Goal: Task Accomplishment & Management: Manage account settings

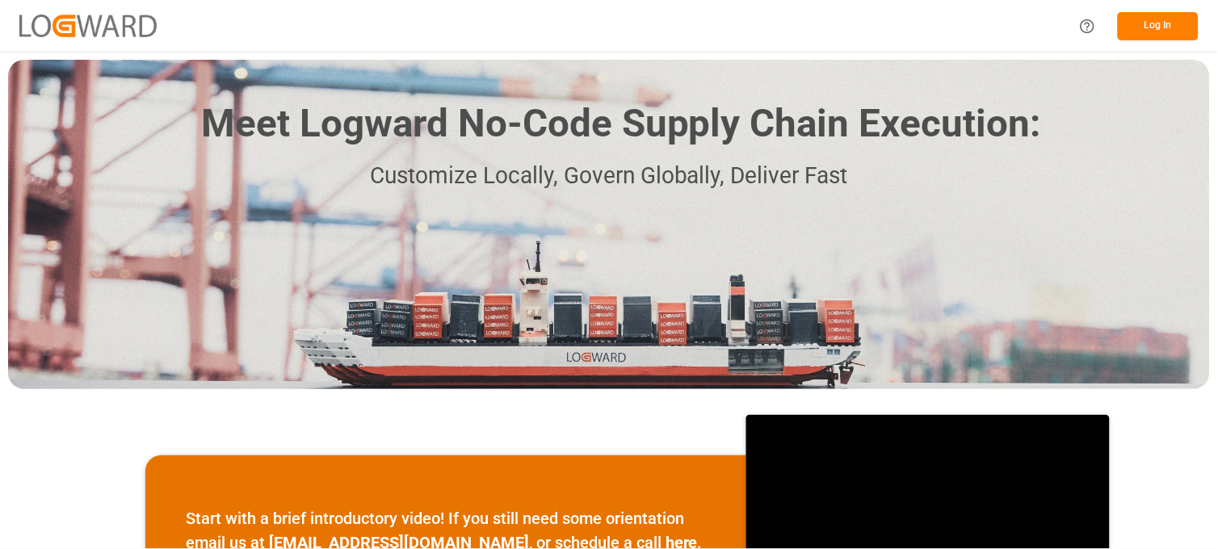
click at [1165, 26] on button "Log In" at bounding box center [1157, 26] width 81 height 28
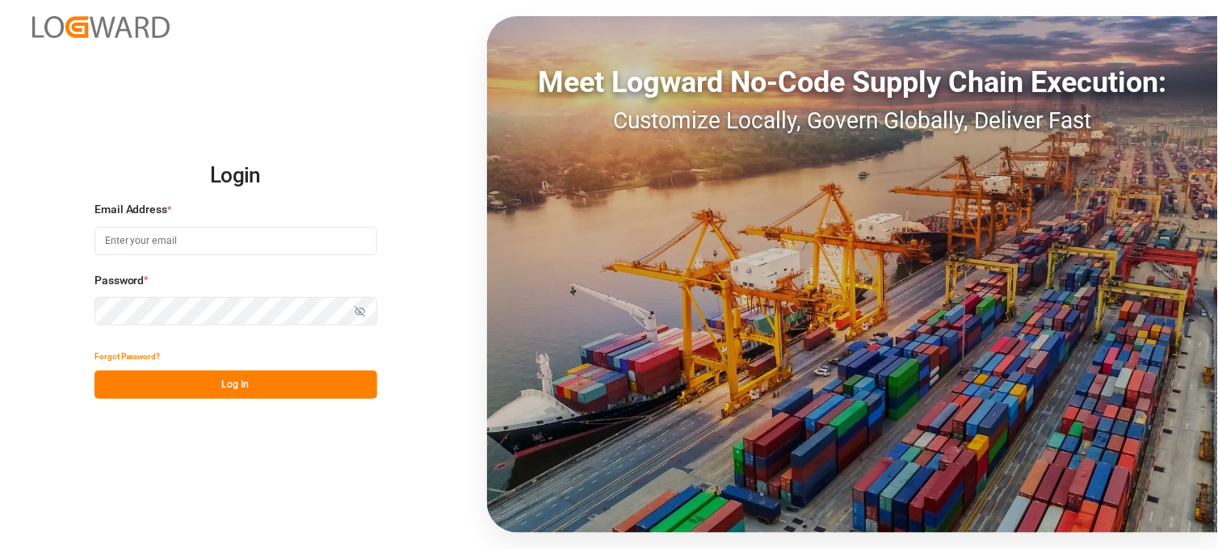
type input "[PERSON_NAME][EMAIL_ADDRESS][DOMAIN_NAME]"
click at [289, 378] on button "Log In" at bounding box center [235, 385] width 283 height 28
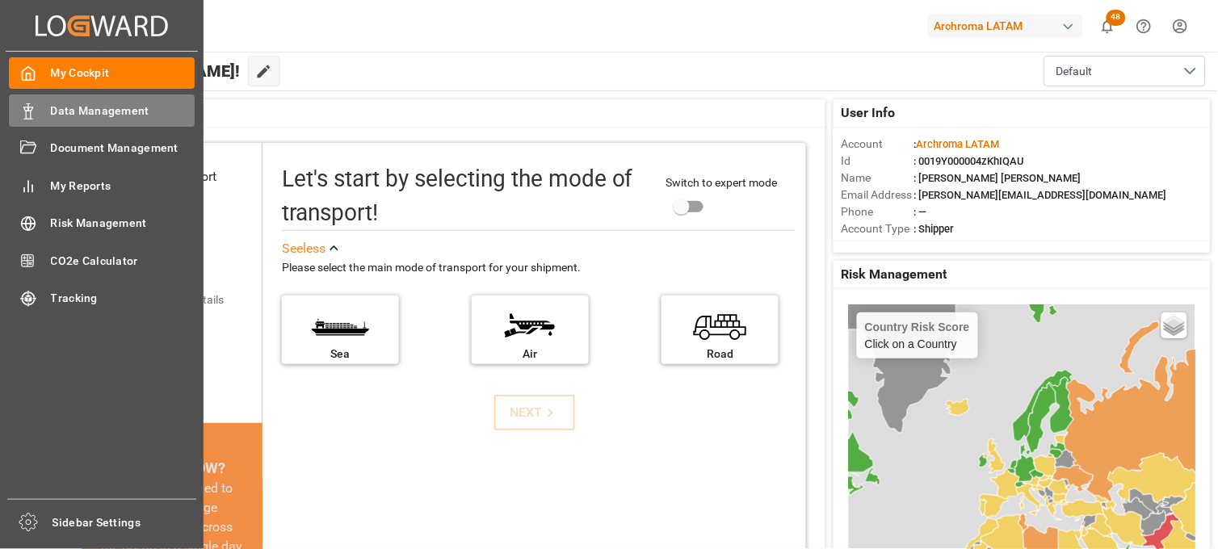
click at [97, 110] on span "Data Management" at bounding box center [123, 111] width 145 height 17
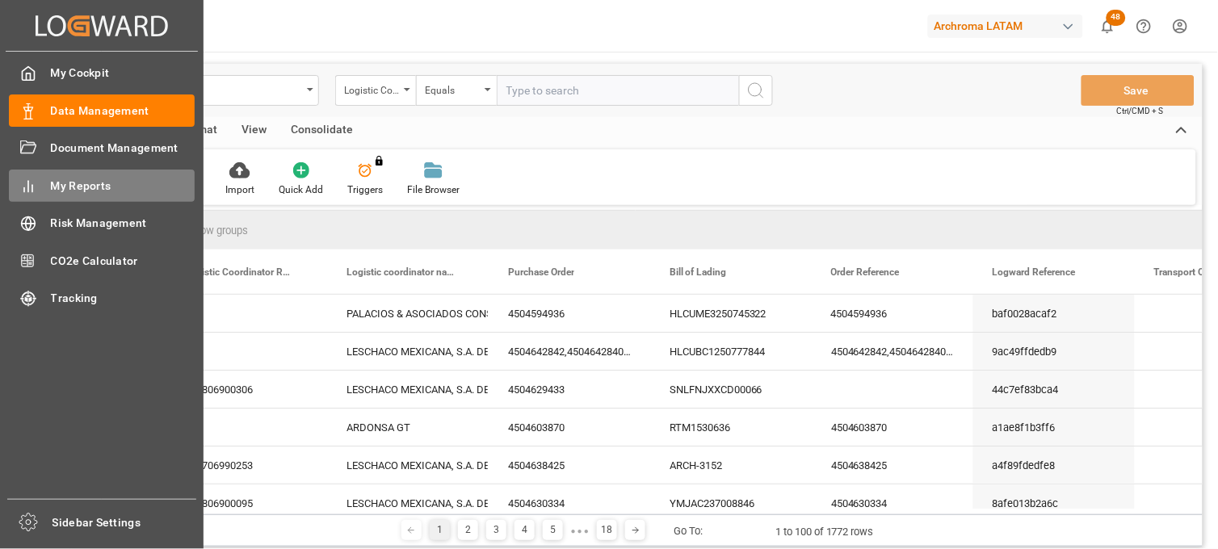
click at [94, 192] on span "My Reports" at bounding box center [123, 186] width 145 height 17
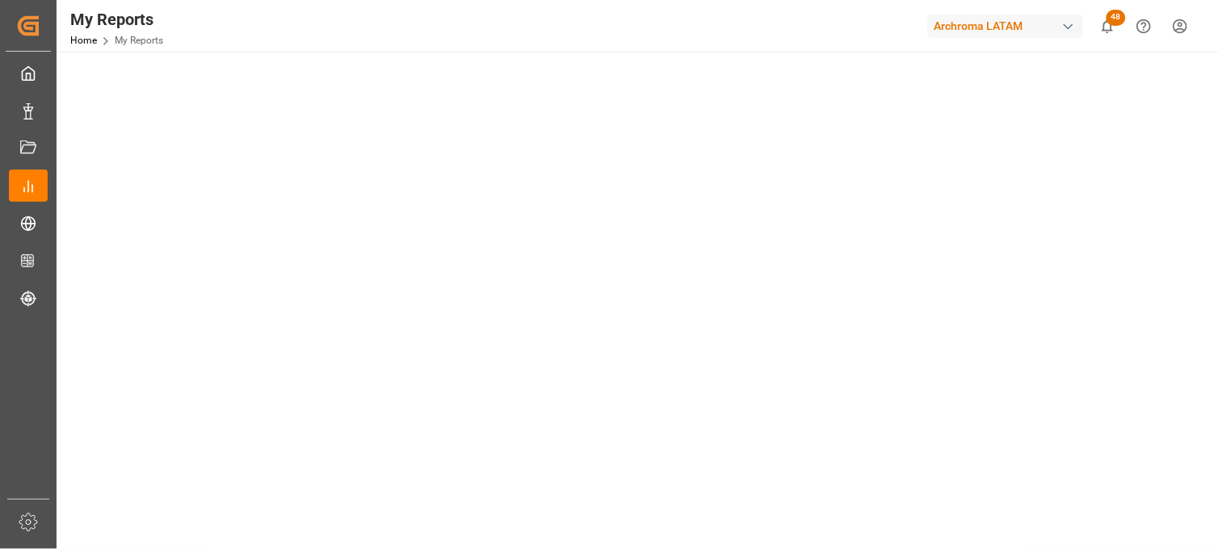
scroll to position [269, 0]
drag, startPoint x: 708, startPoint y: 29, endPoint x: 555, endPoint y: 0, distance: 156.1
click at [708, 29] on div "My Reports Home My Reports Archroma LATAM 48 Notifications Only show unread All…" at bounding box center [631, 26] width 1172 height 52
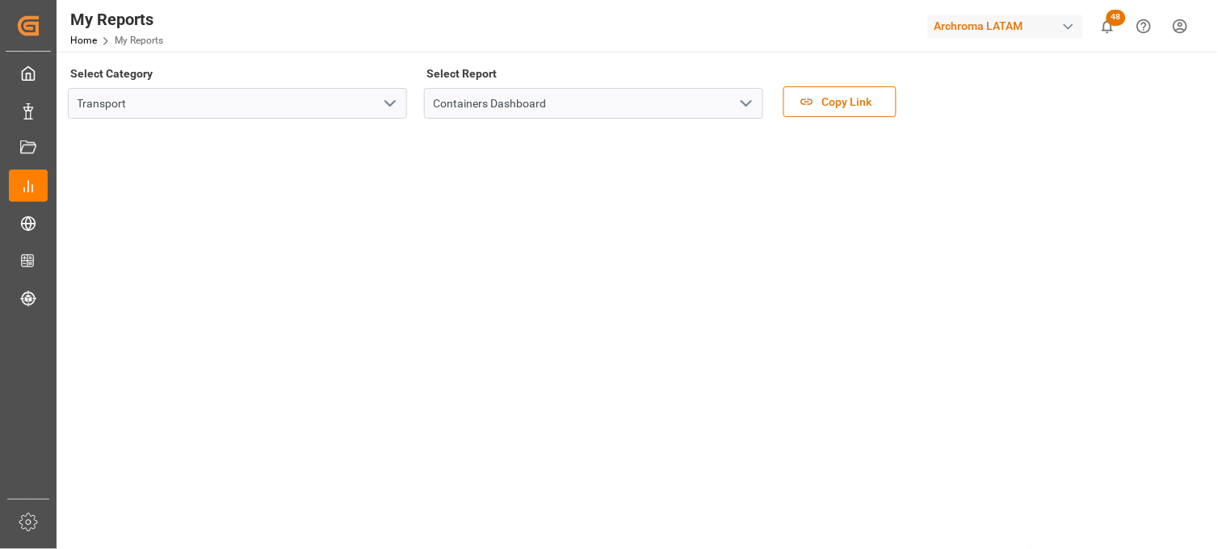
scroll to position [0, 0]
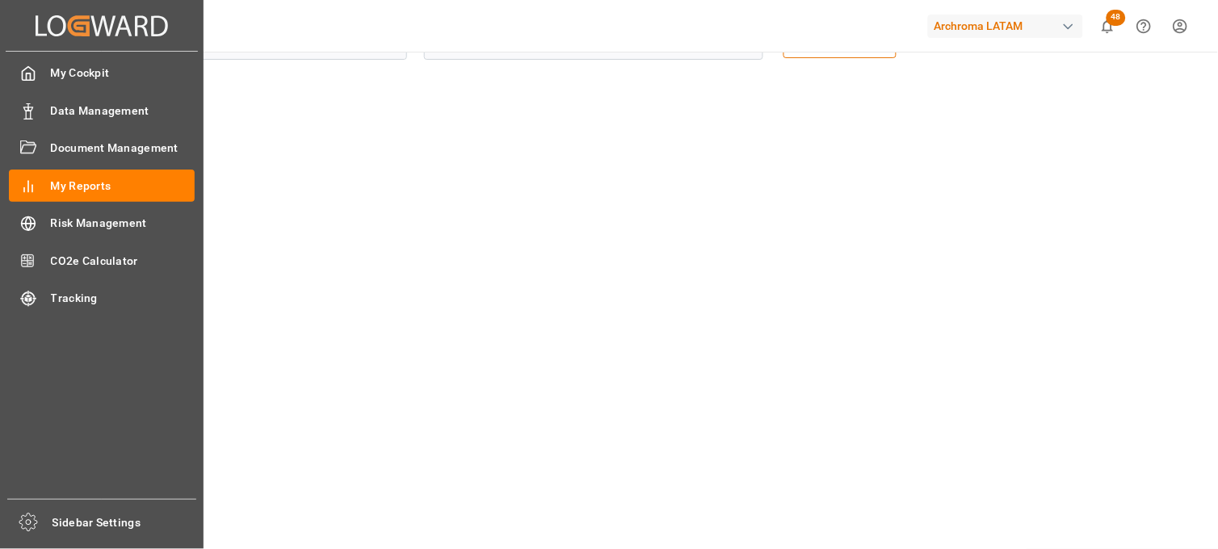
scroll to position [90, 0]
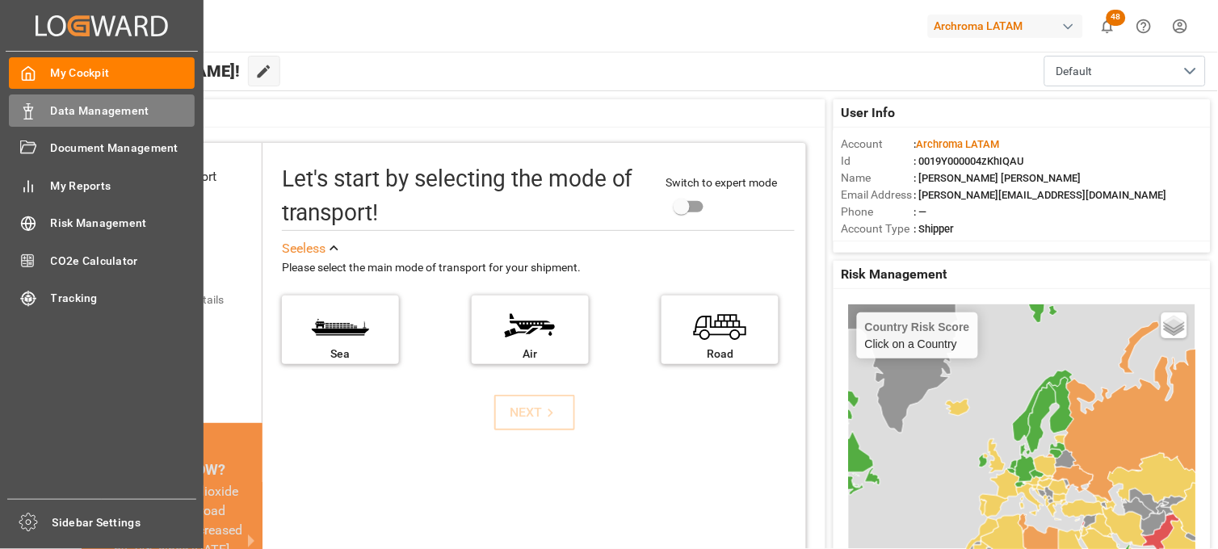
click at [105, 113] on span "Data Management" at bounding box center [123, 111] width 145 height 17
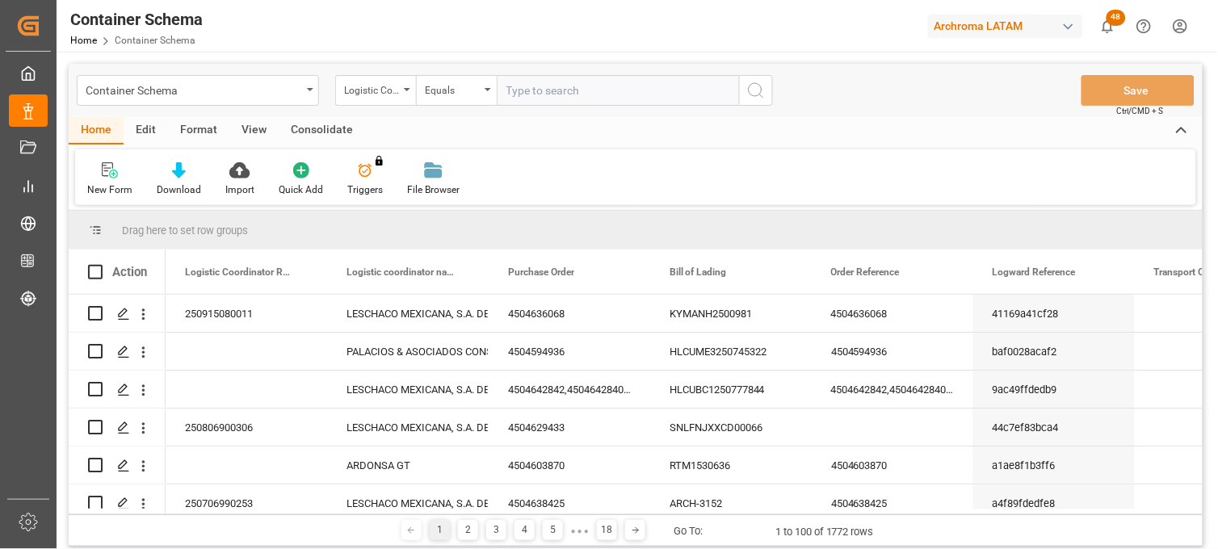
click at [132, 284] on div "Action" at bounding box center [117, 271] width 97 height 44
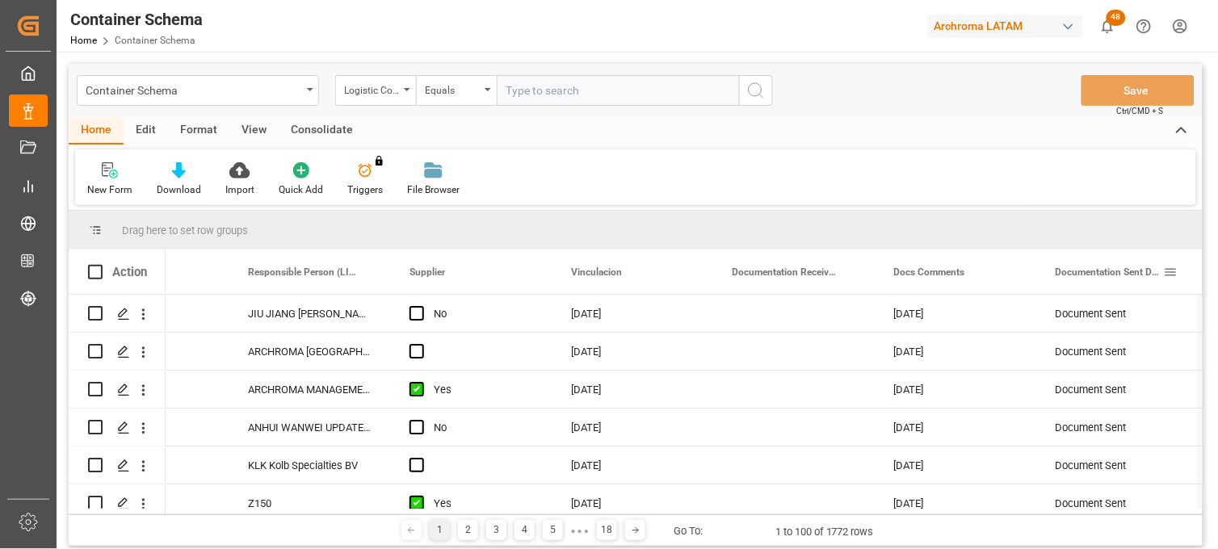
scroll to position [0, 2521]
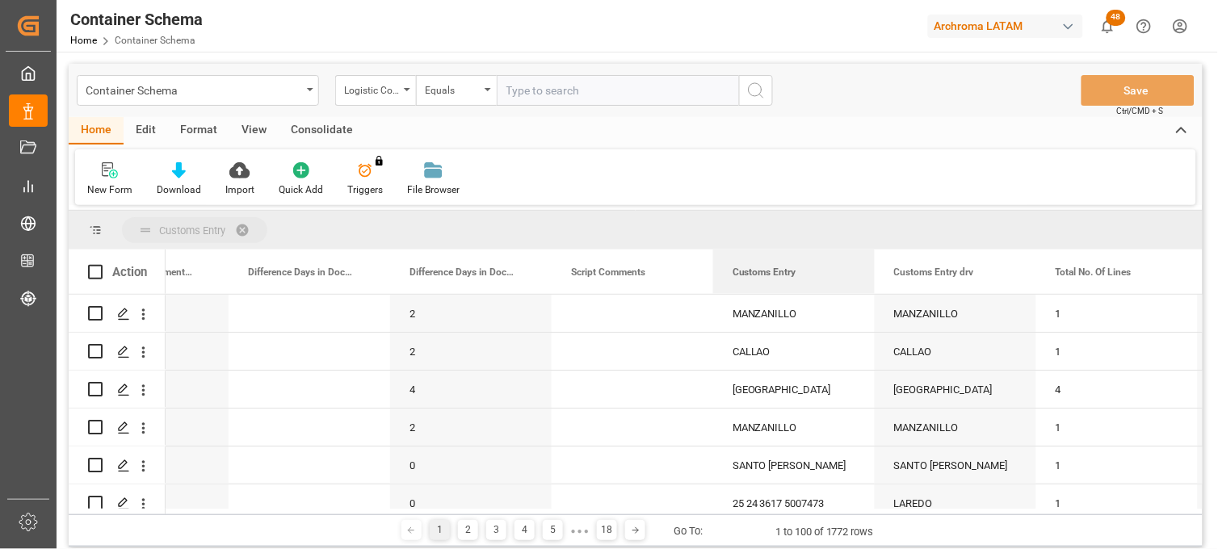
drag, startPoint x: 771, startPoint y: 272, endPoint x: 715, endPoint y: 241, distance: 64.0
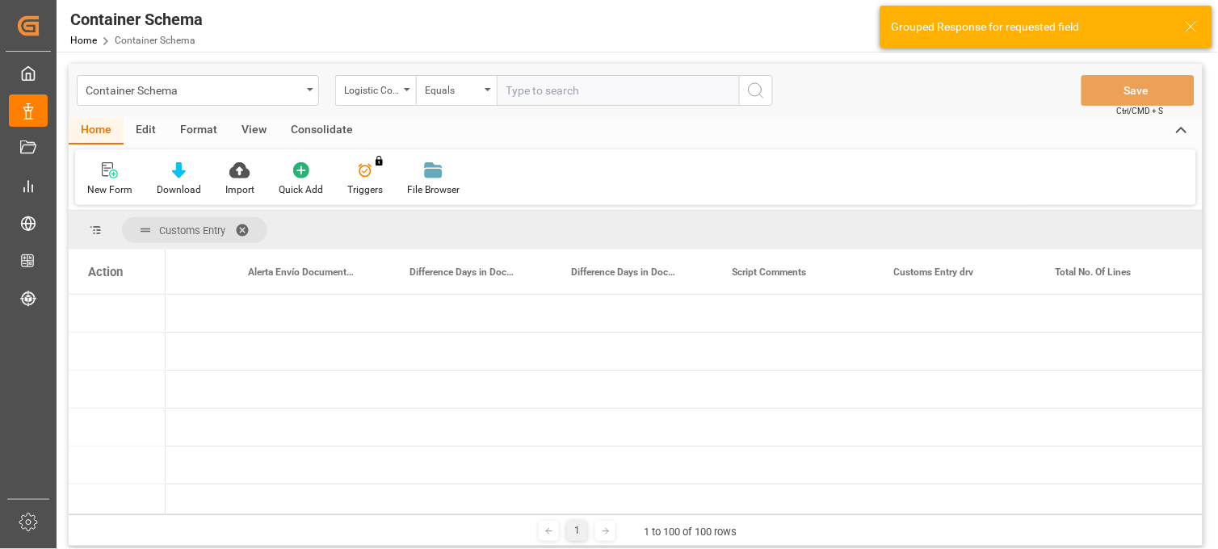
click at [115, 284] on div "Action" at bounding box center [117, 271] width 97 height 44
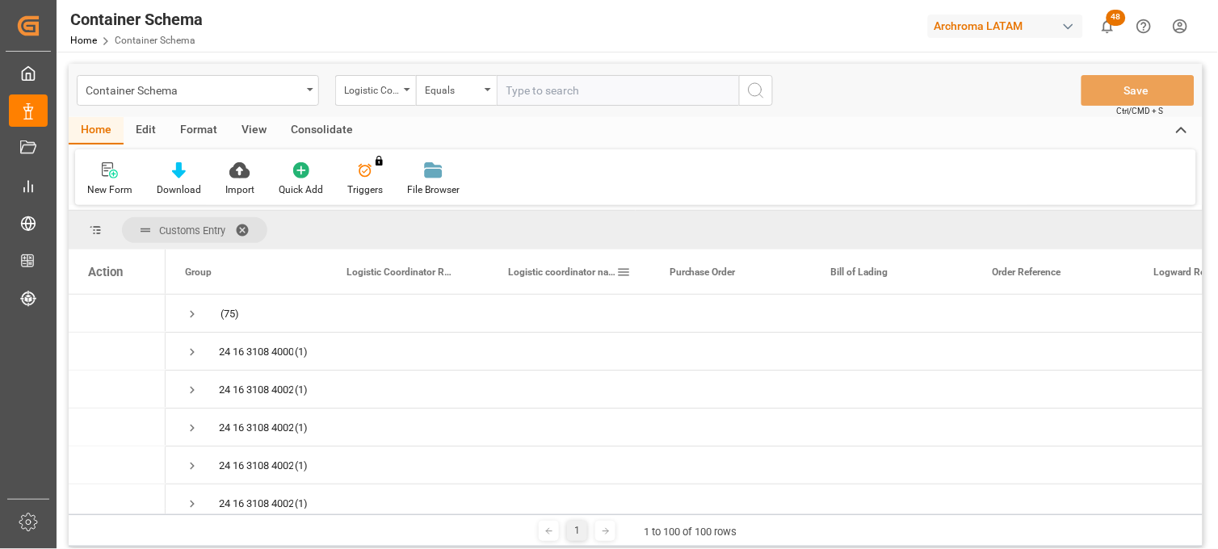
click at [245, 228] on span at bounding box center [248, 230] width 26 height 15
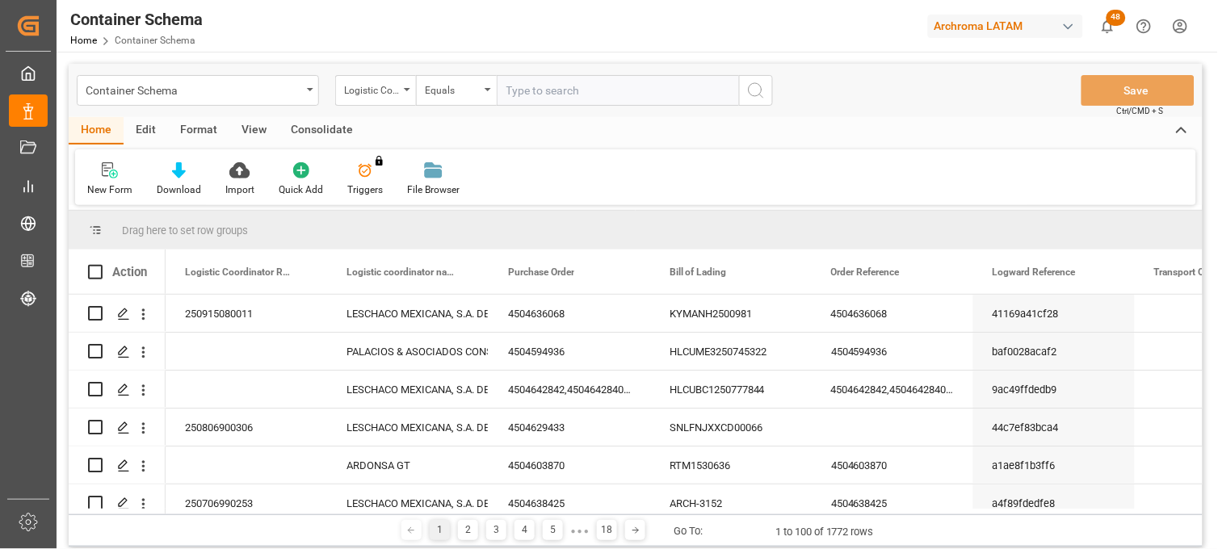
click at [135, 276] on div "Action" at bounding box center [129, 272] width 35 height 15
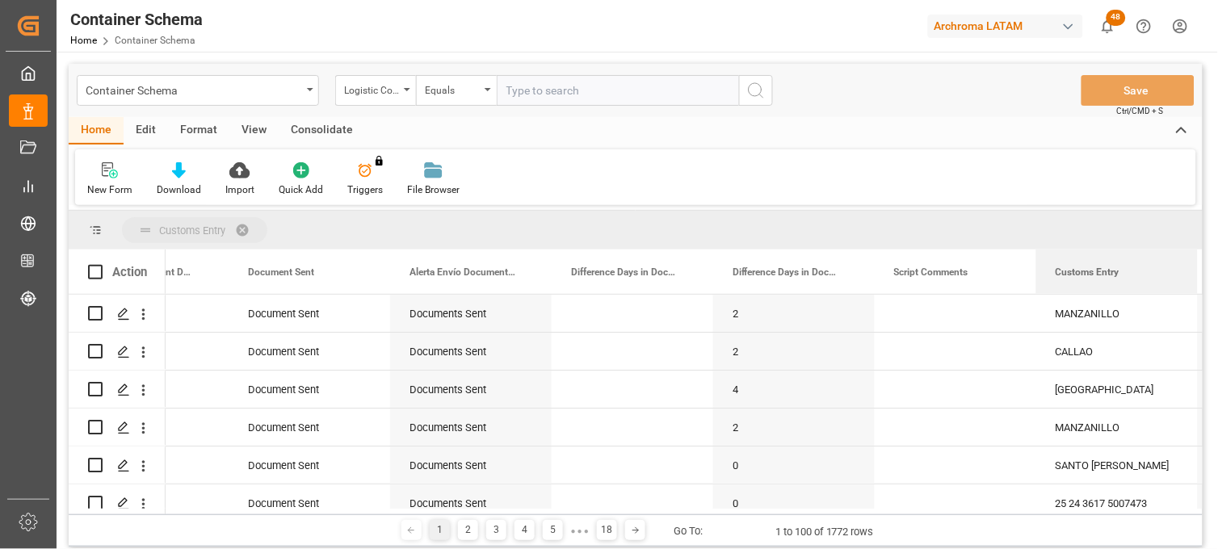
drag, startPoint x: 1080, startPoint y: 271, endPoint x: 1047, endPoint y: 238, distance: 46.8
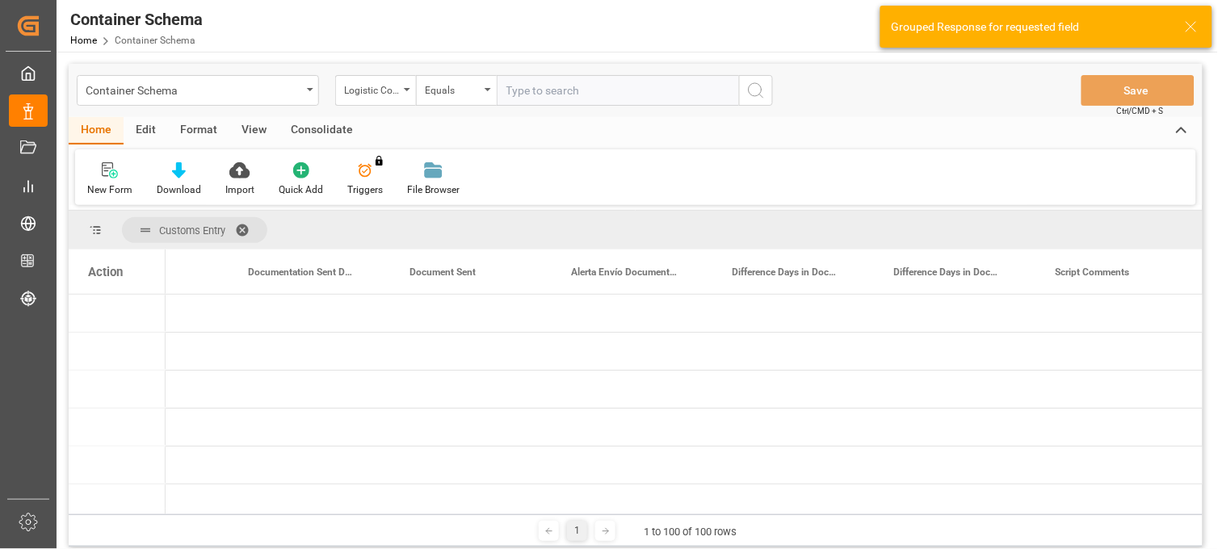
click at [135, 289] on div "Action" at bounding box center [117, 271] width 97 height 44
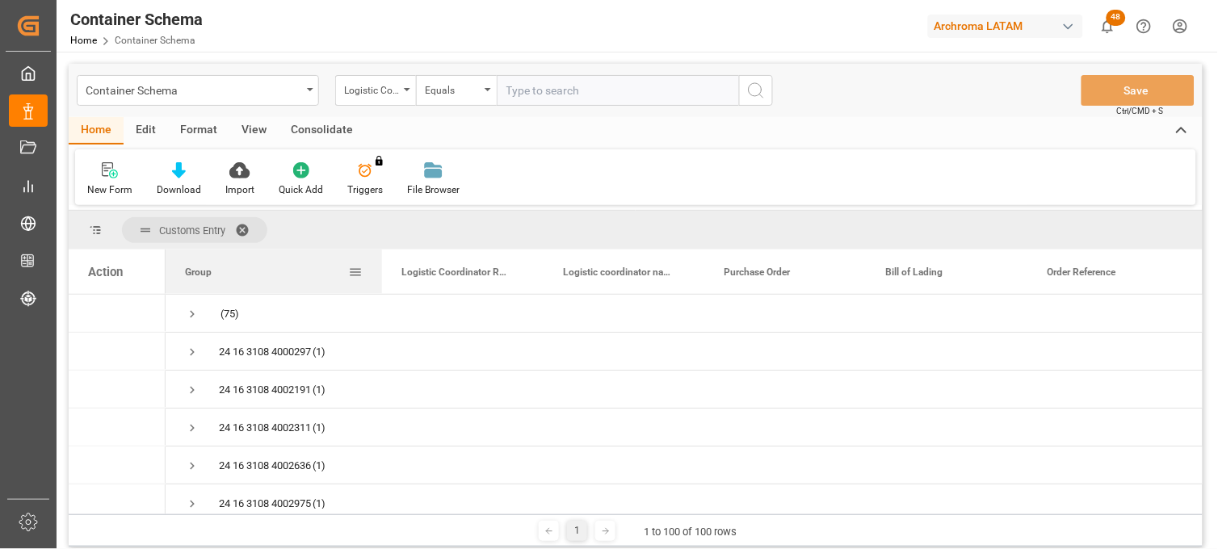
drag, startPoint x: 323, startPoint y: 260, endPoint x: 378, endPoint y: 260, distance: 54.9
click at [379, 260] on div at bounding box center [382, 271] width 6 height 44
click at [194, 311] on span "Press SPACE to select this row." at bounding box center [192, 314] width 15 height 15
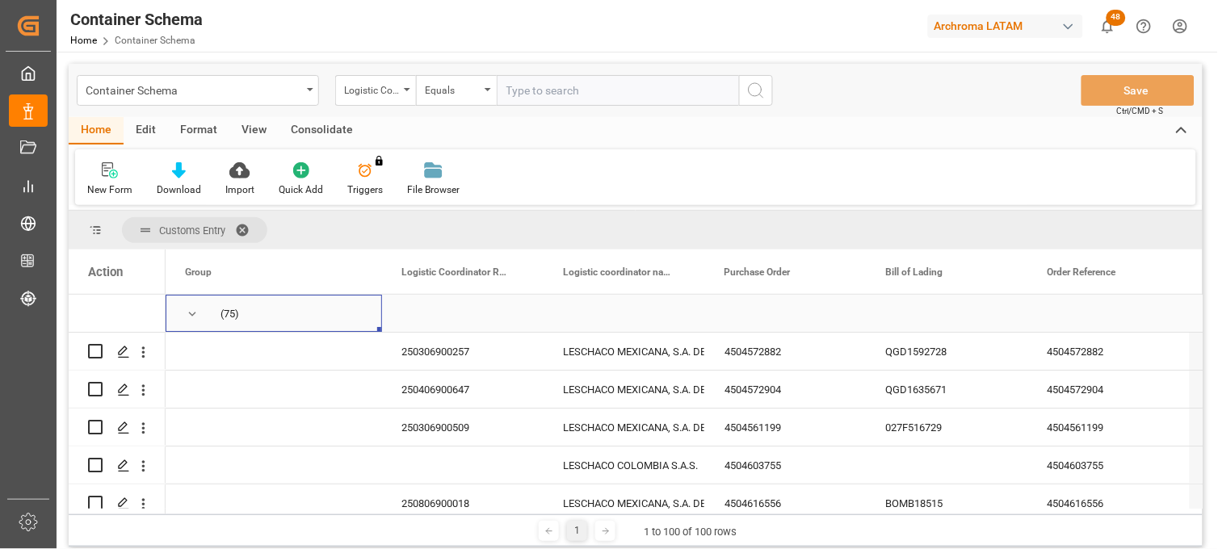
click at [188, 313] on span "Press SPACE to select this row." at bounding box center [192, 314] width 15 height 15
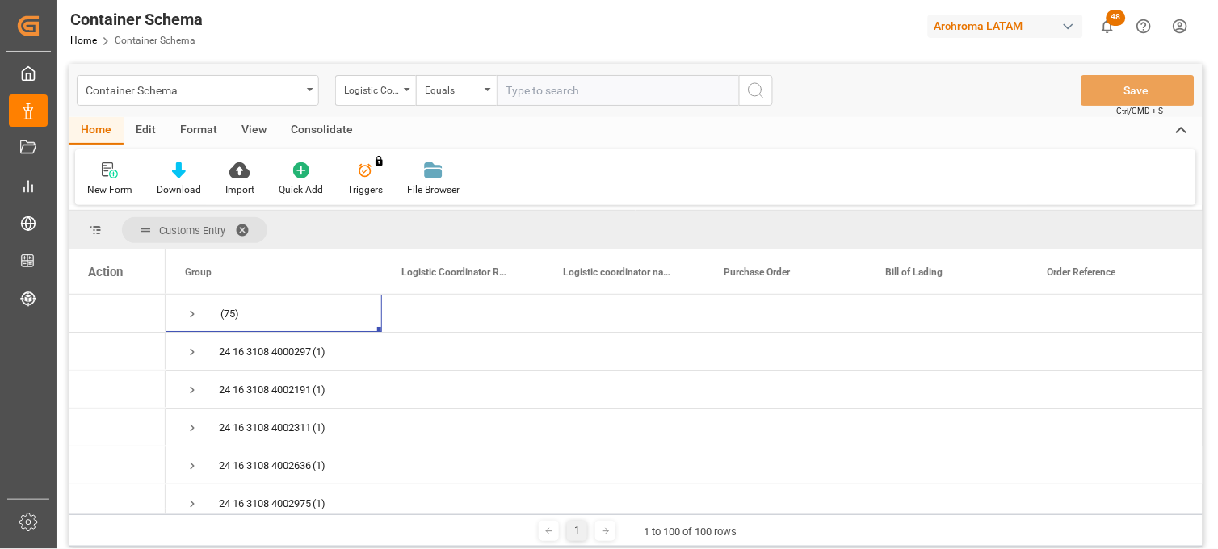
click at [247, 227] on span at bounding box center [248, 230] width 26 height 15
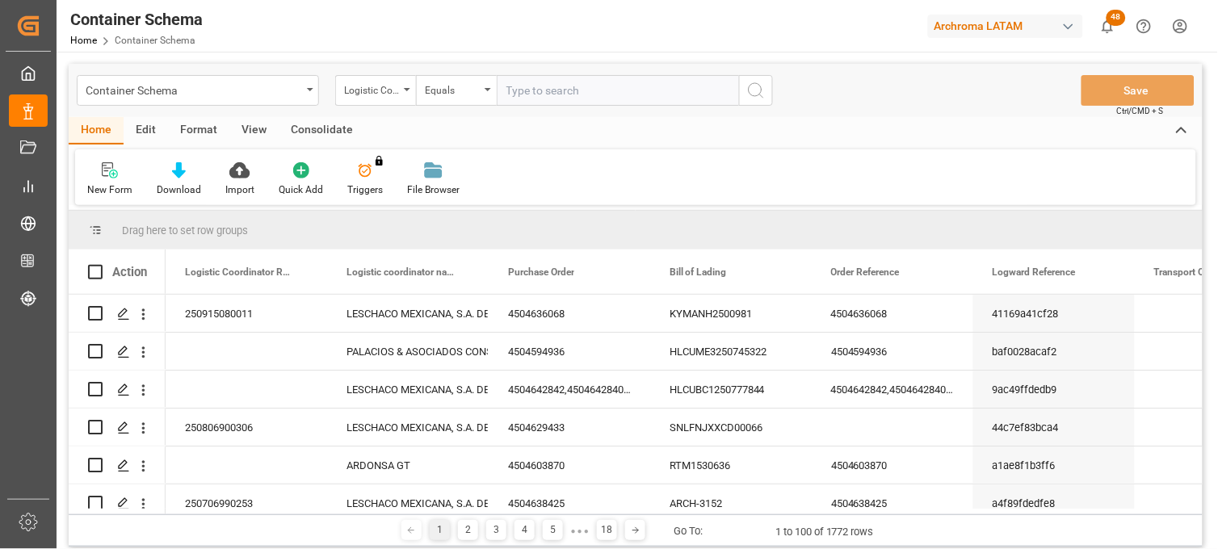
click at [132, 279] on div "Action" at bounding box center [117, 271] width 97 height 44
click at [307, 92] on div "Container Schema" at bounding box center [198, 90] width 242 height 31
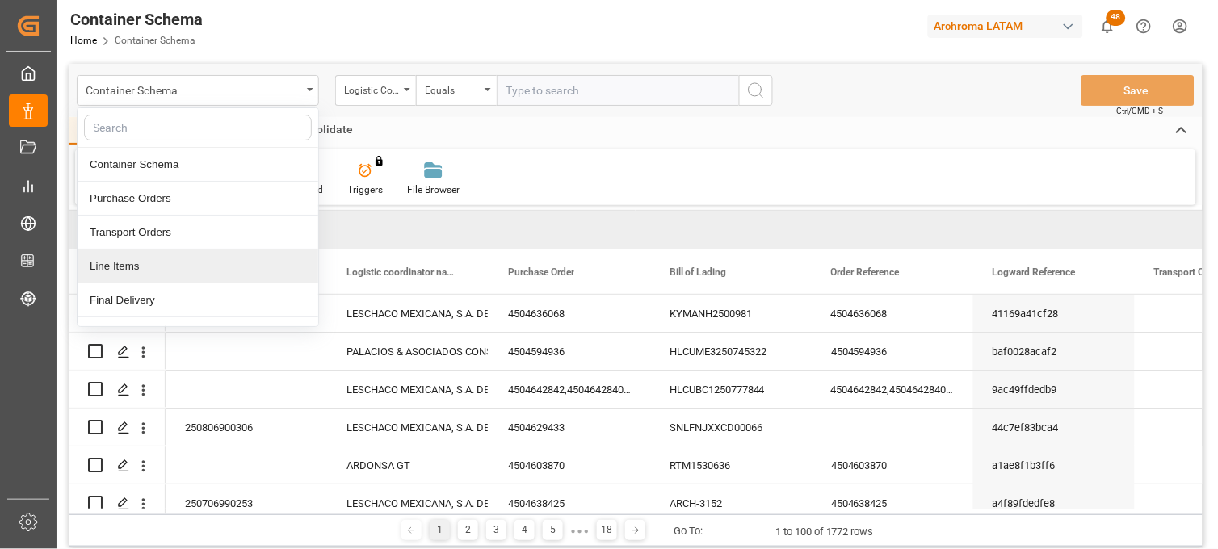
click at [149, 268] on div "Line Items" at bounding box center [198, 266] width 241 height 34
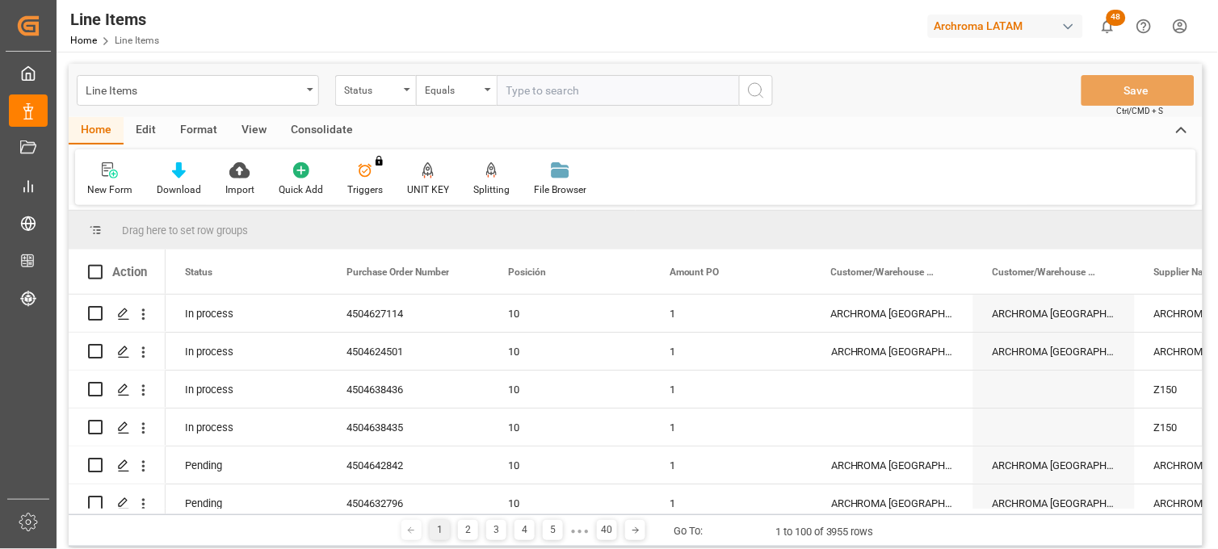
click at [137, 271] on div "Action" at bounding box center [129, 272] width 35 height 15
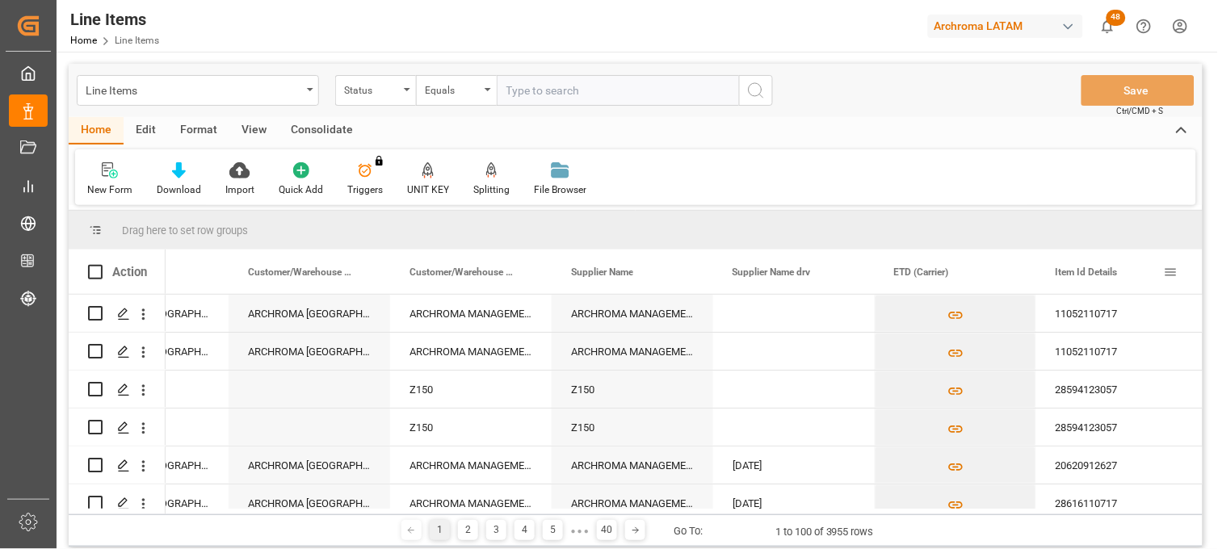
scroll to position [0, 744]
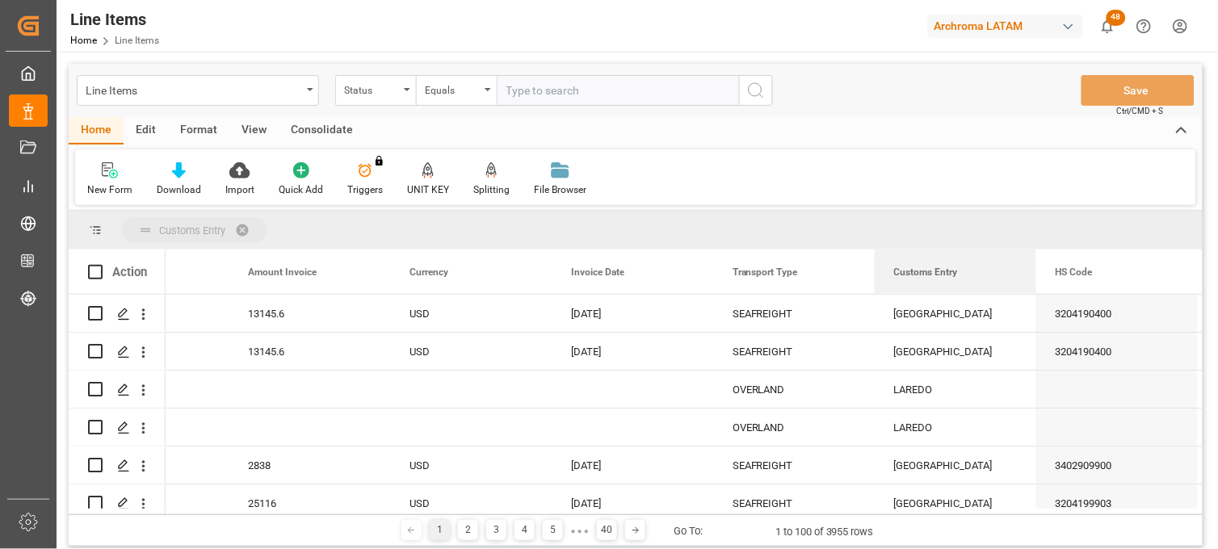
drag, startPoint x: 916, startPoint y: 271, endPoint x: 856, endPoint y: 234, distance: 71.0
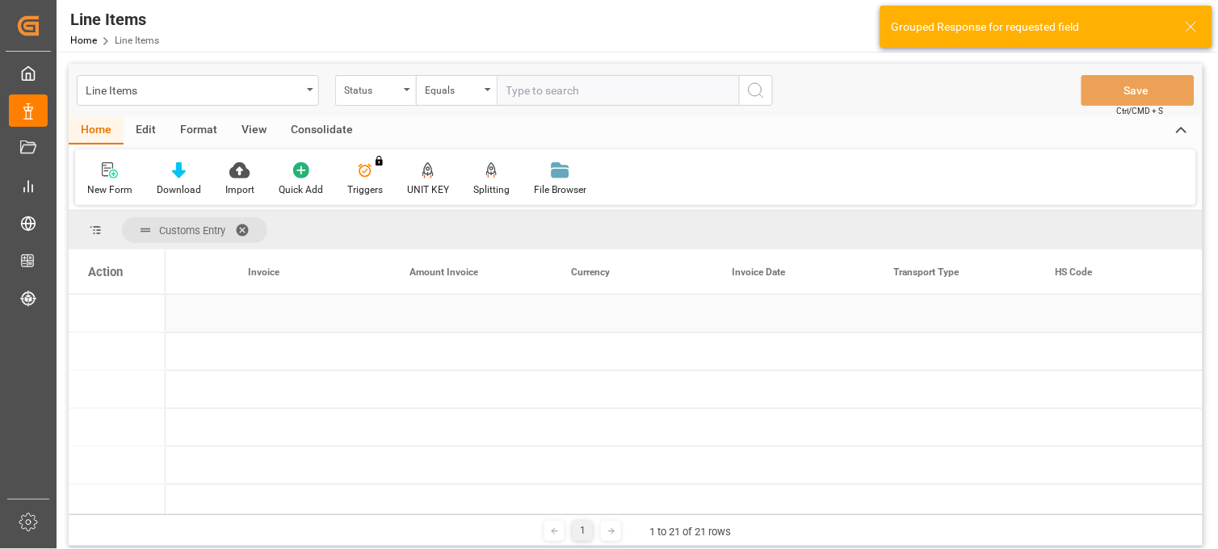
click at [102, 280] on div "Action" at bounding box center [117, 271] width 97 height 44
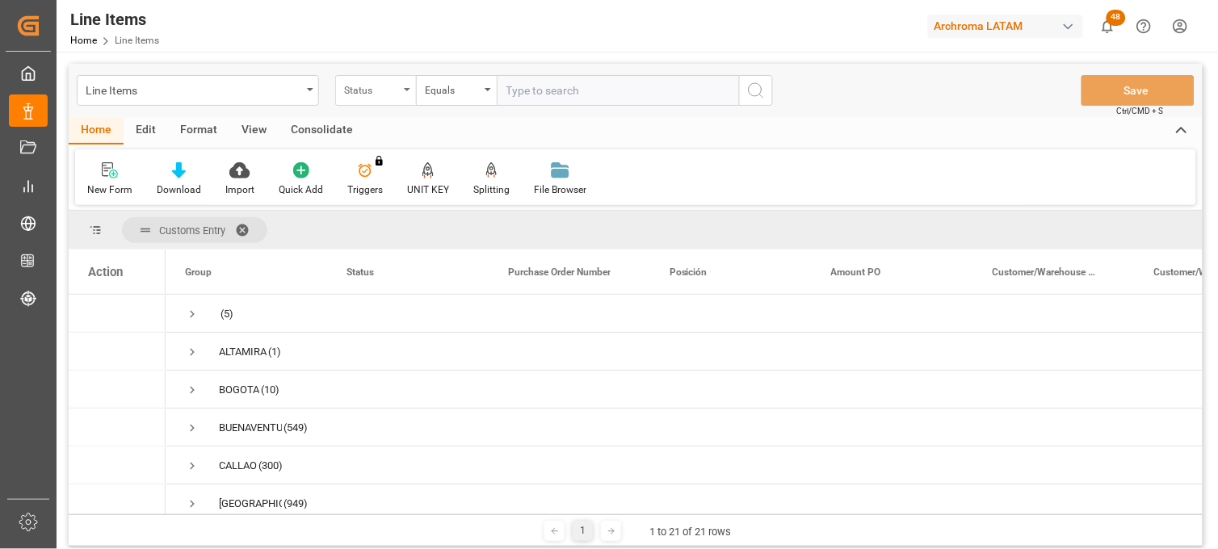
click at [398, 92] on div "Status" at bounding box center [371, 88] width 55 height 19
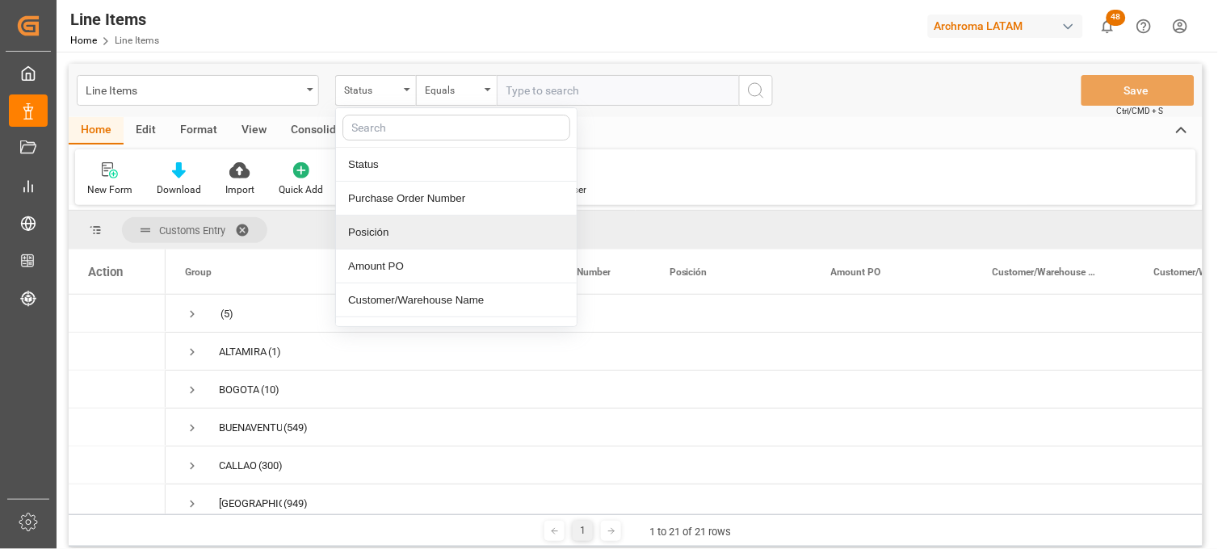
click at [390, 230] on div "Posición" at bounding box center [456, 233] width 241 height 34
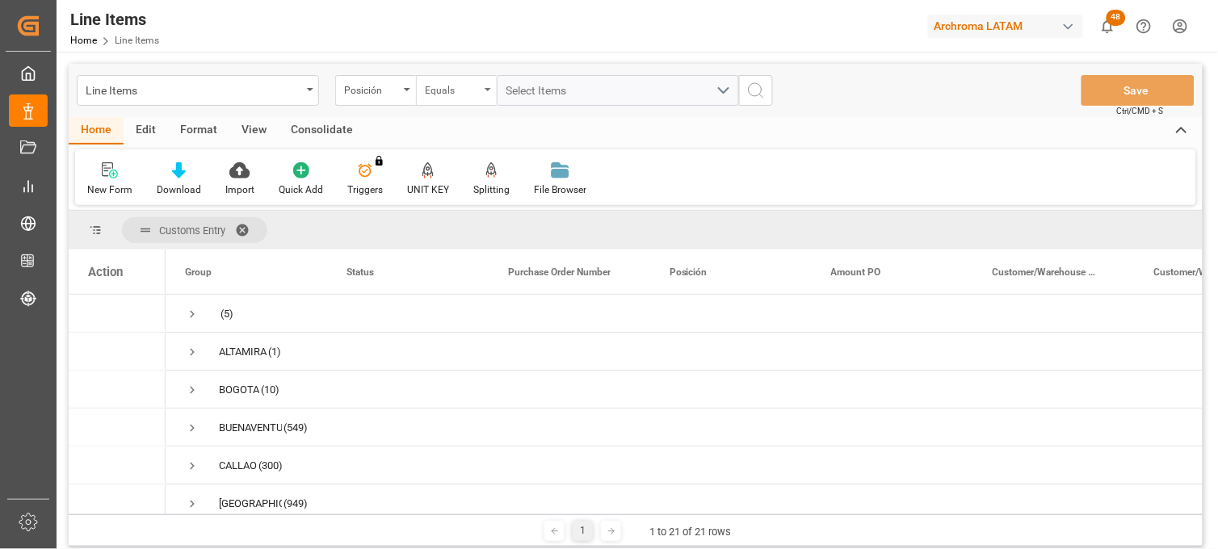
click at [466, 93] on div "Equals" at bounding box center [452, 88] width 55 height 19
click at [468, 236] on div "Contains" at bounding box center [537, 233] width 241 height 34
click at [546, 92] on span "Select Items" at bounding box center [540, 90] width 69 height 13
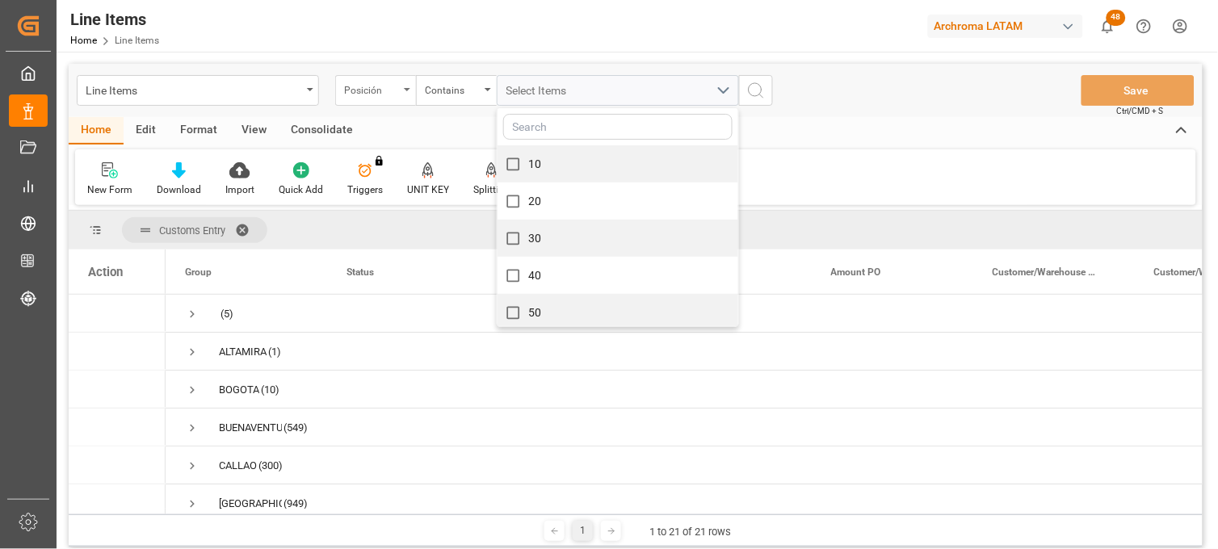
click at [388, 86] on div "Posición" at bounding box center [371, 88] width 55 height 19
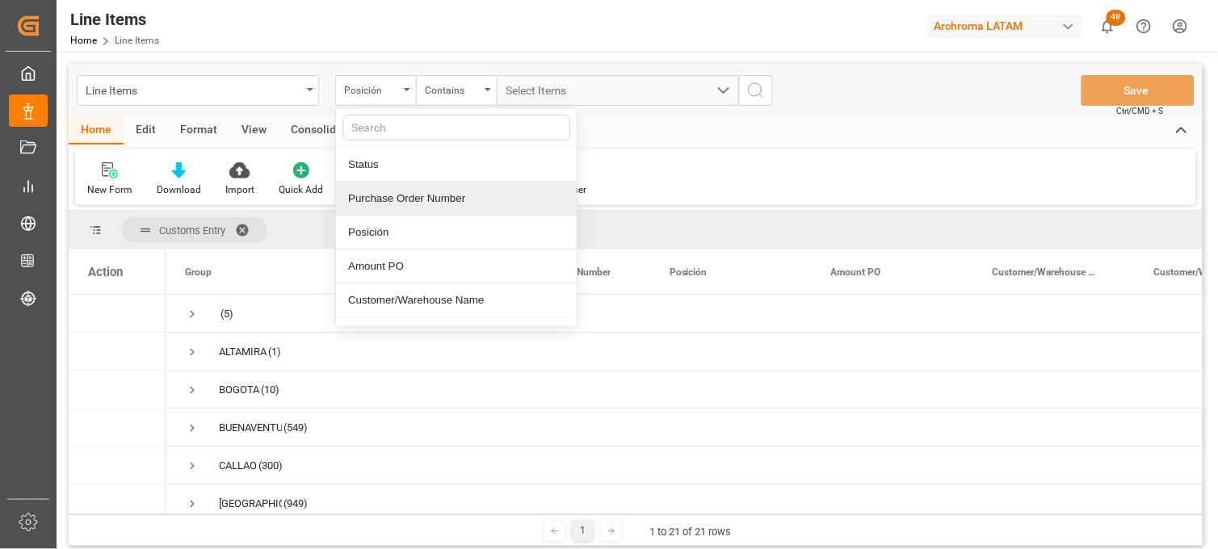
click at [398, 199] on div "Purchase Order Number" at bounding box center [456, 199] width 241 height 34
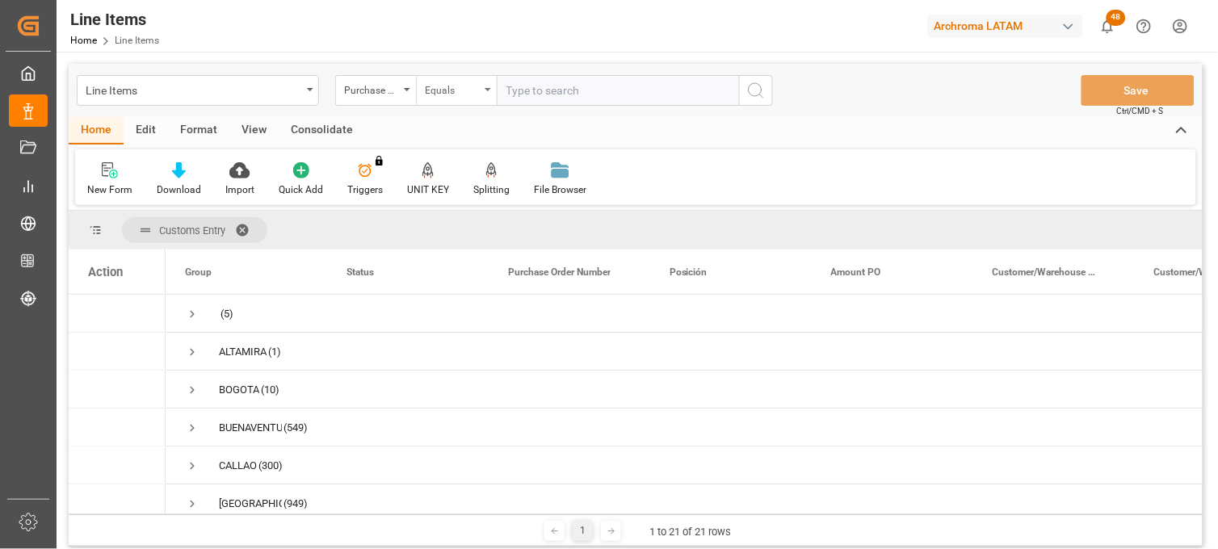
click at [487, 86] on div "Equals" at bounding box center [456, 90] width 81 height 31
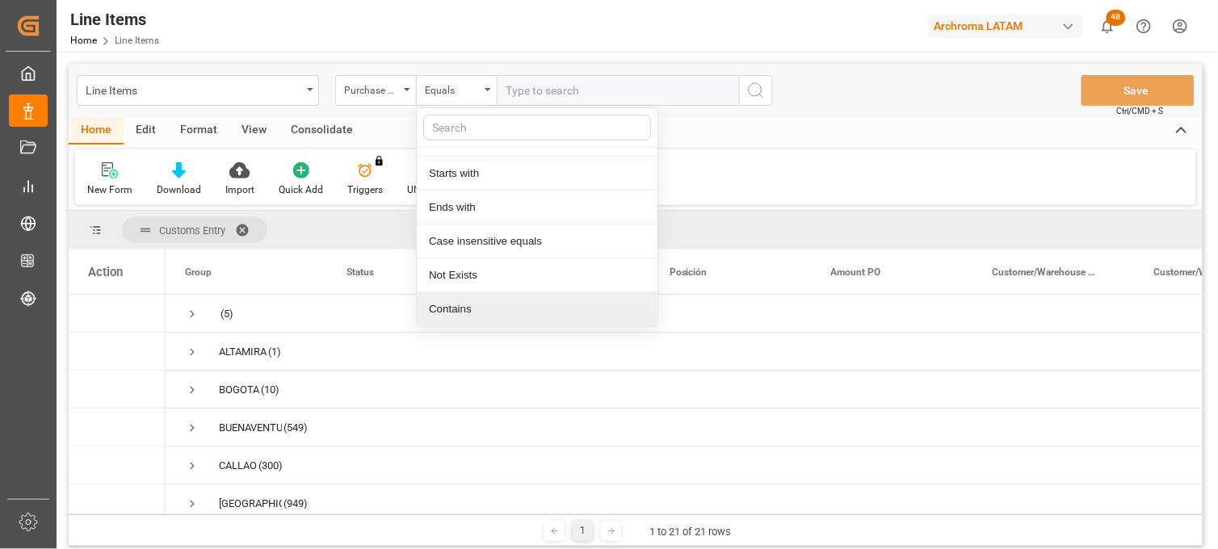
click at [463, 311] on div "Contains" at bounding box center [537, 309] width 241 height 34
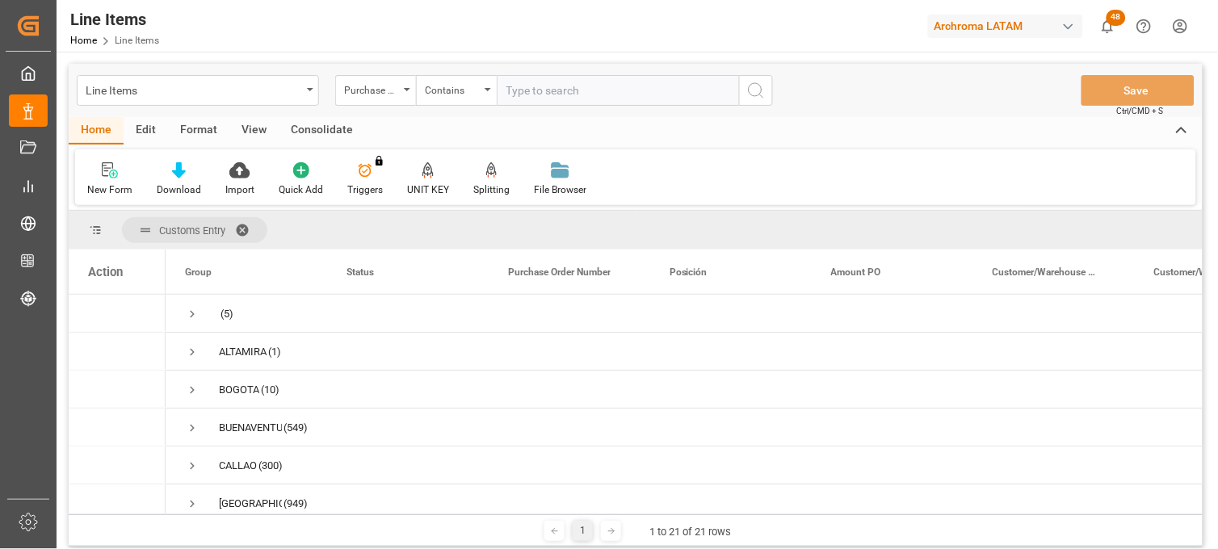
paste input "ID Number 4504574201 4504574200"
drag, startPoint x: 565, startPoint y: 87, endPoint x: 413, endPoint y: 97, distance: 152.1
click at [413, 97] on div "Purchase Order Number Contains ID Number 4504574201 4504574200" at bounding box center [554, 90] width 438 height 31
click at [573, 91] on input "4504574201 4504574200" at bounding box center [618, 90] width 242 height 31
type input "4504574201,4504574200"
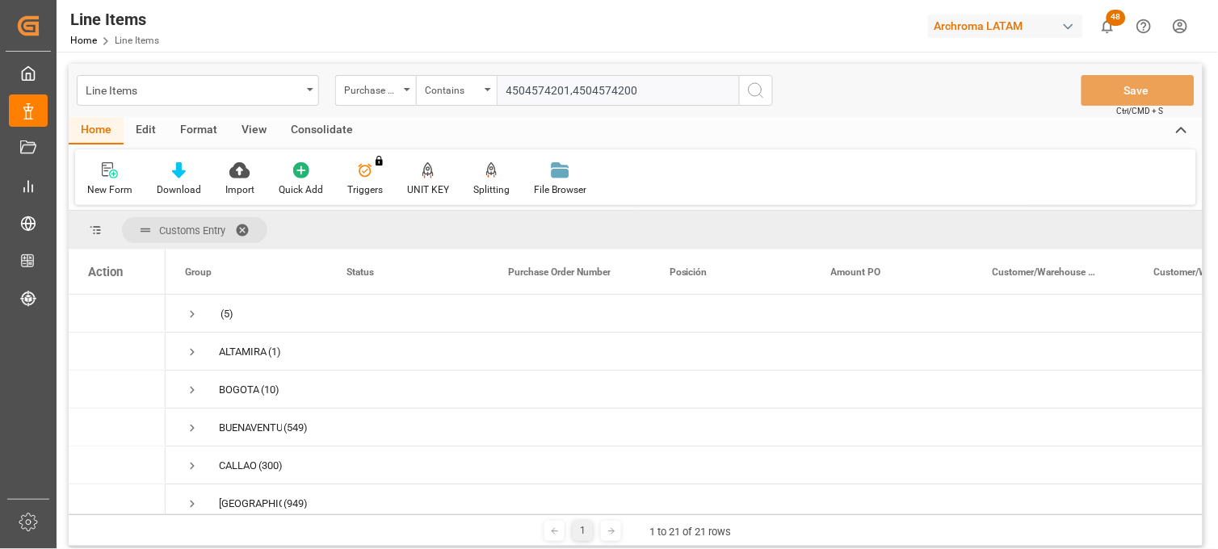
click at [757, 97] on icon "search button" at bounding box center [755, 90] width 19 height 19
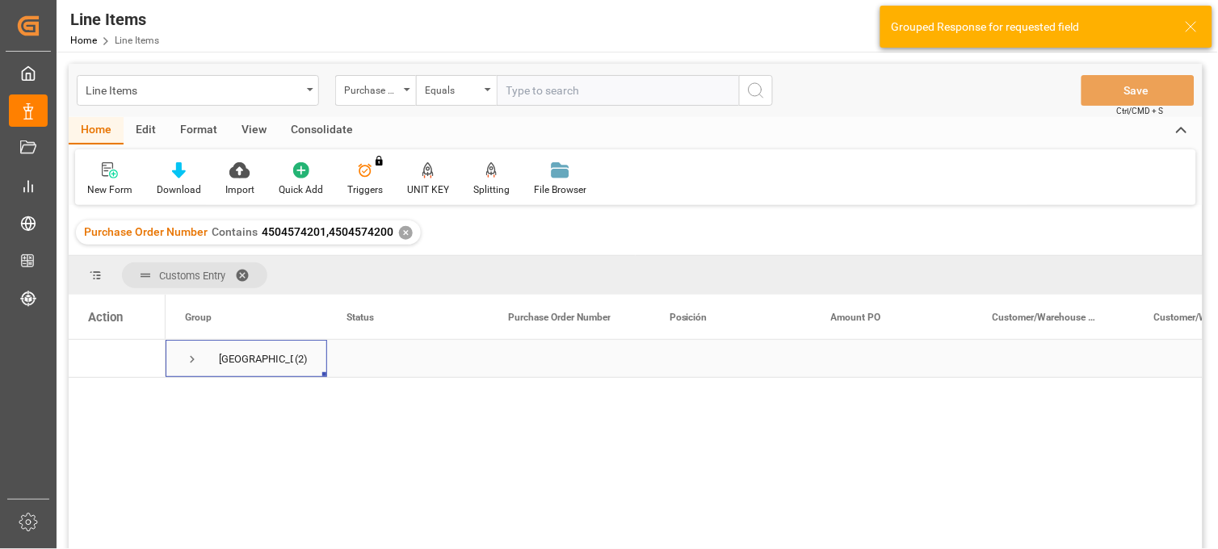
click at [190, 357] on span "Press SPACE to select this row." at bounding box center [192, 359] width 15 height 15
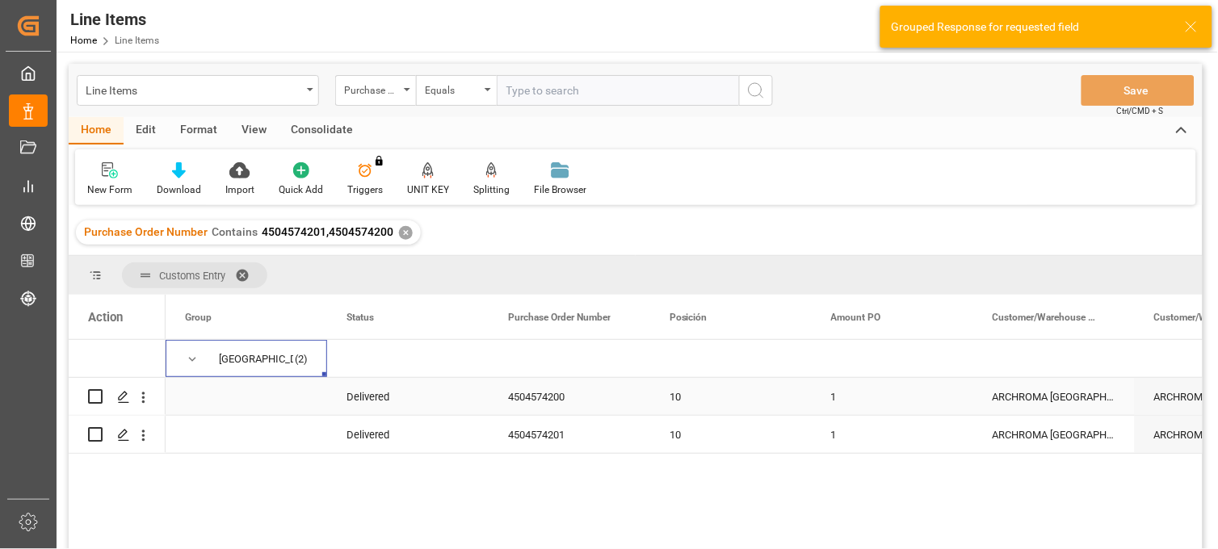
click at [1050, 388] on div "ARCHROMA [GEOGRAPHIC_DATA] S.A.S" at bounding box center [1053, 396] width 161 height 37
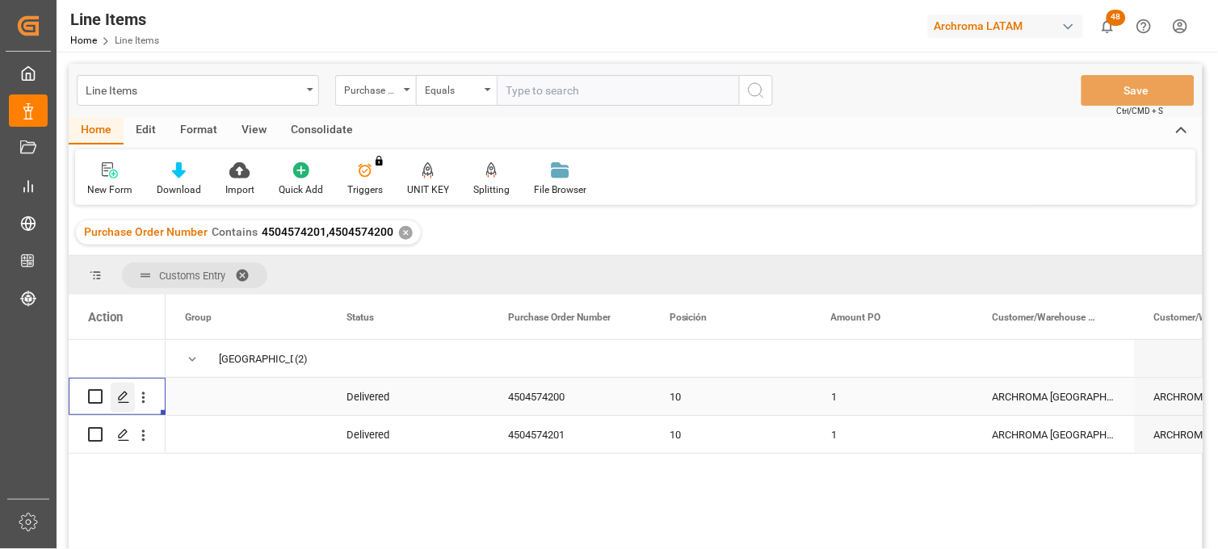
click at [124, 394] on icon "Press SPACE to select this row." at bounding box center [123, 397] width 13 height 13
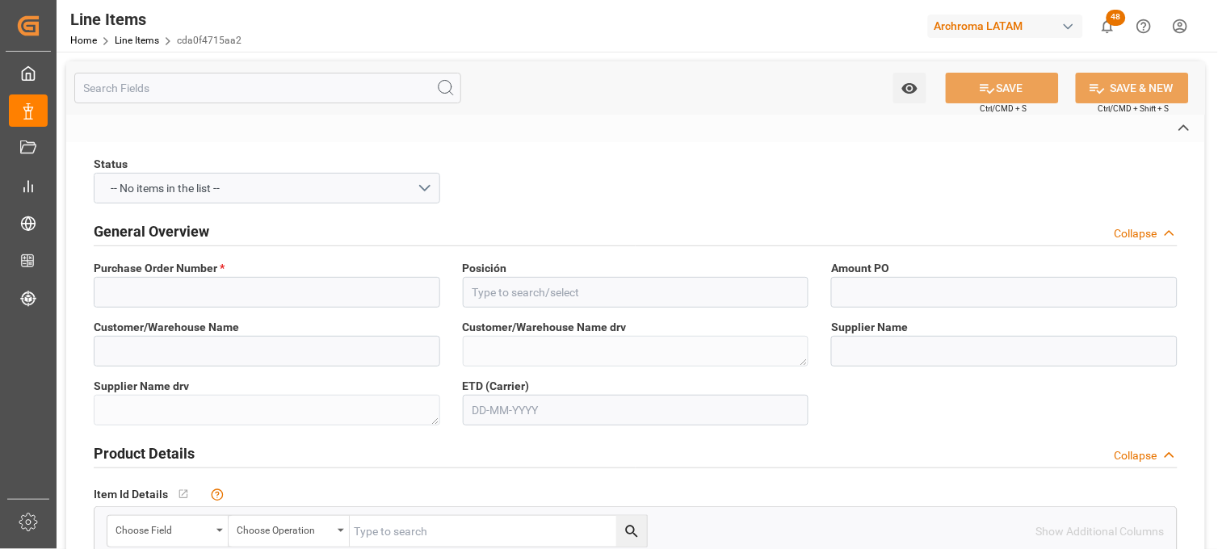
type input "4504574200"
type input "10"
type input "ARCHROMA [GEOGRAPHIC_DATA] S.A.S"
type textarea "ARCHROMA [GEOGRAPHIC_DATA] S.A.S"
type input "1504 Spice BR - TLP/FQ Resende"
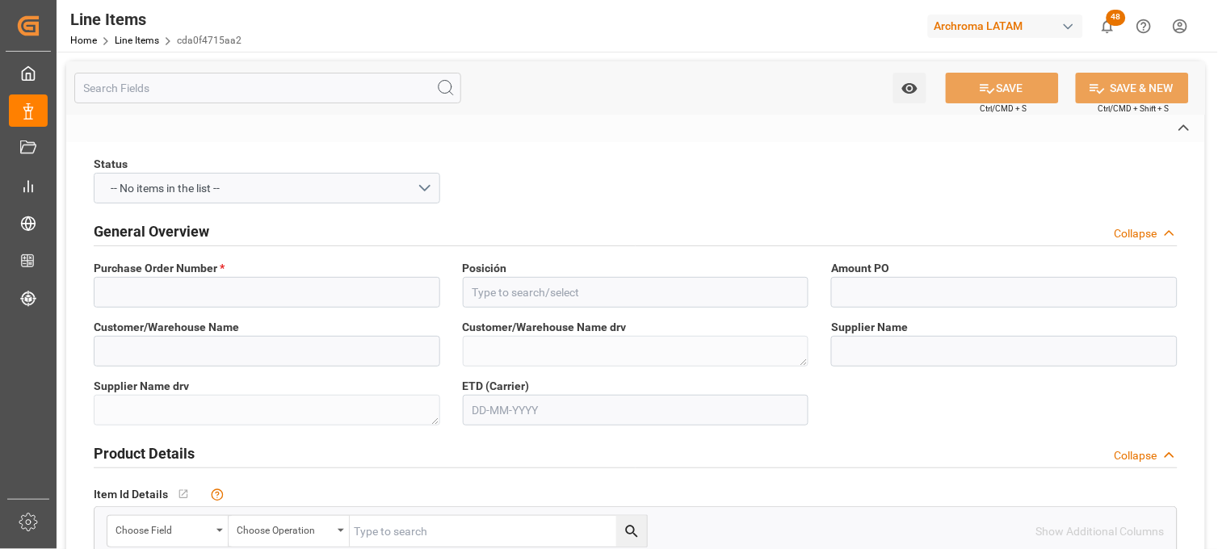
type textarea "1504 Spice BR - TLP/FQ Resende"
type input "28729812257"
type textarea "Uvitex CPH-SN liq 0200"
type input "DRUMS"
type textarea "2 DRUMS"
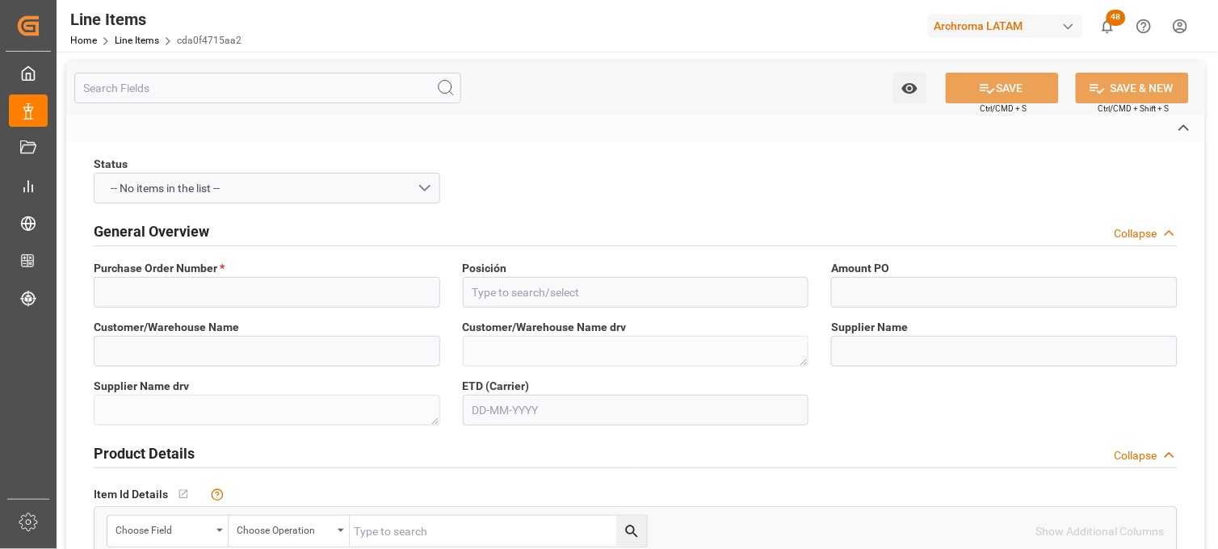
type textarea "2 DRUMS"
type textarea "KGM"
type input "KG"
type textarea "KG"
type textarea "CEX-25/9291"
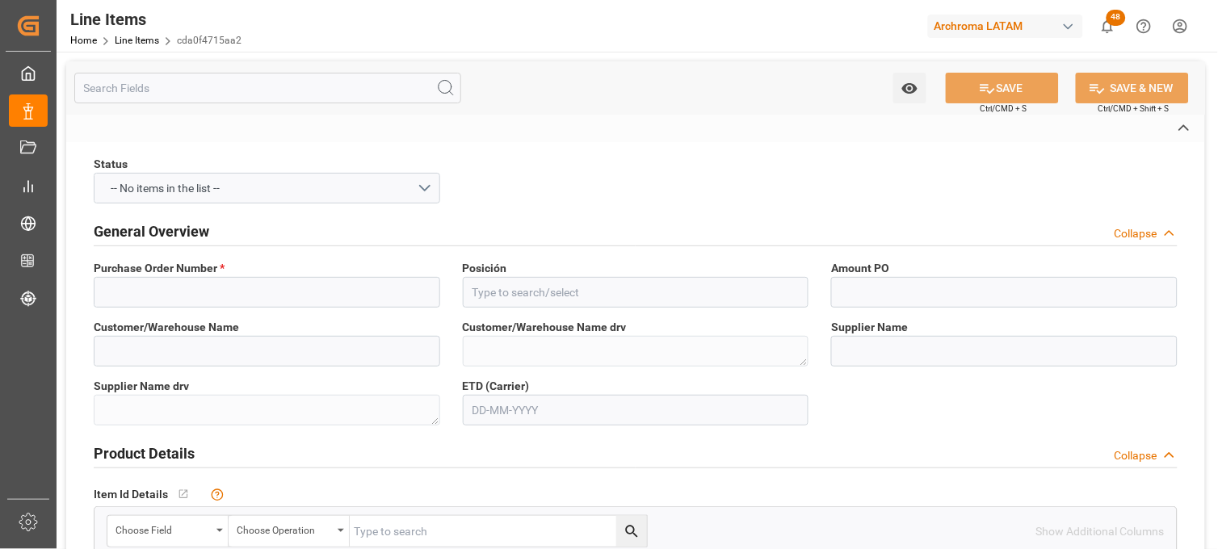
type input "USD"
type input "Sea Freight"
type textarea "[GEOGRAPHIC_DATA]"
type input "2003"
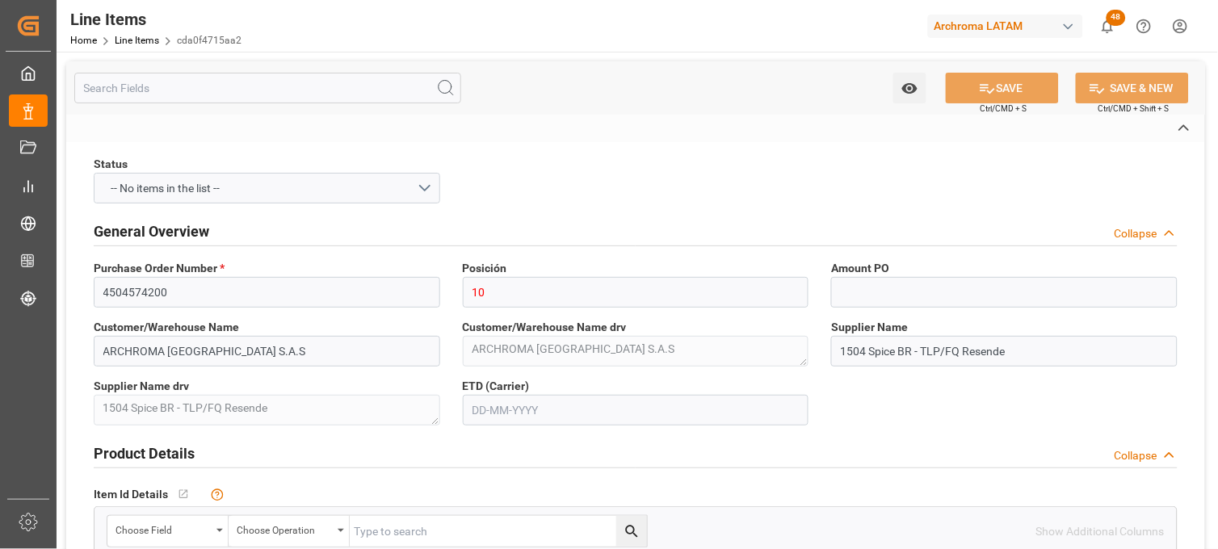
type textarea "TEXTIL"
type input "CIF"
type input "400"
type textarea "Definitivo"
type input "785f8327708a"
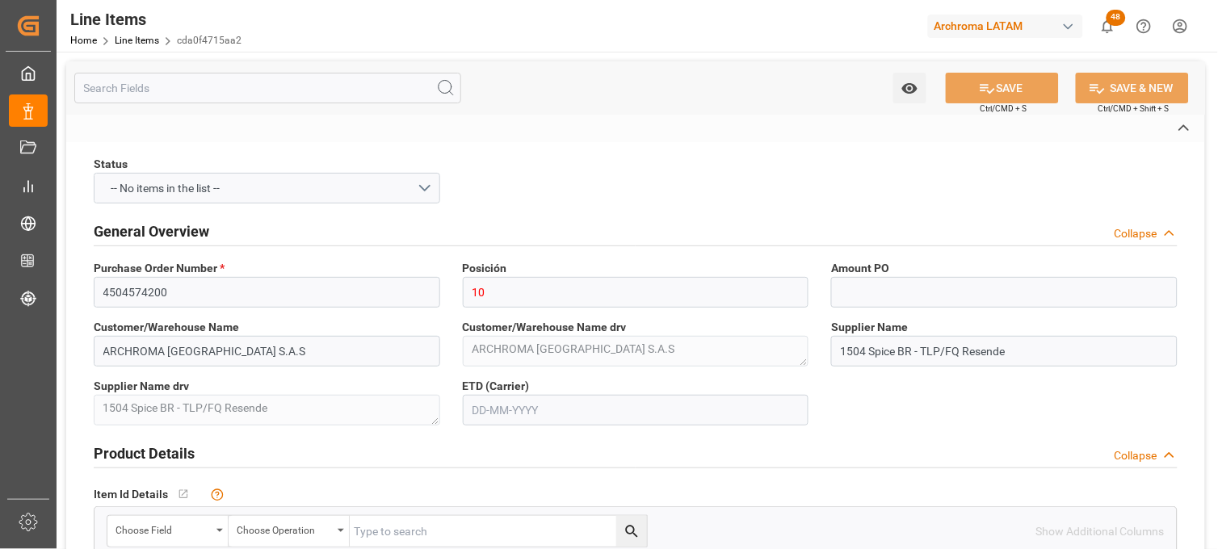
type input "1"
type input "2"
type input "400"
type input "431.4"
type input "548"
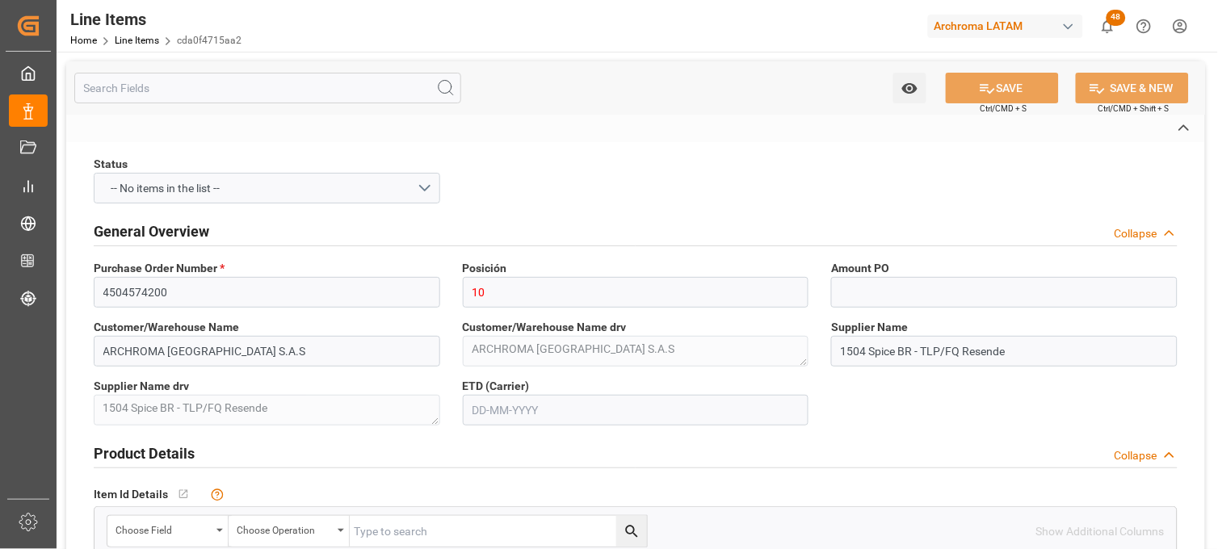
type input "3204.20.11"
type input "10-02-2025"
type input "20-01-2025"
type input "30-07-2025 16:52"
type input "23-01-2025 17:13"
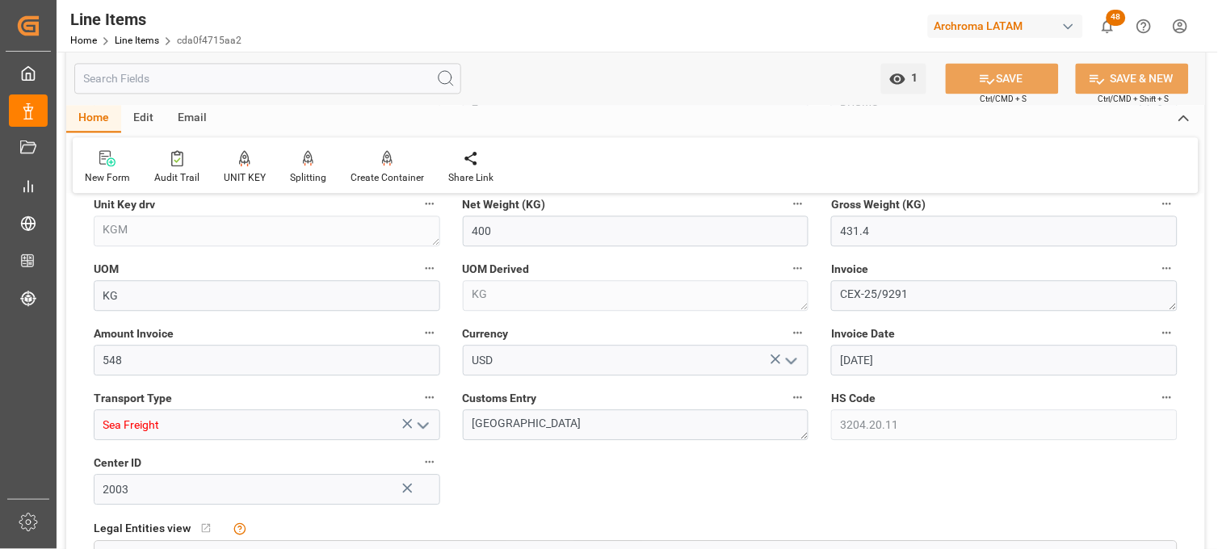
click at [404, 420] on icon at bounding box center [407, 424] width 10 height 10
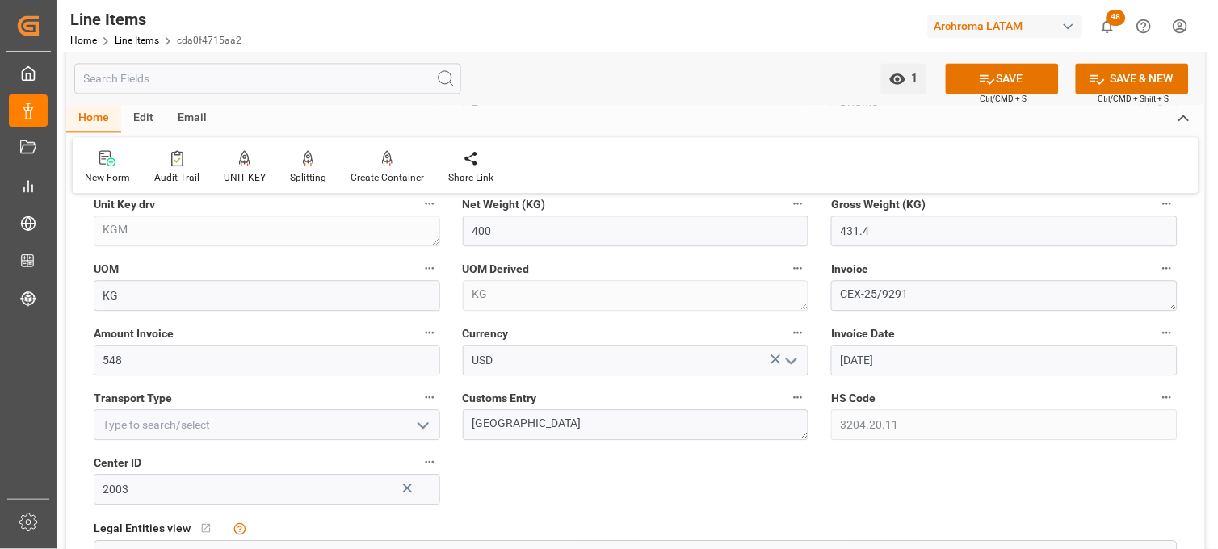
click at [420, 421] on icon "open menu" at bounding box center [422, 425] width 19 height 19
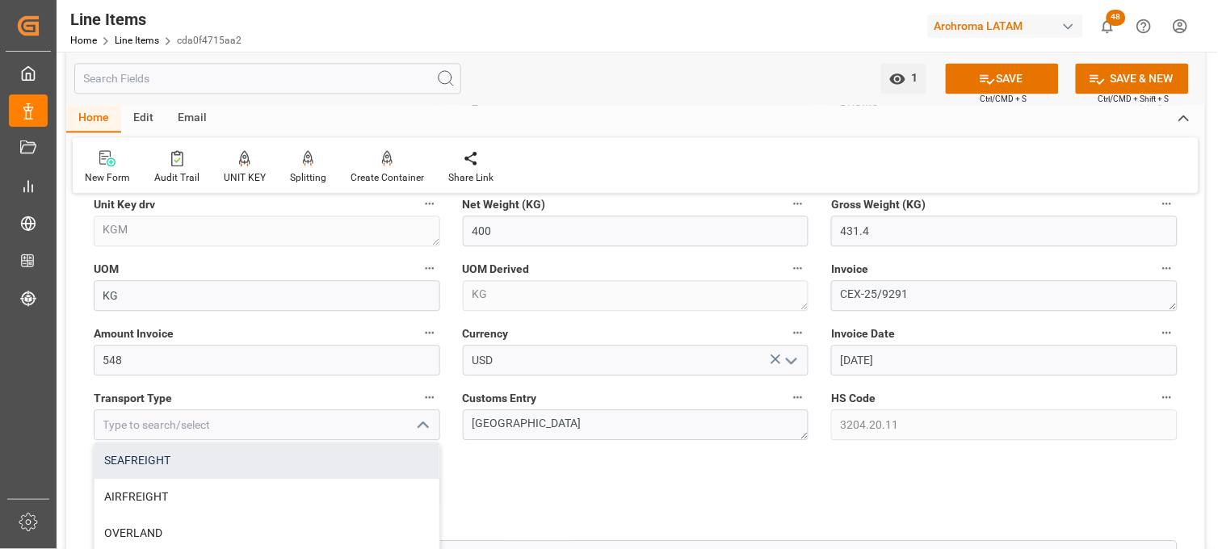
click at [223, 463] on div "SEAFREIGHT" at bounding box center [266, 460] width 345 height 36
type input "SEAFREIGHT"
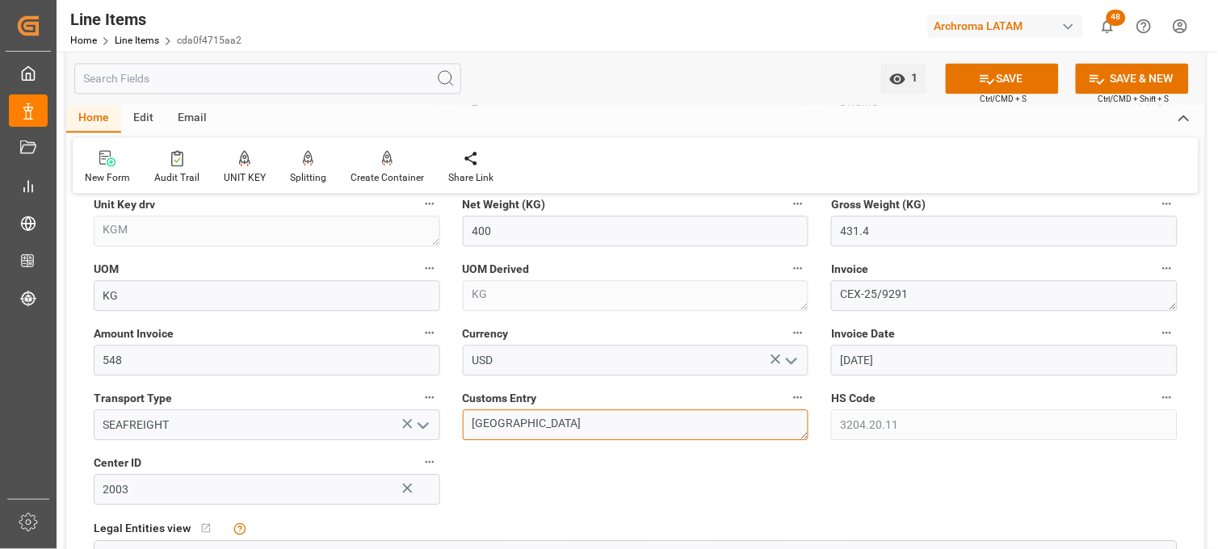
drag, startPoint x: 560, startPoint y: 430, endPoint x: 413, endPoint y: 420, distance: 147.3
click at [413, 420] on div "Status DELIVERED General Overview Collapse Purchase Order Number * 4504574200 P…" at bounding box center [635, 256] width 1138 height 1712
drag, startPoint x: 511, startPoint y: 425, endPoint x: 523, endPoint y: 432, distance: 14.1
click at [512, 425] on textarea "CARTAJENA" at bounding box center [636, 424] width 346 height 31
type textarea "[GEOGRAPHIC_DATA]"
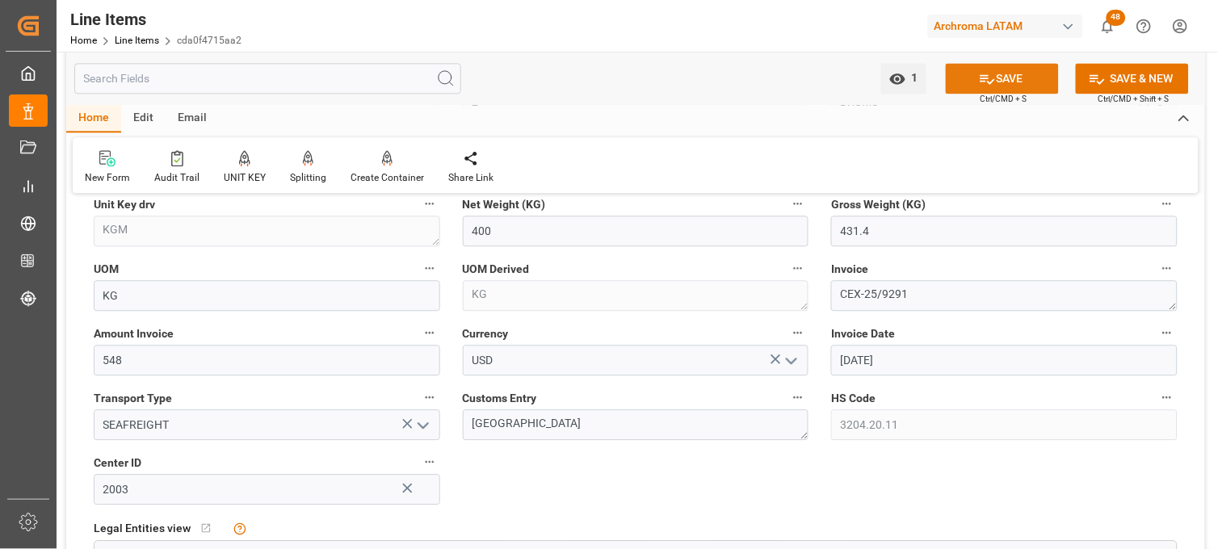
click at [1031, 81] on button "SAVE" at bounding box center [1001, 78] width 113 height 31
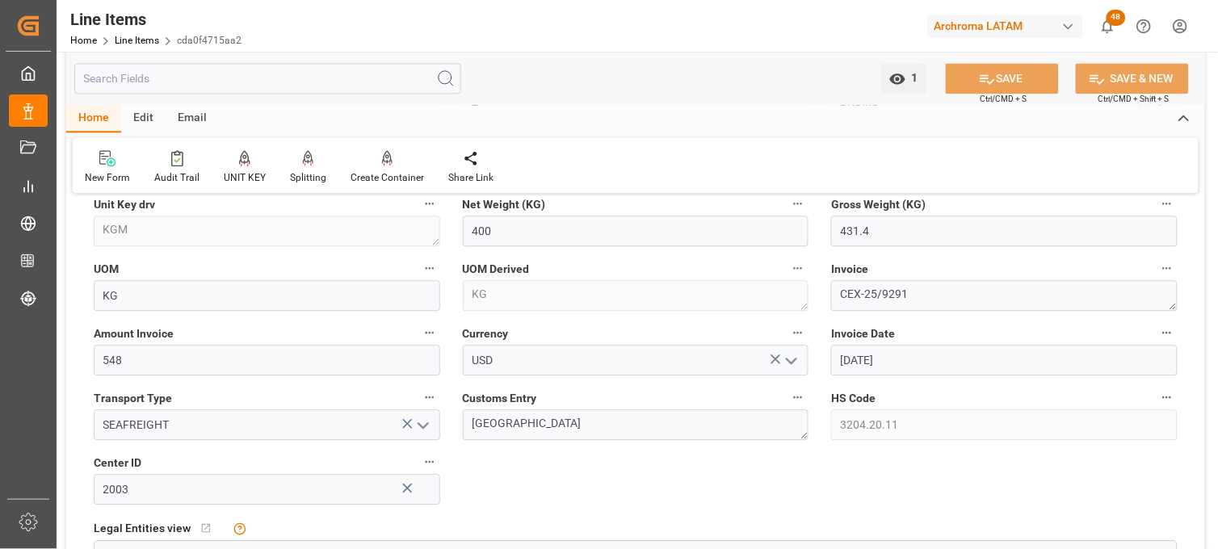
type input "13-08-2025 18:05"
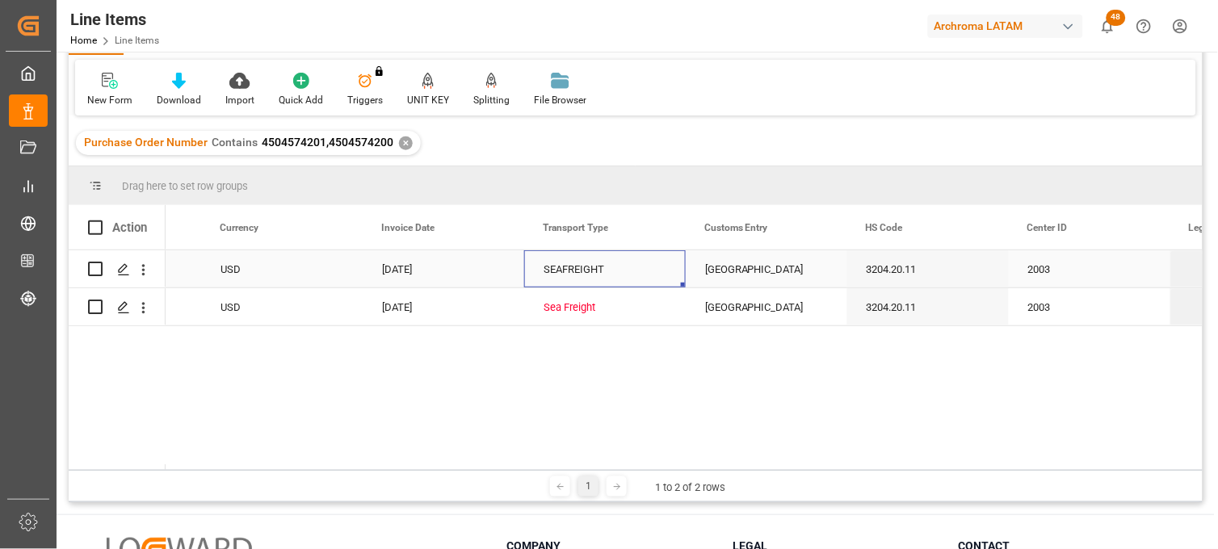
click at [564, 270] on div "SEAFREIGHT" at bounding box center [604, 269] width 123 height 37
drag, startPoint x: 681, startPoint y: 283, endPoint x: 678, endPoint y: 302, distance: 18.8
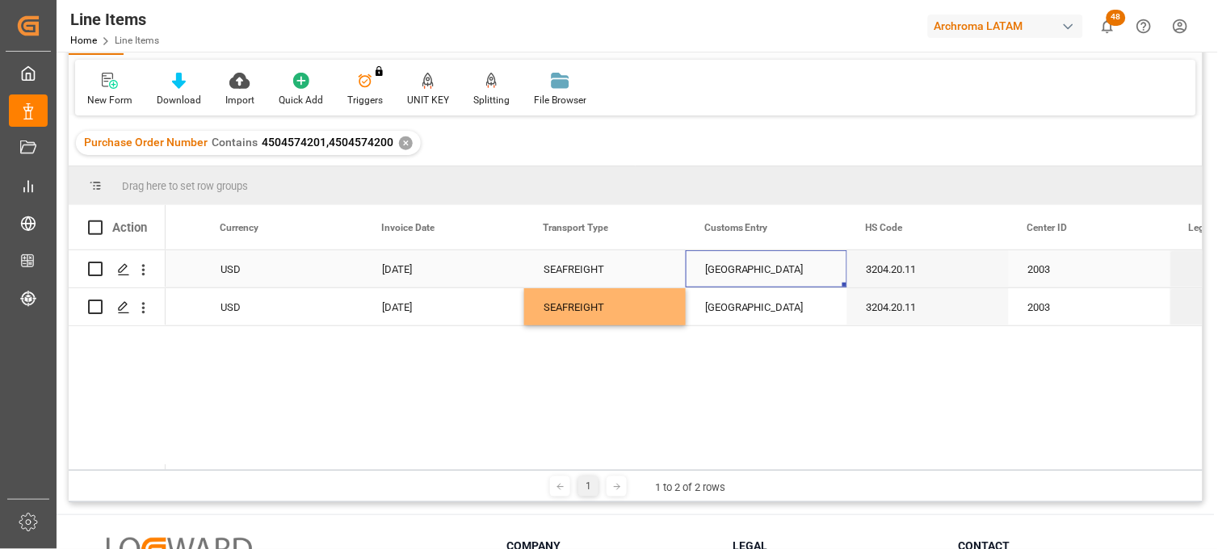
drag, startPoint x: 759, startPoint y: 272, endPoint x: 771, endPoint y: 285, distance: 17.7
click at [759, 273] on div "[GEOGRAPHIC_DATA]" at bounding box center [765, 268] width 161 height 37
drag, startPoint x: 841, startPoint y: 285, endPoint x: 840, endPoint y: 304, distance: 18.6
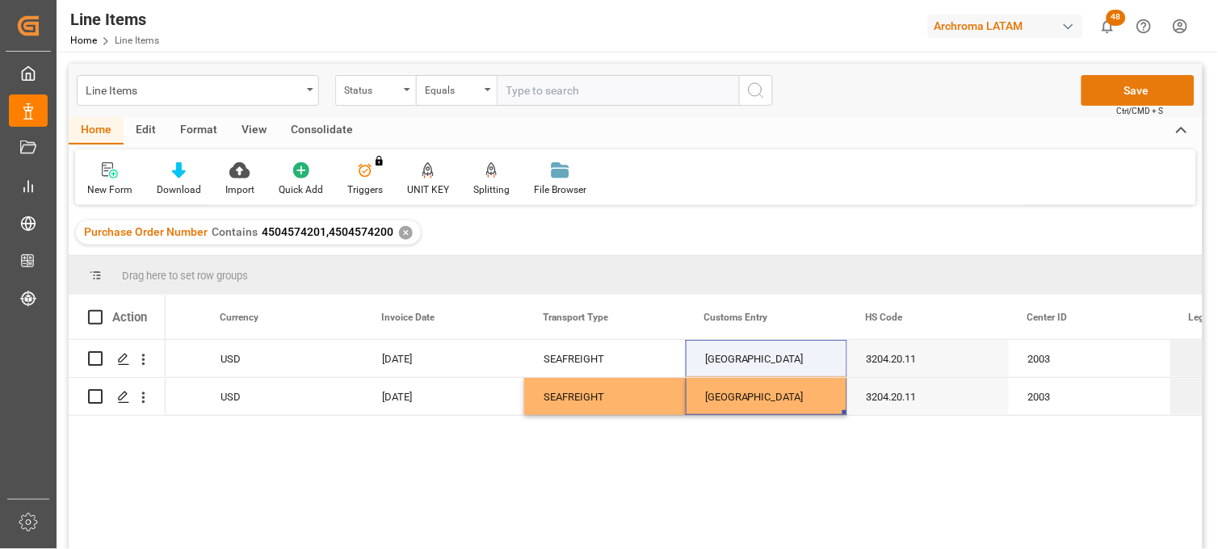
click at [1111, 97] on button "Save" at bounding box center [1137, 90] width 113 height 31
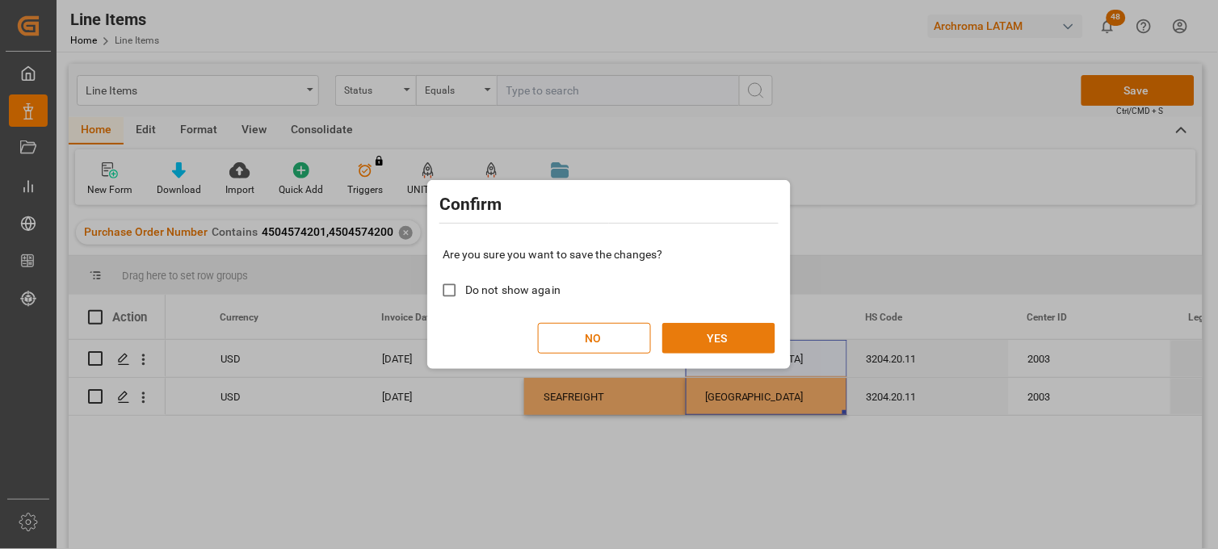
click at [746, 339] on button "YES" at bounding box center [718, 338] width 113 height 31
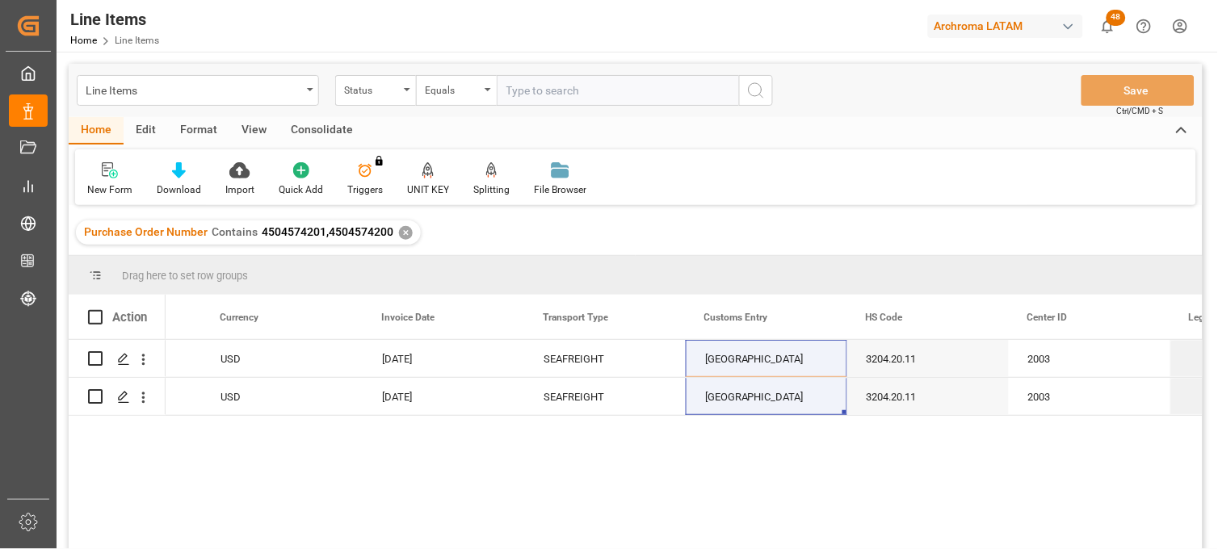
click at [400, 232] on div "✕" at bounding box center [406, 233] width 14 height 14
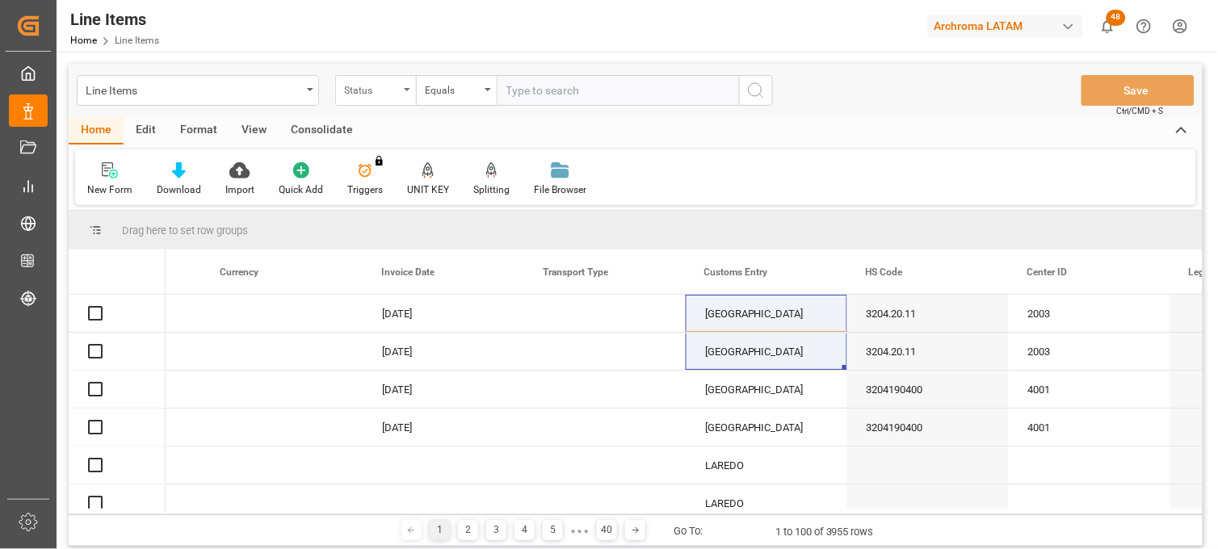
click at [392, 90] on div "Status" at bounding box center [371, 88] width 55 height 19
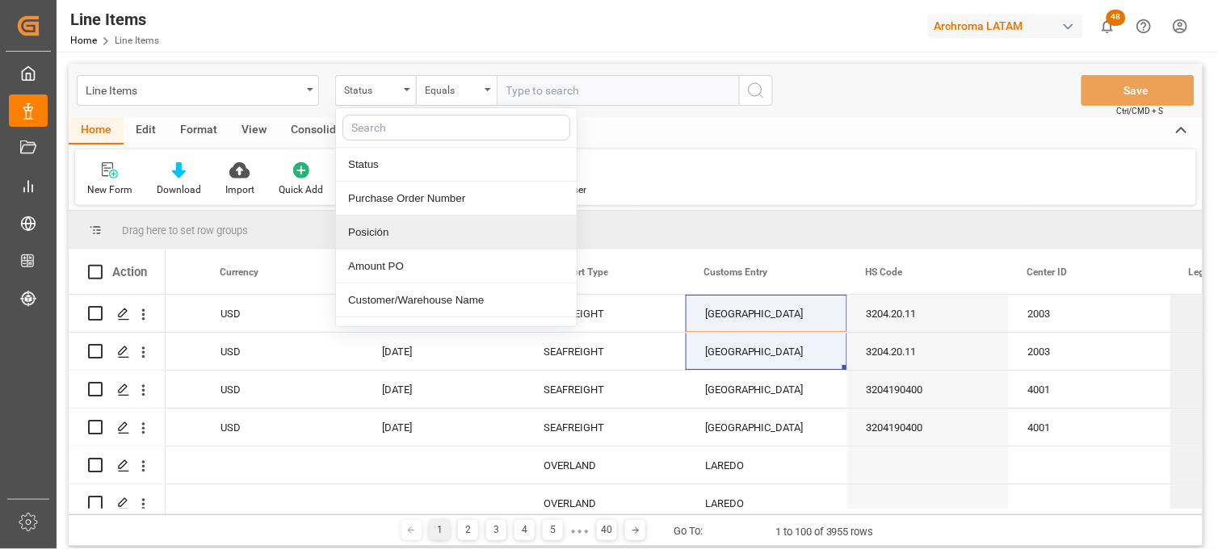
click at [392, 237] on div "Posición" at bounding box center [456, 233] width 241 height 34
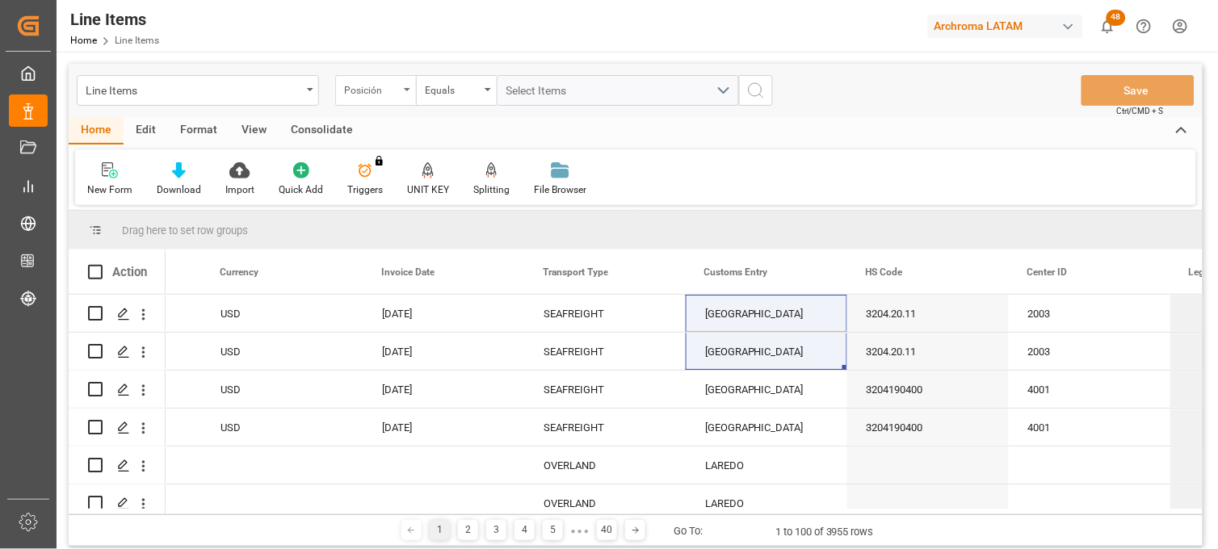
click at [400, 84] on div "Posición" at bounding box center [375, 90] width 81 height 31
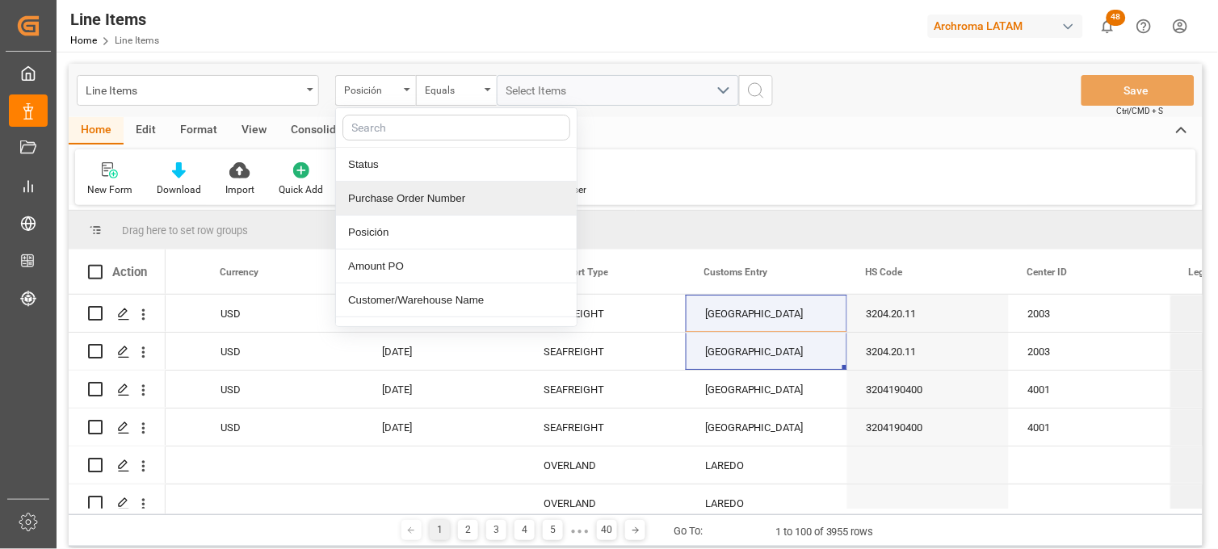
click at [399, 197] on div "Purchase Order Number" at bounding box center [456, 199] width 241 height 34
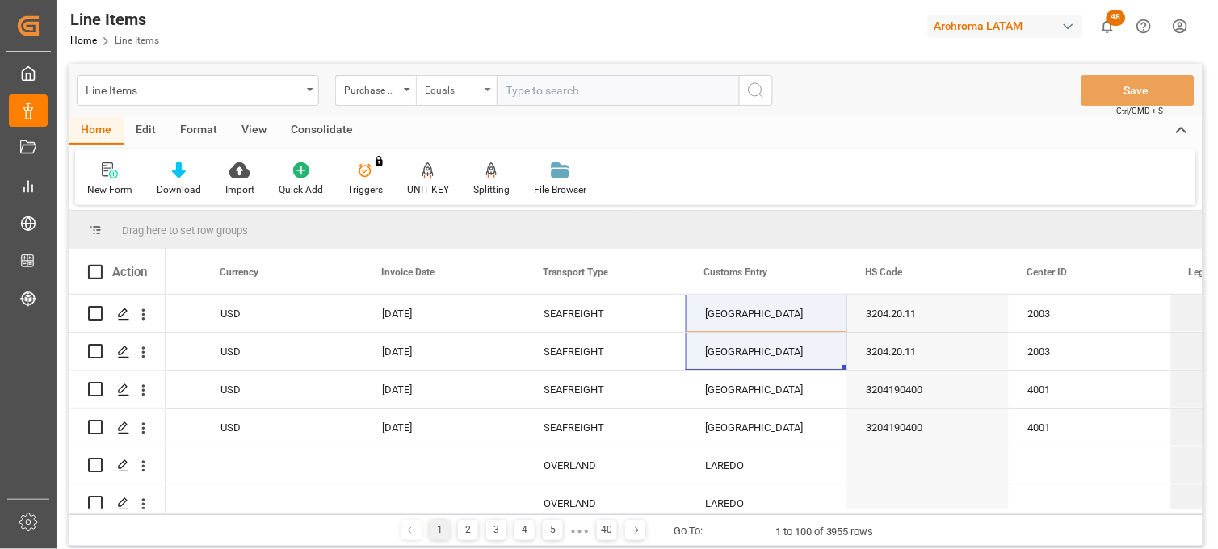
click at [463, 82] on div "Equals" at bounding box center [452, 88] width 55 height 19
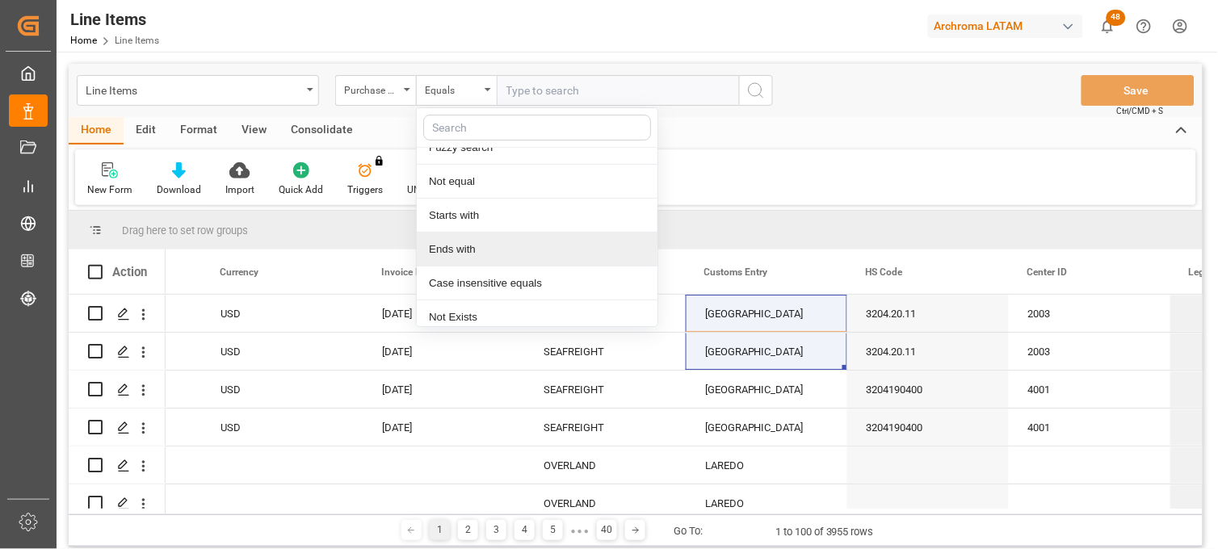
scroll to position [93, 0]
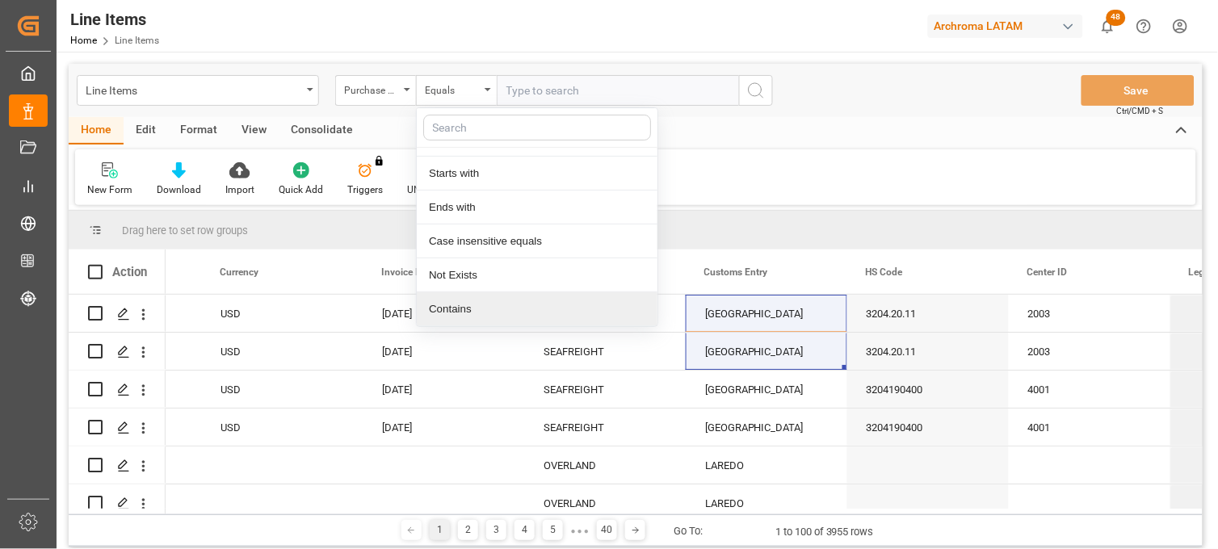
click at [472, 312] on div "Contains" at bounding box center [537, 309] width 241 height 34
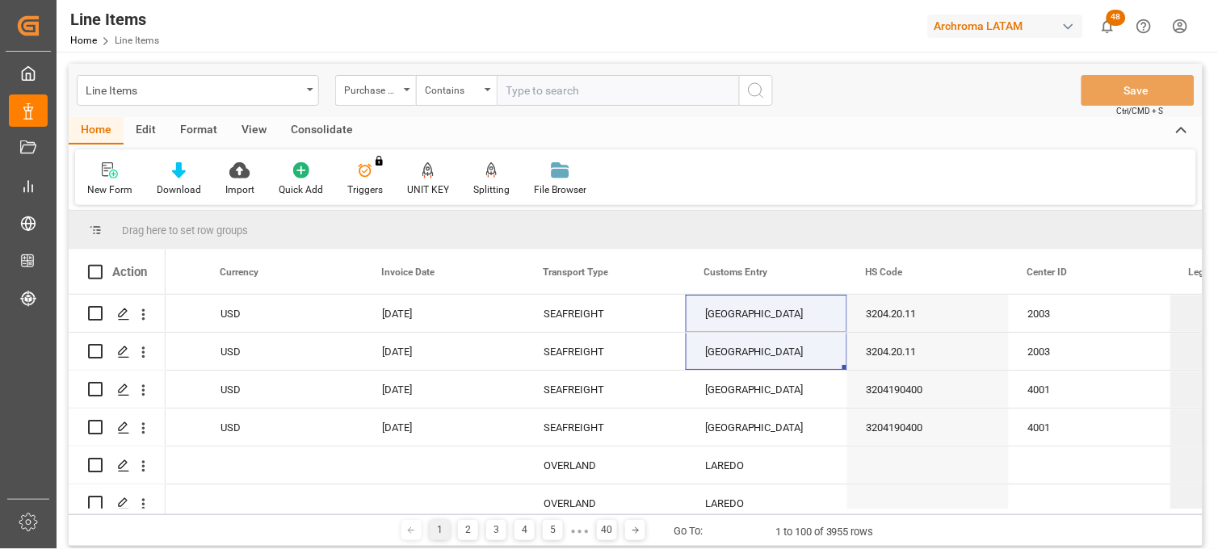
paste input "ID Number 4504540567 4504590645"
drag, startPoint x: 563, startPoint y: 89, endPoint x: 420, endPoint y: 97, distance: 143.1
click at [420, 97] on div "Purchase Order Number Contains ID Number 4504540567 4504590645" at bounding box center [554, 90] width 438 height 31
click at [570, 86] on input "4504540567 4504590645" at bounding box center [618, 90] width 242 height 31
type input "4504540567,4504590645"
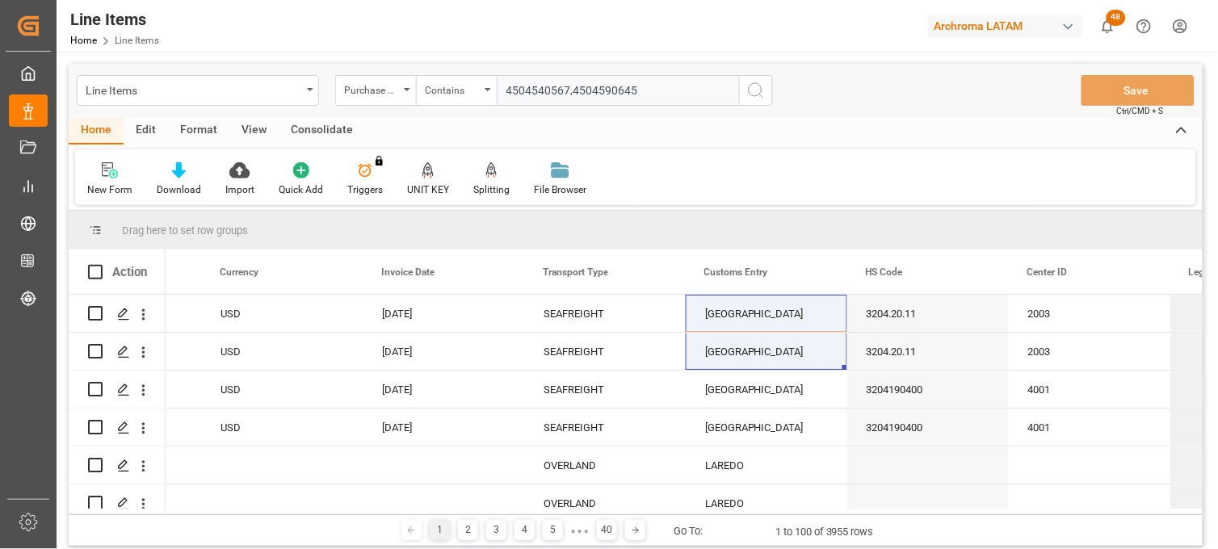
click at [752, 85] on icon "search button" at bounding box center [755, 90] width 19 height 19
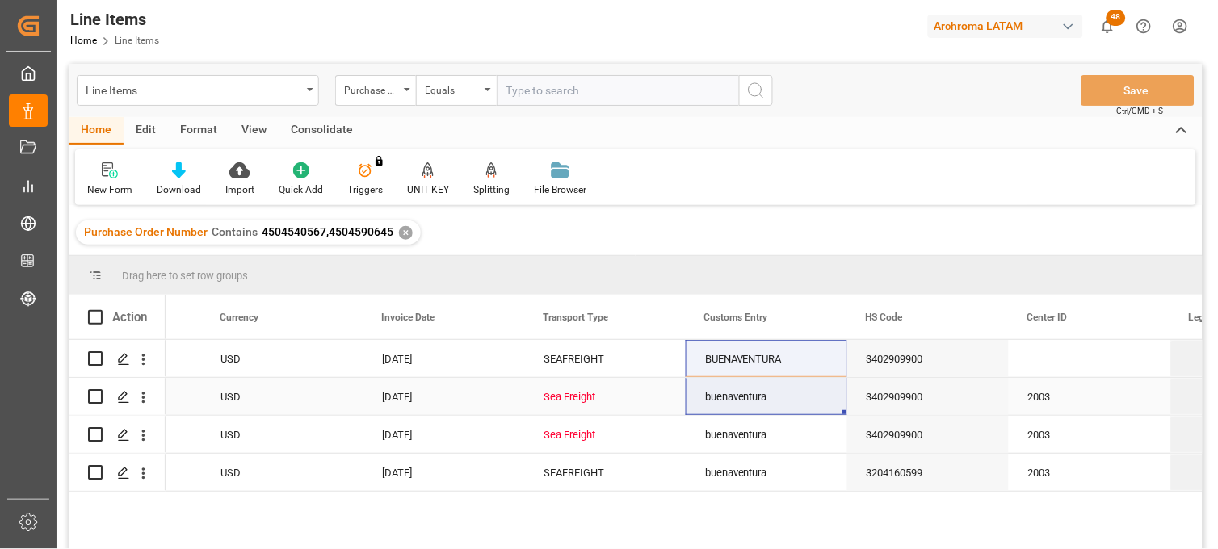
click at [574, 386] on div "Sea Freight" at bounding box center [604, 397] width 123 height 37
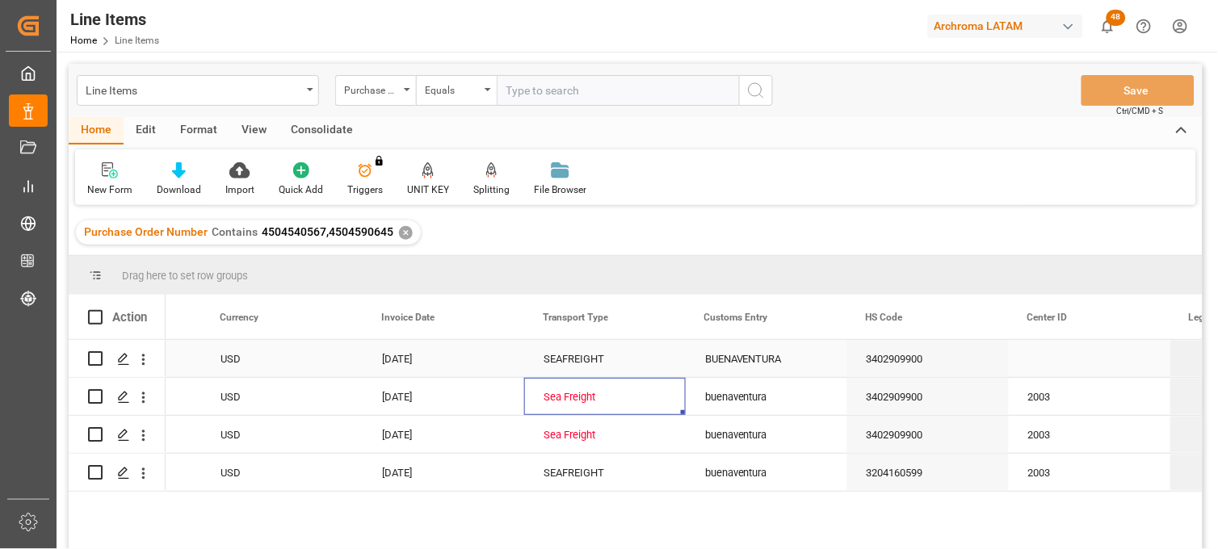
click at [589, 363] on div "SEAFREIGHT" at bounding box center [604, 359] width 123 height 37
drag, startPoint x: 681, startPoint y: 374, endPoint x: 678, endPoint y: 426, distance: 52.5
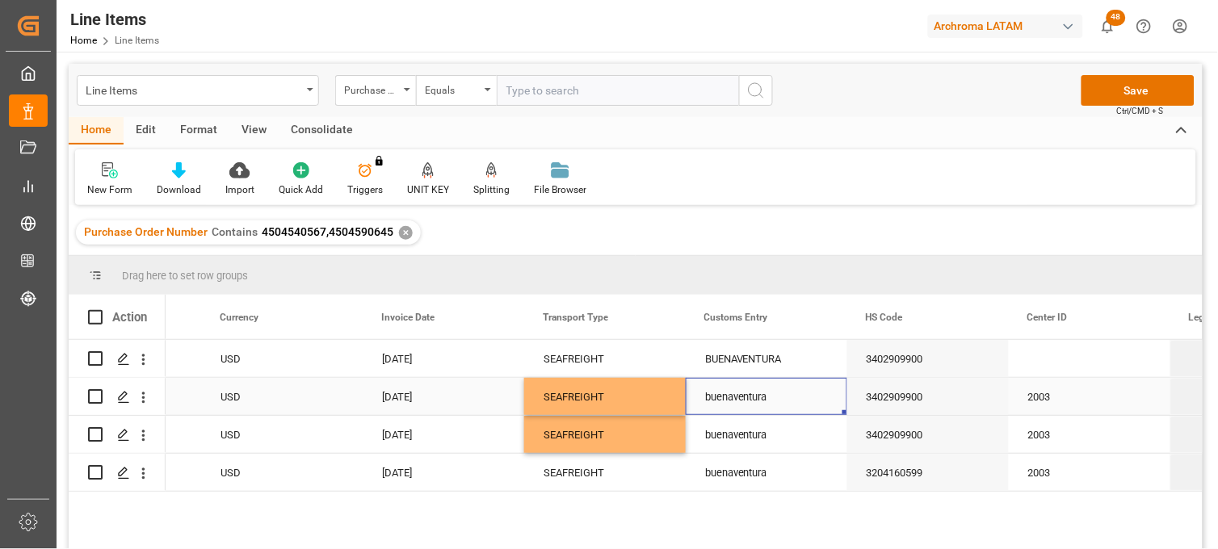
click at [773, 383] on div "buenaventura" at bounding box center [765, 396] width 161 height 37
drag, startPoint x: 776, startPoint y: 355, endPoint x: 835, endPoint y: 382, distance: 64.7
click at [782, 361] on div "BUENAVENTURA" at bounding box center [765, 358] width 161 height 37
drag, startPoint x: 841, startPoint y: 369, endPoint x: 840, endPoint y: 456, distance: 87.2
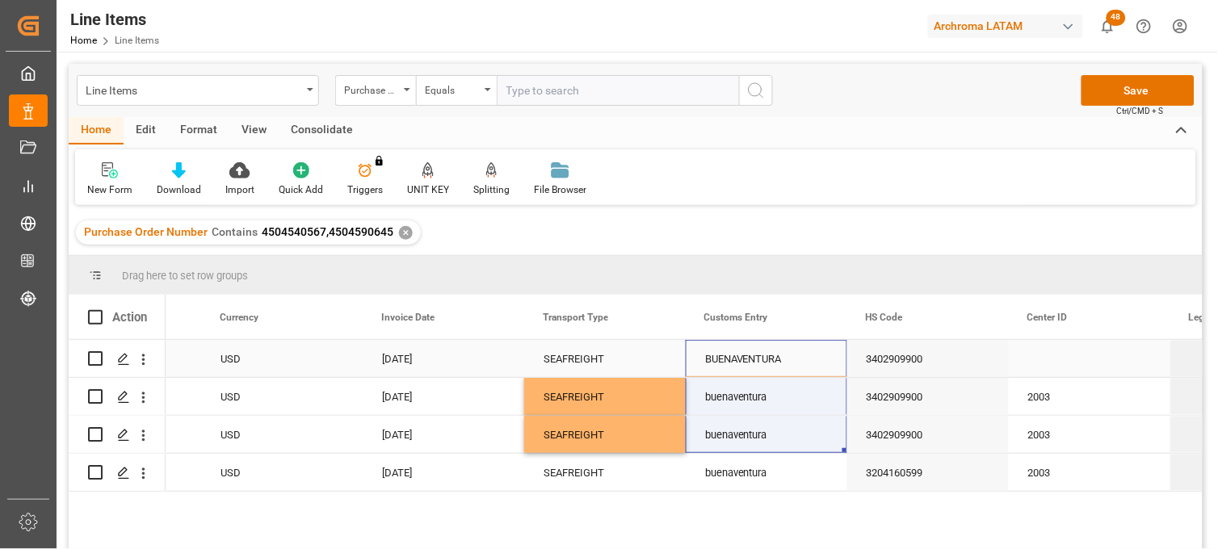
click at [790, 352] on div "BUENAVENTURA" at bounding box center [765, 358] width 161 height 37
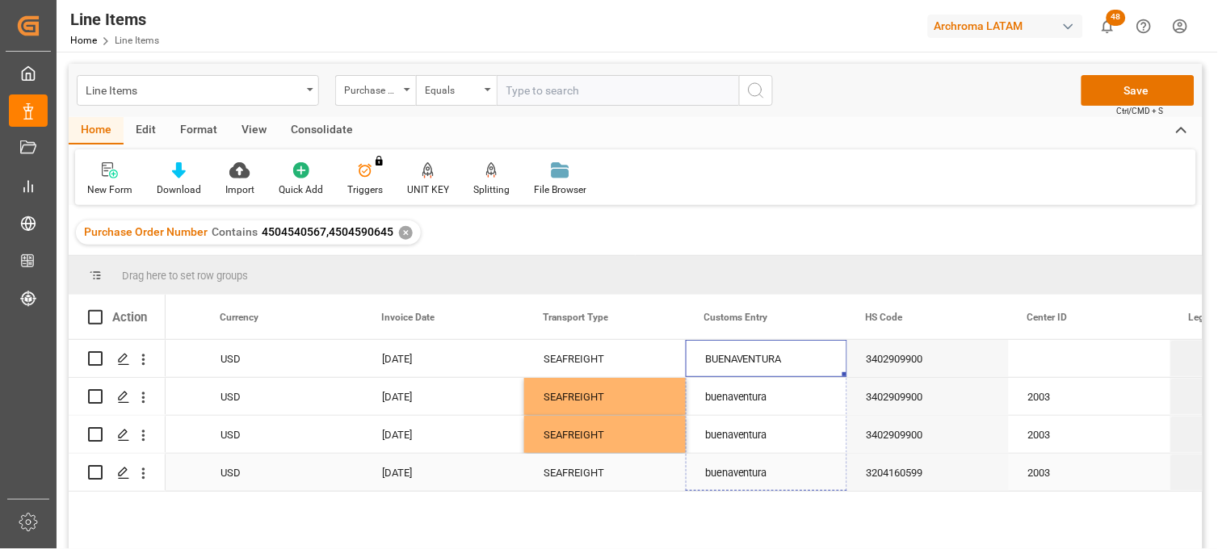
drag, startPoint x: 844, startPoint y: 375, endPoint x: 836, endPoint y: 487, distance: 112.5
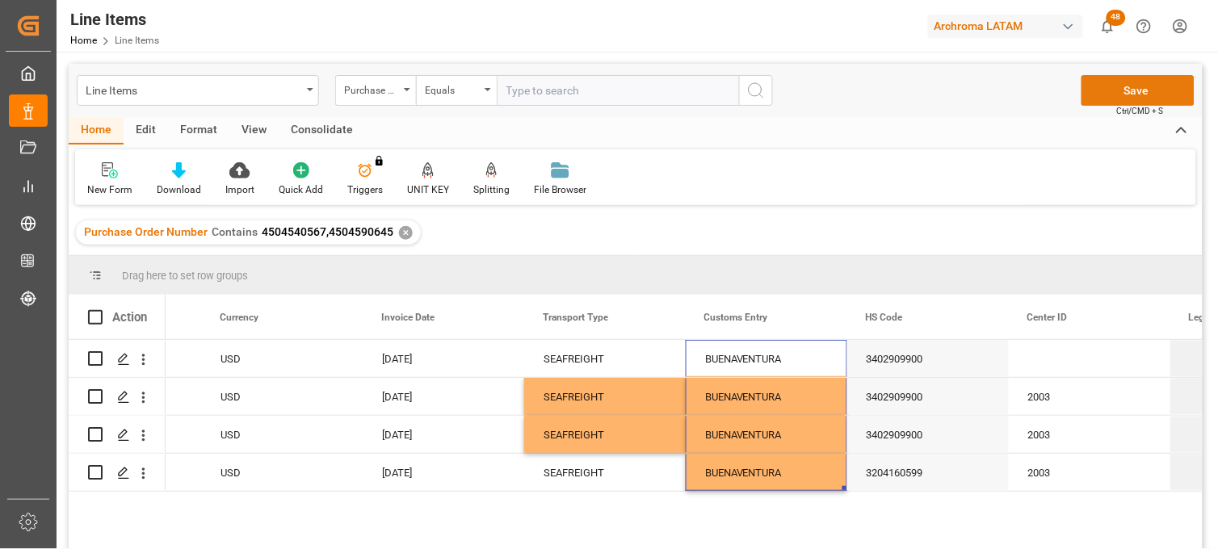
click at [1130, 85] on button "Save" at bounding box center [1137, 90] width 113 height 31
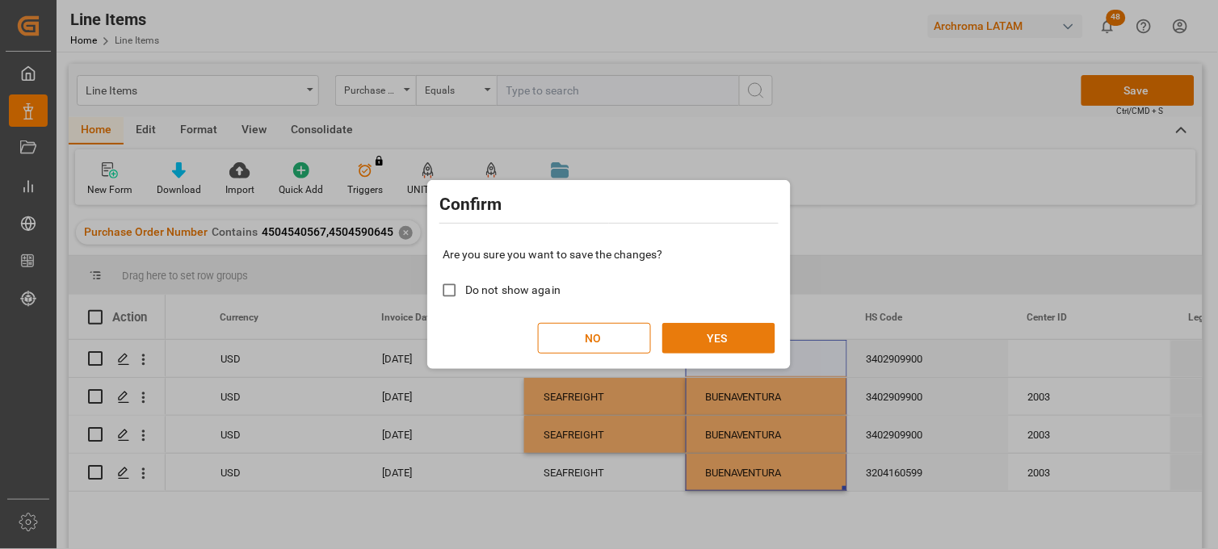
drag, startPoint x: 754, startPoint y: 342, endPoint x: 757, endPoint y: 350, distance: 8.7
click at [753, 342] on button "YES" at bounding box center [718, 338] width 113 height 31
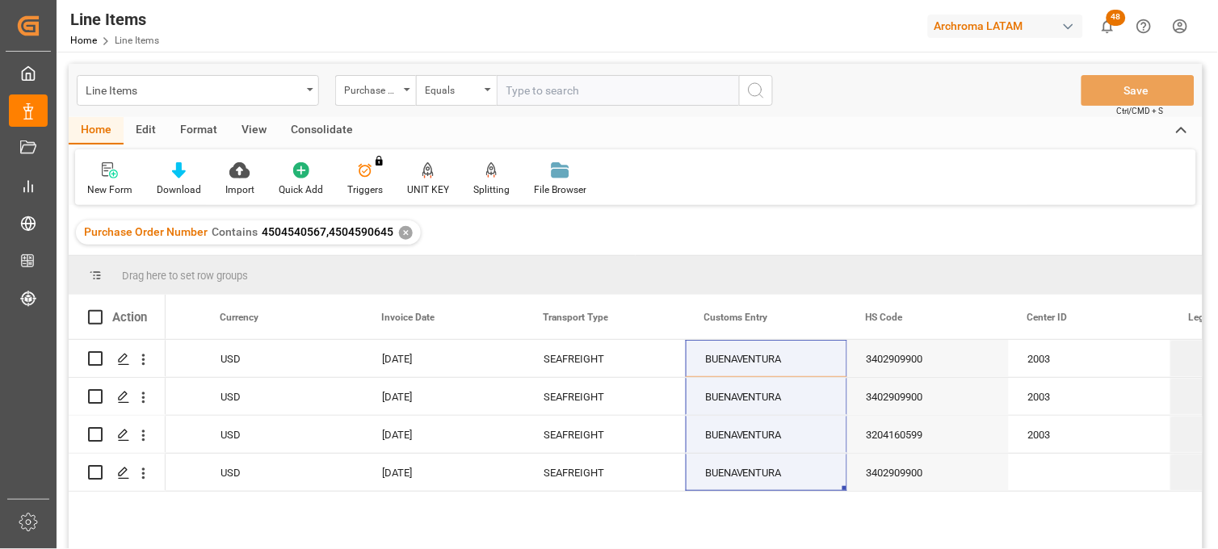
click at [401, 233] on div "✕" at bounding box center [406, 233] width 14 height 14
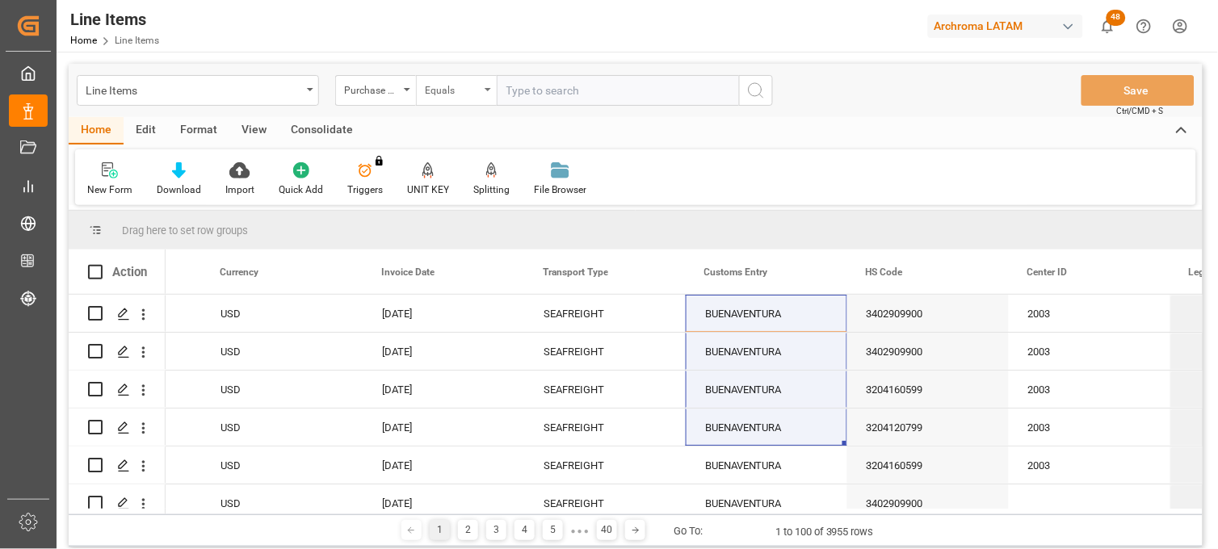
click at [479, 91] on div "Equals" at bounding box center [452, 88] width 55 height 19
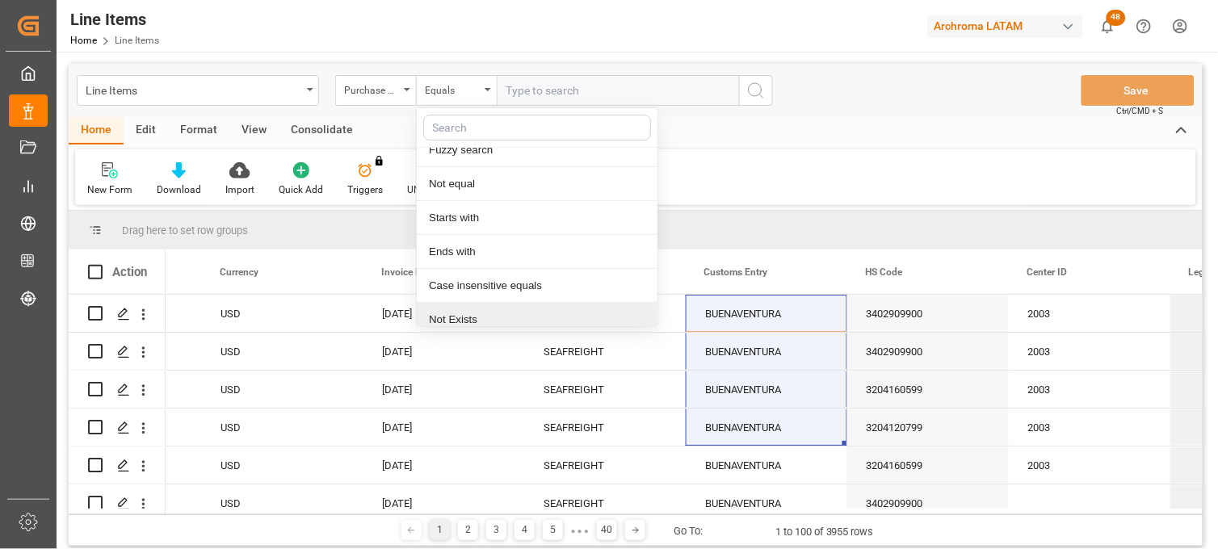
scroll to position [93, 0]
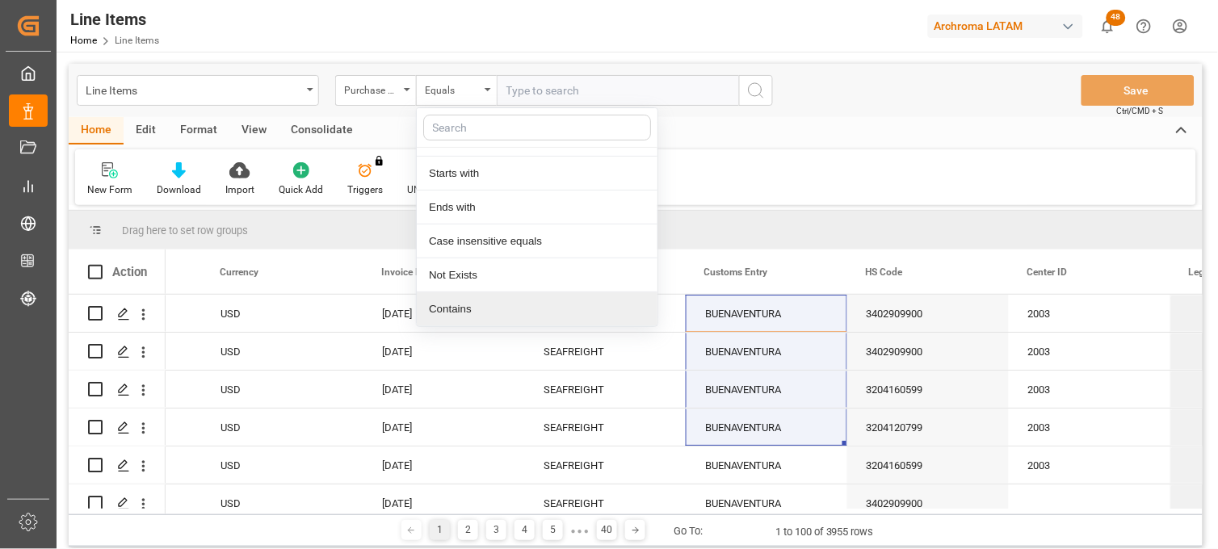
click at [470, 308] on div "Contains" at bounding box center [537, 309] width 241 height 34
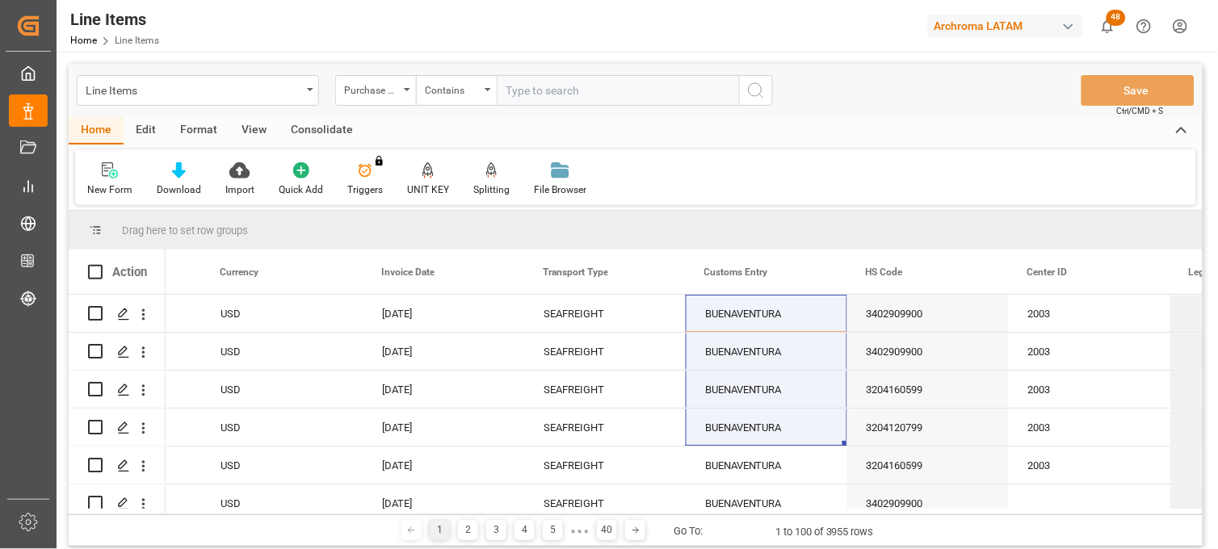
paste input "Order Reference 4504610648 4504634071 10.20"
drag, startPoint x: 570, startPoint y: 90, endPoint x: 342, endPoint y: 89, distance: 227.7
click at [342, 89] on div "Purchase Order Number Contains Order Reference 4504610648 4504634071 10.20" at bounding box center [554, 90] width 438 height 31
click at [576, 86] on input "4504610648 4504634071 10.20" at bounding box center [618, 90] width 242 height 31
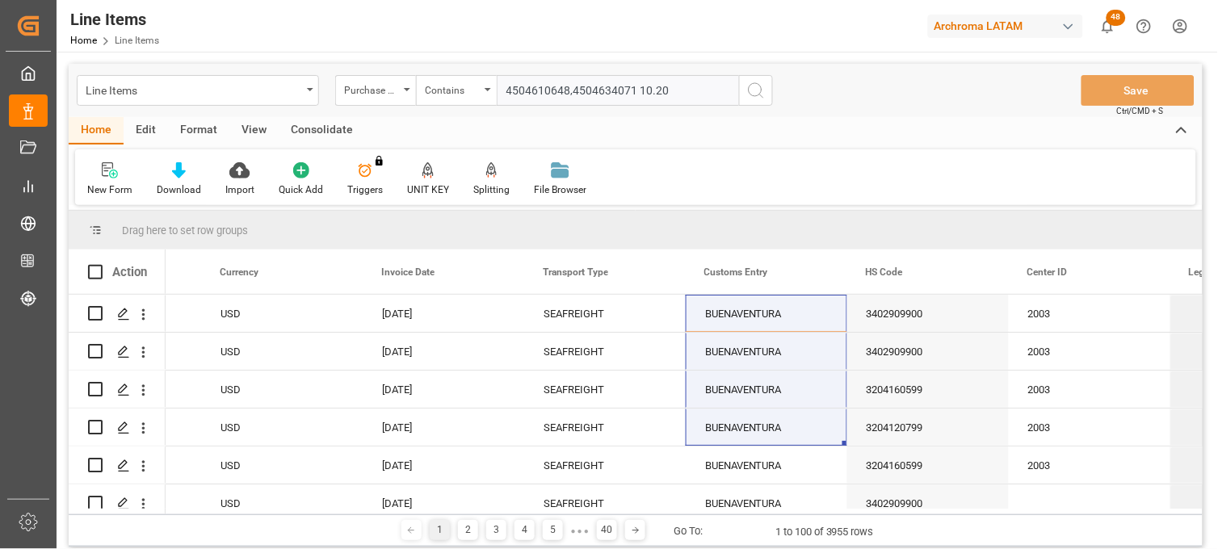
drag, startPoint x: 634, startPoint y: 87, endPoint x: 719, endPoint y: 90, distance: 85.6
click at [719, 90] on input "4504610648,4504634071 10.20" at bounding box center [618, 90] width 242 height 31
type input "4504610648,4504634071"
click at [756, 98] on icon "search button" at bounding box center [755, 90] width 19 height 19
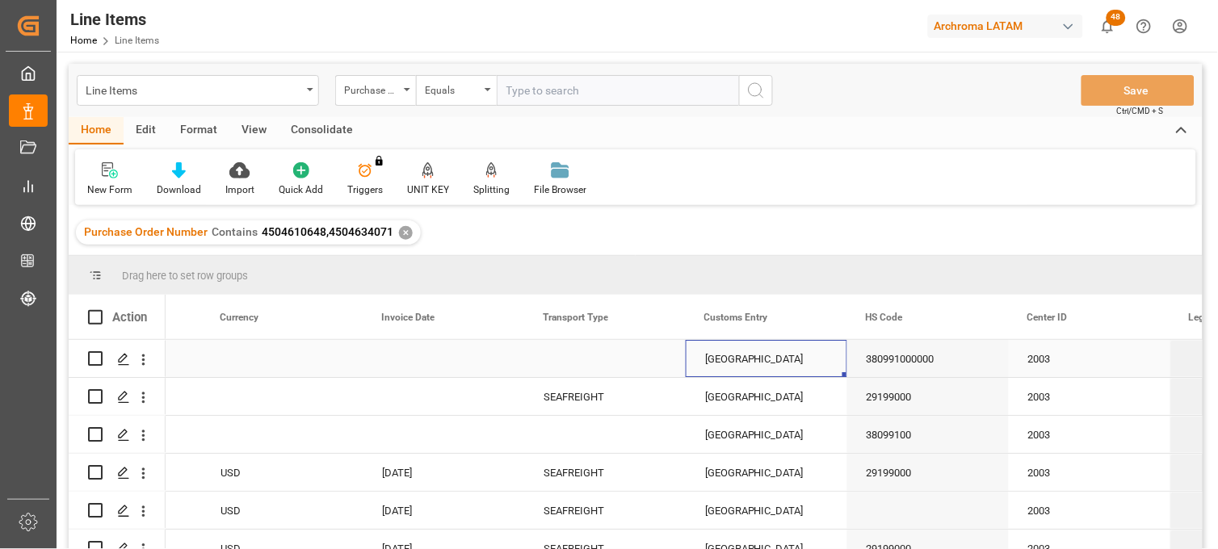
click at [799, 350] on div "[GEOGRAPHIC_DATA]" at bounding box center [765, 358] width 161 height 37
click at [602, 392] on div "SEAFREIGHT" at bounding box center [604, 397] width 123 height 37
click at [614, 359] on div "Press SPACE to select this row." at bounding box center [604, 358] width 161 height 37
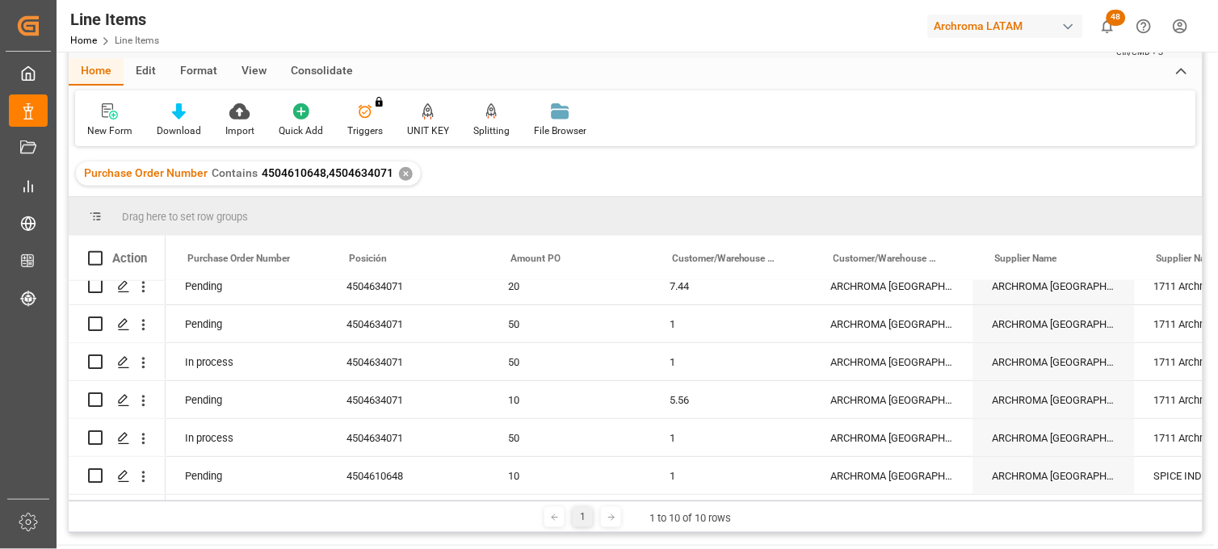
scroll to position [0, 749]
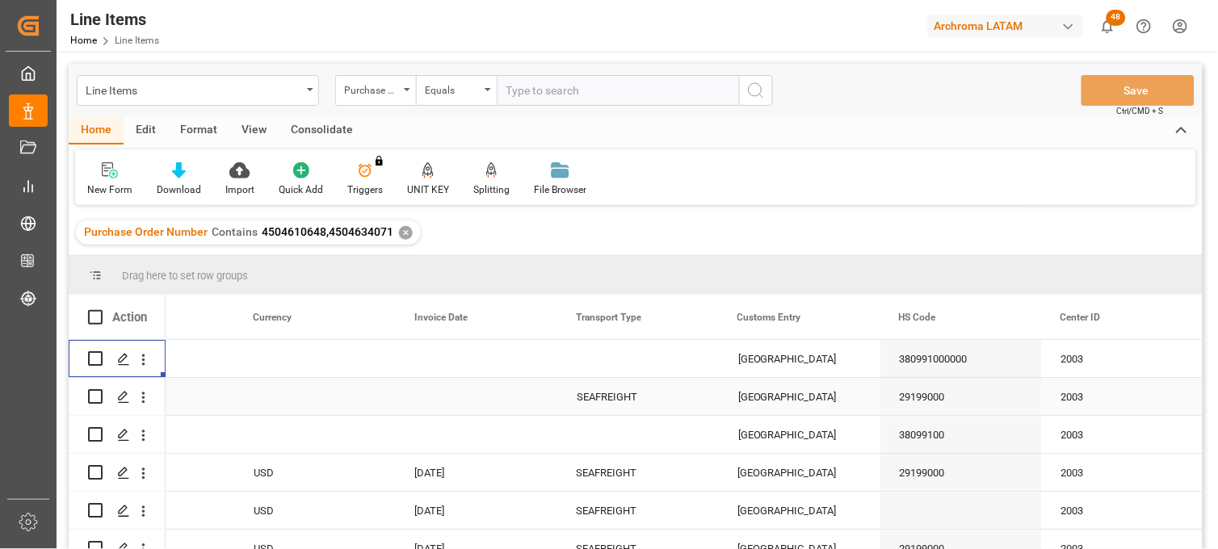
click at [609, 401] on div "SEAFREIGHT" at bounding box center [637, 397] width 123 height 37
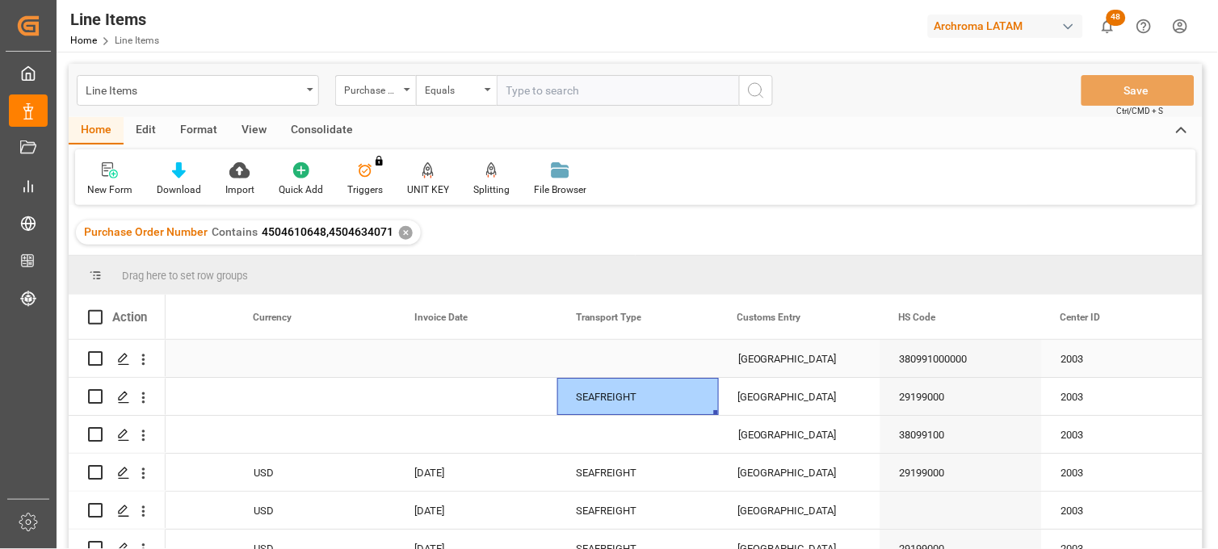
click at [611, 360] on div "Press SPACE to select this row." at bounding box center [637, 358] width 161 height 37
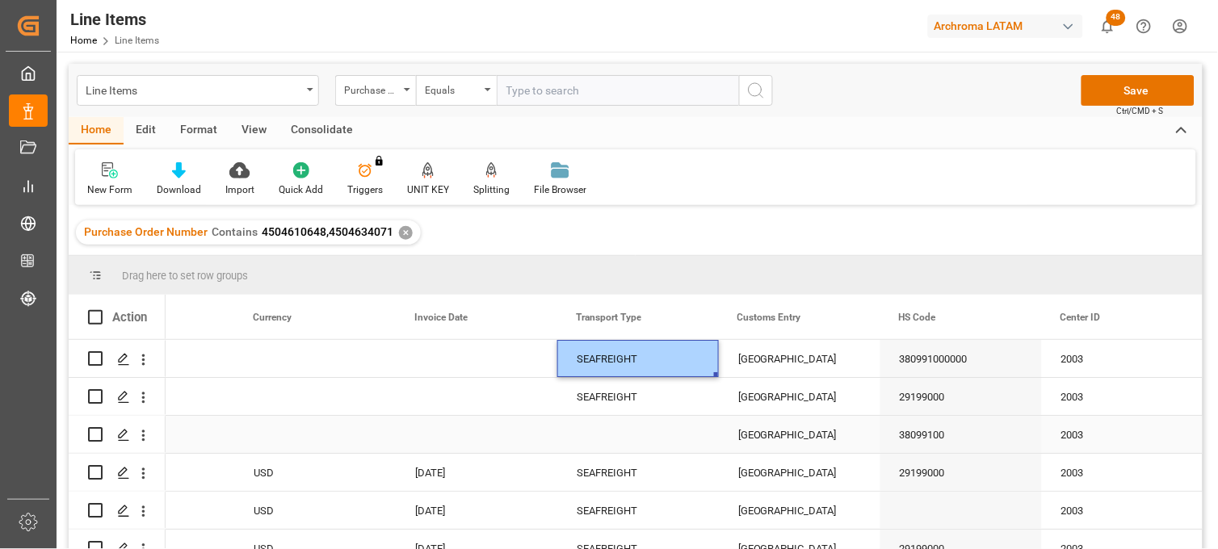
click at [614, 448] on div "Press SPACE to select this row." at bounding box center [637, 434] width 161 height 37
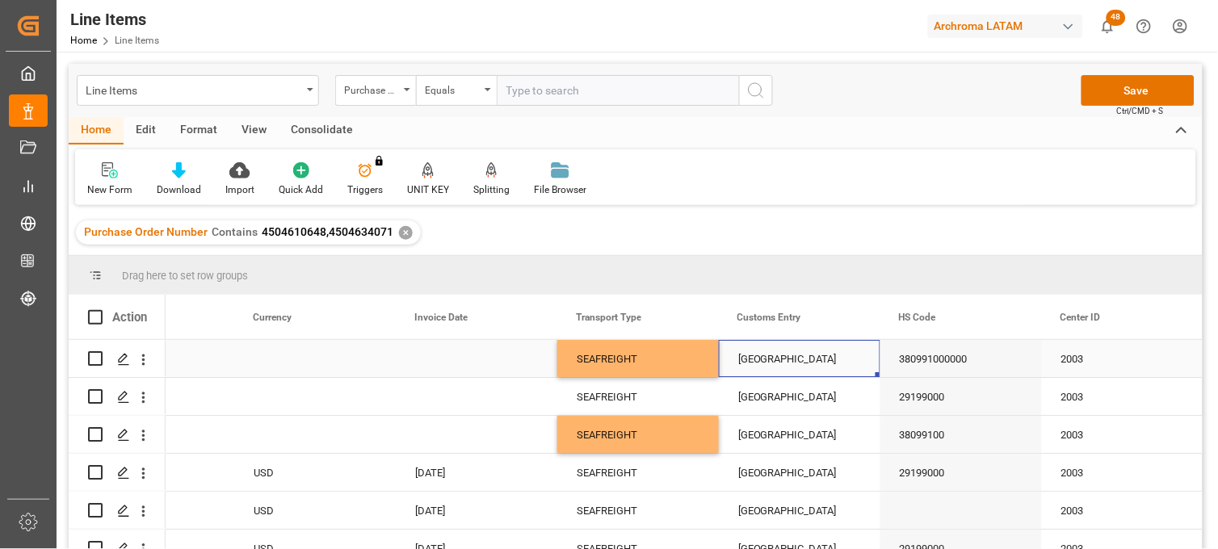
click at [789, 361] on div "[GEOGRAPHIC_DATA]" at bounding box center [799, 358] width 161 height 37
click at [781, 404] on div "[GEOGRAPHIC_DATA]" at bounding box center [799, 396] width 161 height 37
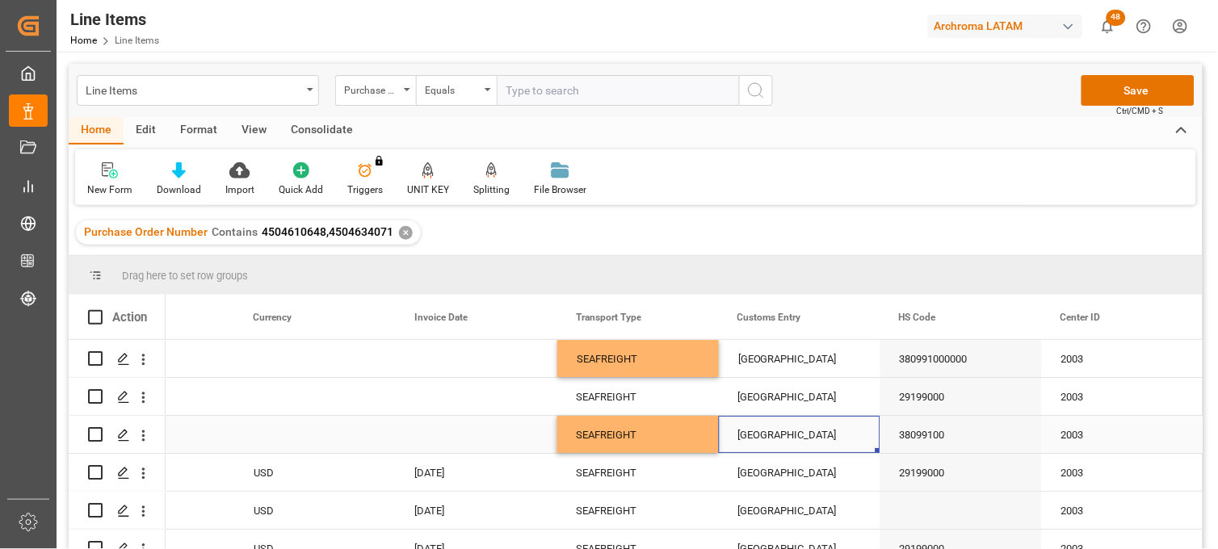
click at [778, 441] on div "[GEOGRAPHIC_DATA]" at bounding box center [799, 434] width 161 height 37
click at [765, 478] on div "[GEOGRAPHIC_DATA]" at bounding box center [799, 472] width 161 height 37
click at [772, 511] on div "[GEOGRAPHIC_DATA]" at bounding box center [799, 510] width 161 height 37
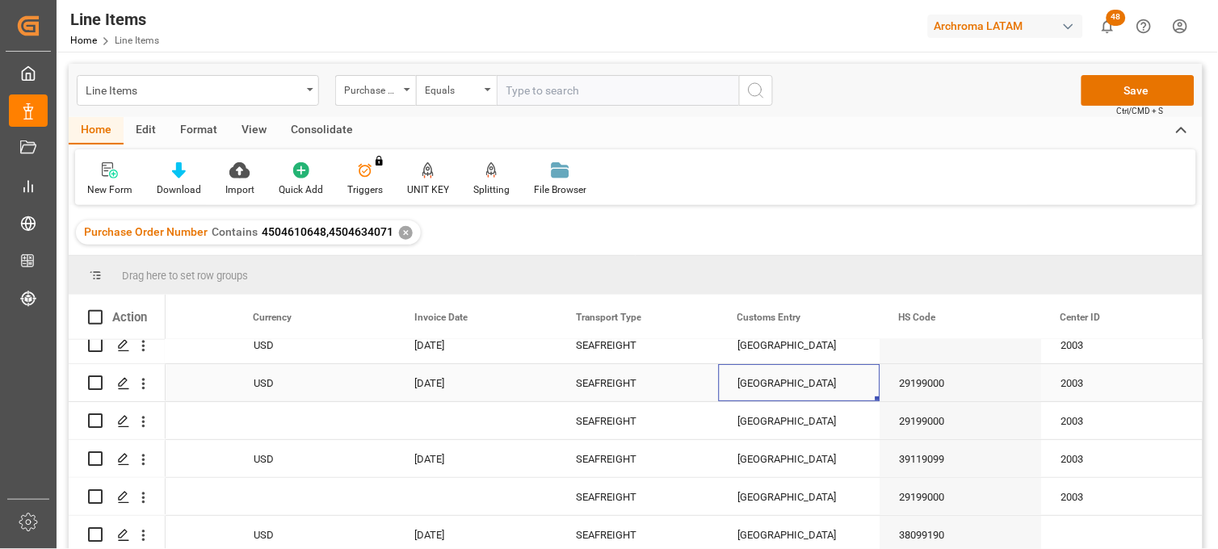
click at [783, 388] on div "[GEOGRAPHIC_DATA]" at bounding box center [799, 382] width 161 height 37
click at [778, 421] on div "[GEOGRAPHIC_DATA]" at bounding box center [799, 420] width 161 height 37
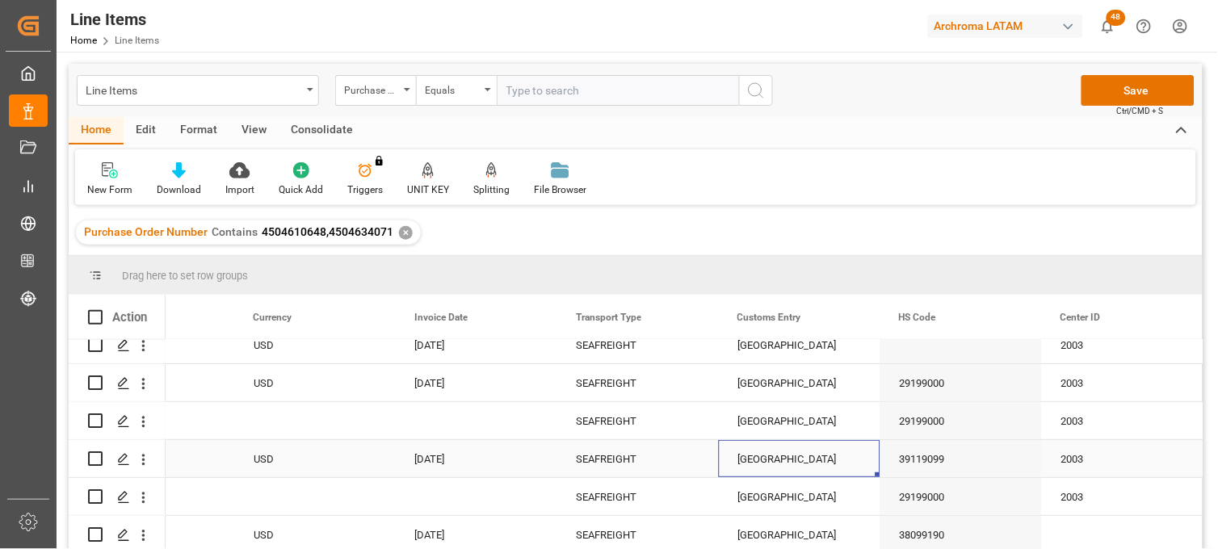
drag, startPoint x: 773, startPoint y: 456, endPoint x: 772, endPoint y: 488, distance: 31.5
click at [773, 457] on div "[GEOGRAPHIC_DATA]" at bounding box center [799, 458] width 161 height 37
drag, startPoint x: 772, startPoint y: 488, endPoint x: 768, endPoint y: 515, distance: 27.7
click at [771, 491] on div "[GEOGRAPHIC_DATA]" at bounding box center [799, 496] width 161 height 37
click at [768, 521] on div "[GEOGRAPHIC_DATA]" at bounding box center [799, 534] width 161 height 37
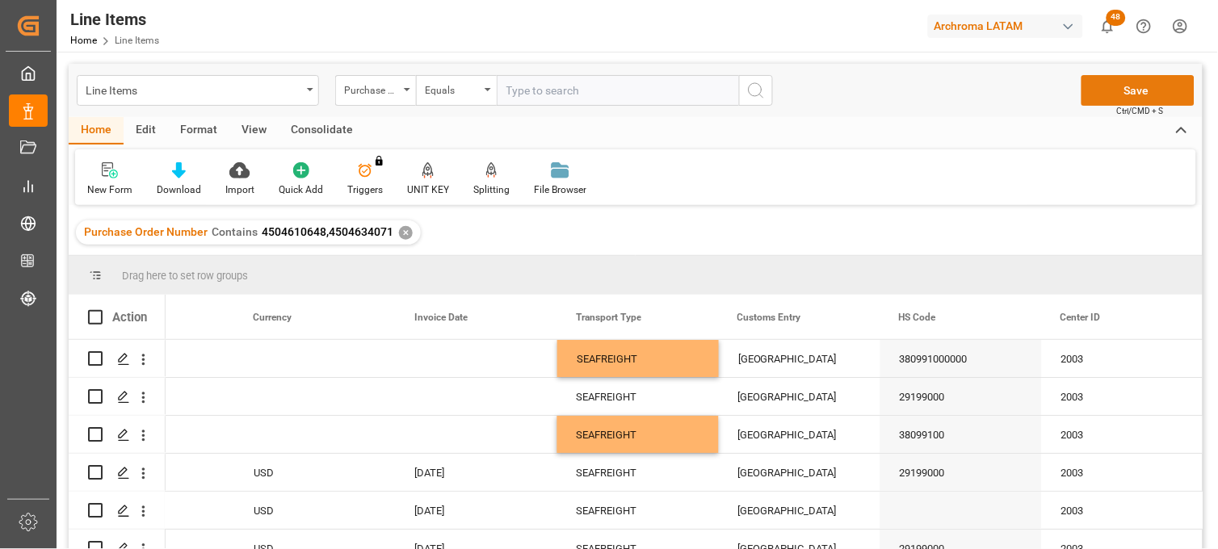
click at [1150, 89] on button "Save" at bounding box center [1137, 90] width 113 height 31
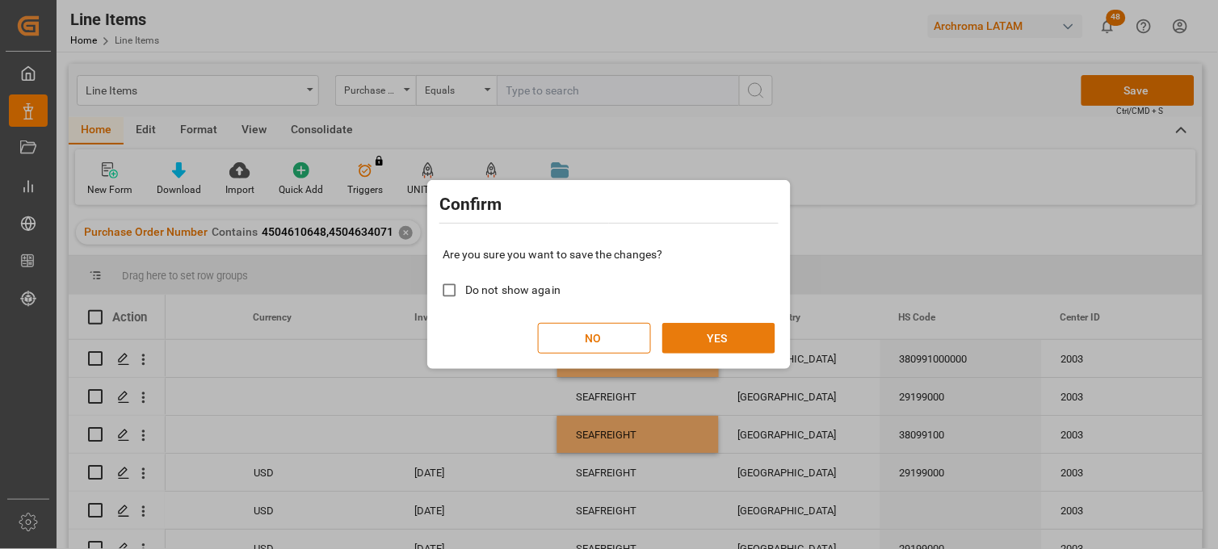
click at [708, 346] on button "YES" at bounding box center [718, 338] width 113 height 31
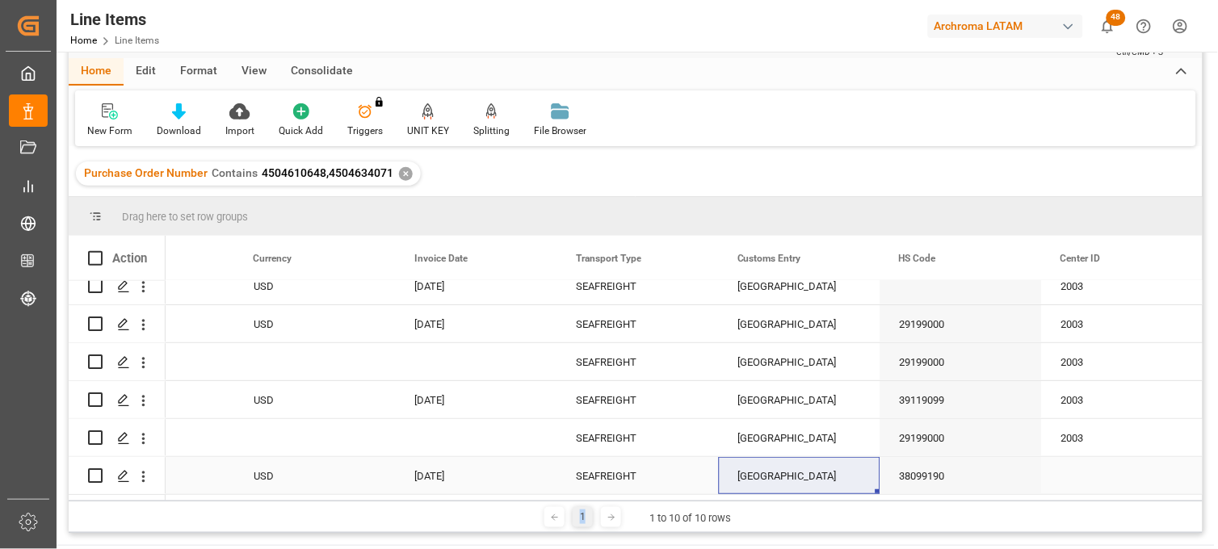
drag, startPoint x: 591, startPoint y: 499, endPoint x: 297, endPoint y: 488, distance: 294.1
click at [297, 488] on div "Drag here to set row groups Drag here to set column labels Action Invoice Amoun…" at bounding box center [636, 365] width 1134 height 336
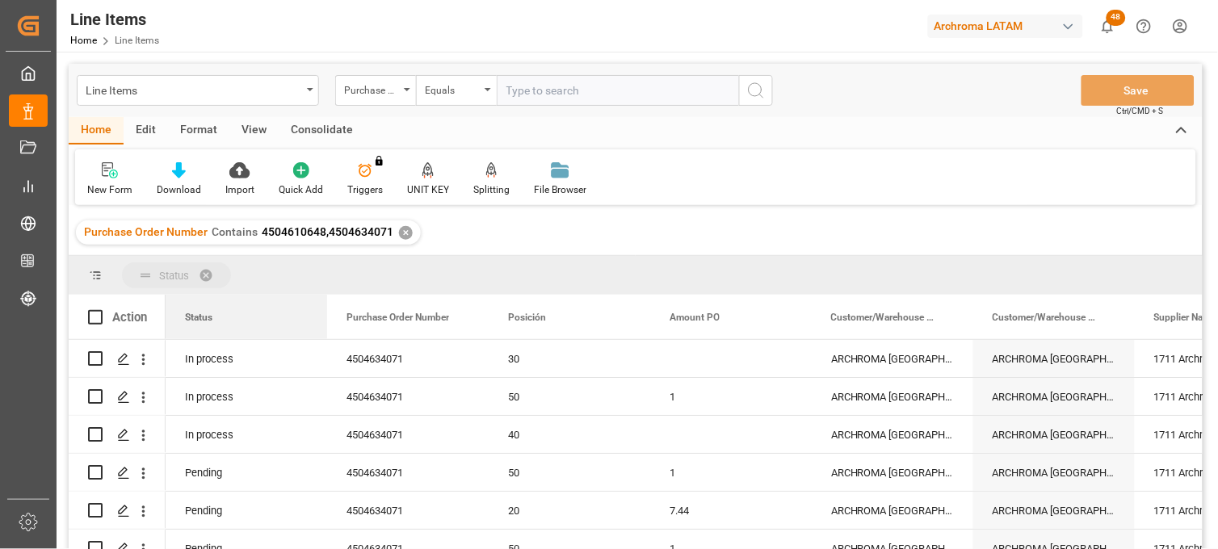
drag, startPoint x: 199, startPoint y: 310, endPoint x: 207, endPoint y: 289, distance: 22.8
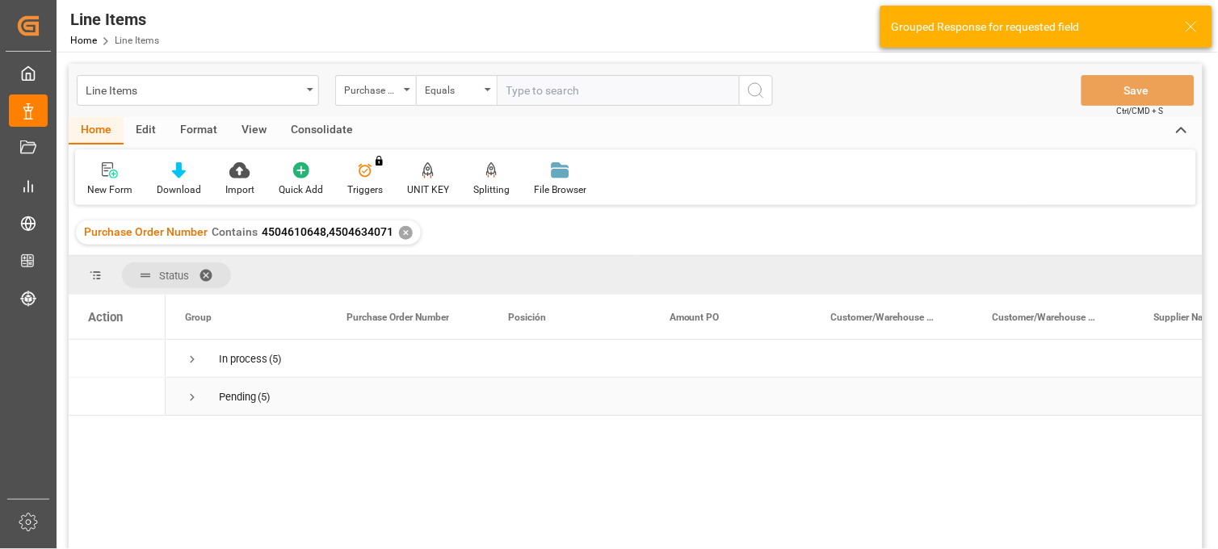
click at [191, 396] on span "Press SPACE to select this row." at bounding box center [192, 397] width 15 height 15
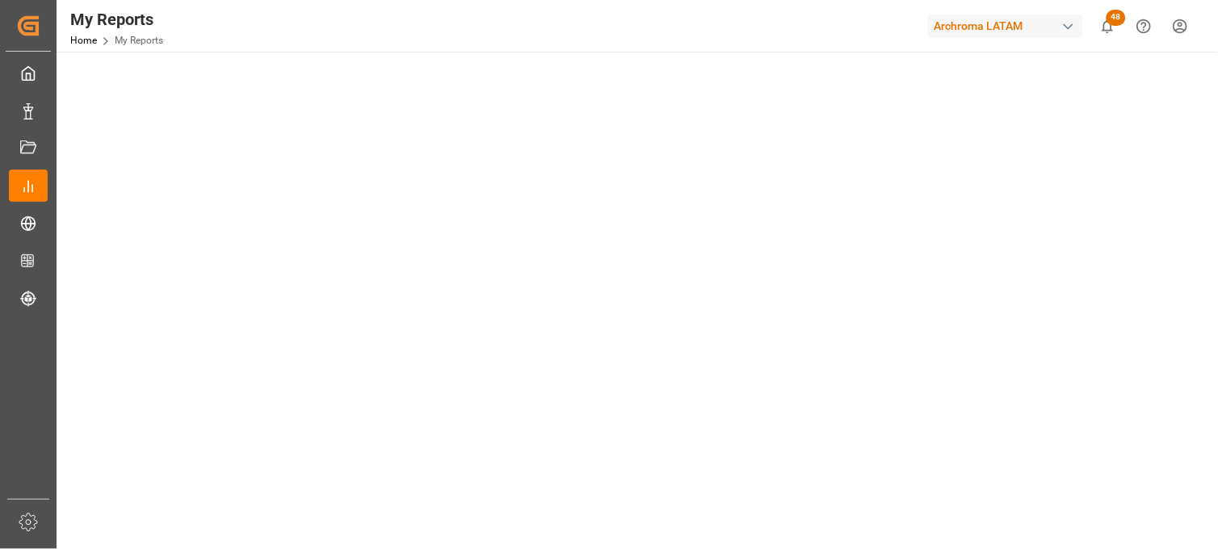
scroll to position [498, 0]
click at [686, 27] on div "My Reports Home My Reports Archroma LATAM 48 Notifications Only show unread All…" at bounding box center [631, 26] width 1172 height 52
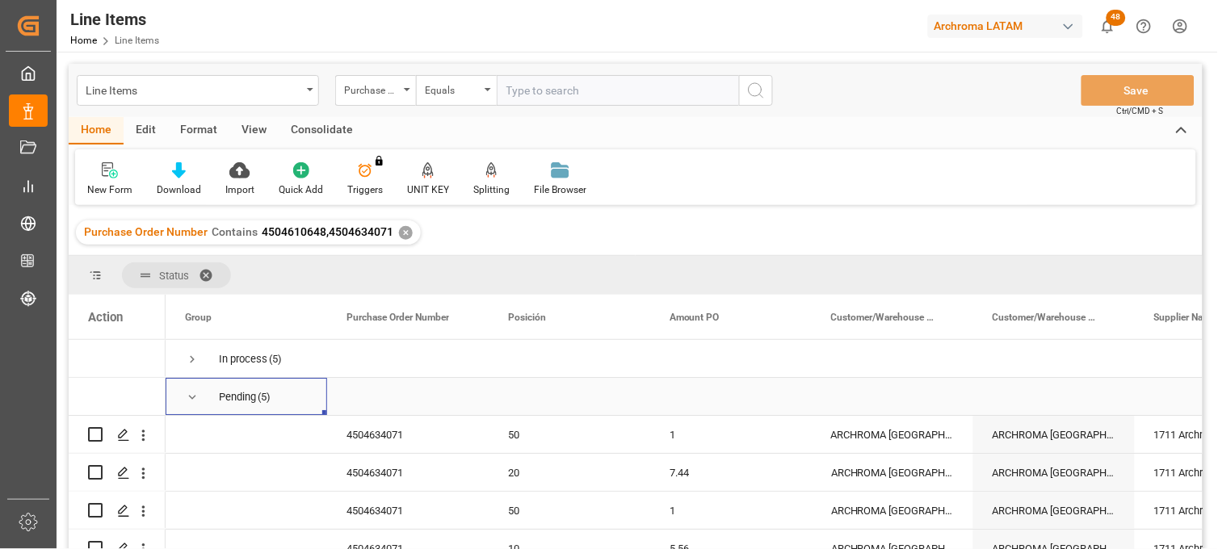
click at [191, 399] on span "Press SPACE to select this row." at bounding box center [192, 397] width 15 height 15
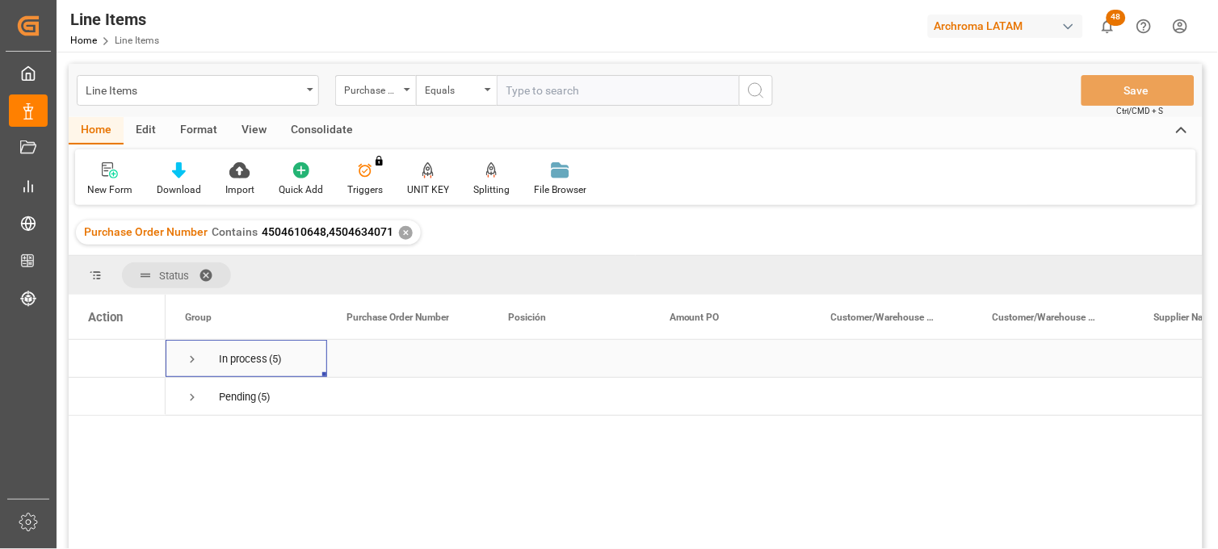
click at [191, 358] on span "Press SPACE to select this row." at bounding box center [192, 359] width 15 height 15
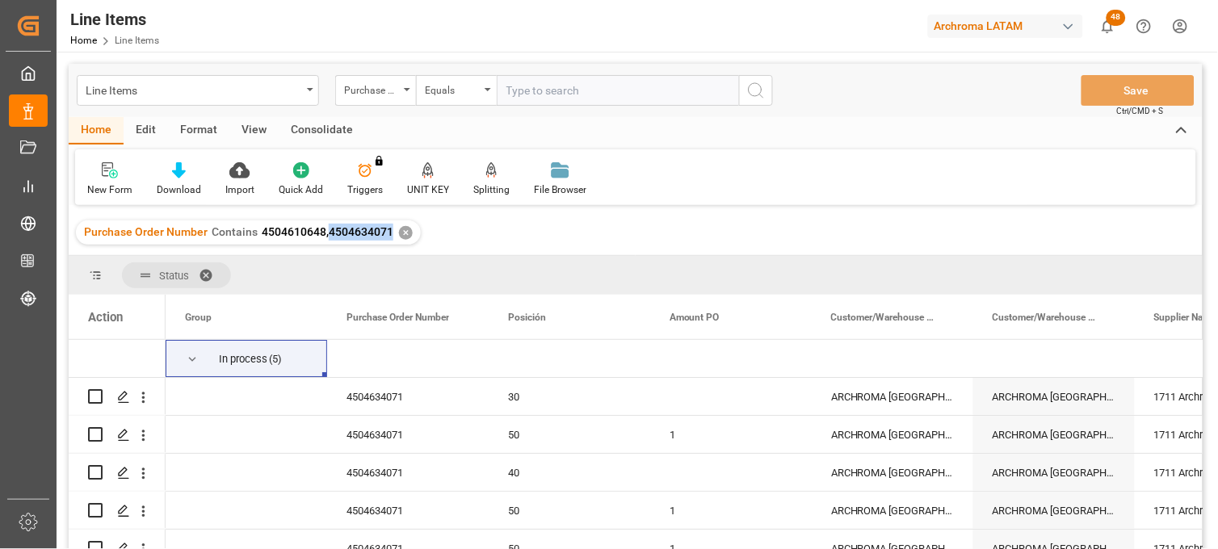
drag, startPoint x: 325, startPoint y: 232, endPoint x: 389, endPoint y: 233, distance: 63.8
click at [389, 233] on span "4504610648,4504634071" at bounding box center [328, 231] width 132 height 13
copy span "4504634071"
click at [404, 235] on div "✕" at bounding box center [406, 233] width 14 height 14
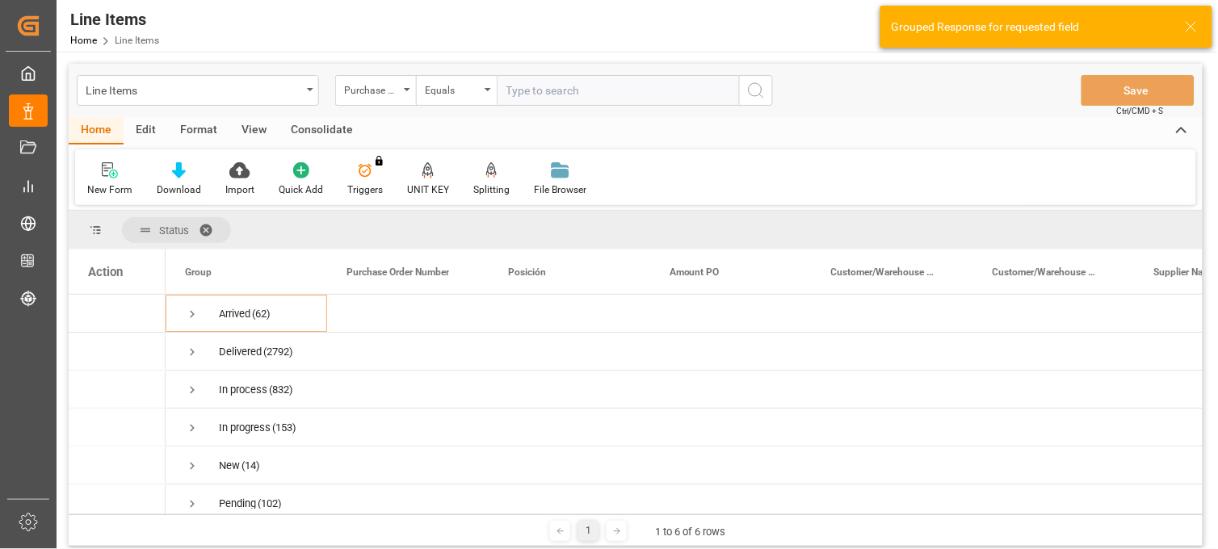
click at [553, 98] on input "text" at bounding box center [618, 90] width 242 height 31
paste input "4504634071"
type input "4504634071"
click at [757, 95] on circle "search button" at bounding box center [754, 89] width 13 height 13
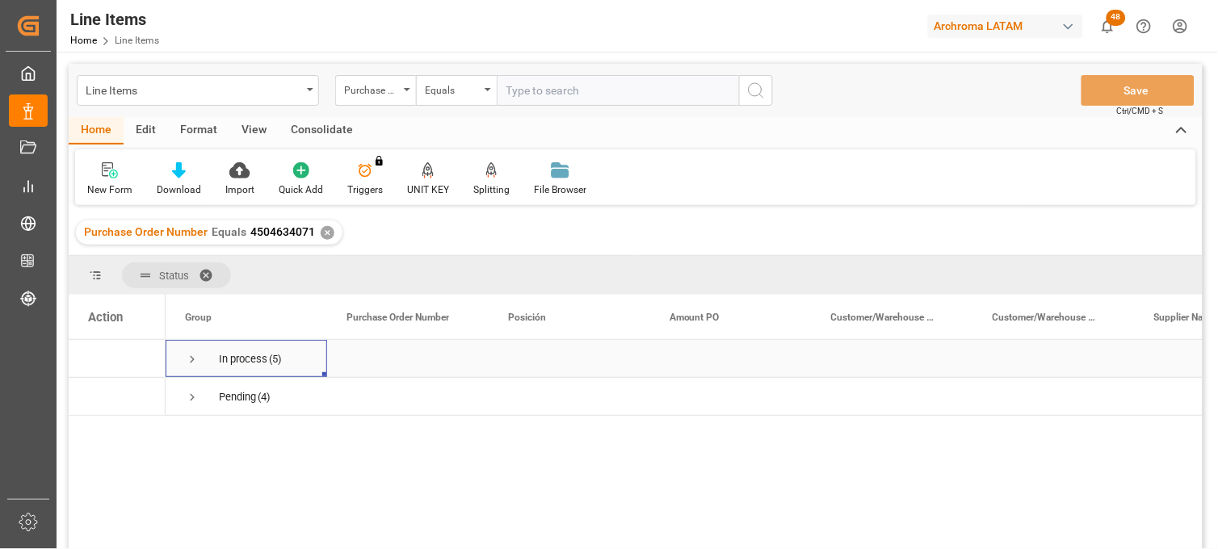
click at [194, 359] on span "Press SPACE to select this row." at bounding box center [192, 359] width 15 height 15
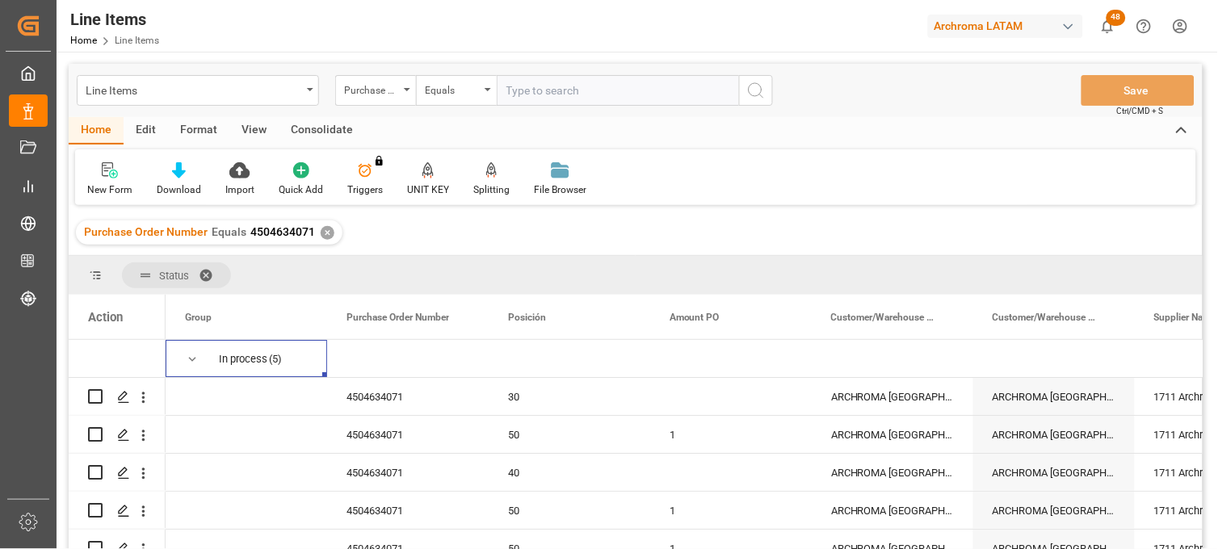
click at [200, 271] on span at bounding box center [212, 275] width 26 height 15
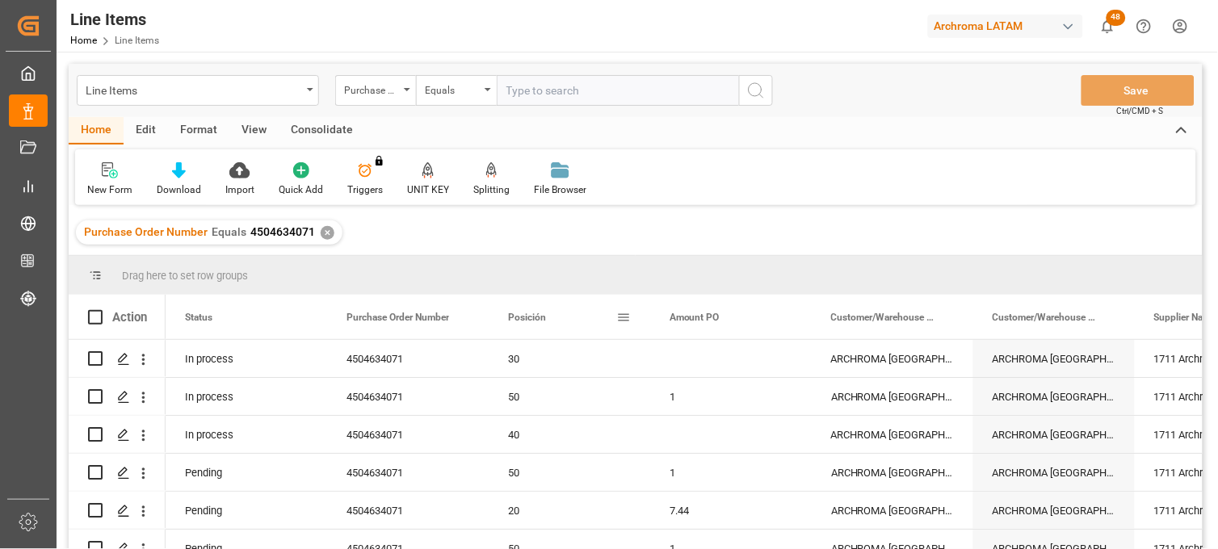
click at [526, 325] on div "Posición" at bounding box center [562, 317] width 108 height 44
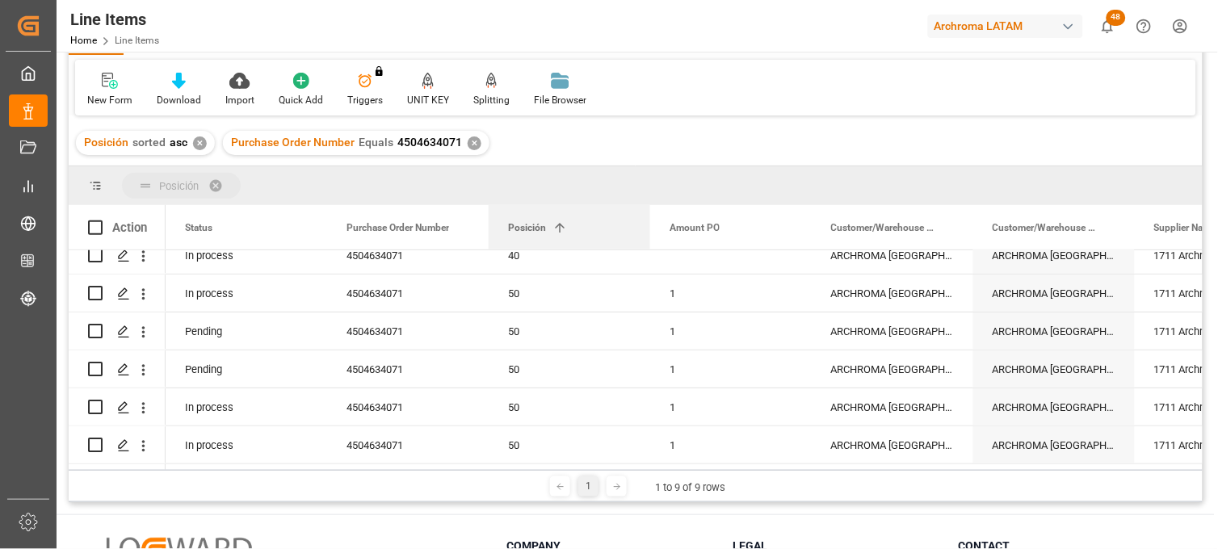
drag, startPoint x: 523, startPoint y: 224, endPoint x: 480, endPoint y: 192, distance: 54.3
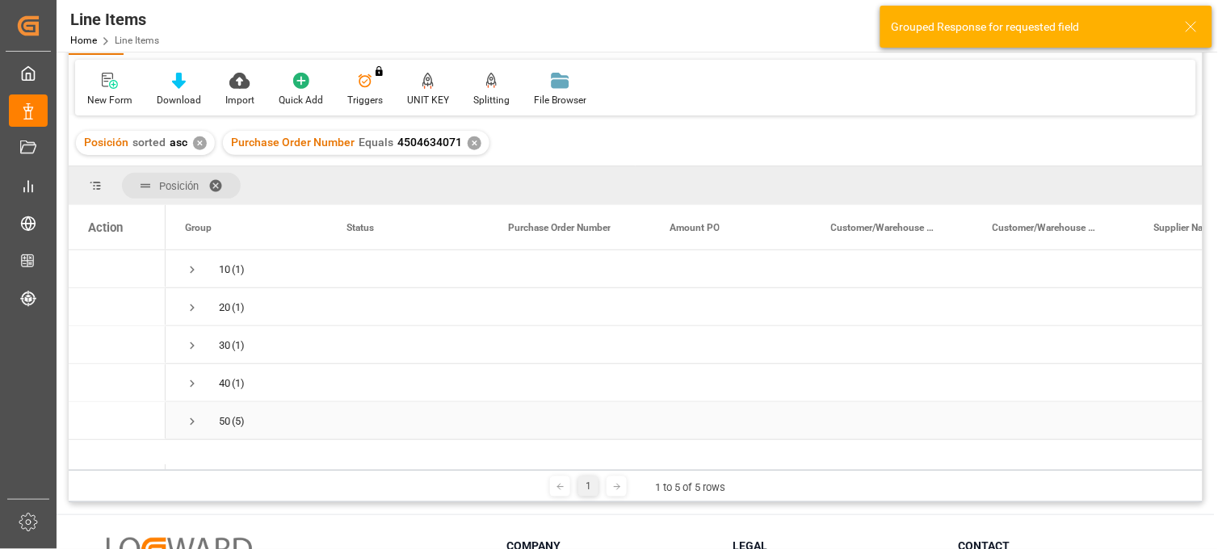
click at [192, 422] on span "Press SPACE to select this row." at bounding box center [192, 421] width 15 height 15
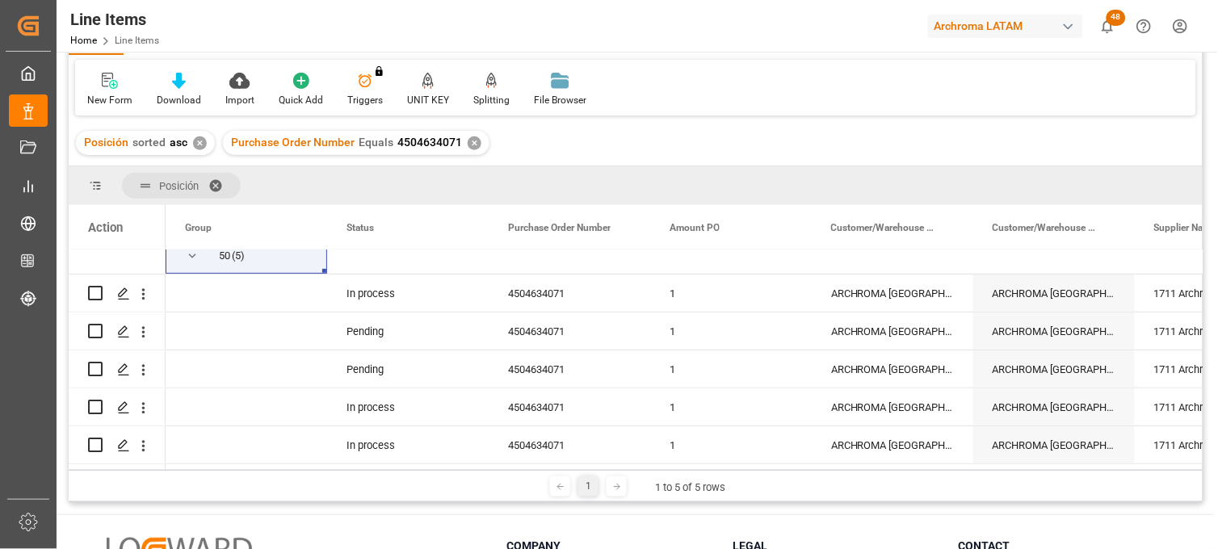
drag, startPoint x: 224, startPoint y: 469, endPoint x: 257, endPoint y: 474, distance: 32.7
click at [257, 474] on div "1 1 to 5 of 5 rows" at bounding box center [636, 486] width 1134 height 32
drag, startPoint x: 396, startPoint y: 142, endPoint x: 462, endPoint y: 146, distance: 65.5
click at [462, 146] on div "Purchase Order Number Equals 4504634071 ✕" at bounding box center [356, 143] width 266 height 24
copy span "4504634071"
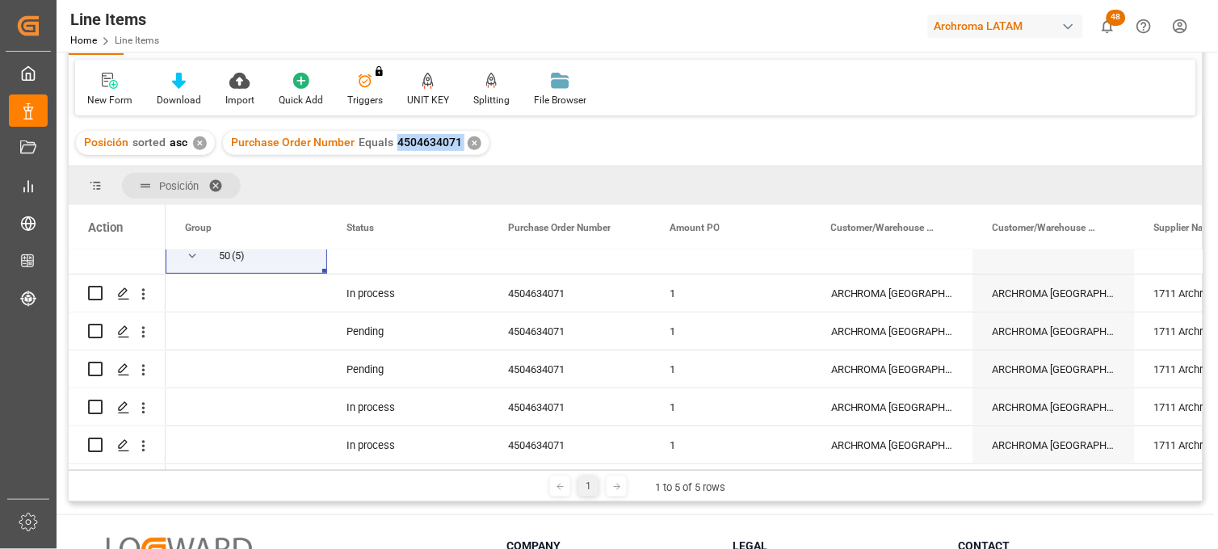
click at [468, 140] on div "✕" at bounding box center [474, 143] width 14 height 14
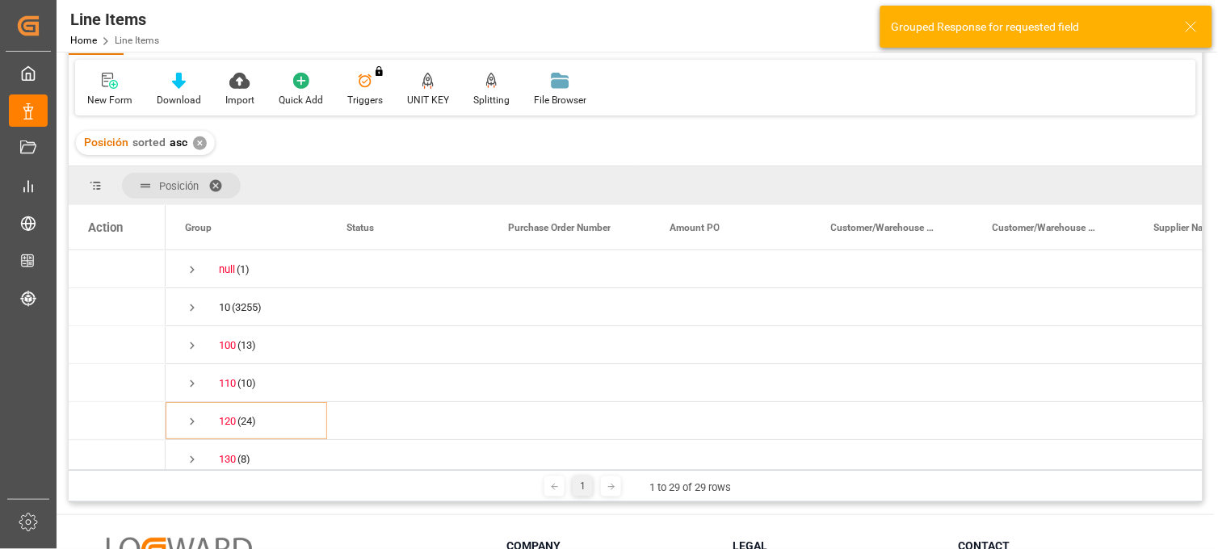
click at [219, 184] on span at bounding box center [221, 185] width 26 height 15
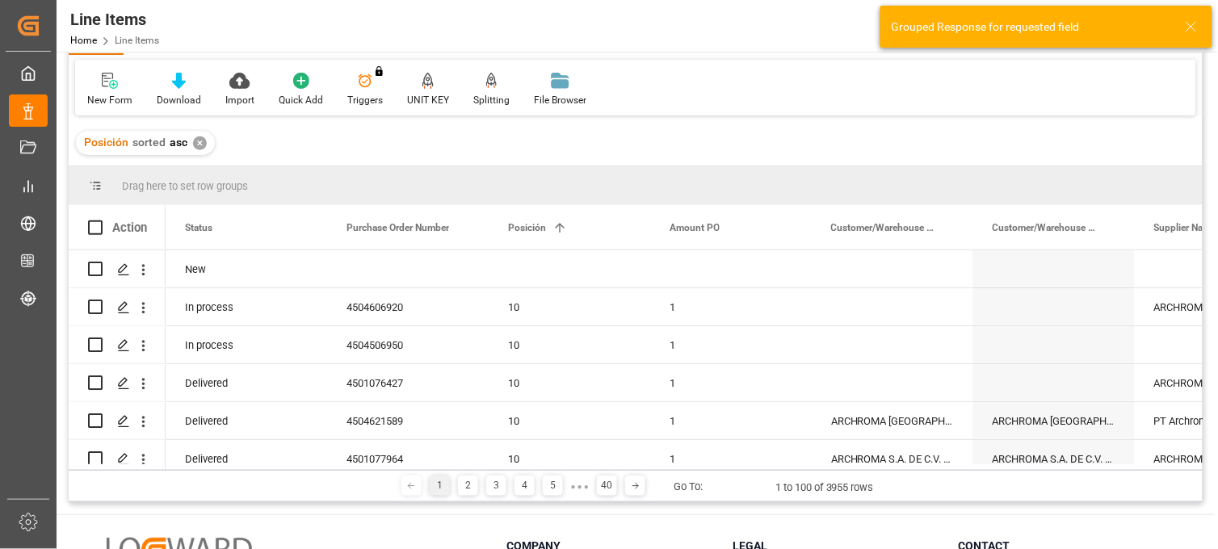
click at [202, 142] on div "✕" at bounding box center [200, 143] width 14 height 14
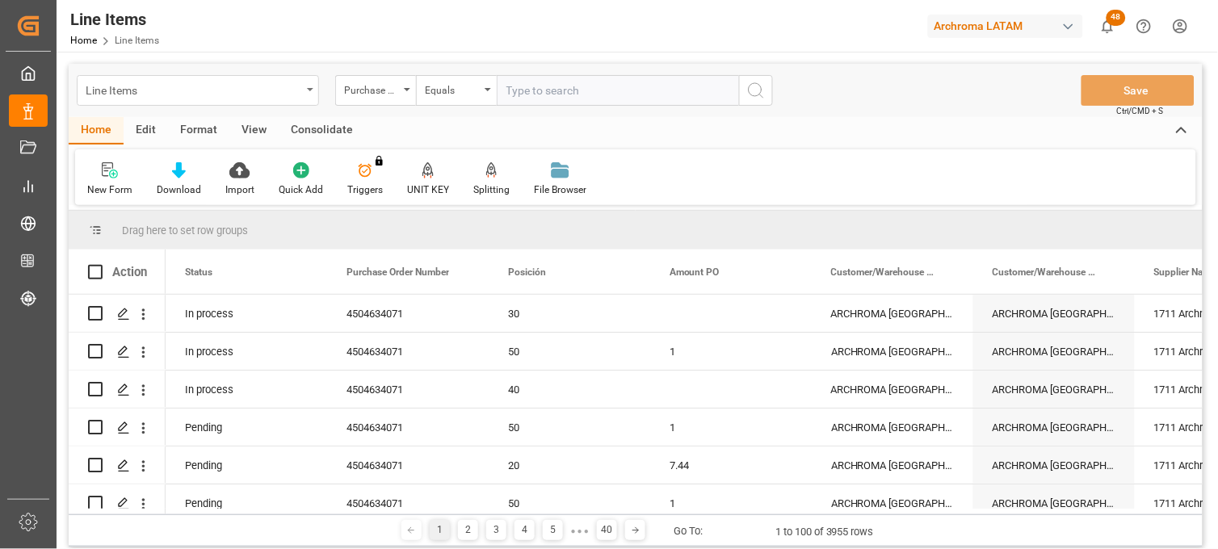
click at [295, 86] on div "Line Items" at bounding box center [194, 89] width 216 height 20
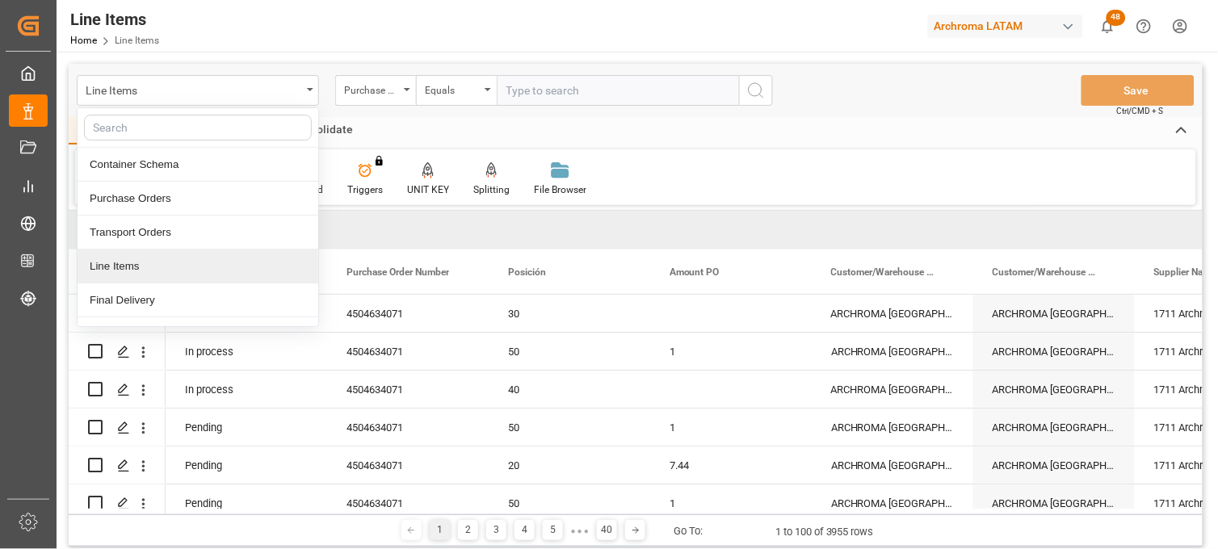
click at [139, 267] on div "Line Items" at bounding box center [198, 266] width 241 height 34
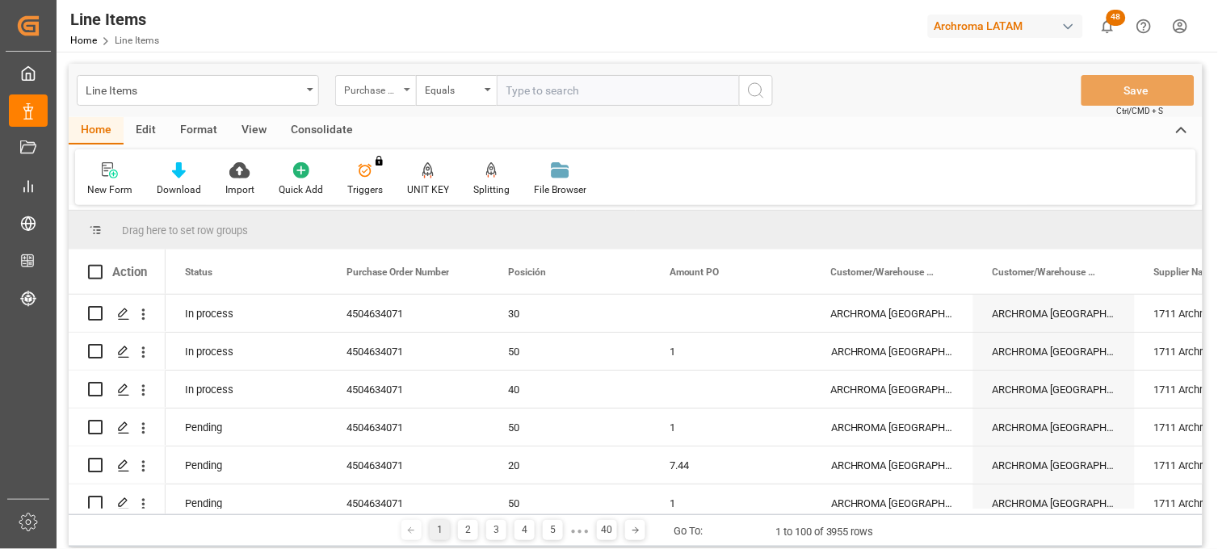
click at [390, 93] on div "Purchase Order Number" at bounding box center [371, 88] width 55 height 19
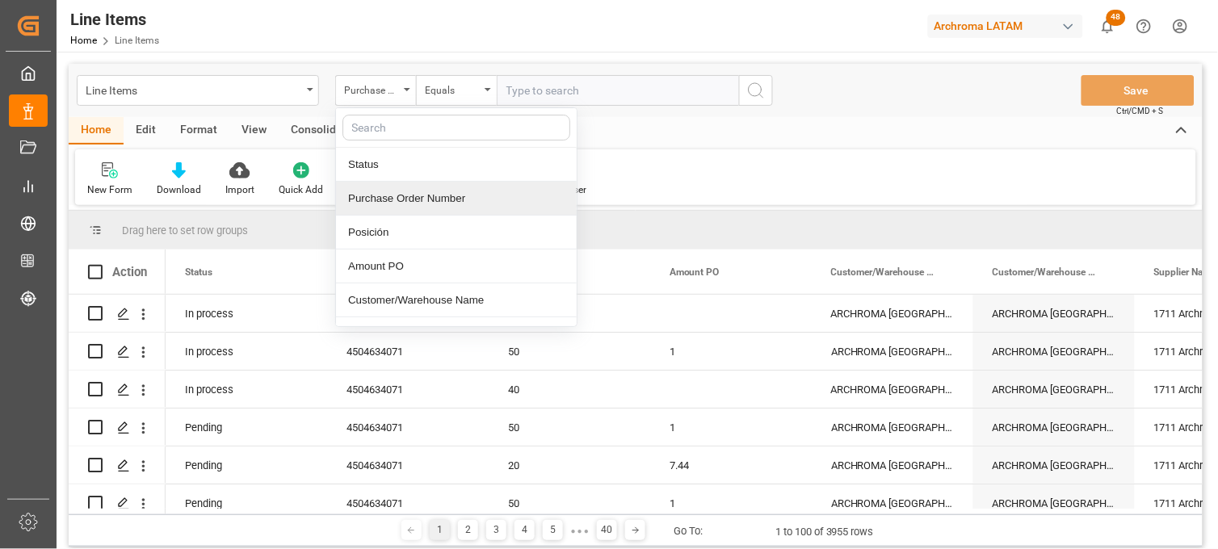
click at [413, 199] on div "Purchase Order Number" at bounding box center [456, 199] width 241 height 34
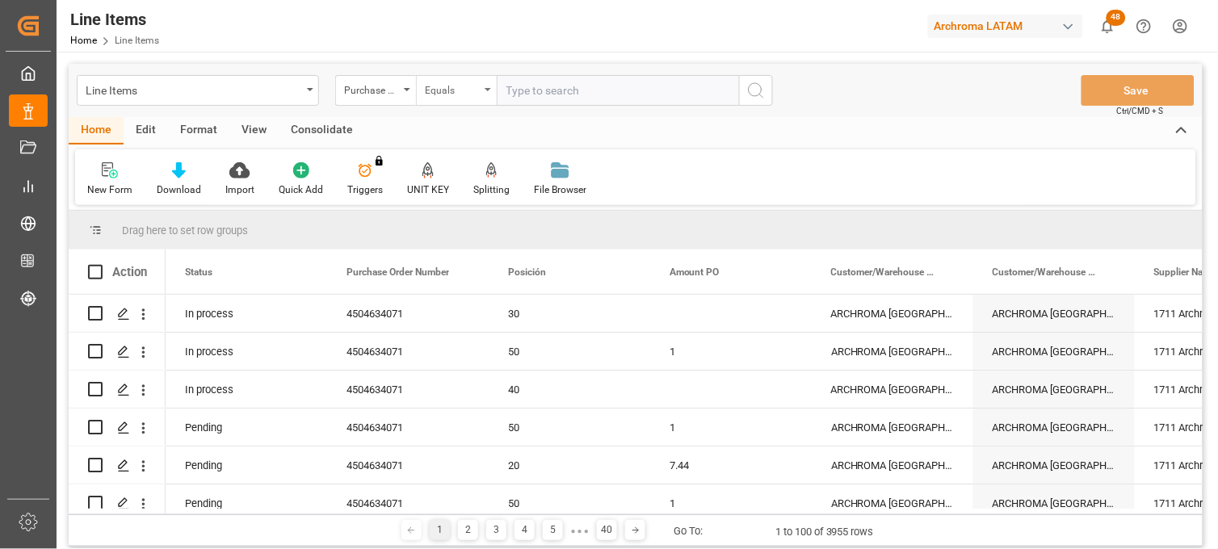
drag, startPoint x: 455, startPoint y: 86, endPoint x: 459, endPoint y: 100, distance: 14.3
click at [455, 86] on div "Equals" at bounding box center [452, 88] width 55 height 19
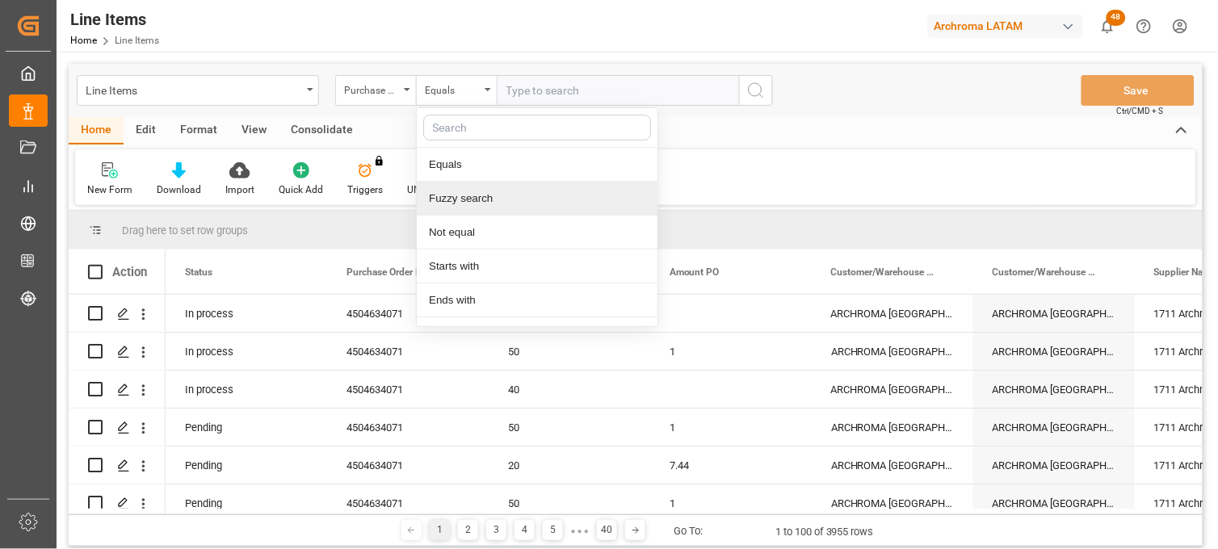
click at [468, 198] on div "Fuzzy search" at bounding box center [537, 199] width 241 height 34
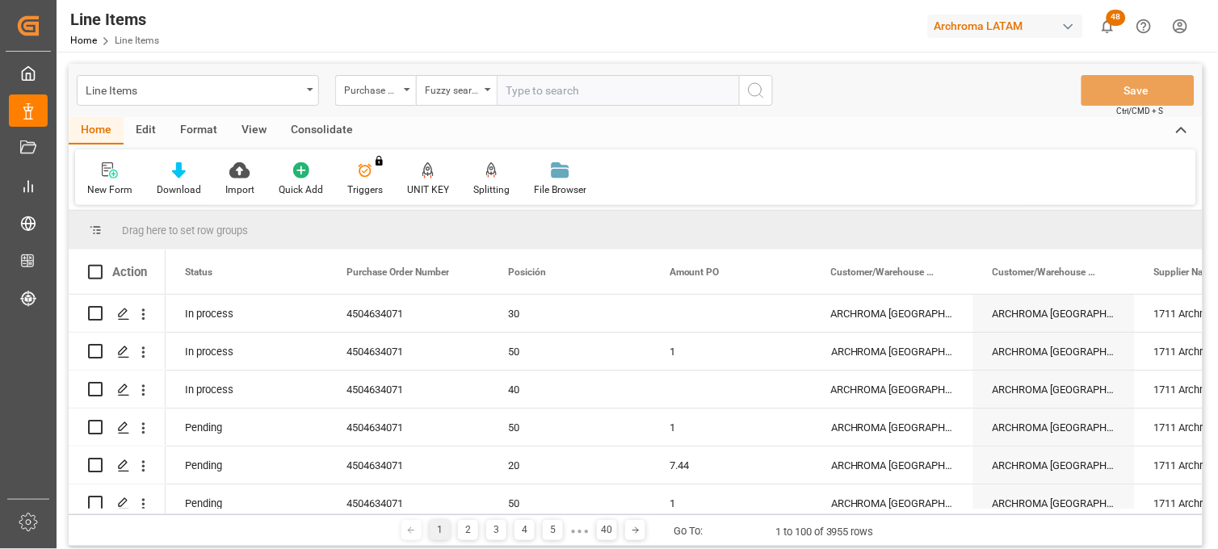
paste input "4504634071"
type input "4504634071"
click at [759, 93] on icon "search button" at bounding box center [755, 90] width 19 height 19
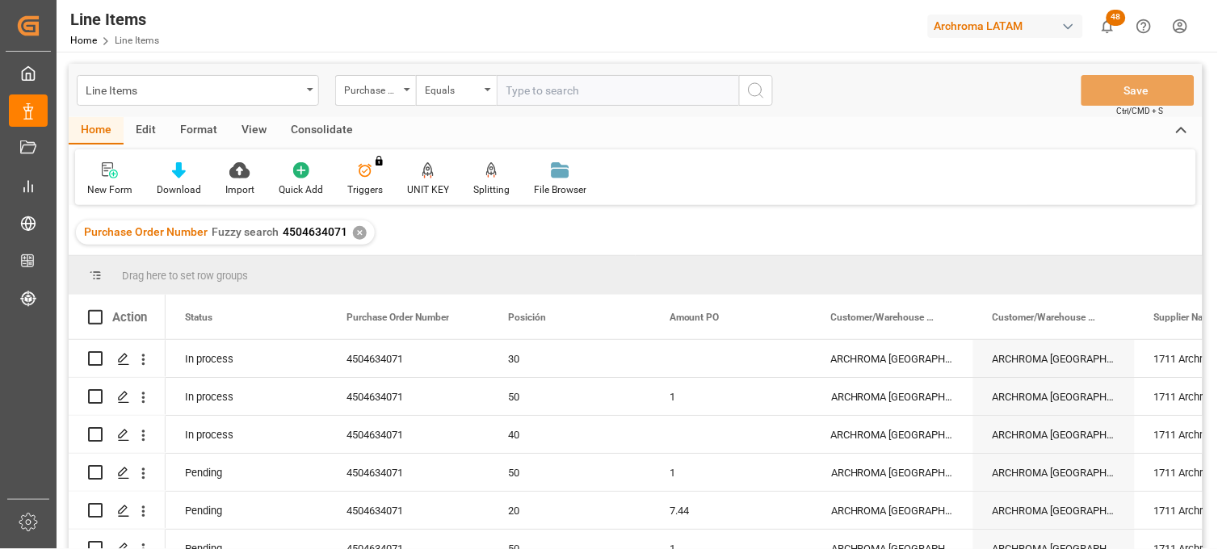
click at [356, 232] on div "✕" at bounding box center [360, 233] width 14 height 14
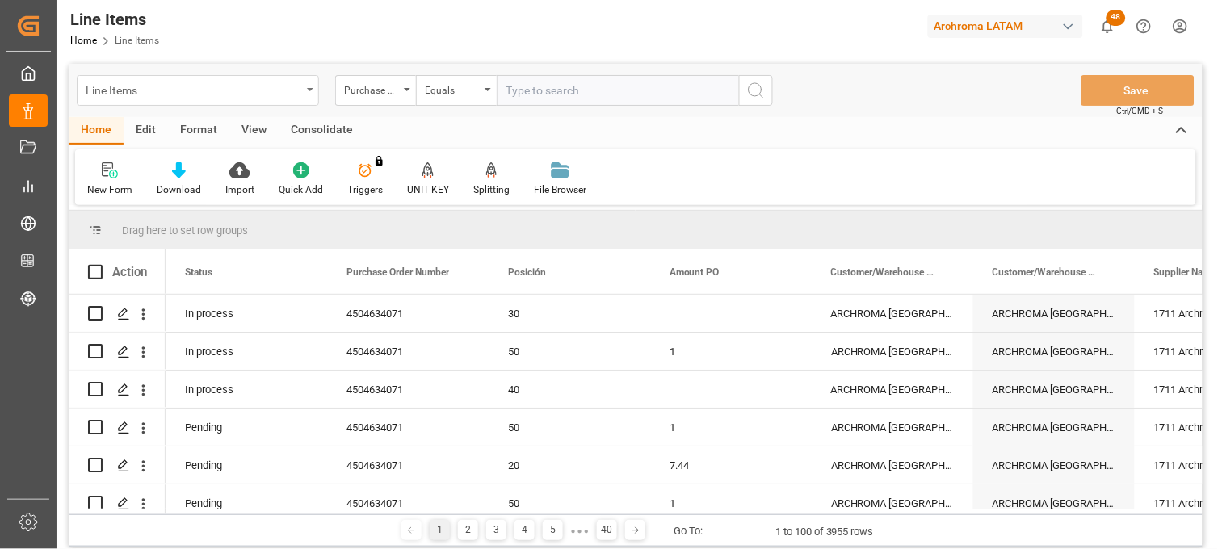
click at [300, 90] on div "Line Items" at bounding box center [194, 89] width 216 height 20
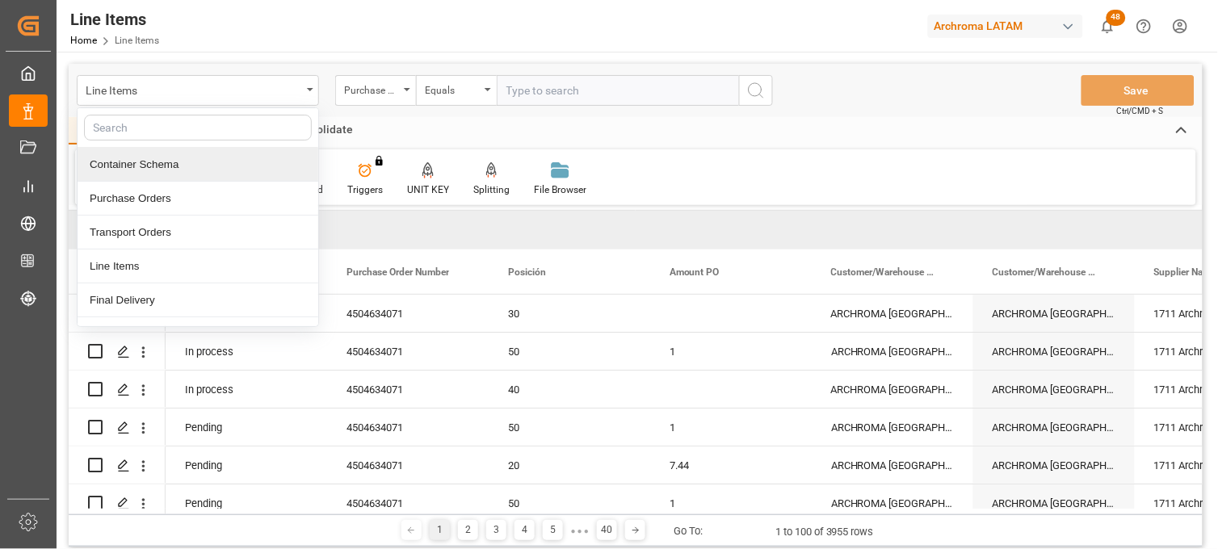
click at [171, 168] on div "Container Schema" at bounding box center [198, 165] width 241 height 34
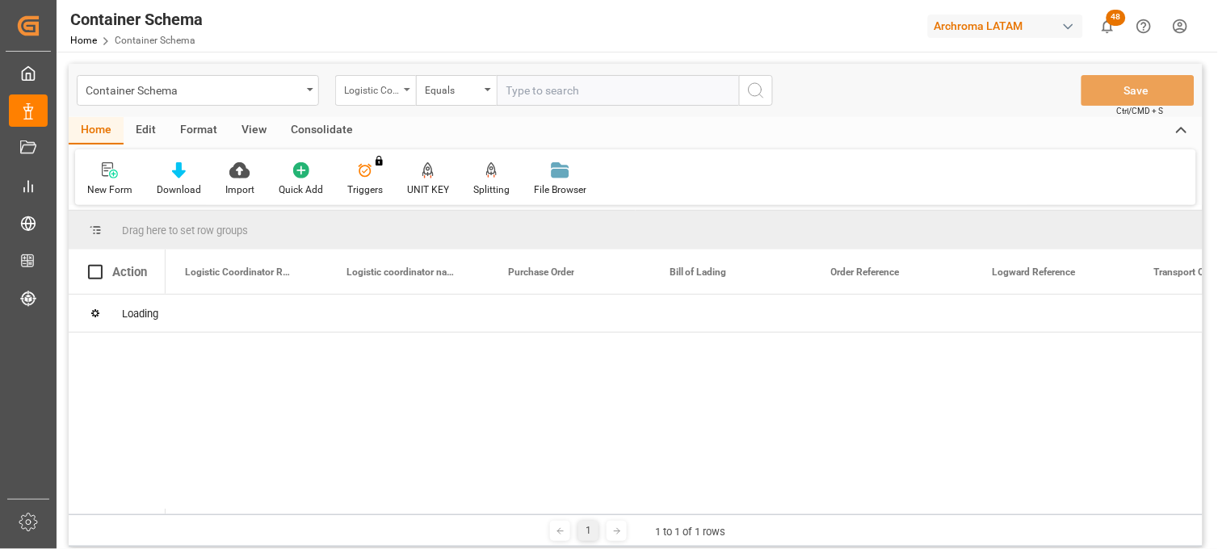
click at [385, 92] on div "Logistic Coordinator Reference Number" at bounding box center [371, 88] width 55 height 19
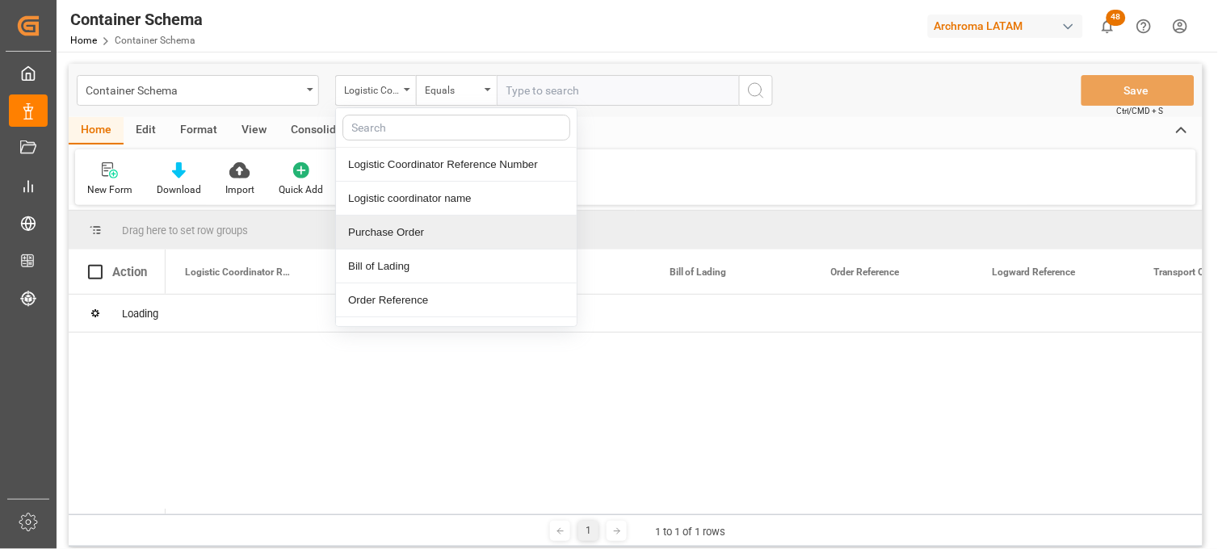
click at [410, 240] on div "Purchase Order" at bounding box center [456, 233] width 241 height 34
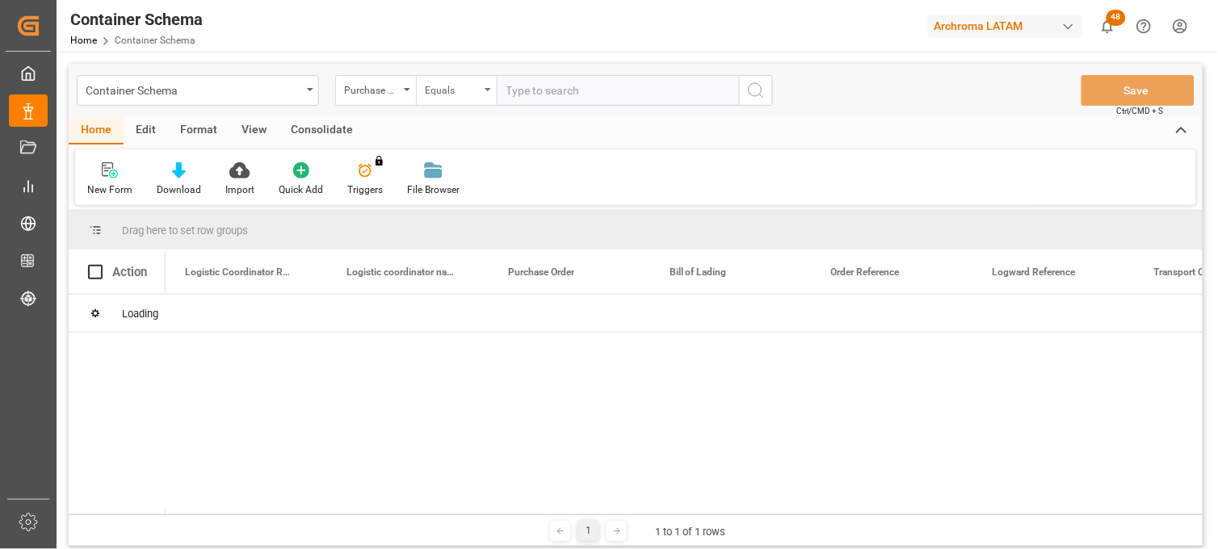
drag, startPoint x: 461, startPoint y: 86, endPoint x: 459, endPoint y: 95, distance: 9.2
click at [461, 87] on div "Equals" at bounding box center [452, 88] width 55 height 19
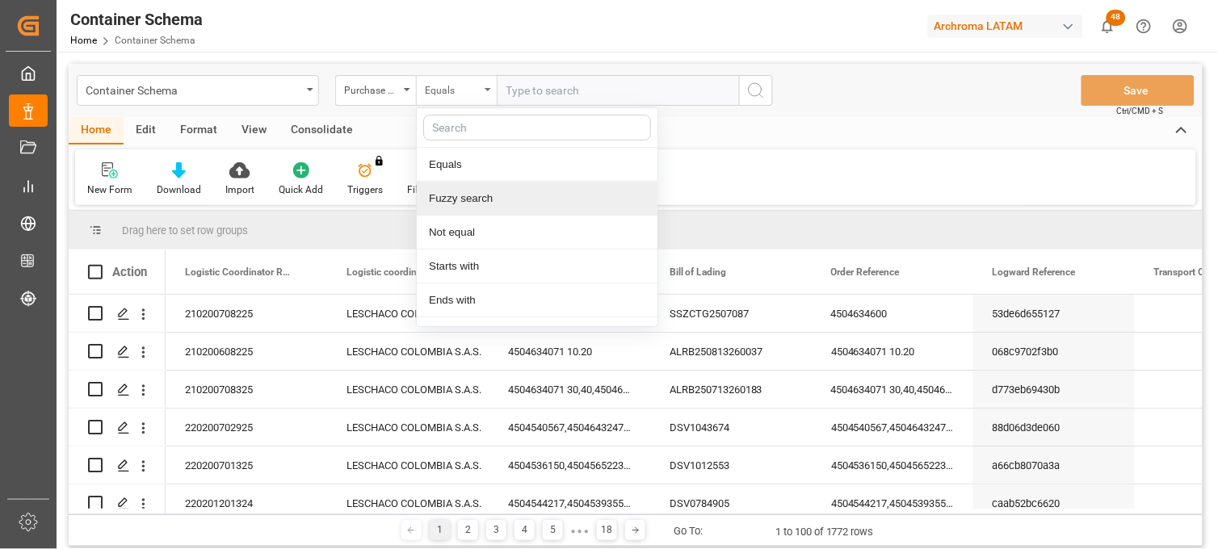
click at [477, 205] on div "Fuzzy search" at bounding box center [537, 199] width 241 height 34
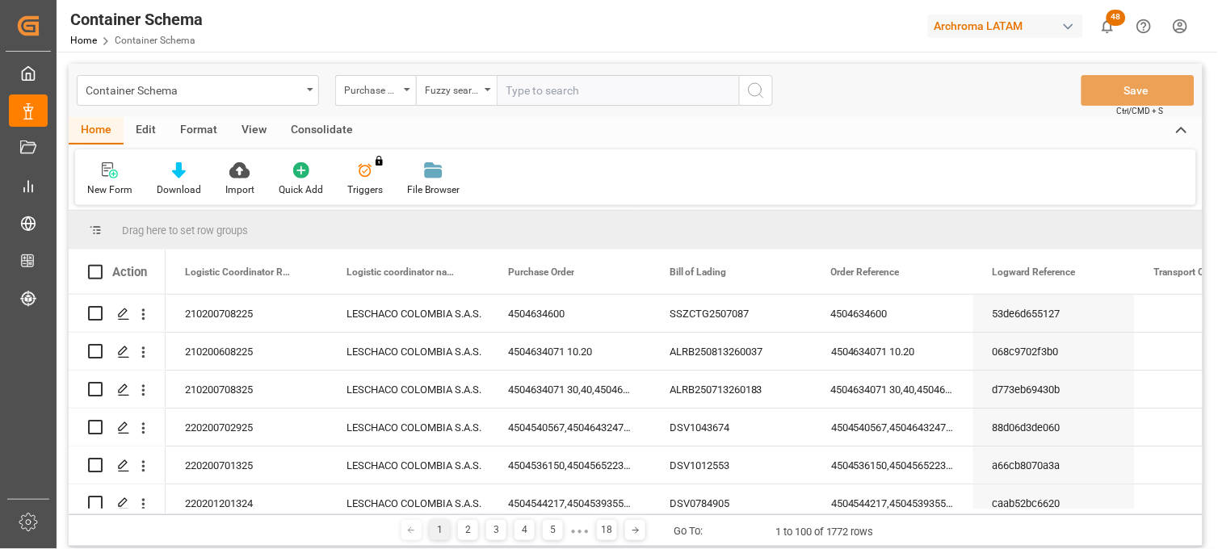
paste input "Purchase Order Number 4504612467"
drag, startPoint x: 631, startPoint y: 86, endPoint x: 388, endPoint y: 83, distance: 243.0
click at [388, 83] on div "Purchase Order Fuzzy search Purchase Order Number 4504612467" at bounding box center [554, 90] width 438 height 31
type input "4504612467"
drag, startPoint x: 761, startPoint y: 94, endPoint x: 785, endPoint y: 118, distance: 34.3
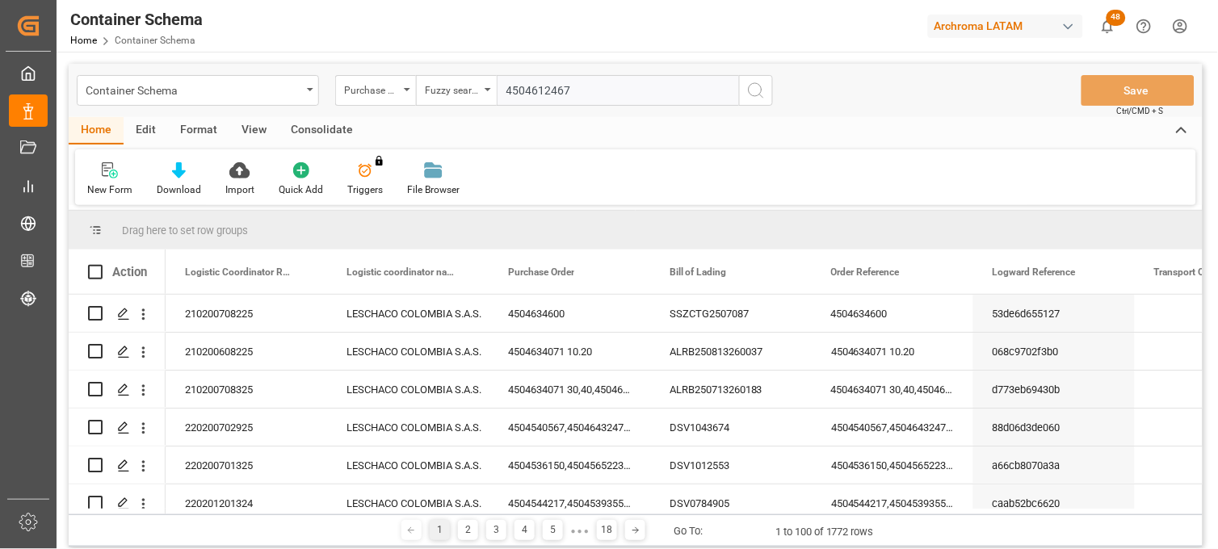
click at [761, 94] on icon "search button" at bounding box center [755, 90] width 19 height 19
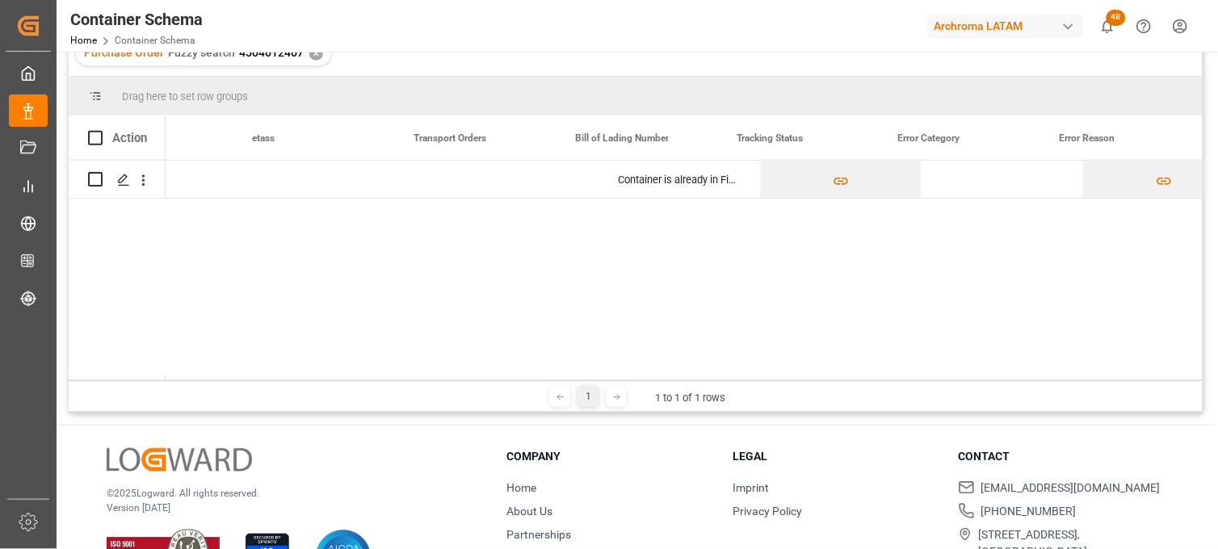
scroll to position [0, 31203]
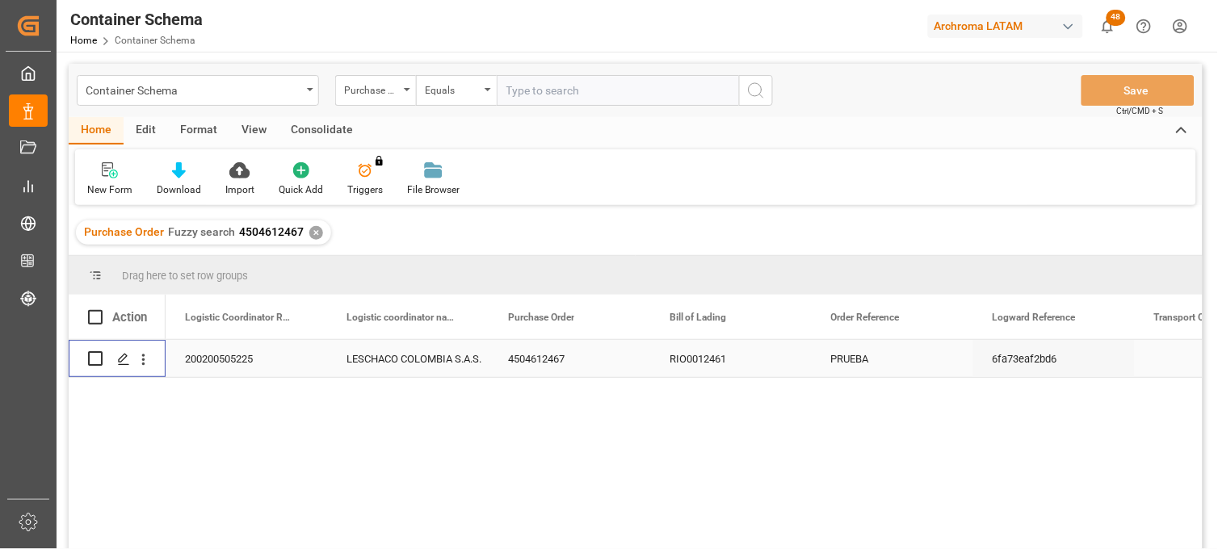
click at [94, 359] on input "Press Space to toggle row selection (unchecked)" at bounding box center [95, 358] width 15 height 15
checkbox input "true"
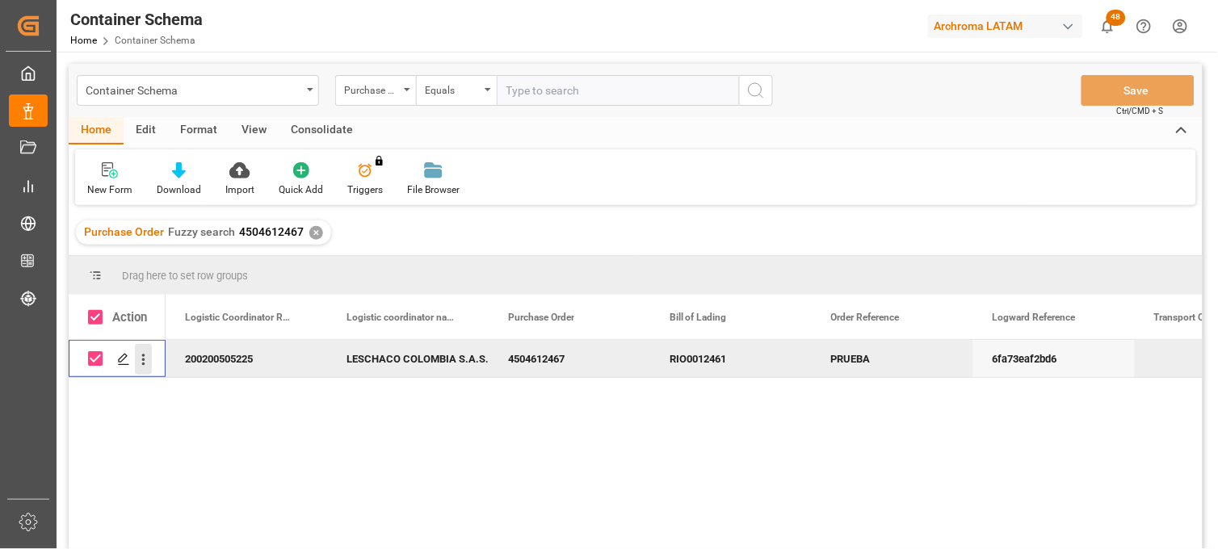
click at [146, 366] on icon "open menu" at bounding box center [143, 359] width 17 height 17
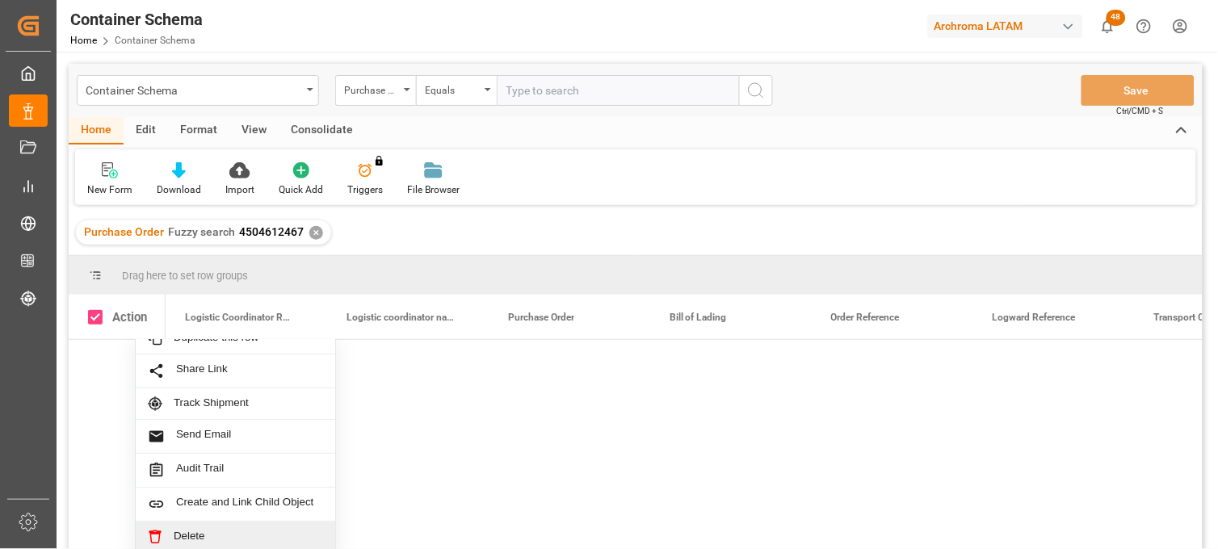
click at [203, 530] on span "Delete" at bounding box center [248, 537] width 149 height 15
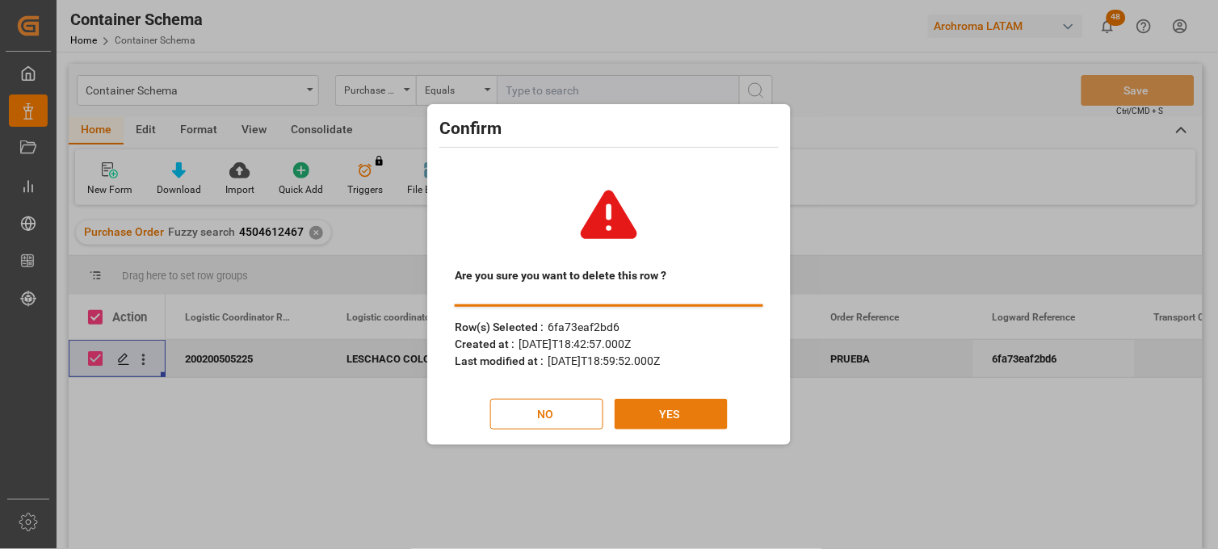
click at [692, 421] on button "YES" at bounding box center [670, 414] width 113 height 31
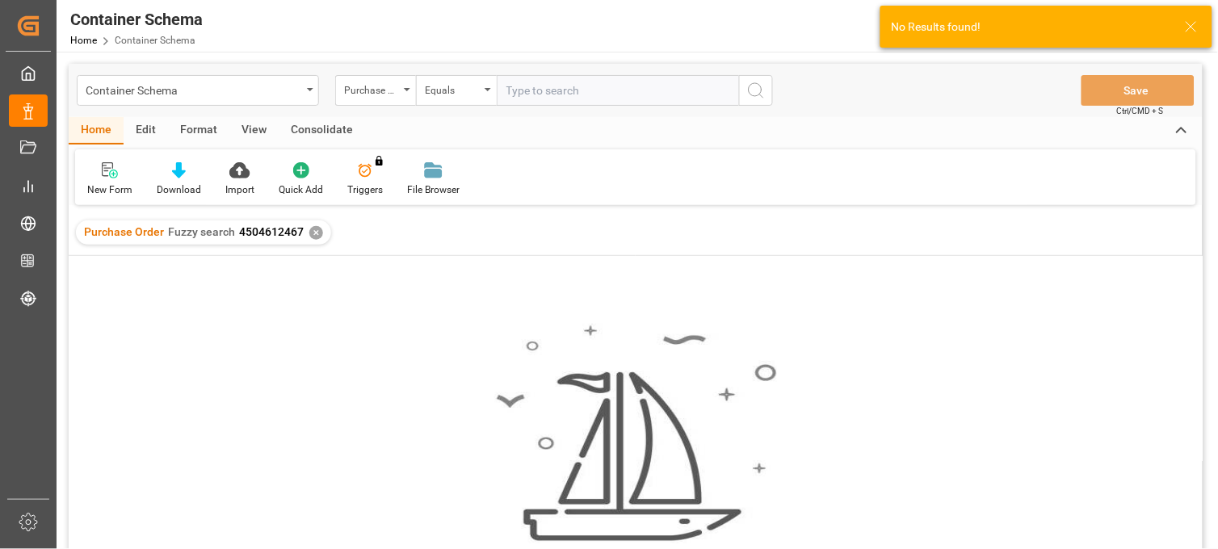
click at [313, 235] on div "✕" at bounding box center [316, 233] width 14 height 14
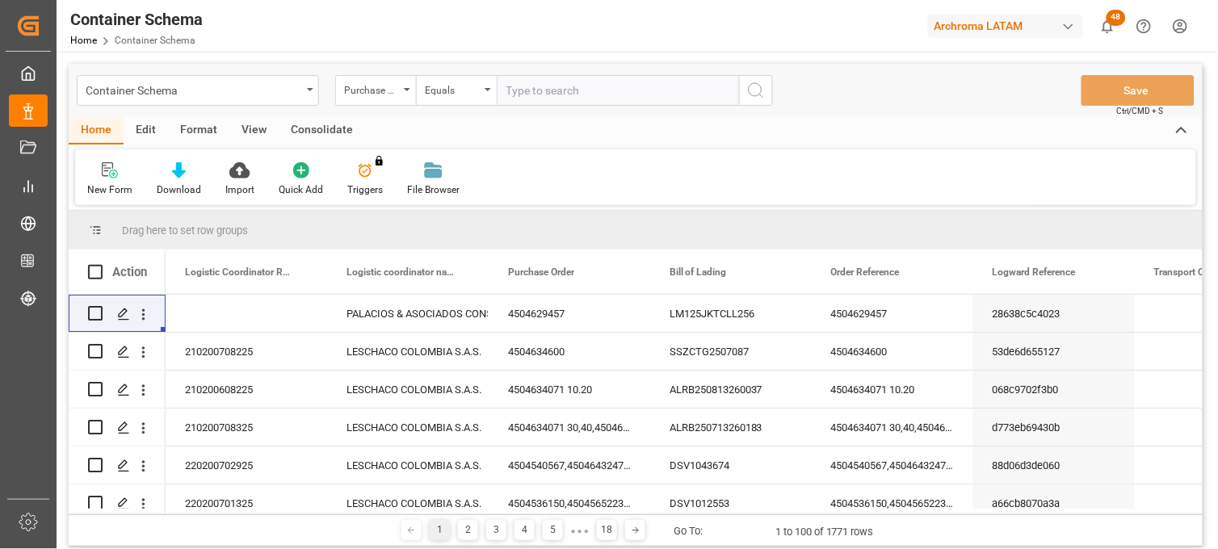
click at [305, 87] on div "Container Schema" at bounding box center [198, 90] width 242 height 31
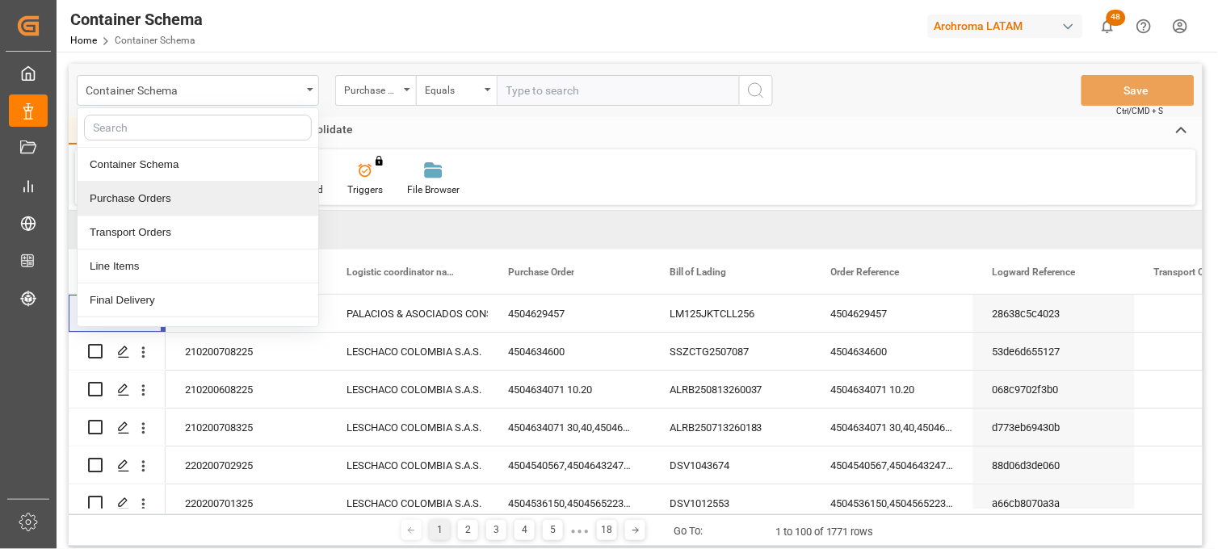
click at [176, 205] on div "Purchase Orders" at bounding box center [198, 199] width 241 height 34
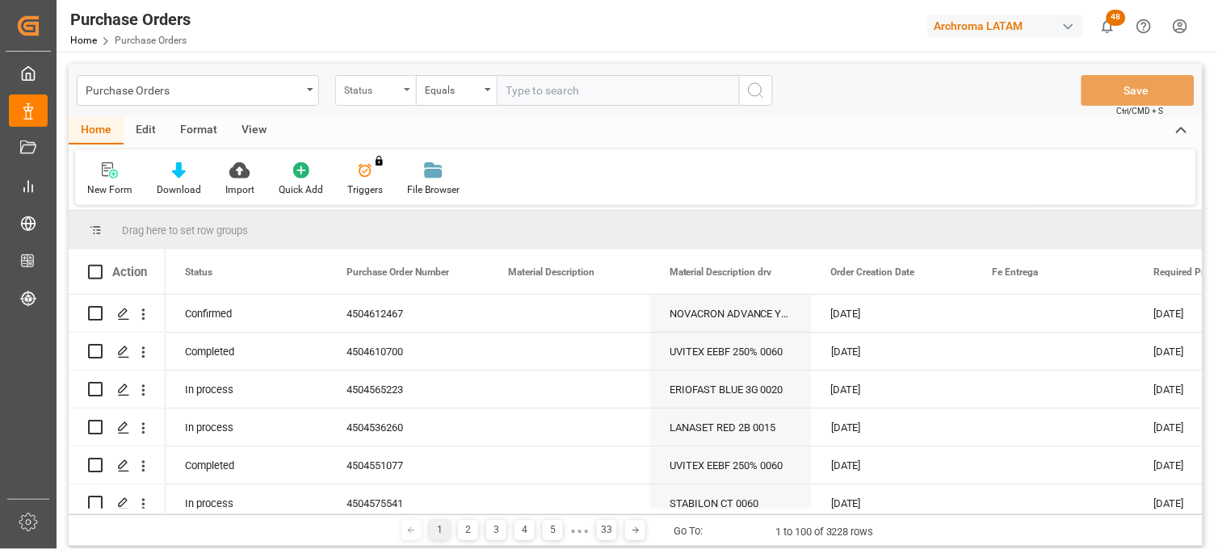
click at [392, 92] on div "Status" at bounding box center [371, 88] width 55 height 19
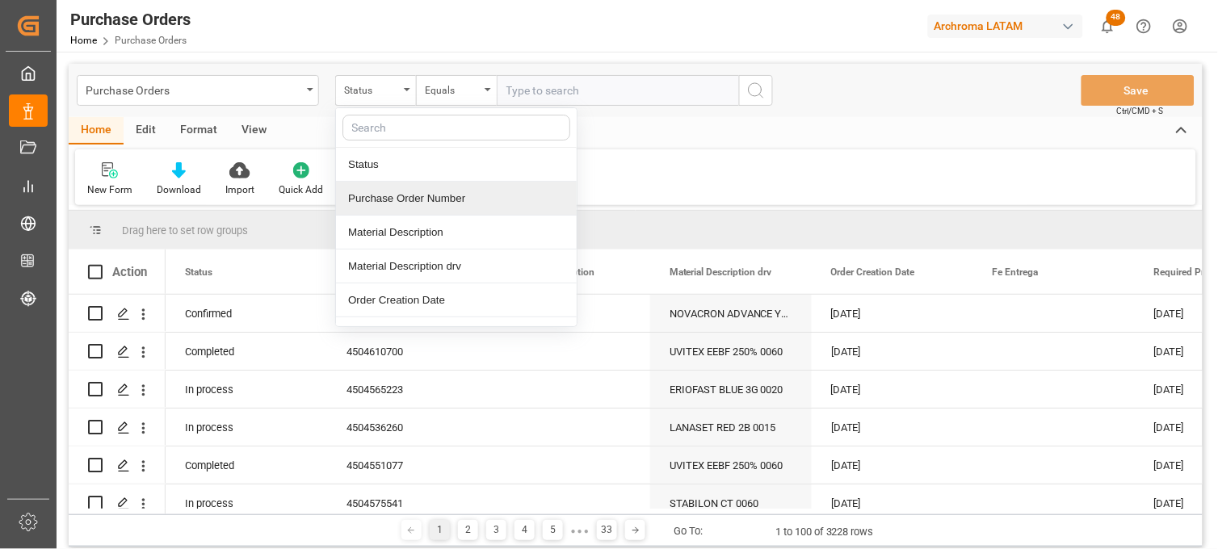
click at [412, 194] on div "Purchase Order Number" at bounding box center [456, 199] width 241 height 34
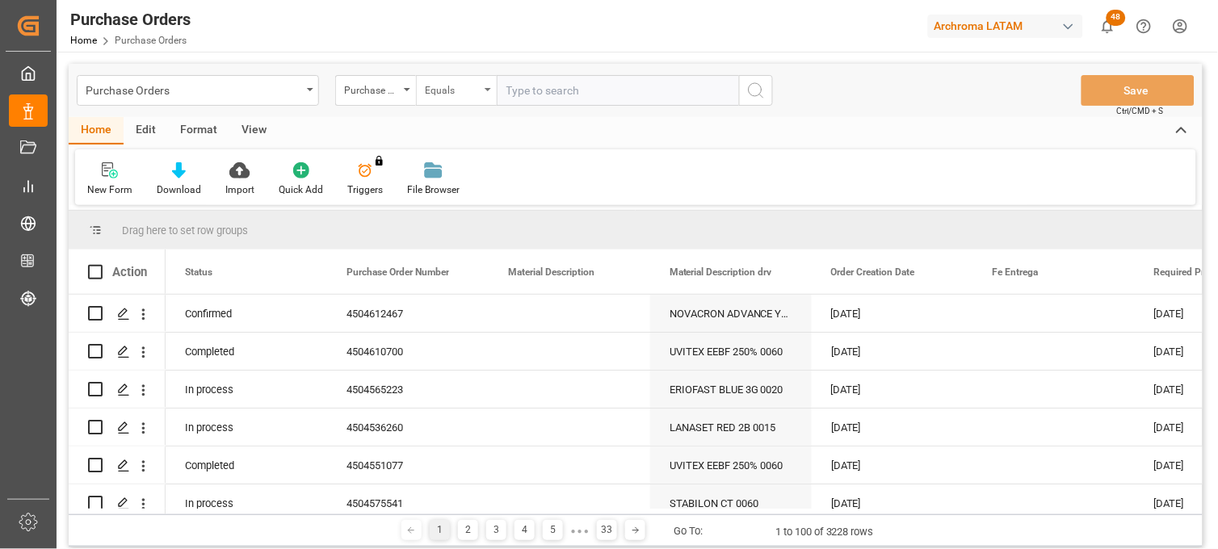
click at [463, 90] on div "Equals" at bounding box center [452, 88] width 55 height 19
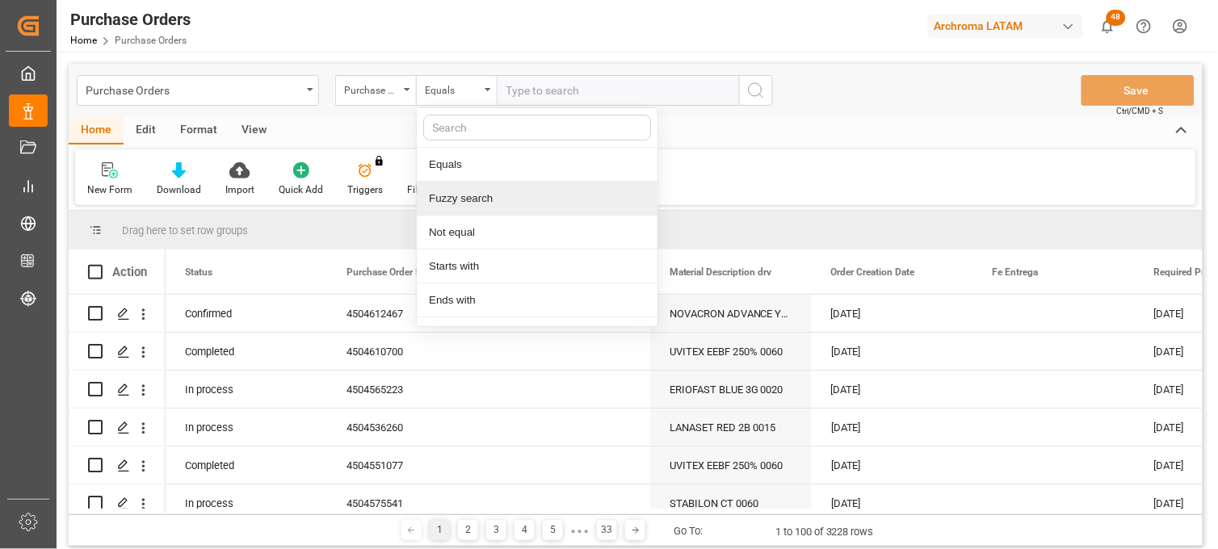
click at [470, 196] on div "Fuzzy search" at bounding box center [537, 199] width 241 height 34
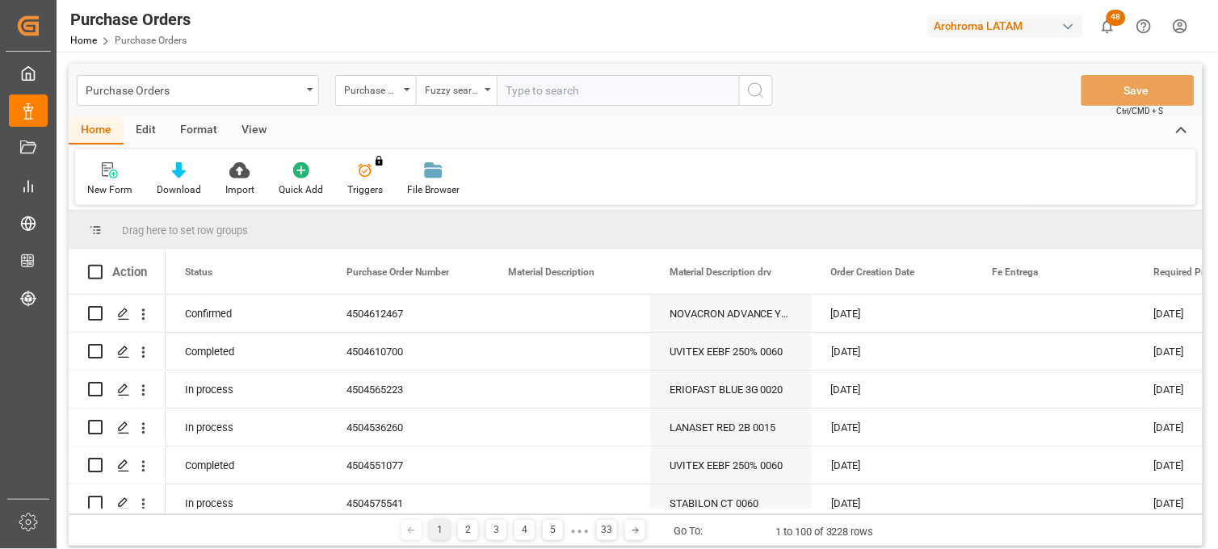
paste input "Purchase Order Number 4504612467"
drag, startPoint x: 634, startPoint y: 86, endPoint x: 286, endPoint y: 57, distance: 349.2
click at [286, 57] on div "Purchase Orders Purchase Order Number Fuzzy search Purchase Order Number 450461…" at bounding box center [636, 394] width 1158 height 685
type input "4504612467"
click at [759, 94] on circle "search button" at bounding box center [754, 89] width 13 height 13
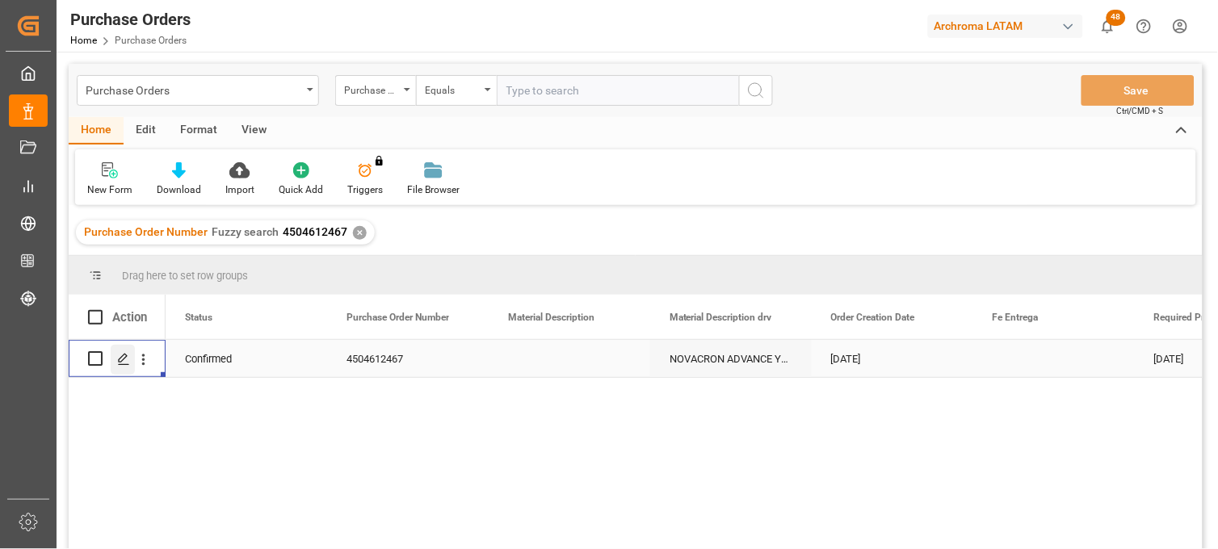
click at [121, 360] on polygon "Press SPACE to select this row." at bounding box center [123, 358] width 8 height 8
click at [90, 358] on input "Press Space to toggle row selection (unchecked)" at bounding box center [95, 358] width 15 height 15
checkbox input "true"
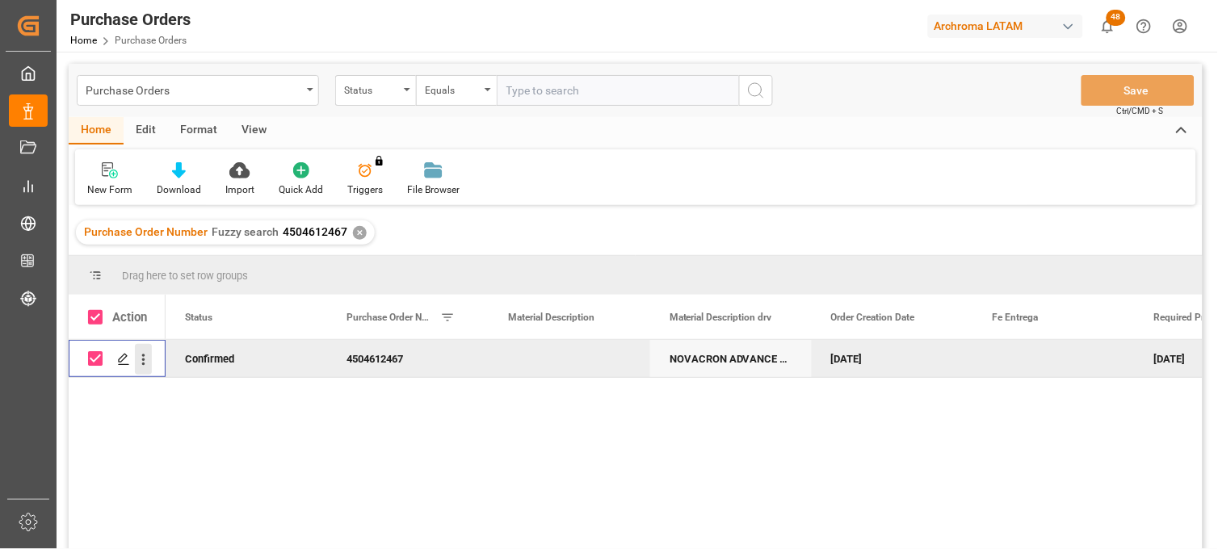
click at [140, 359] on icon "open menu" at bounding box center [143, 359] width 17 height 17
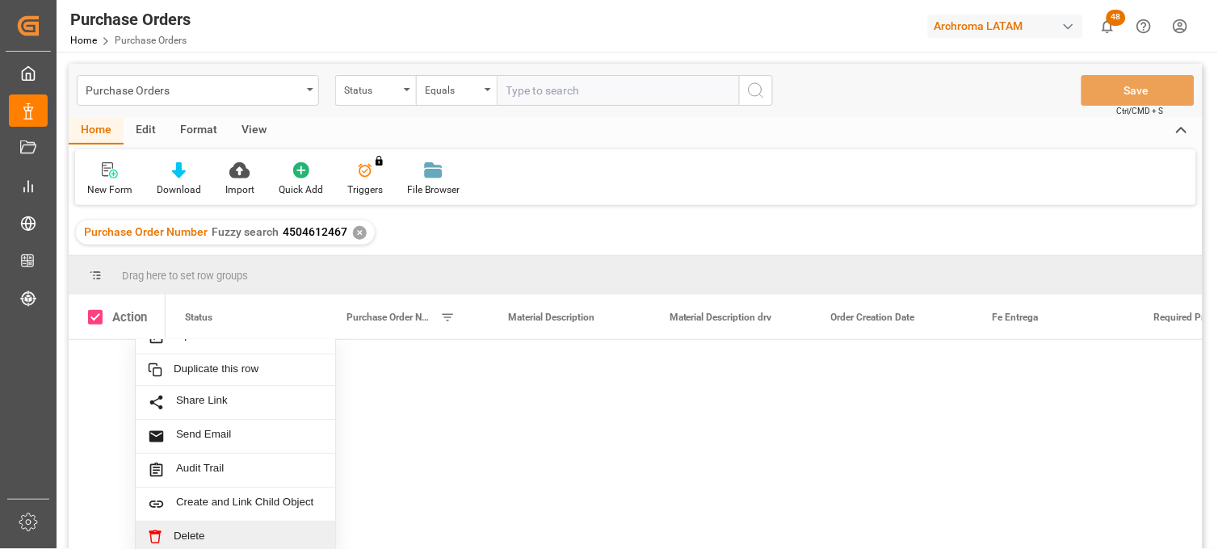
click at [212, 530] on span "Delete" at bounding box center [248, 537] width 149 height 15
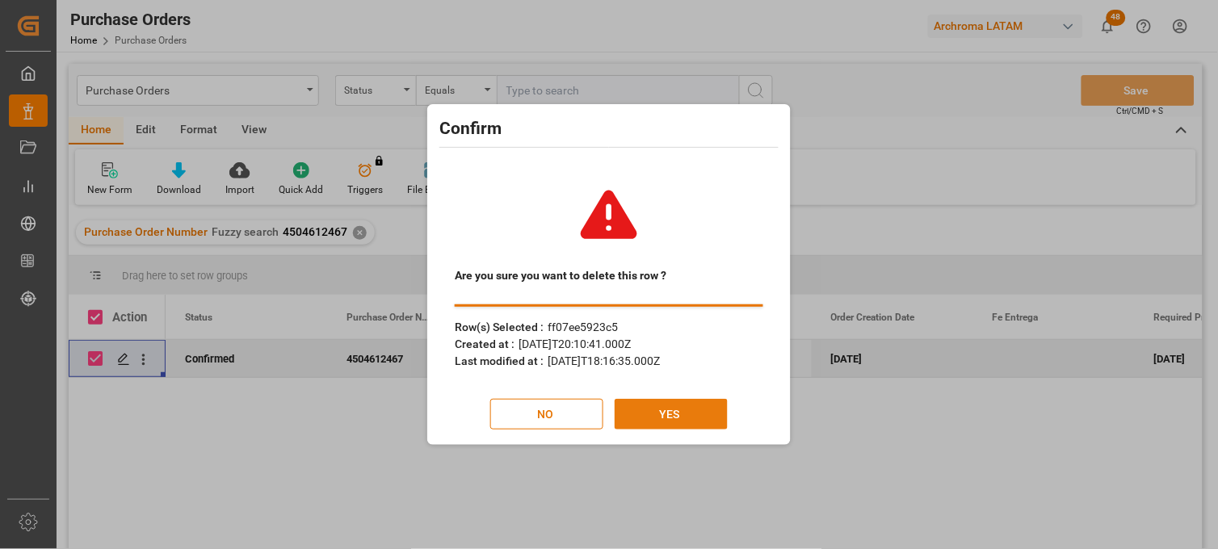
click at [640, 413] on button "YES" at bounding box center [670, 414] width 113 height 31
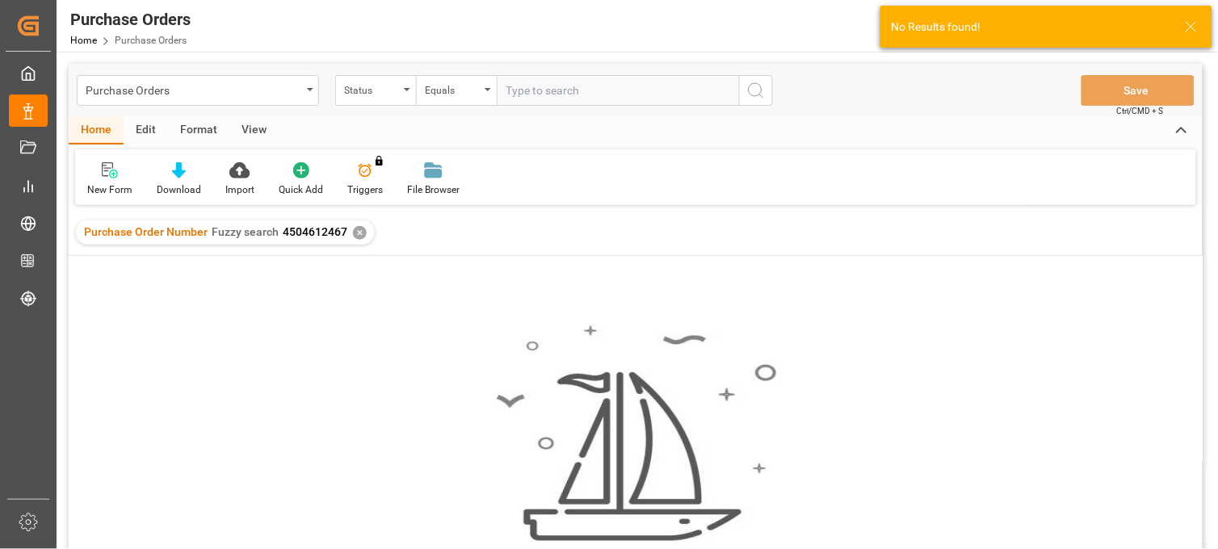
click at [357, 234] on div "✕" at bounding box center [360, 233] width 14 height 14
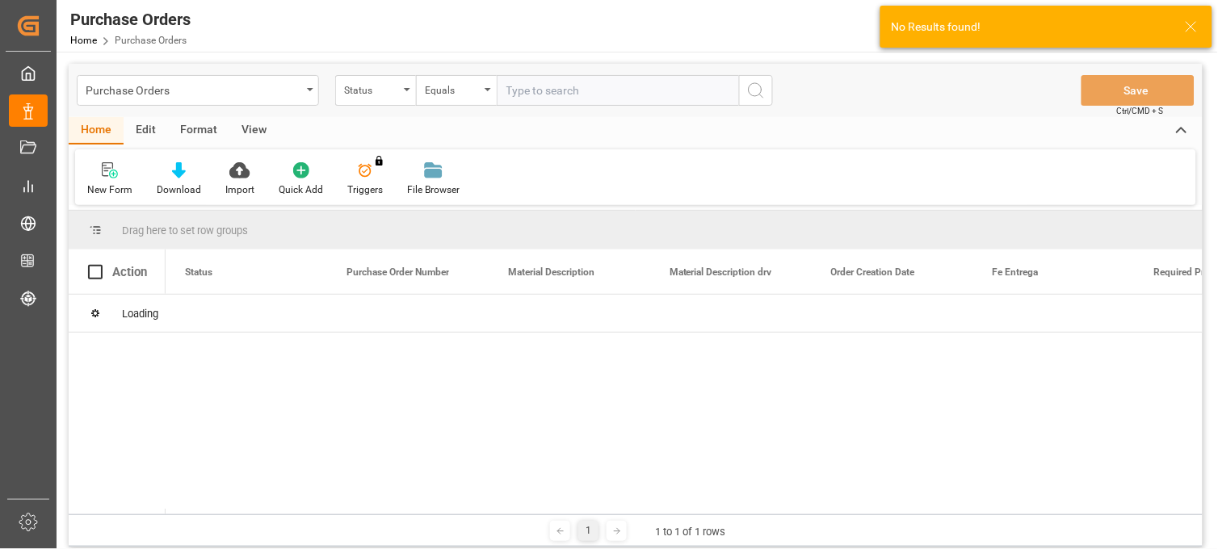
click at [316, 89] on div "Purchase Orders" at bounding box center [198, 90] width 242 height 31
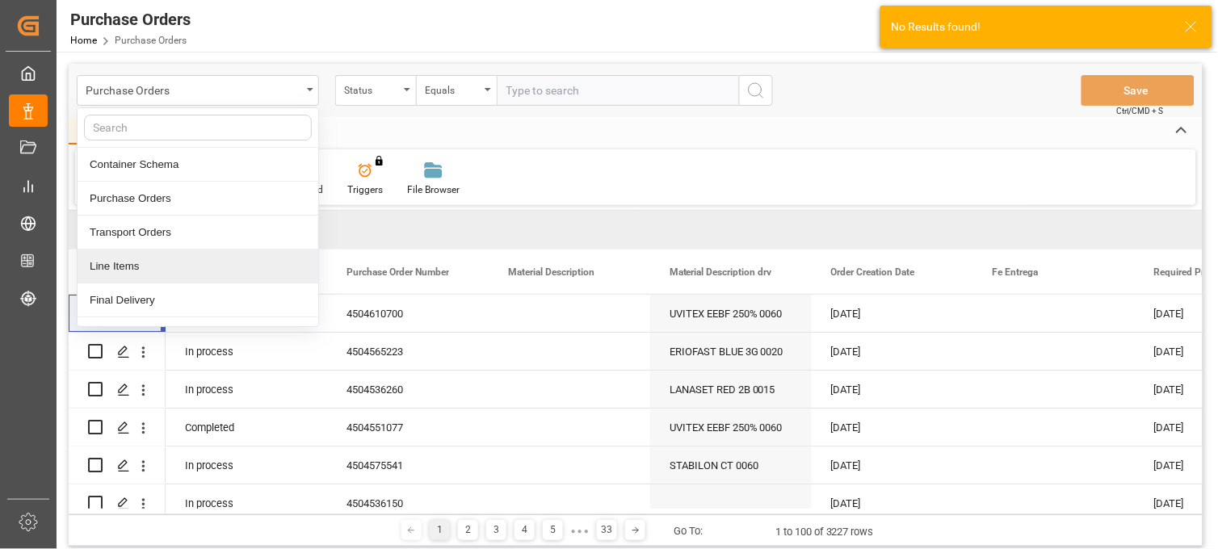
click at [137, 262] on div "Line Items" at bounding box center [198, 266] width 241 height 34
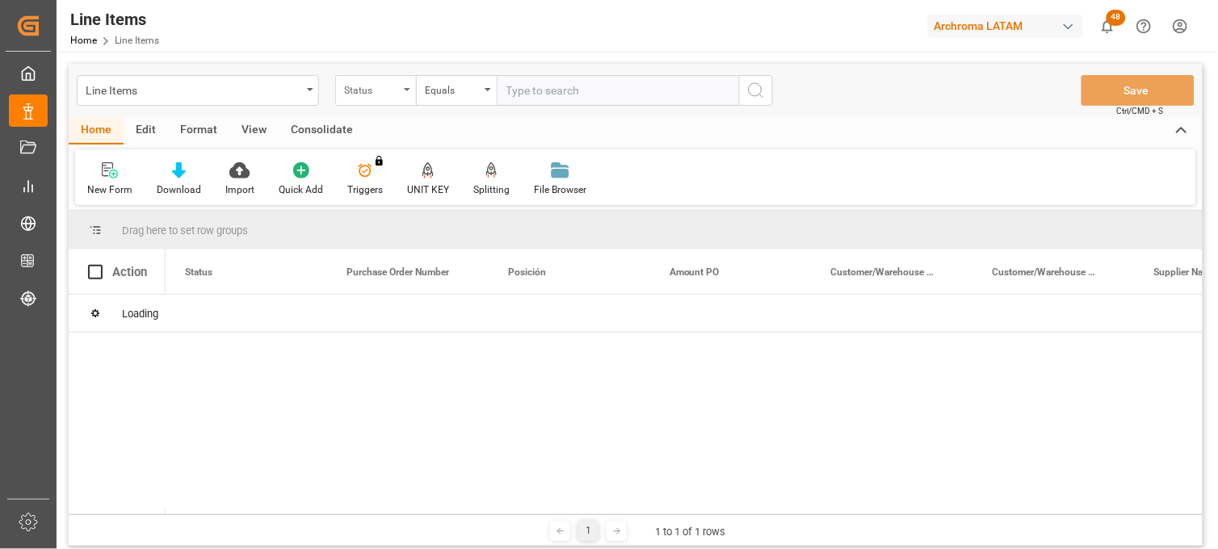
click at [397, 95] on div "Status" at bounding box center [371, 88] width 55 height 19
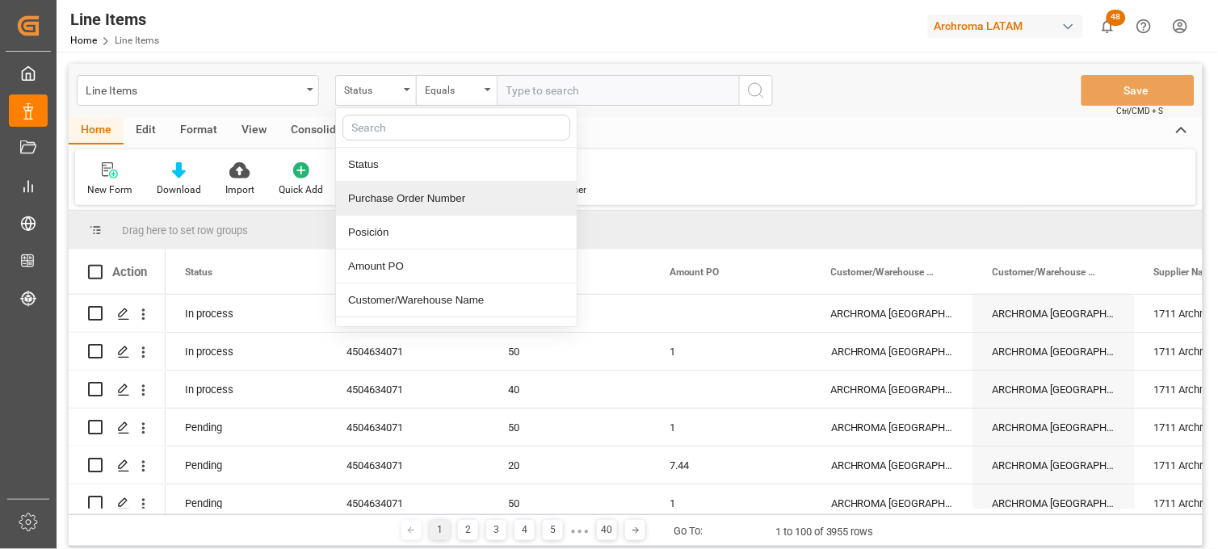
click at [415, 192] on div "Purchase Order Number" at bounding box center [456, 199] width 241 height 34
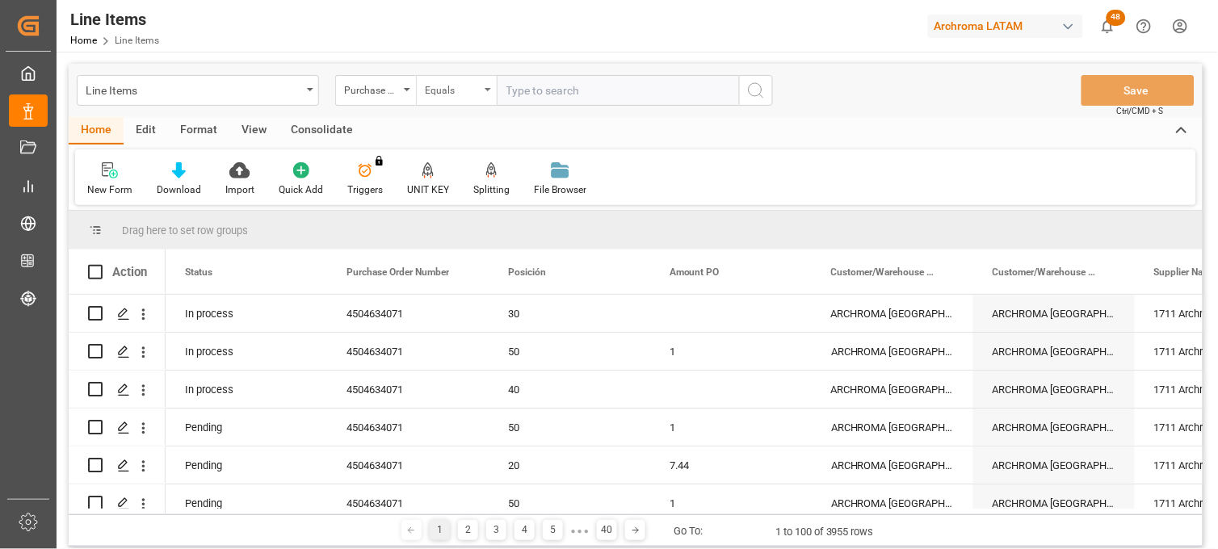
drag, startPoint x: 474, startPoint y: 86, endPoint x: 473, endPoint y: 99, distance: 13.7
click at [474, 87] on div "Equals" at bounding box center [452, 88] width 55 height 19
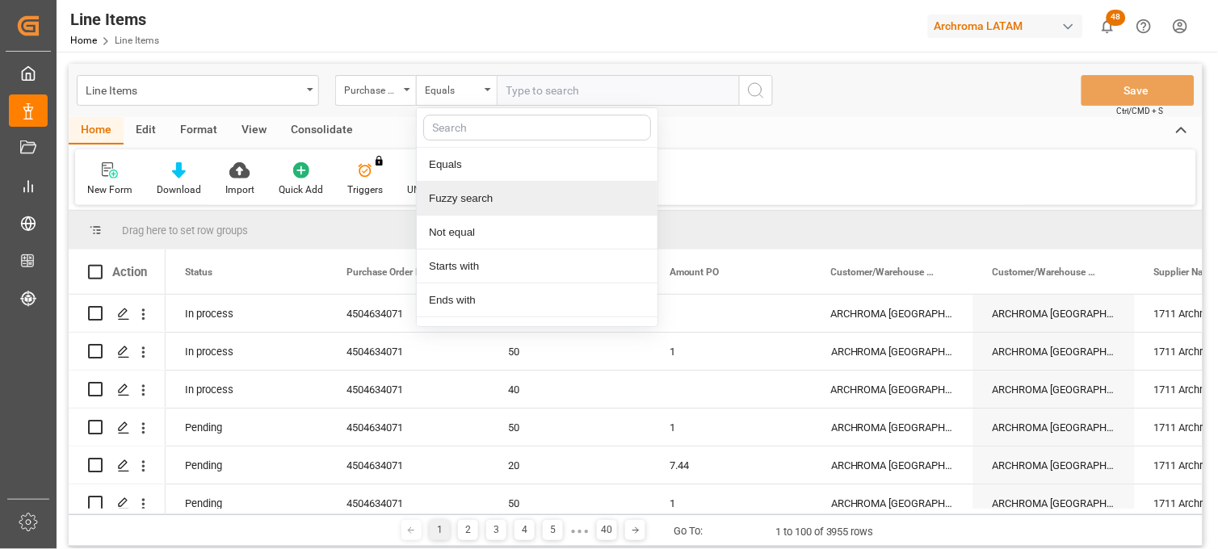
drag, startPoint x: 484, startPoint y: 198, endPoint x: 531, endPoint y: 131, distance: 81.8
click at [484, 199] on div "Fuzzy search" at bounding box center [537, 199] width 241 height 34
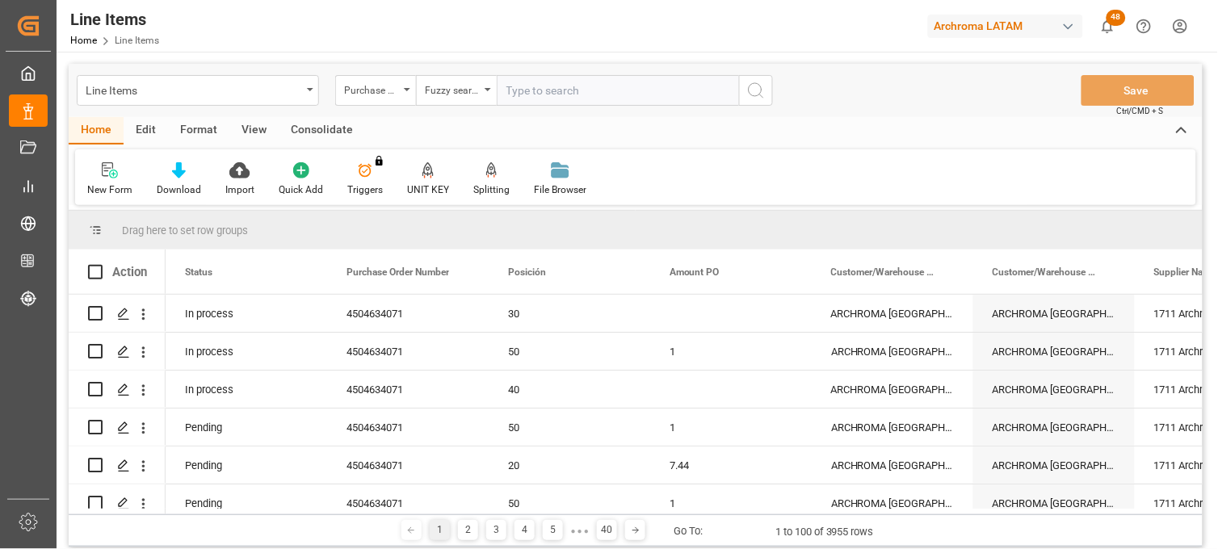
paste input "Purchase Order Number 4504612467"
drag, startPoint x: 631, startPoint y: 86, endPoint x: 371, endPoint y: 75, distance: 259.4
click at [371, 75] on div "Purchase Order Number Fuzzy search Purchase Order Number 4504612467" at bounding box center [554, 90] width 438 height 31
type input "4504612467"
click at [757, 89] on icon "search button" at bounding box center [755, 90] width 19 height 19
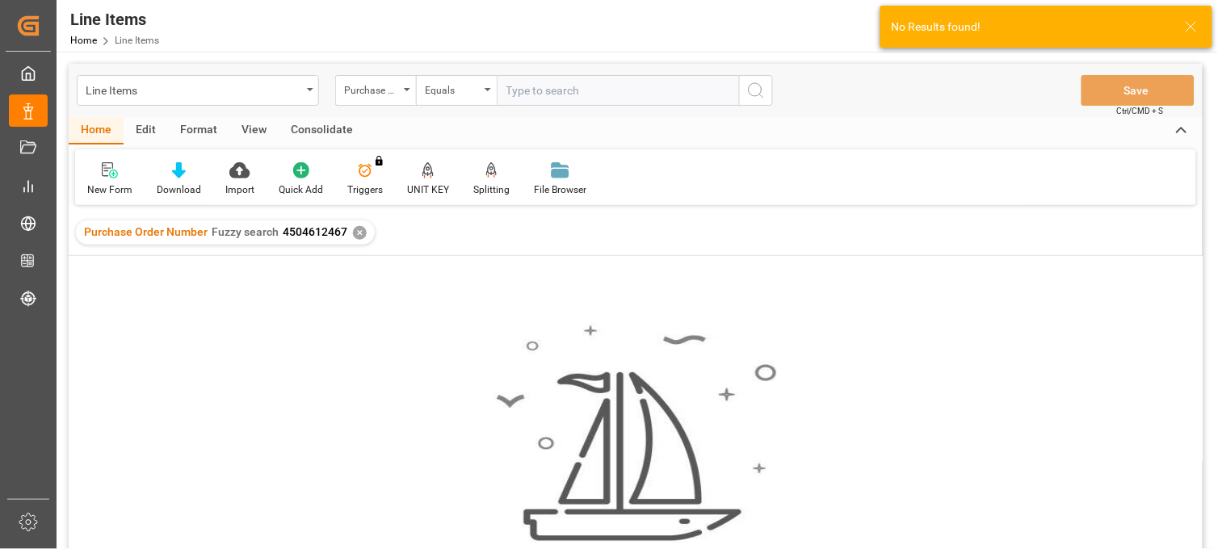
click at [356, 232] on div "✕" at bounding box center [360, 233] width 14 height 14
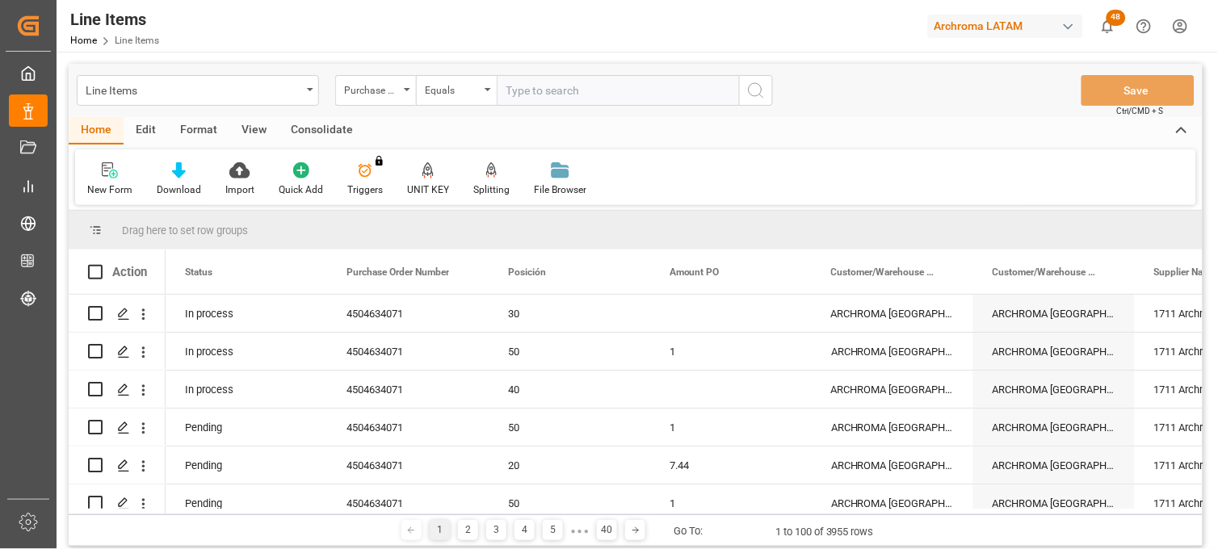
click at [404, 92] on div "Purchase Order Number" at bounding box center [375, 90] width 81 height 31
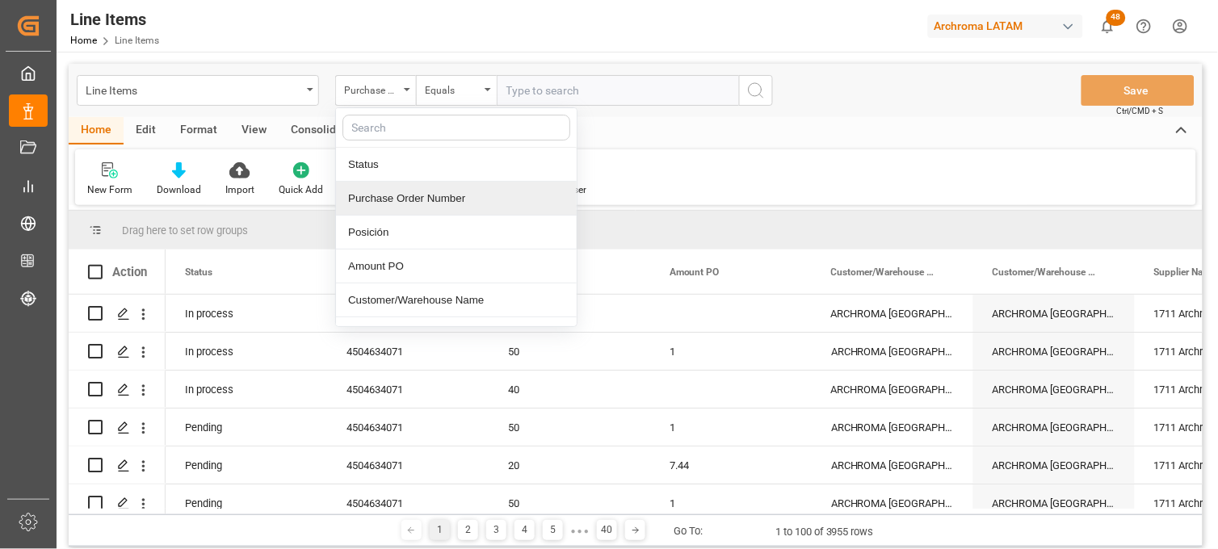
click at [389, 202] on div "Purchase Order Number" at bounding box center [456, 199] width 241 height 34
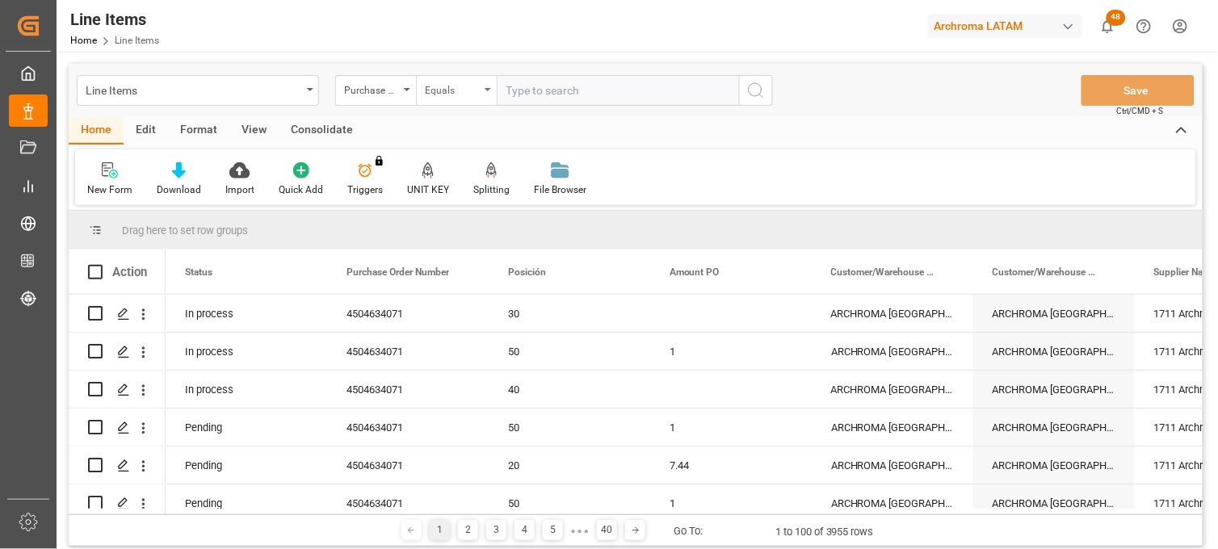
click at [459, 89] on div "Equals" at bounding box center [452, 88] width 55 height 19
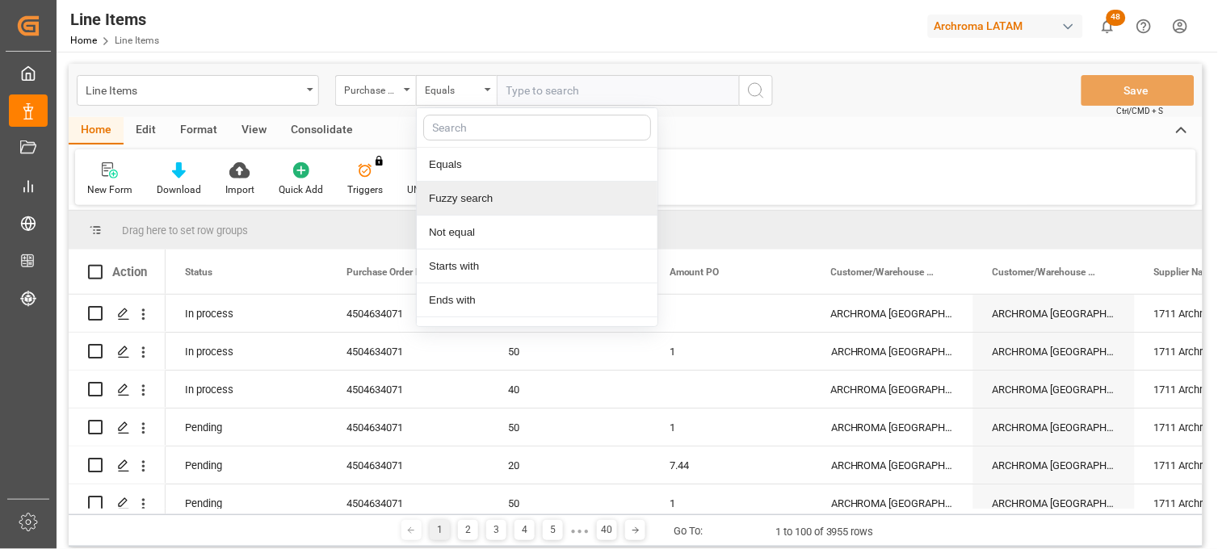
click at [467, 196] on div "Fuzzy search" at bounding box center [537, 199] width 241 height 34
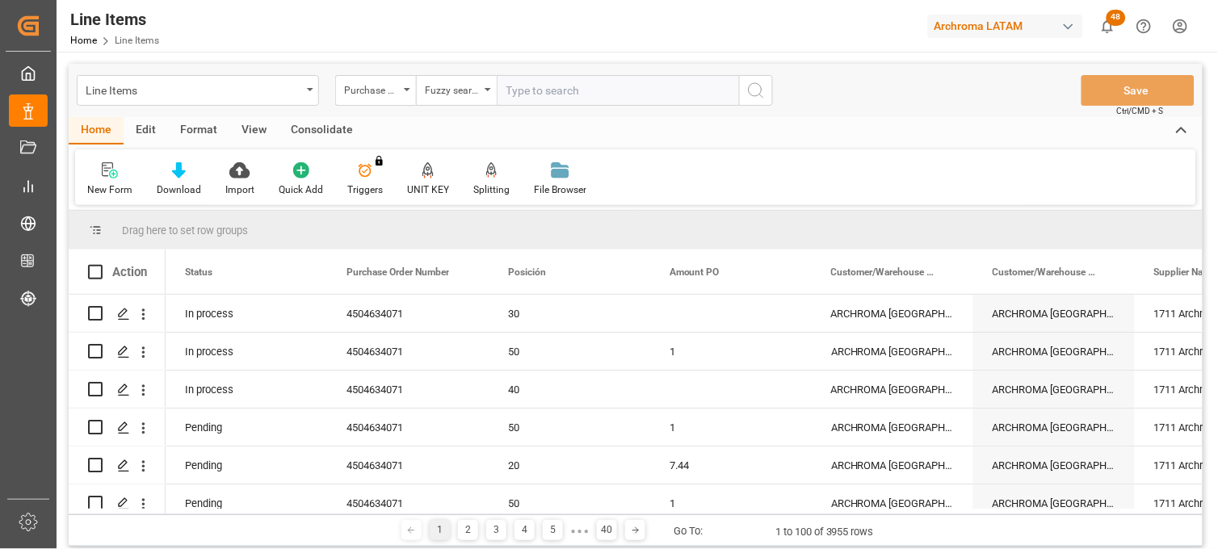
paste input "Purchase Order Number 4504612467"
drag, startPoint x: 630, startPoint y: 90, endPoint x: 384, endPoint y: 79, distance: 245.7
click at [384, 79] on div "Purchase Order Number Fuzzy search Purchase Order Number 4504612467" at bounding box center [554, 90] width 438 height 31
type input "4504612467"
click at [757, 90] on icon "search button" at bounding box center [755, 90] width 19 height 19
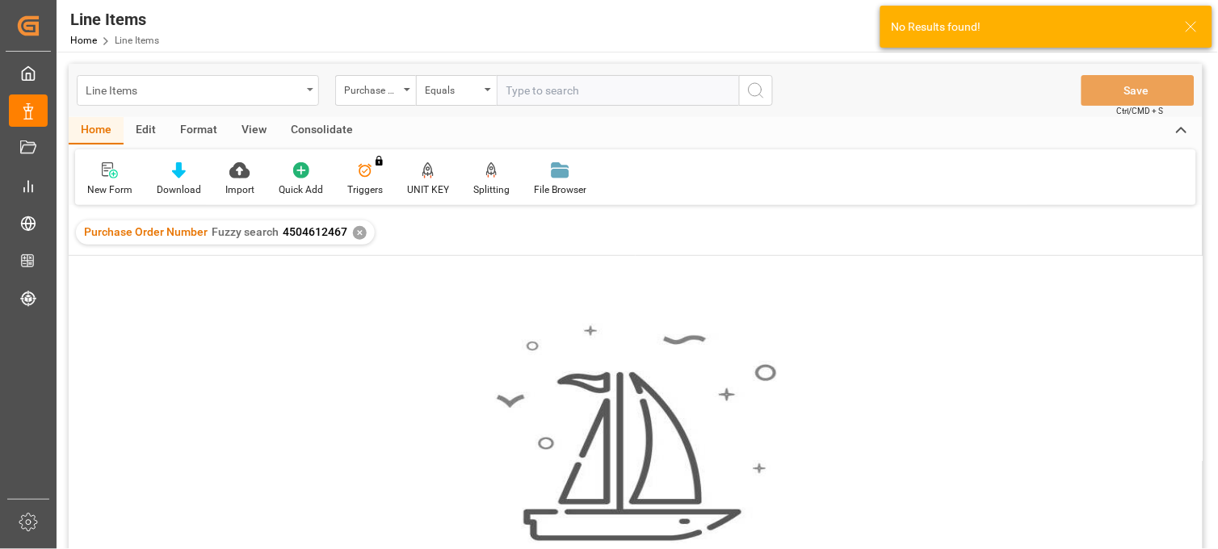
click at [316, 79] on div "Line Items" at bounding box center [198, 90] width 242 height 31
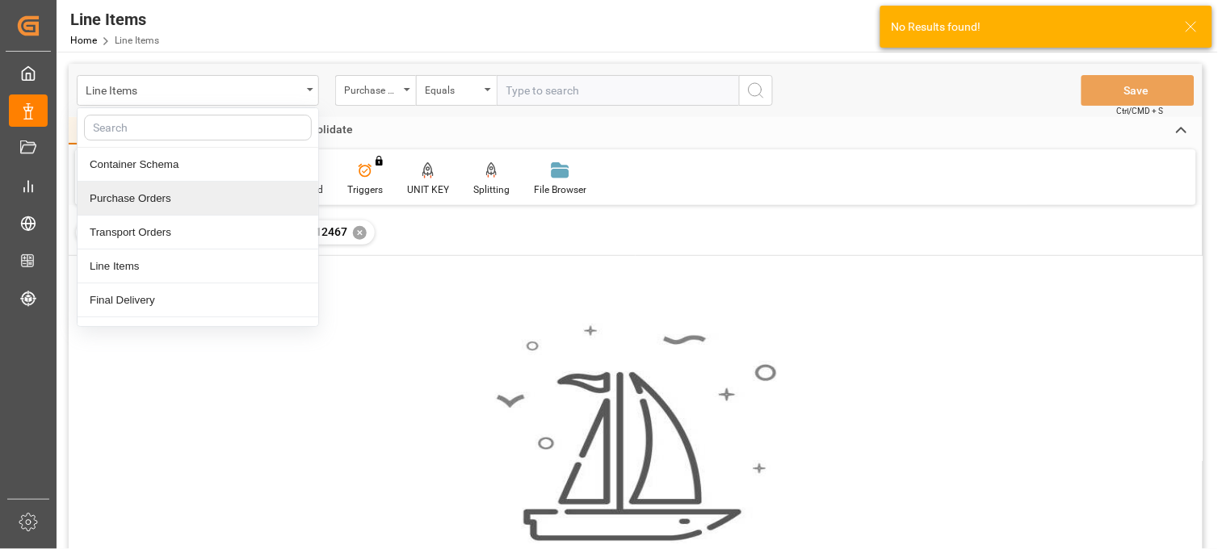
click at [165, 203] on div "Purchase Orders" at bounding box center [198, 199] width 241 height 34
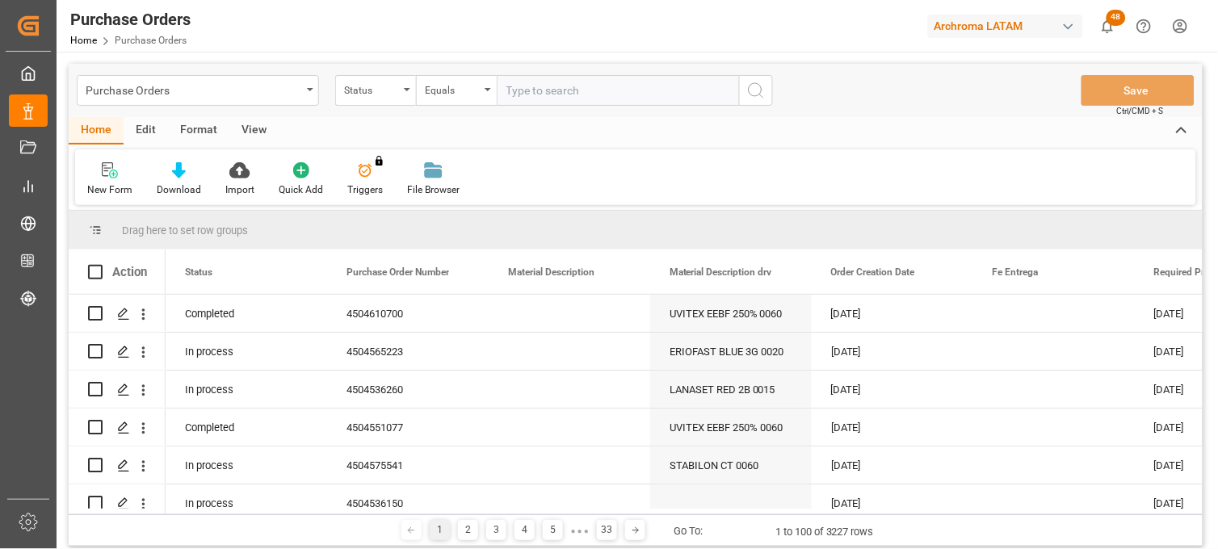
click at [400, 91] on div "Status" at bounding box center [375, 90] width 81 height 31
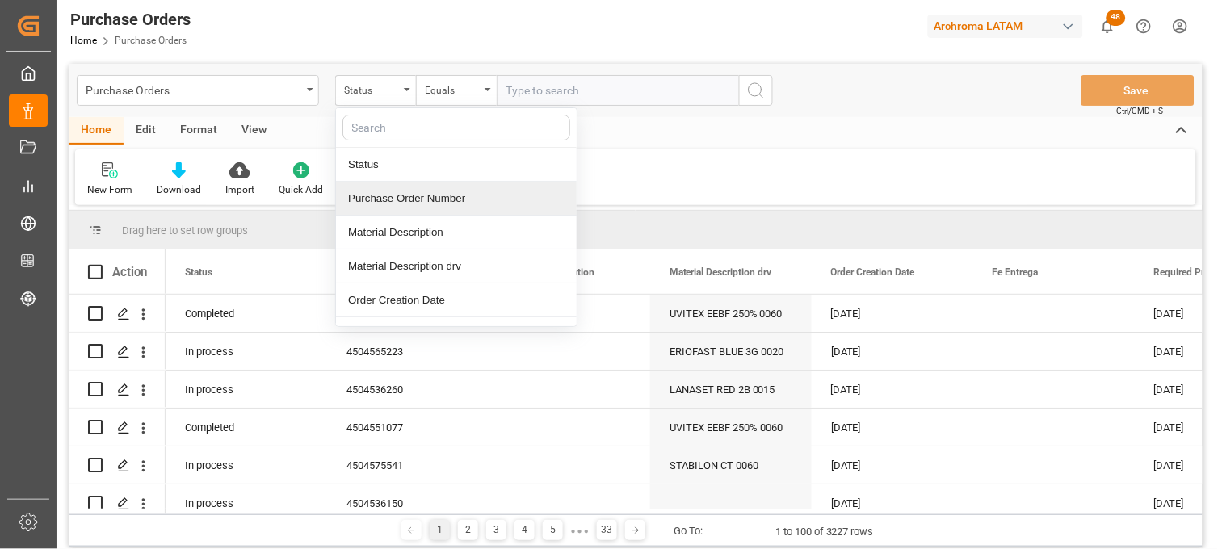
click at [409, 200] on div "Purchase Order Number" at bounding box center [456, 199] width 241 height 34
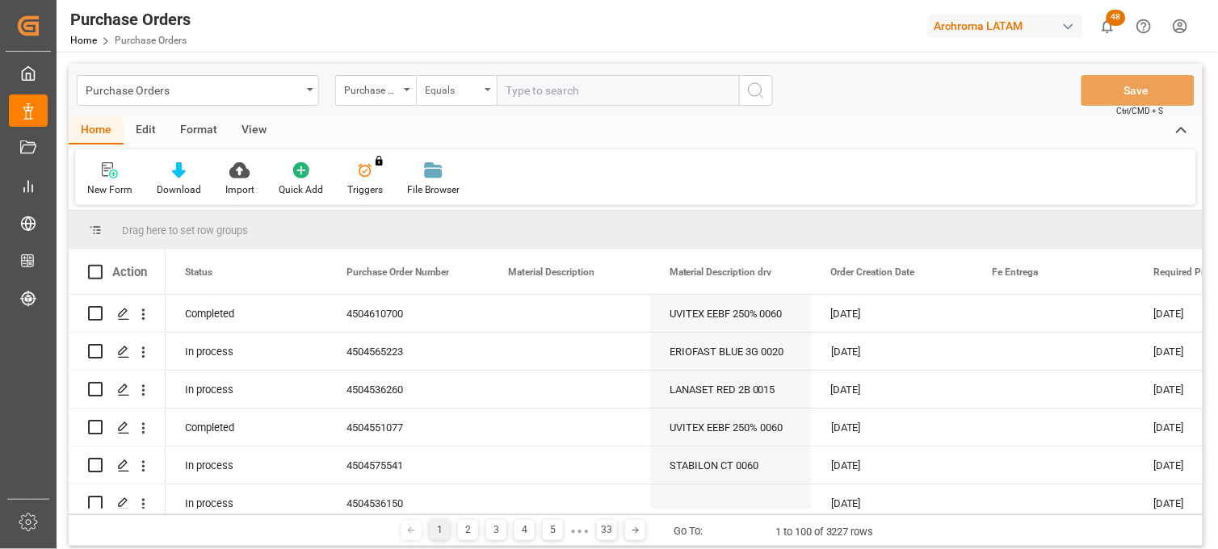
click at [461, 103] on div "Equals" at bounding box center [456, 90] width 81 height 31
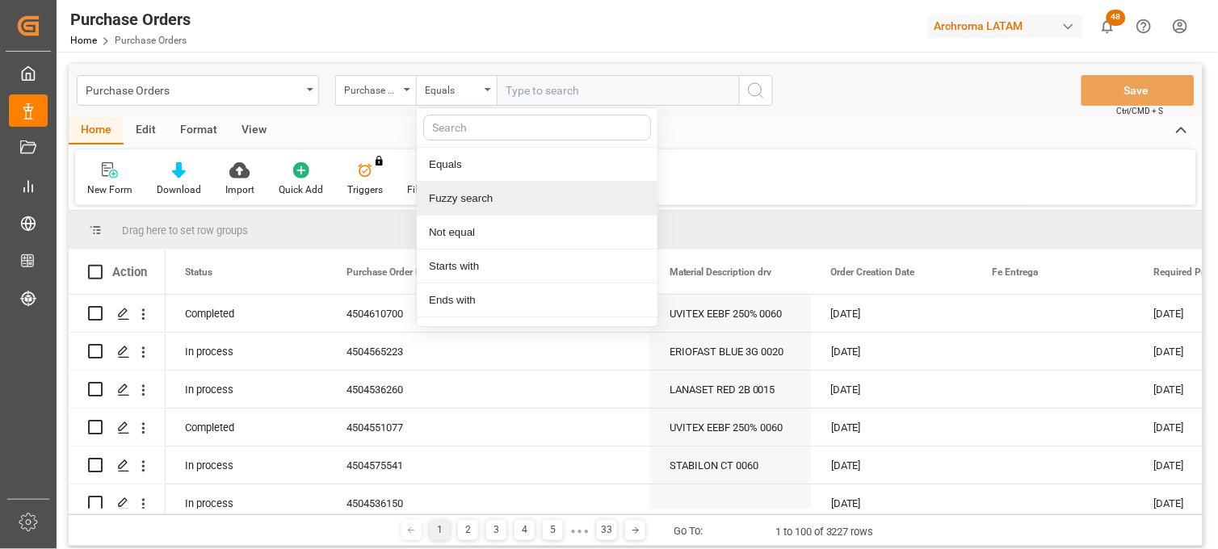
click at [463, 199] on div "Fuzzy search" at bounding box center [537, 199] width 241 height 34
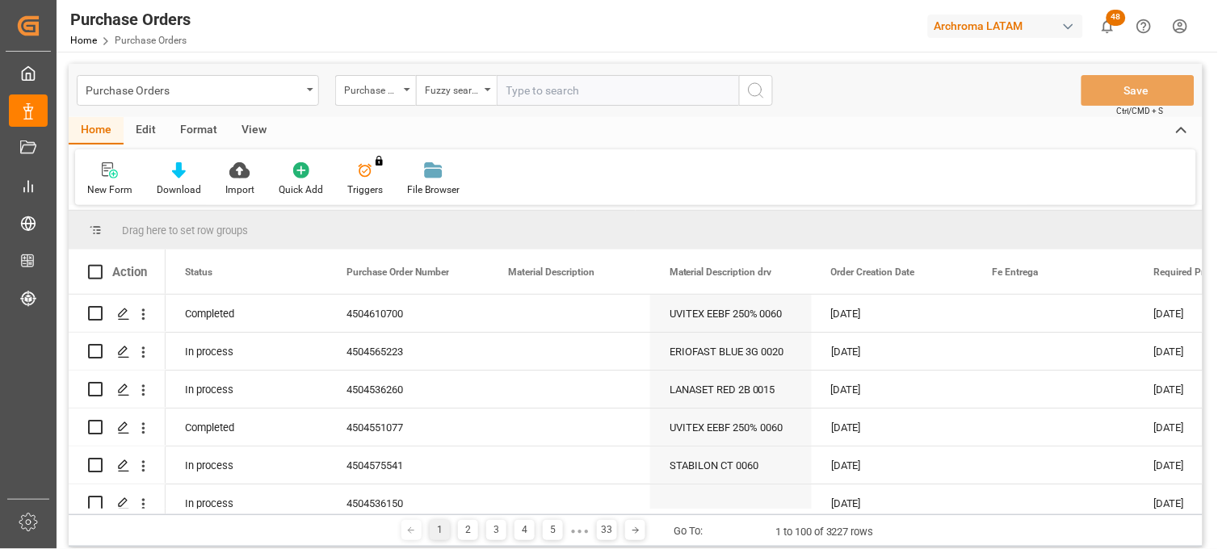
paste input "Purchase Order Number 4504612467"
drag, startPoint x: 630, startPoint y: 90, endPoint x: 393, endPoint y: 67, distance: 237.6
click at [393, 67] on div "Purchase Orders Purchase Order Number Fuzzy search Purchase Order Number 450461…" at bounding box center [636, 90] width 1134 height 53
drag, startPoint x: 552, startPoint y: 92, endPoint x: 452, endPoint y: 83, distance: 100.5
click at [452, 83] on div "Purchase Order Number Fuzzy search 4504612467" at bounding box center [554, 90] width 438 height 31
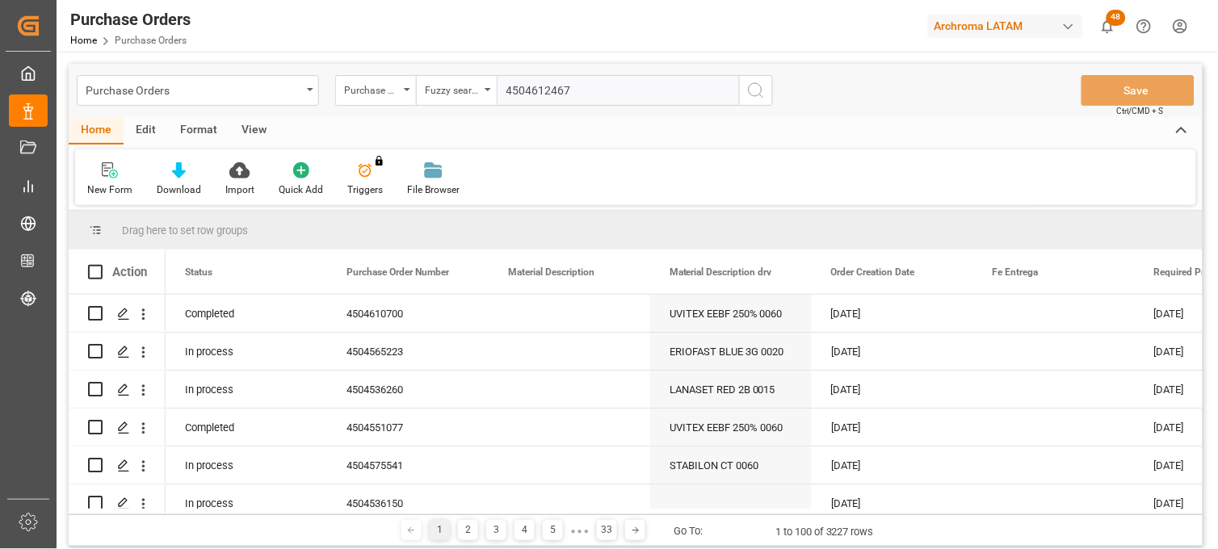
type input "4504612467"
click at [760, 87] on icon "search button" at bounding box center [755, 90] width 19 height 19
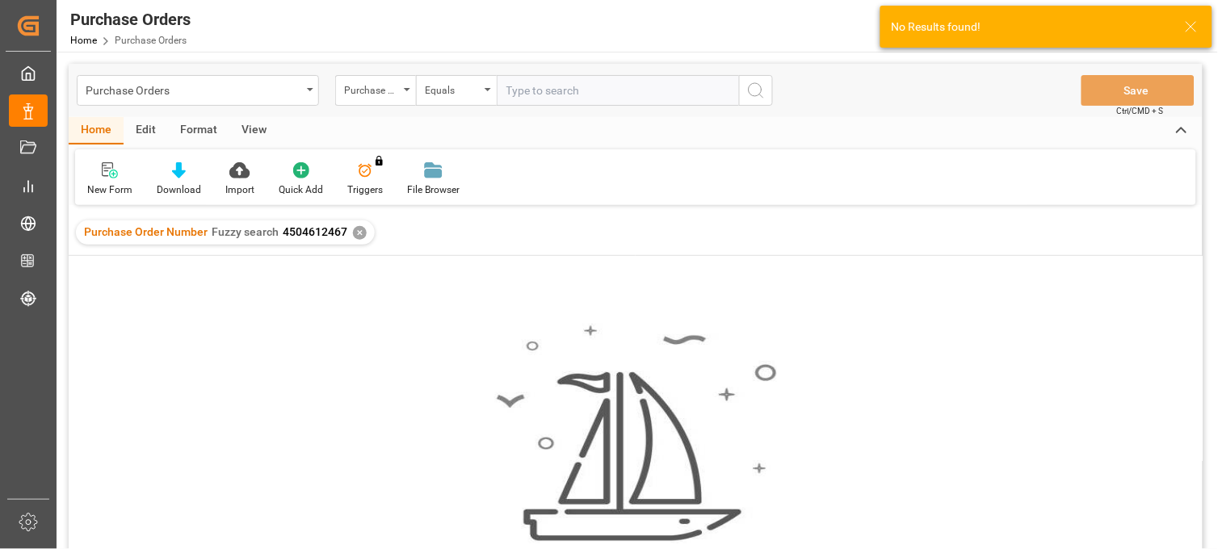
click at [355, 235] on div "✕" at bounding box center [360, 233] width 14 height 14
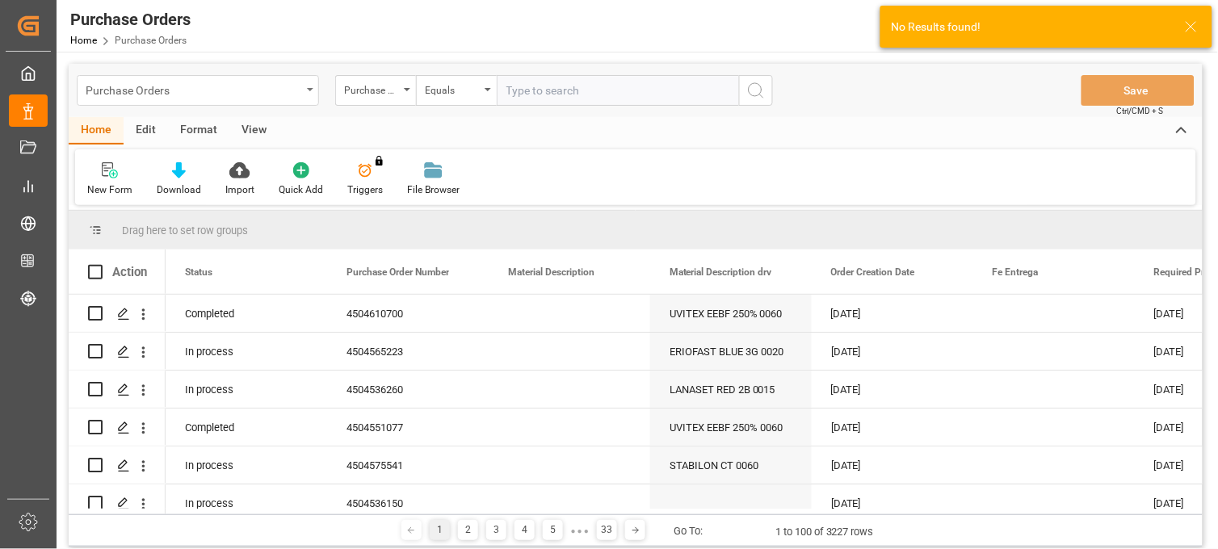
click at [310, 94] on div "Purchase Orders" at bounding box center [198, 90] width 242 height 31
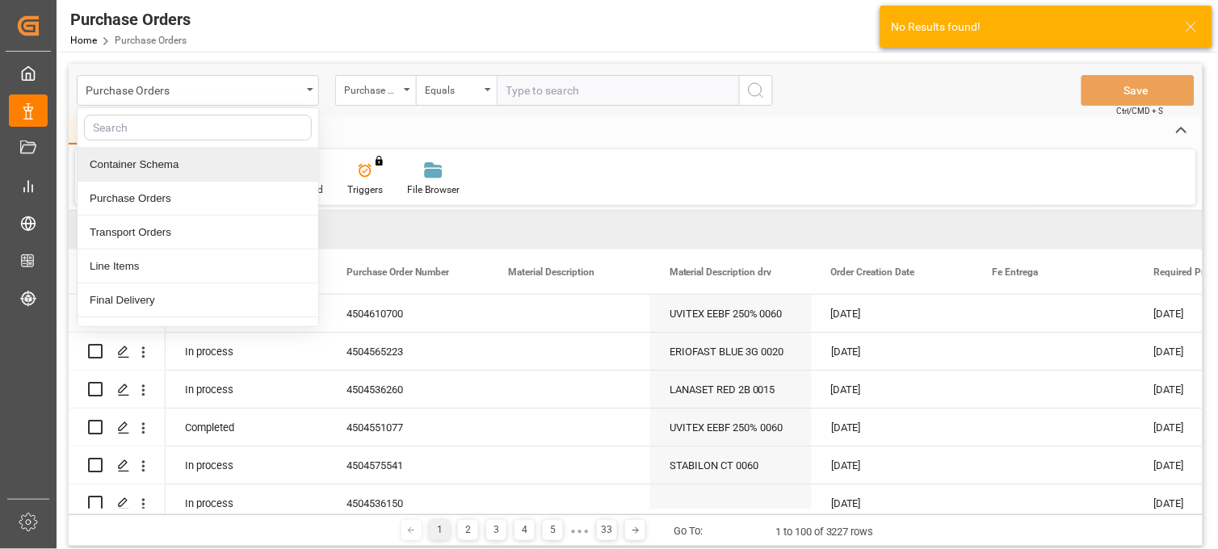
click at [184, 165] on div "Container Schema" at bounding box center [198, 165] width 241 height 34
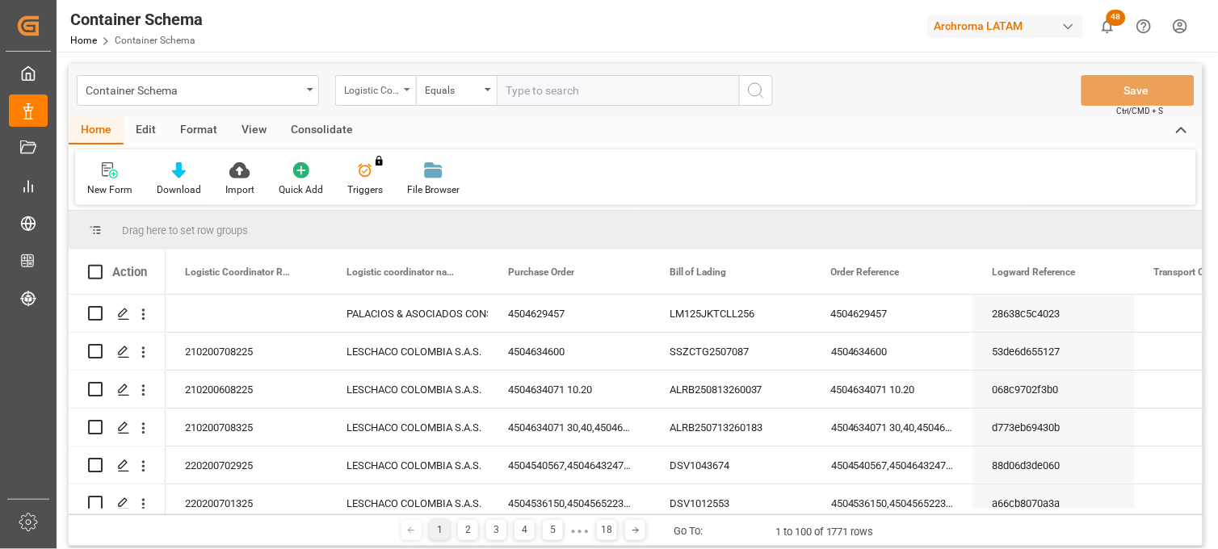
click at [401, 86] on div "Logistic Coordinator Reference Number" at bounding box center [375, 90] width 81 height 31
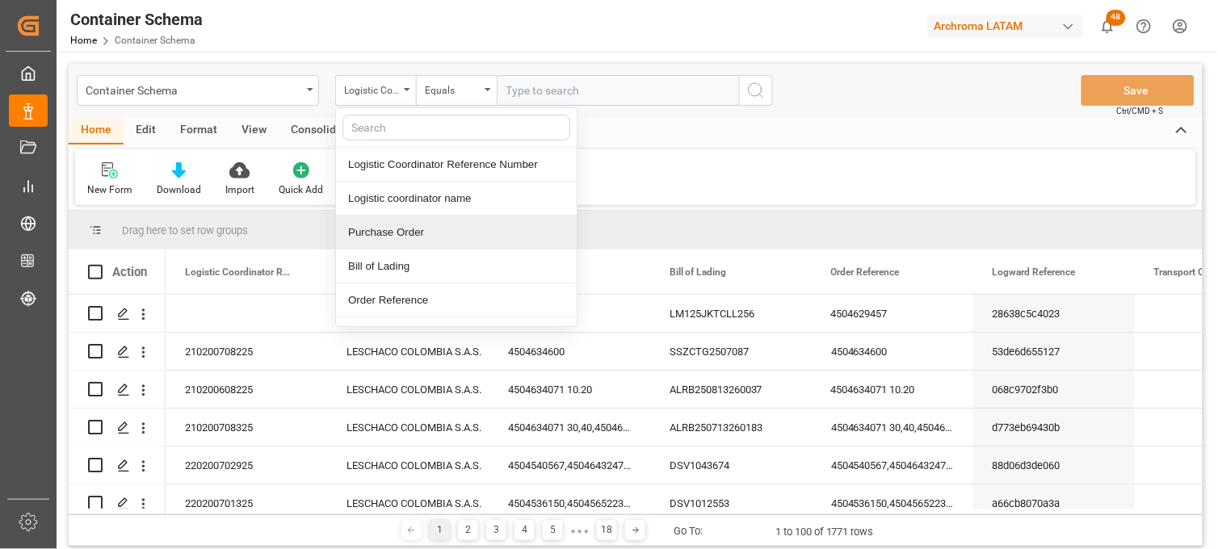
click at [407, 228] on div "Purchase Order" at bounding box center [456, 233] width 241 height 34
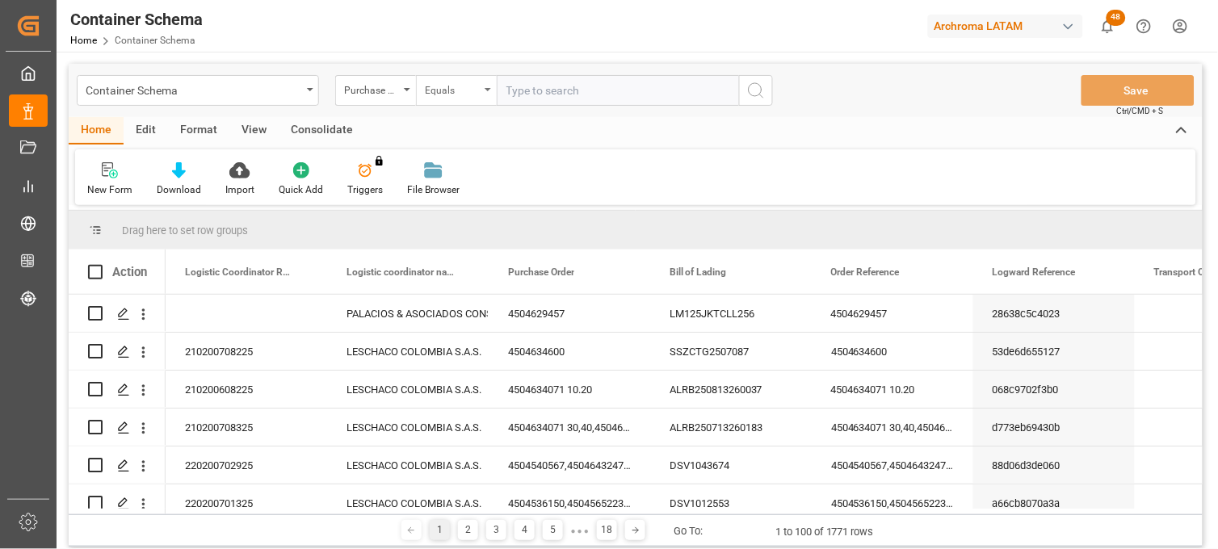
drag, startPoint x: 464, startPoint y: 90, endPoint x: 460, endPoint y: 103, distance: 13.5
click at [462, 95] on div "Equals" at bounding box center [452, 88] width 55 height 19
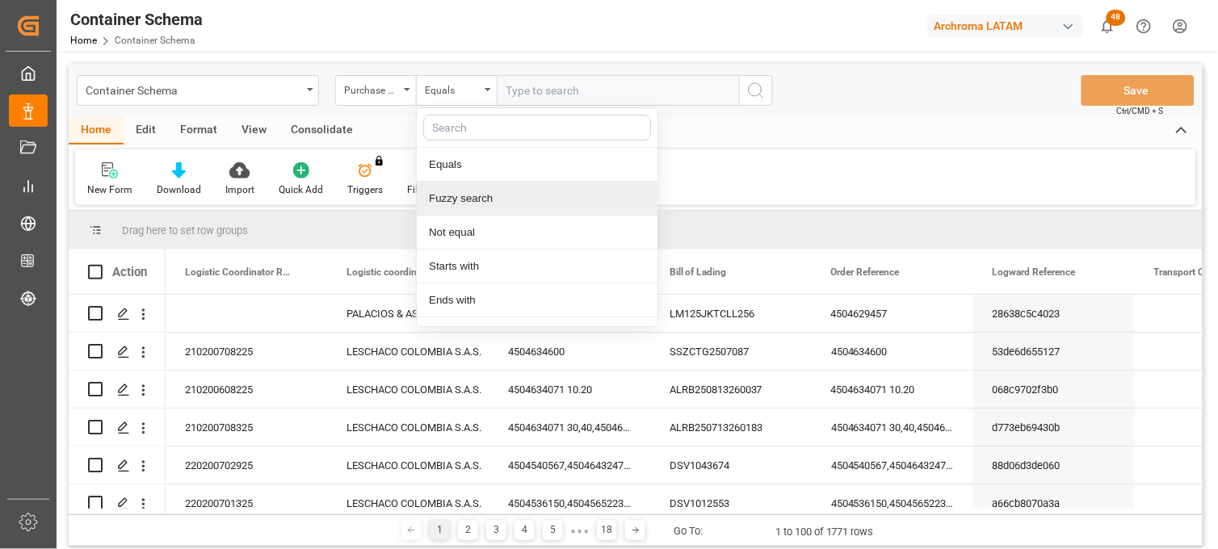
click at [485, 204] on div "Fuzzy search" at bounding box center [537, 199] width 241 height 34
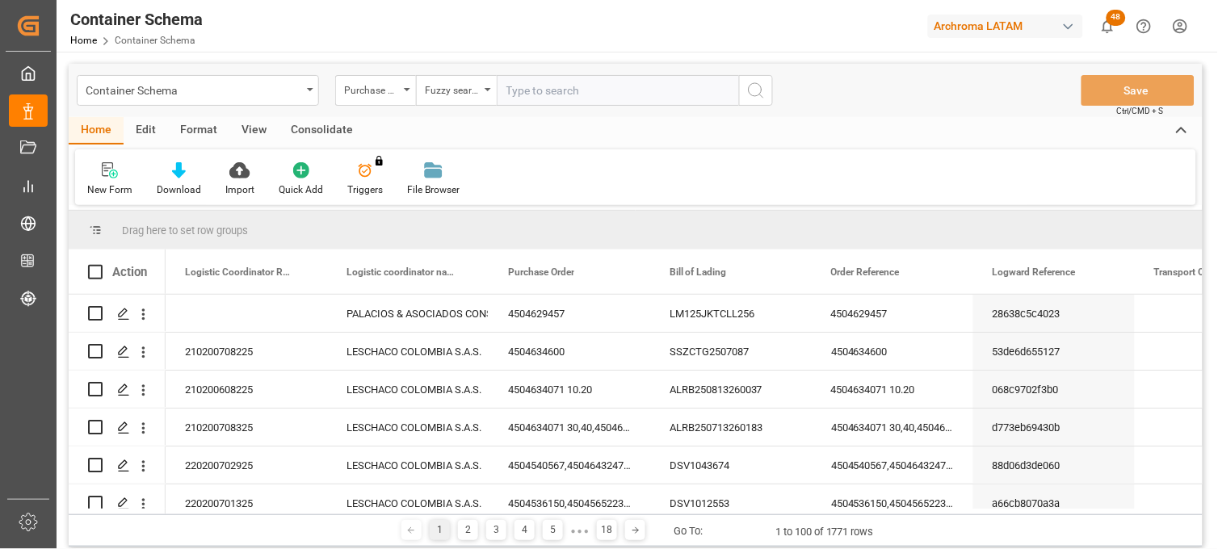
paste input "4504612467"
type input "4504612467"
click at [761, 84] on icon "search button" at bounding box center [755, 90] width 19 height 19
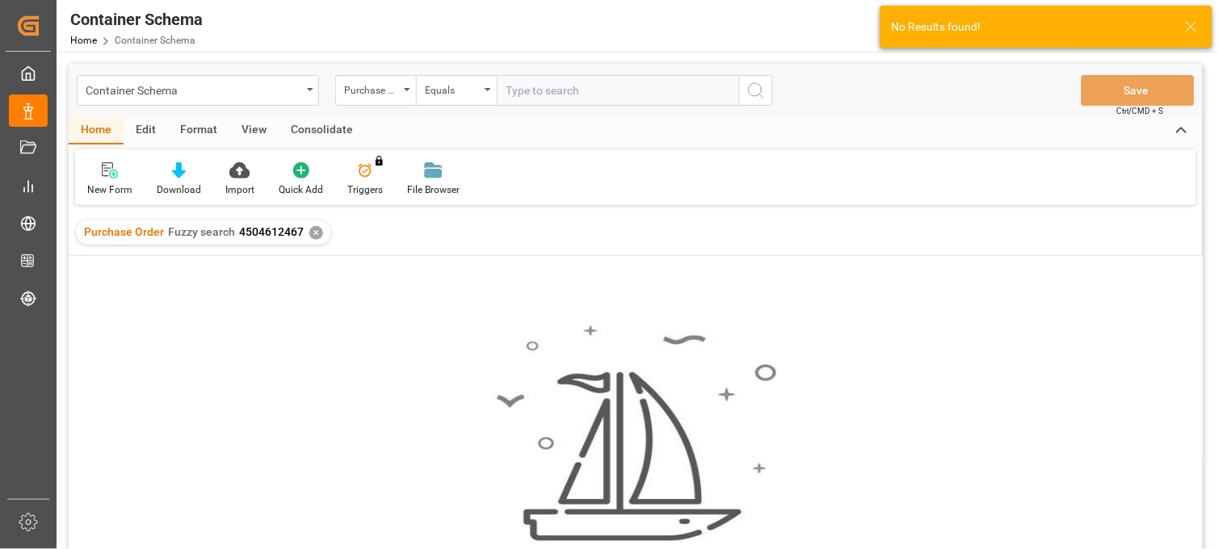
click at [311, 233] on div "✕" at bounding box center [316, 233] width 14 height 14
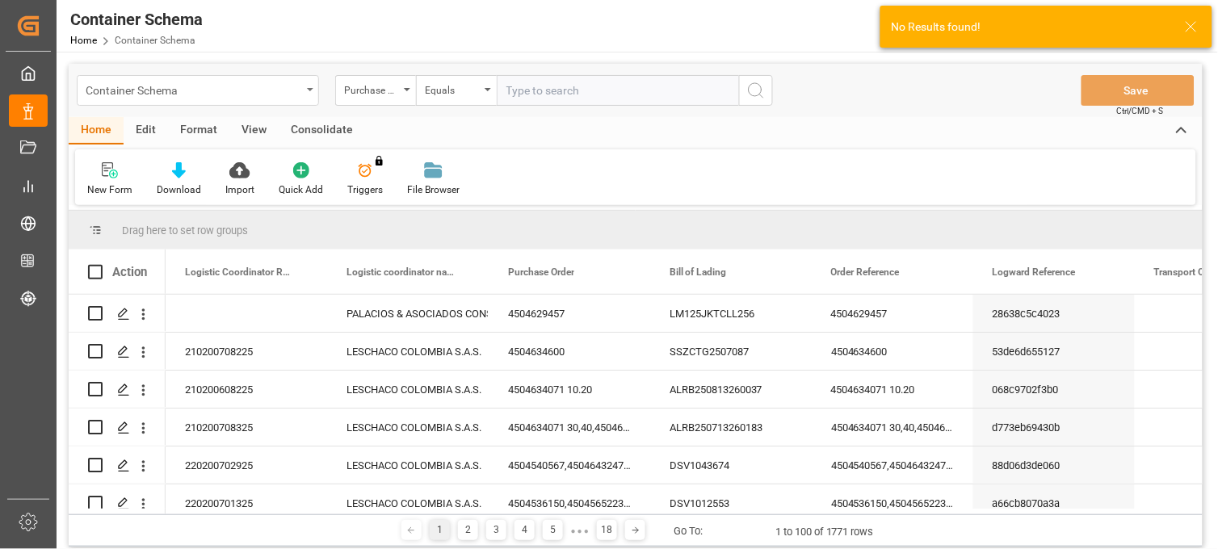
click at [303, 94] on div "Container Schema" at bounding box center [198, 90] width 242 height 31
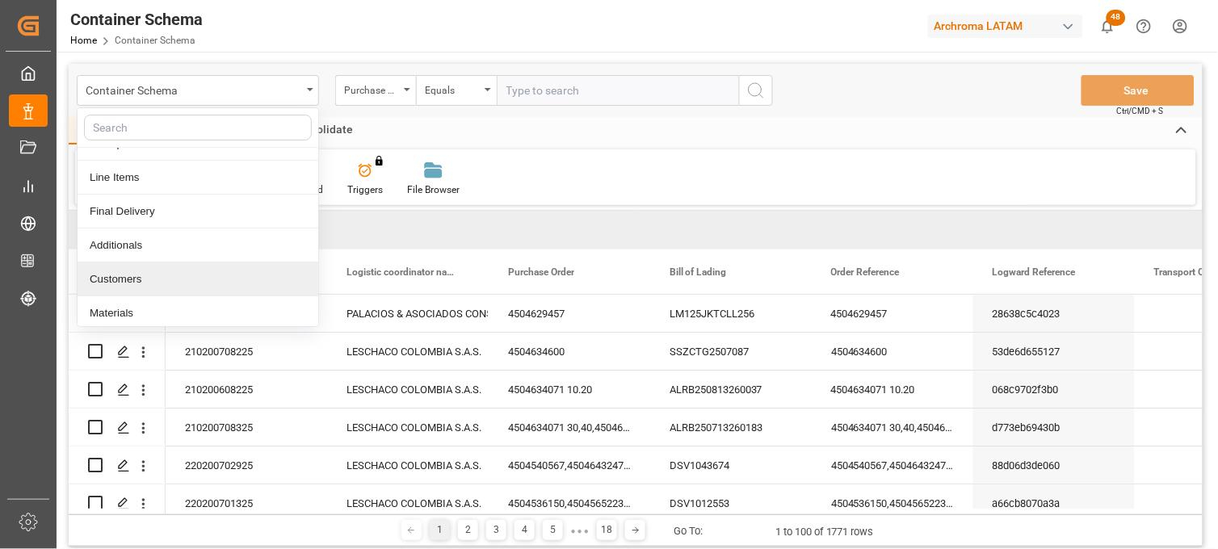
scroll to position [90, 0]
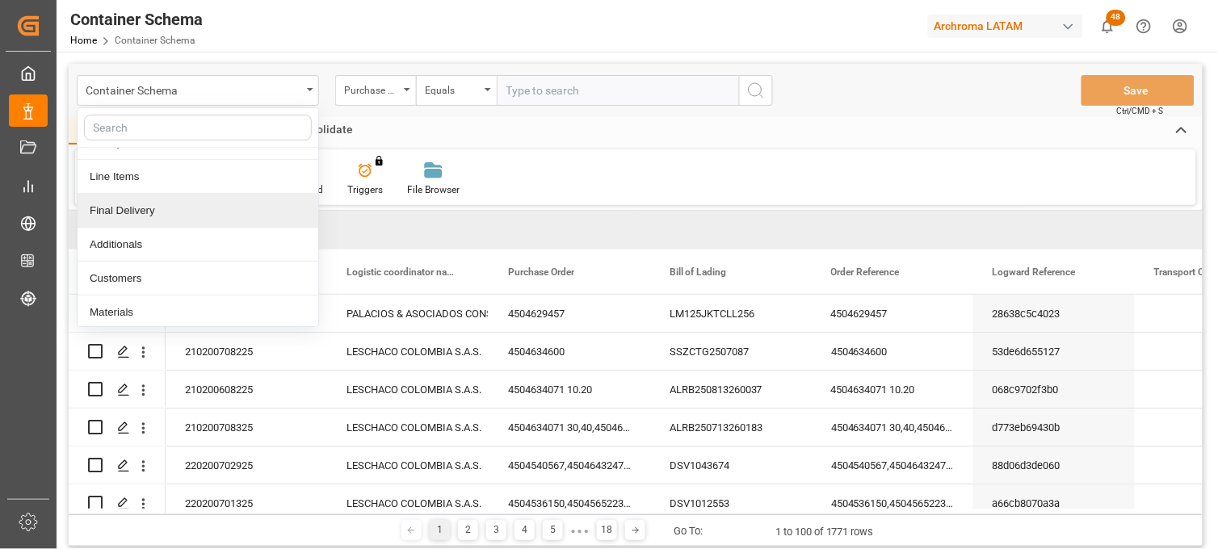
click at [152, 211] on div "Final Delivery" at bounding box center [198, 211] width 241 height 34
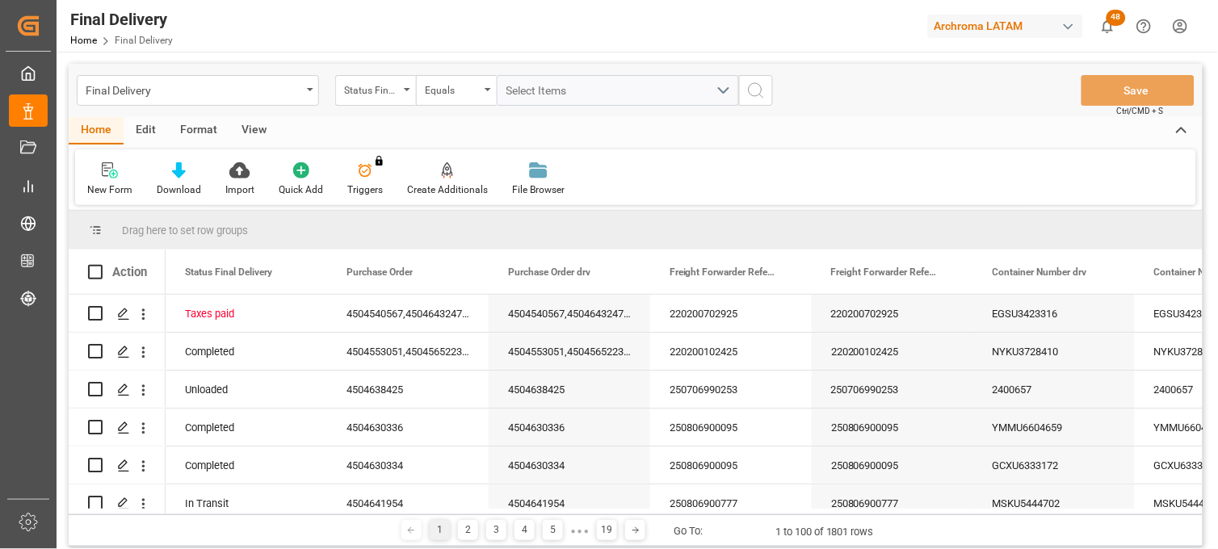
click at [393, 94] on div "Status Final Delivery" at bounding box center [371, 88] width 55 height 19
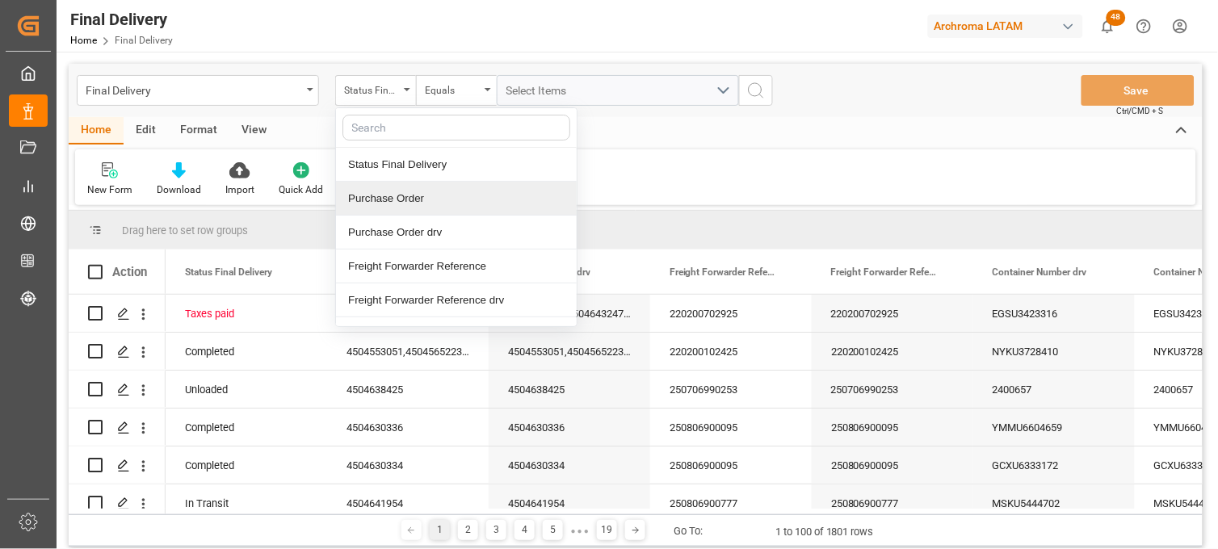
click at [392, 199] on div "Purchase Order" at bounding box center [456, 199] width 241 height 34
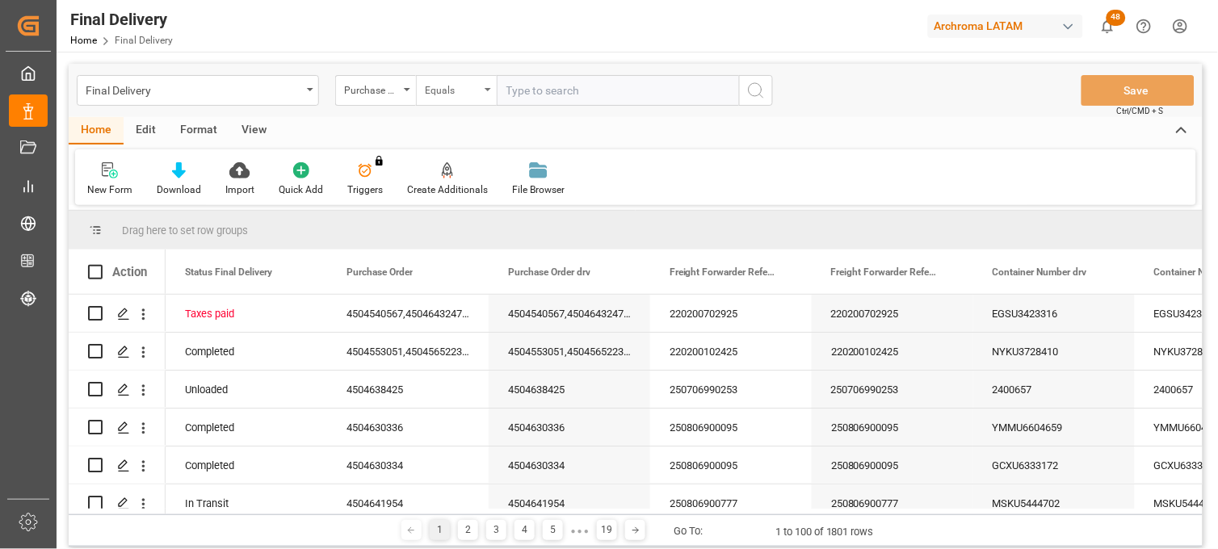
drag, startPoint x: 459, startPoint y: 86, endPoint x: 459, endPoint y: 102, distance: 15.3
click at [459, 89] on div "Equals" at bounding box center [452, 88] width 55 height 19
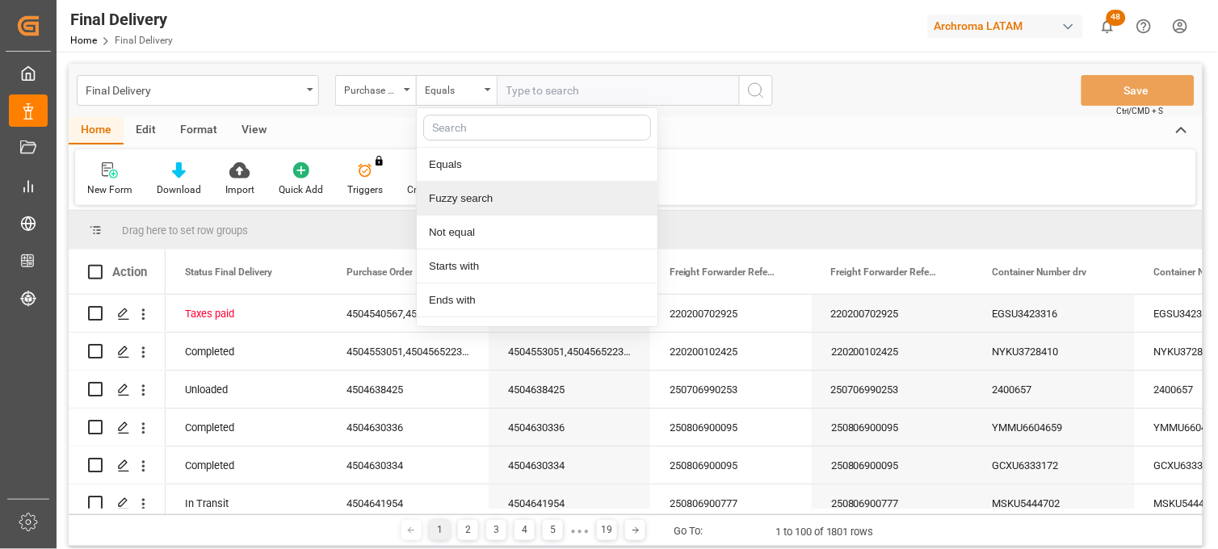
click at [471, 191] on div "Fuzzy search" at bounding box center [537, 199] width 241 height 34
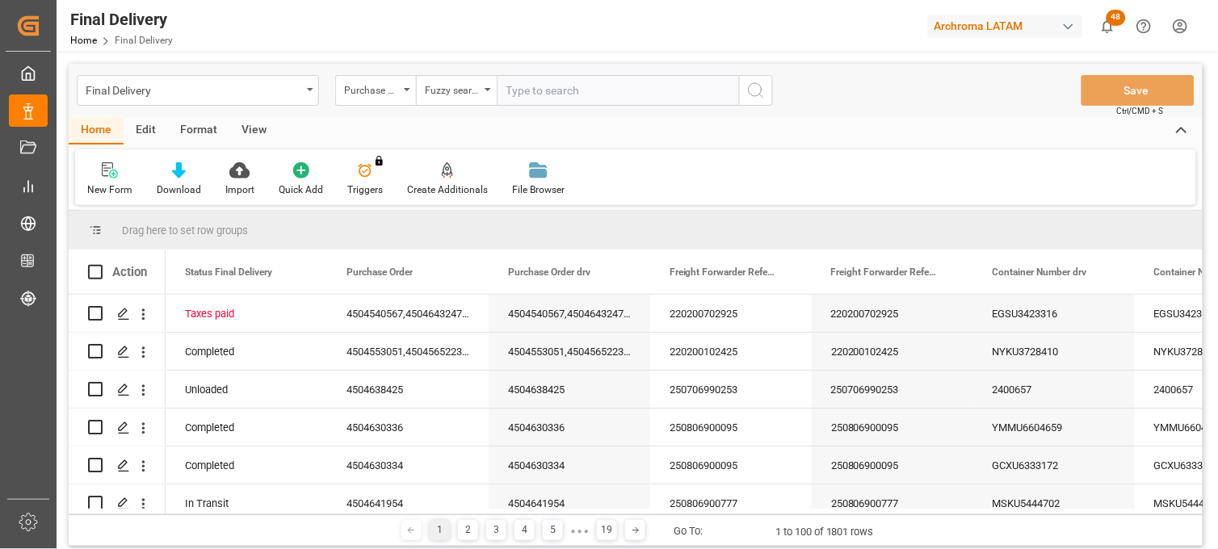
paste input "4504612467"
type input "4504612467"
drag, startPoint x: 748, startPoint y: 90, endPoint x: 743, endPoint y: 111, distance: 20.8
click at [747, 90] on icon "search button" at bounding box center [755, 90] width 19 height 19
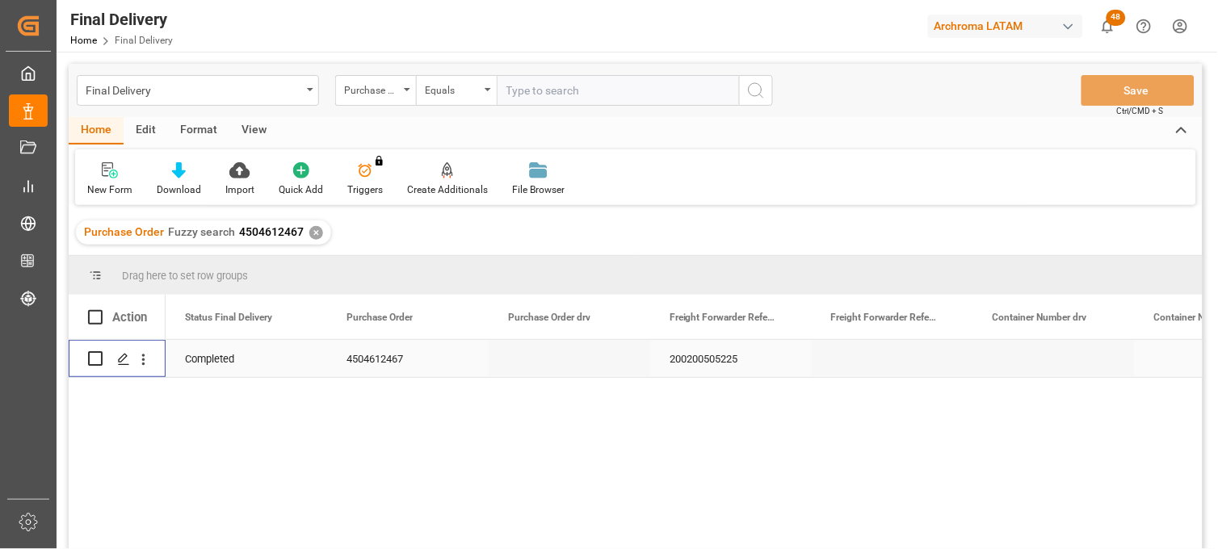
click at [90, 360] on input "Press Space to toggle row selection (unchecked)" at bounding box center [95, 358] width 15 height 15
checkbox input "true"
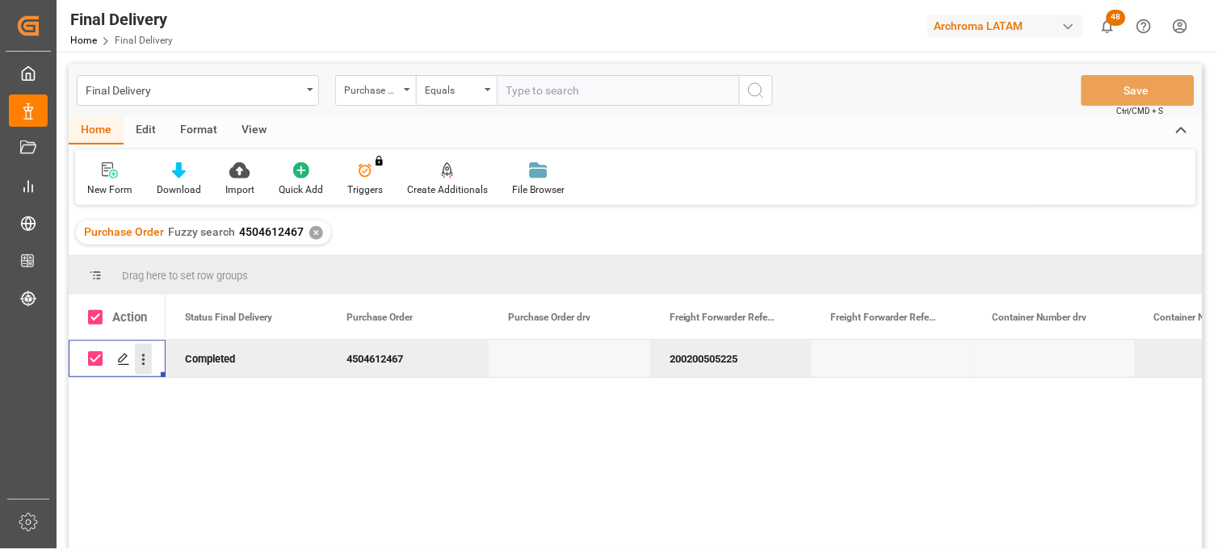
click at [145, 361] on icon "open menu" at bounding box center [143, 359] width 17 height 17
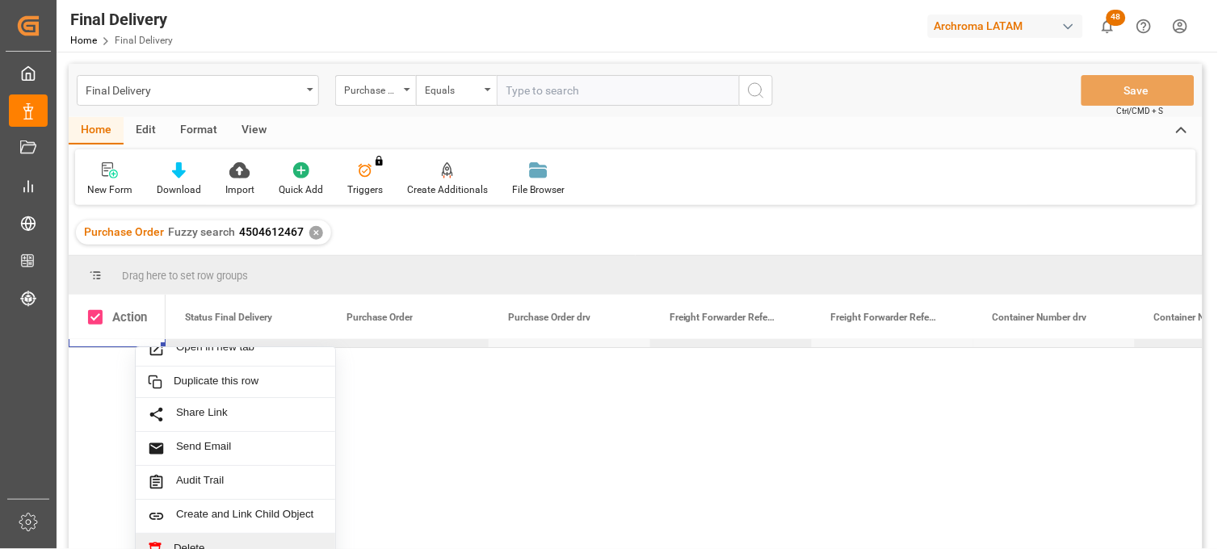
scroll to position [46, 0]
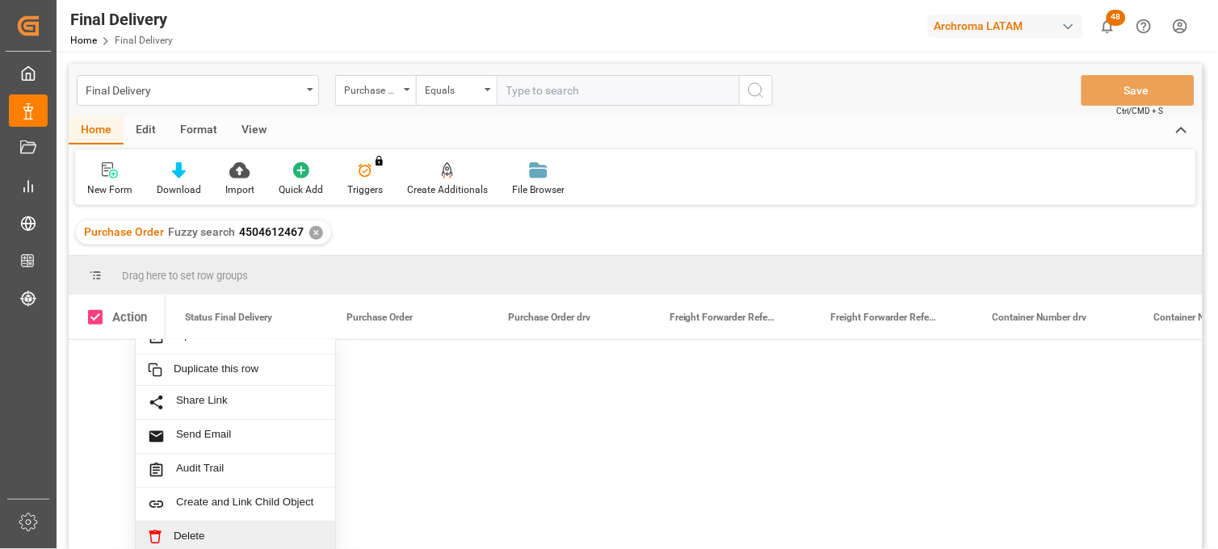
click at [212, 530] on span "Delete" at bounding box center [248, 537] width 149 height 15
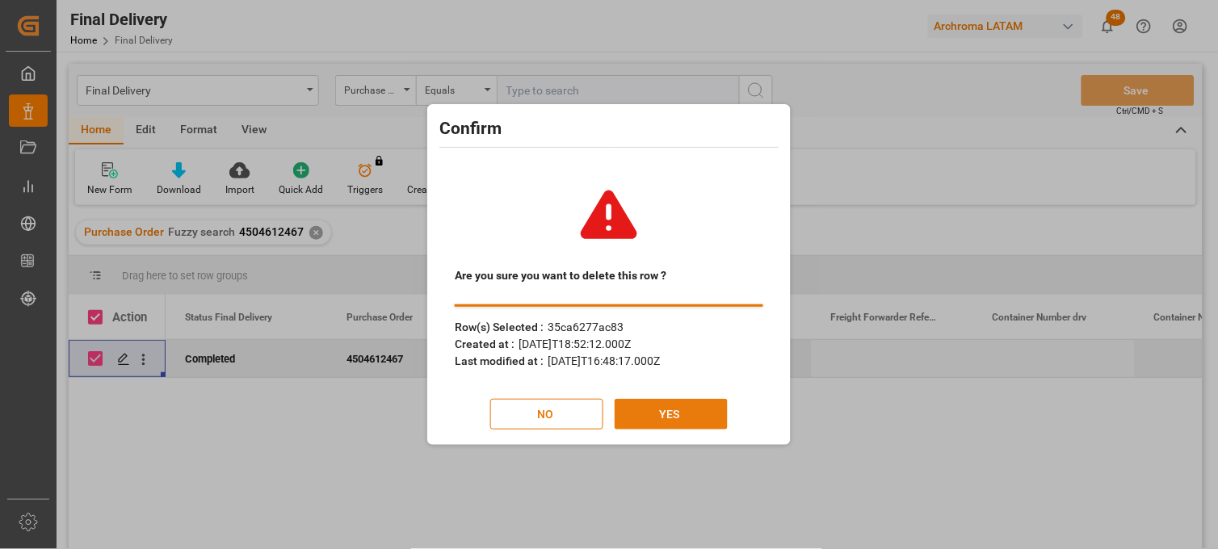
click at [701, 413] on button "YES" at bounding box center [670, 414] width 113 height 31
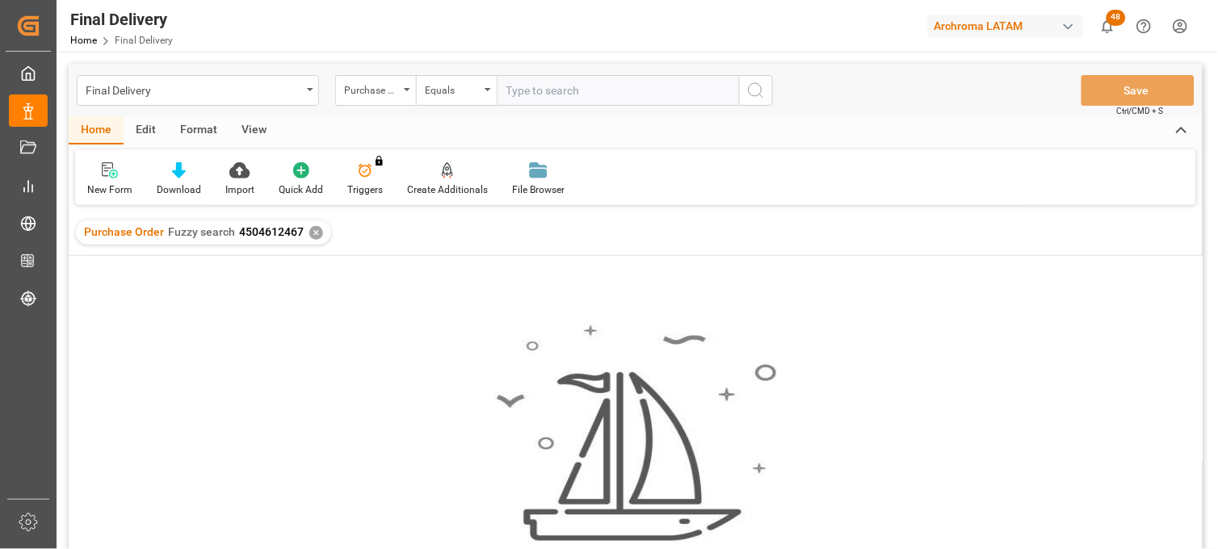
click at [313, 231] on div "✕" at bounding box center [316, 233] width 14 height 14
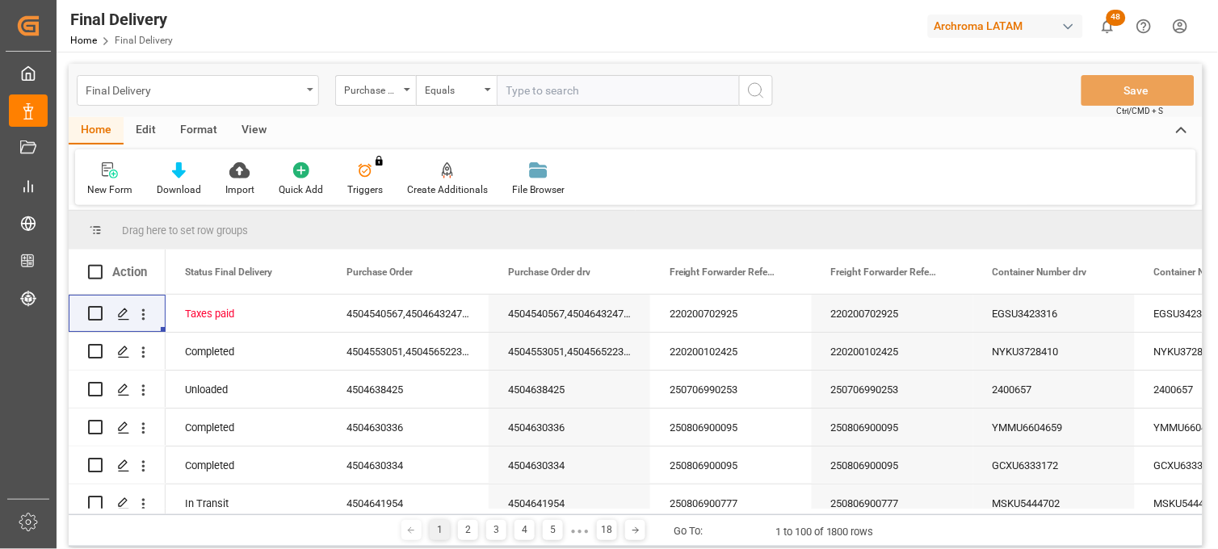
click at [308, 90] on icon "open menu" at bounding box center [310, 89] width 6 height 3
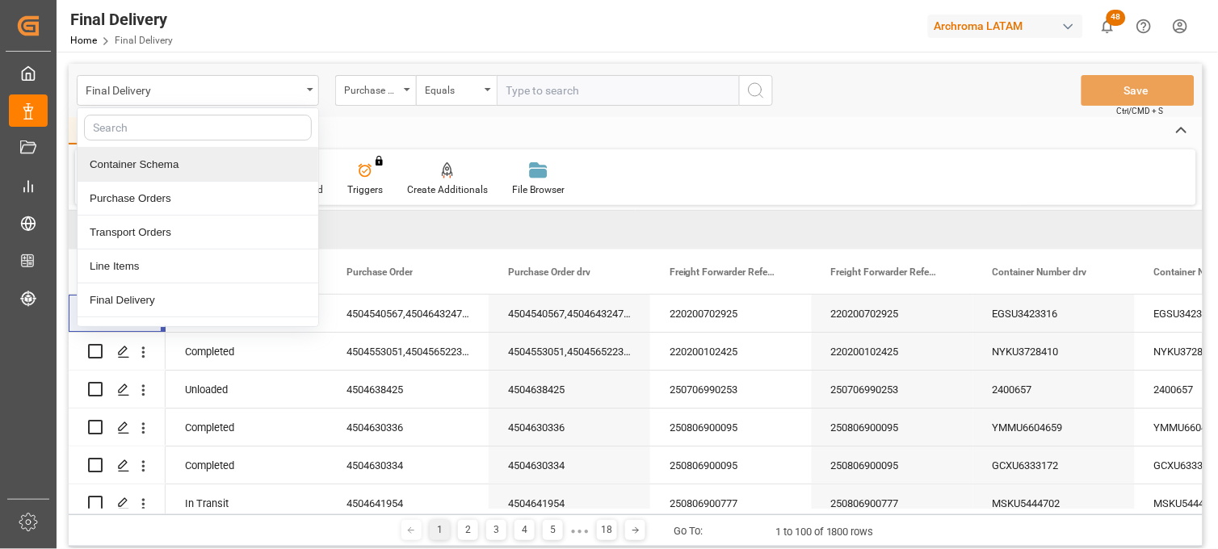
click at [151, 167] on div "Container Schema" at bounding box center [198, 165] width 241 height 34
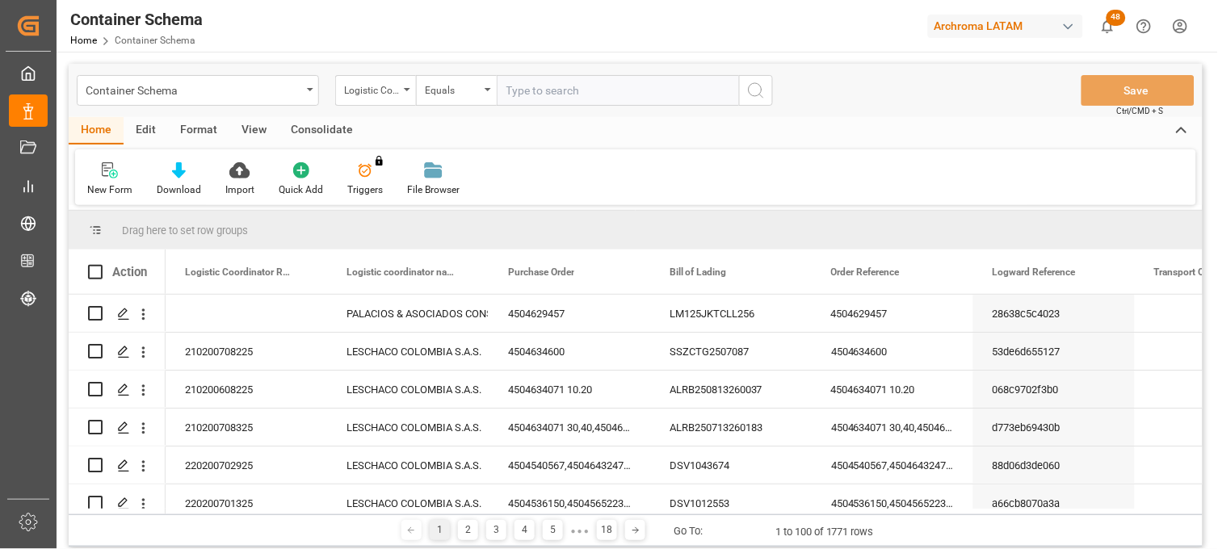
click at [300, 89] on div "Container Schema" at bounding box center [194, 89] width 216 height 20
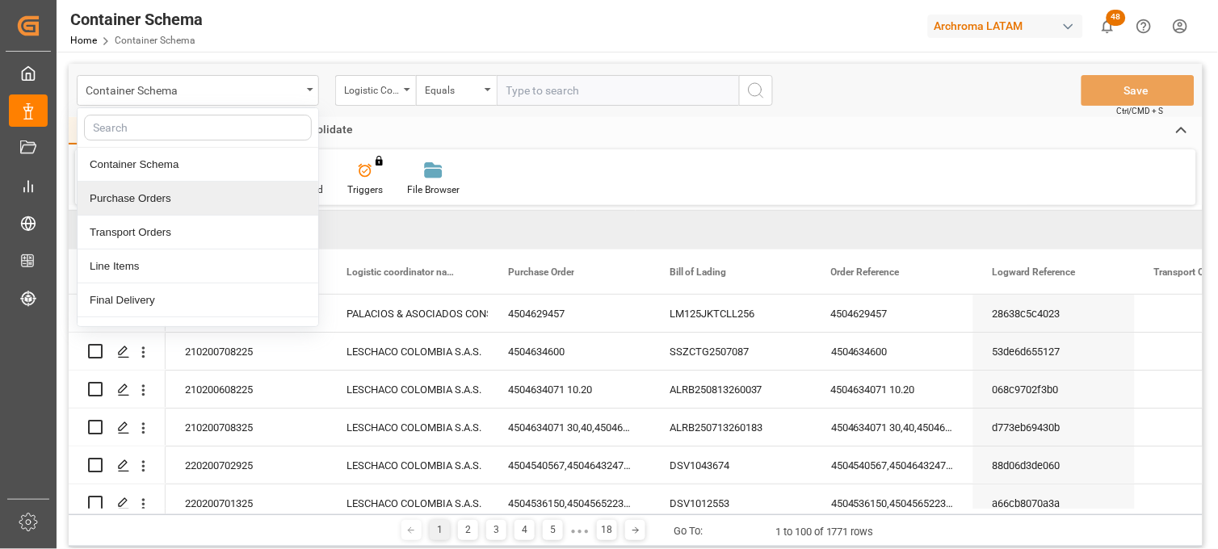
drag, startPoint x: 187, startPoint y: 195, endPoint x: 203, endPoint y: 195, distance: 15.4
click at [188, 195] on div "Purchase Orders" at bounding box center [198, 199] width 241 height 34
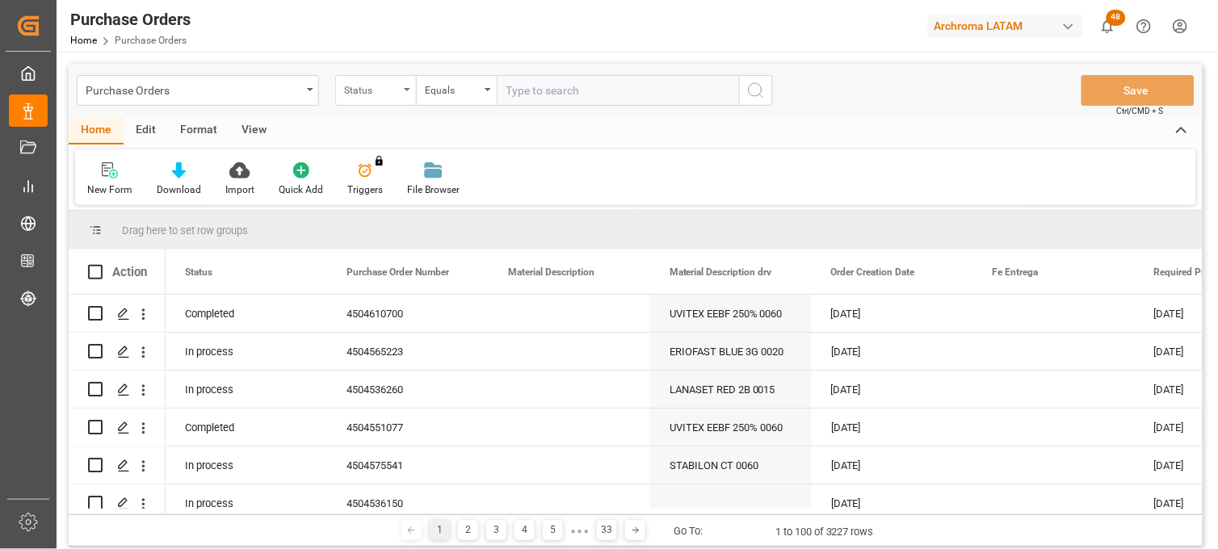
click at [394, 87] on div "Status" at bounding box center [371, 88] width 55 height 19
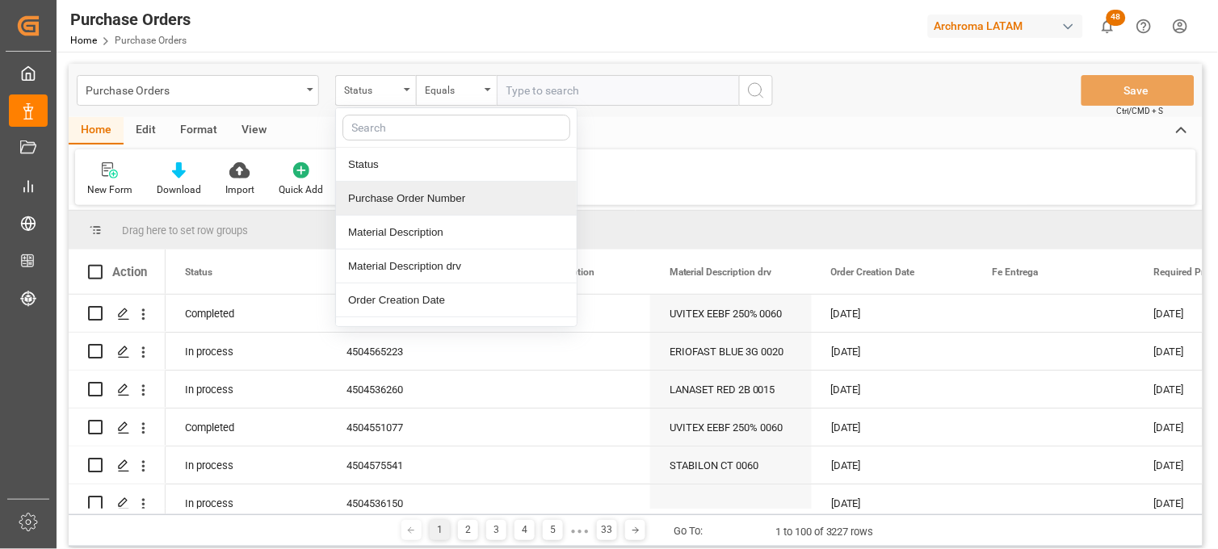
click at [396, 197] on div "Purchase Order Number" at bounding box center [456, 199] width 241 height 34
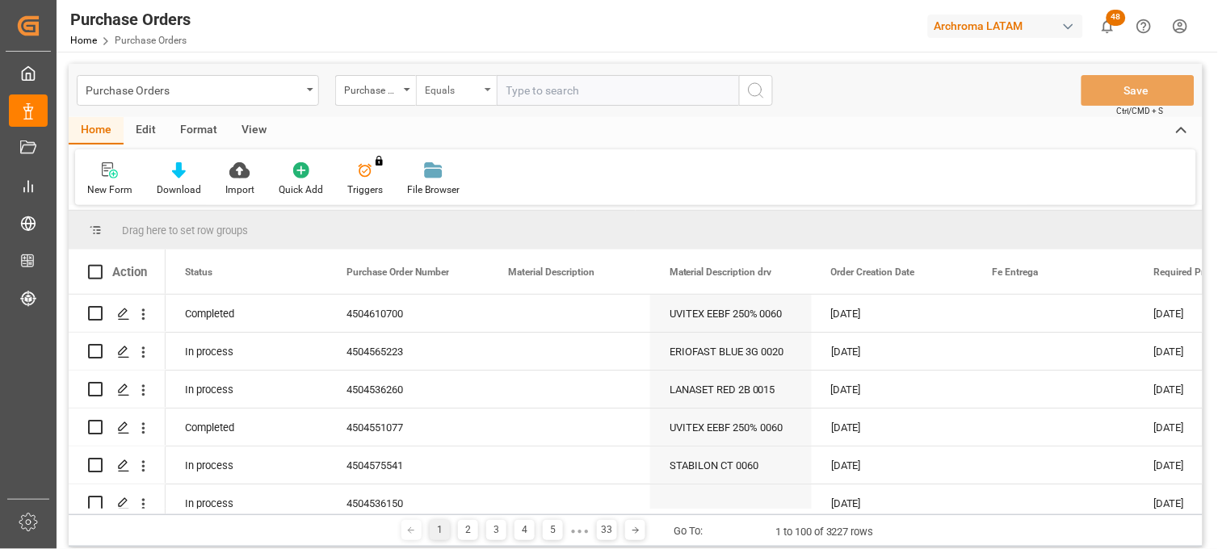
click at [467, 87] on div "Equals" at bounding box center [452, 88] width 55 height 19
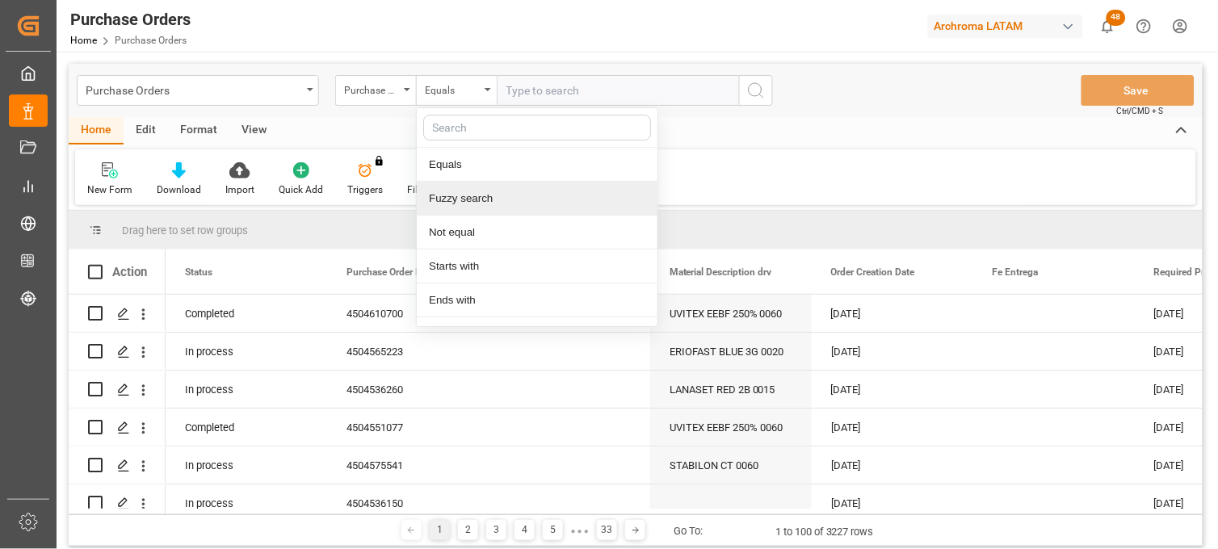
click at [473, 203] on div "Fuzzy search" at bounding box center [537, 199] width 241 height 34
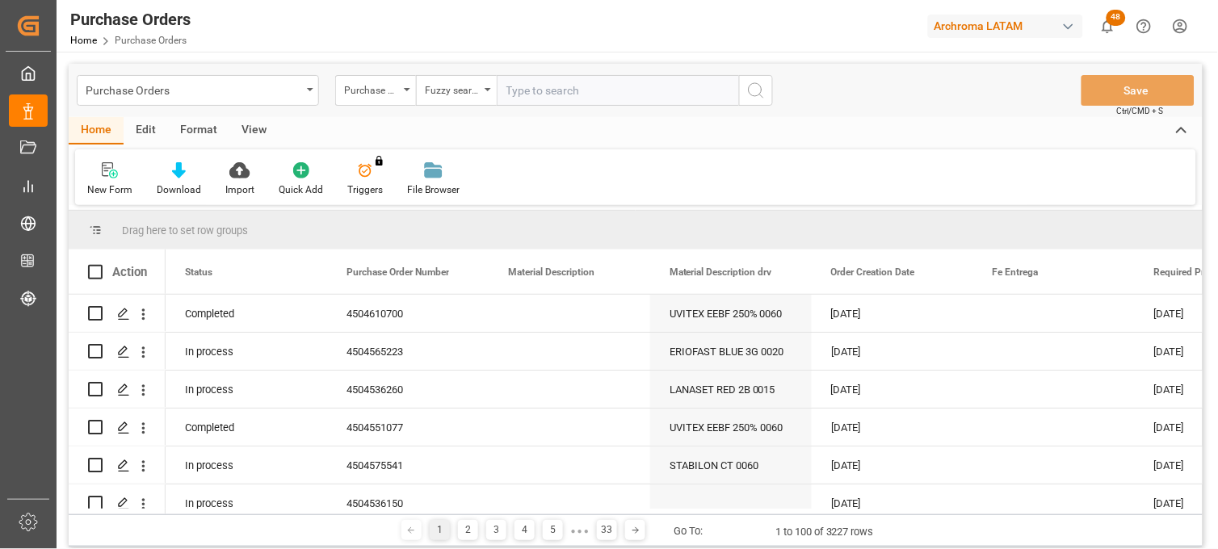
paste input "Order Reference 4504610648"
drag, startPoint x: 592, startPoint y: 86, endPoint x: 312, endPoint y: 71, distance: 279.8
click at [323, 75] on div "Purchase Orders Purchase Order Number Fuzzy search Order Reference 4504610648" at bounding box center [425, 90] width 696 height 31
drag, startPoint x: 578, startPoint y: 93, endPoint x: 401, endPoint y: 77, distance: 177.5
click at [401, 77] on div "Purchase Order Number Fuzzy search 4504610648" at bounding box center [554, 90] width 438 height 31
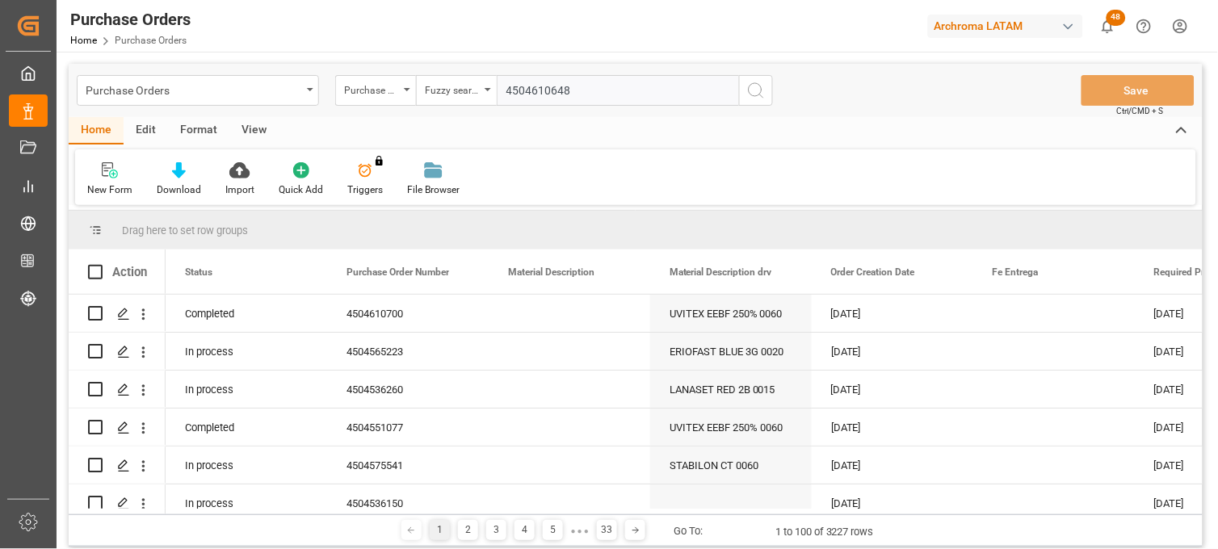
type input "4504610648"
click at [752, 92] on icon "search button" at bounding box center [755, 90] width 19 height 19
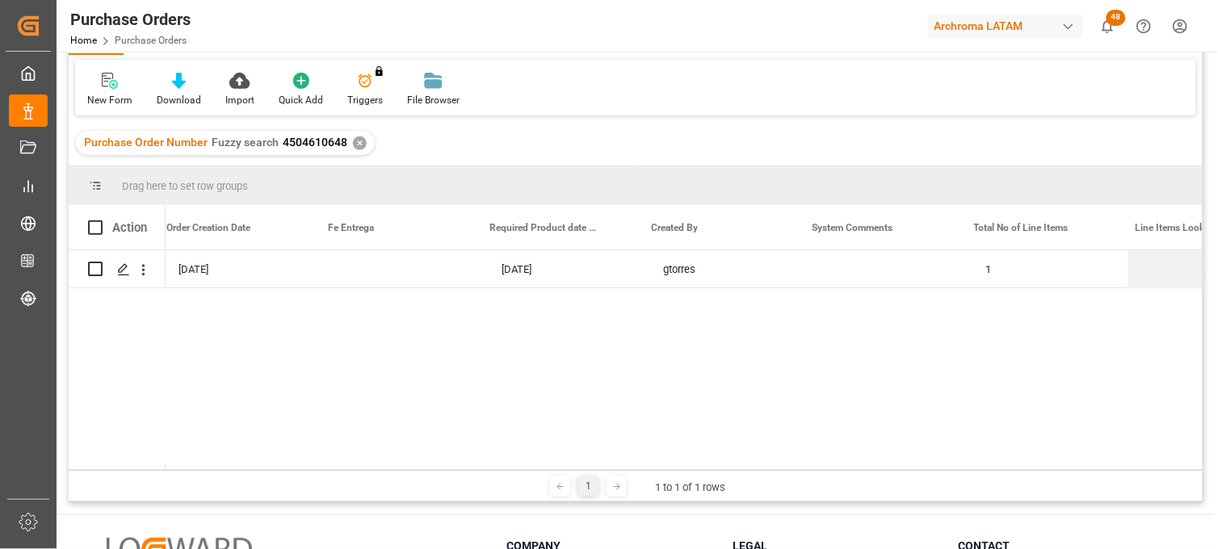
scroll to position [0, 681]
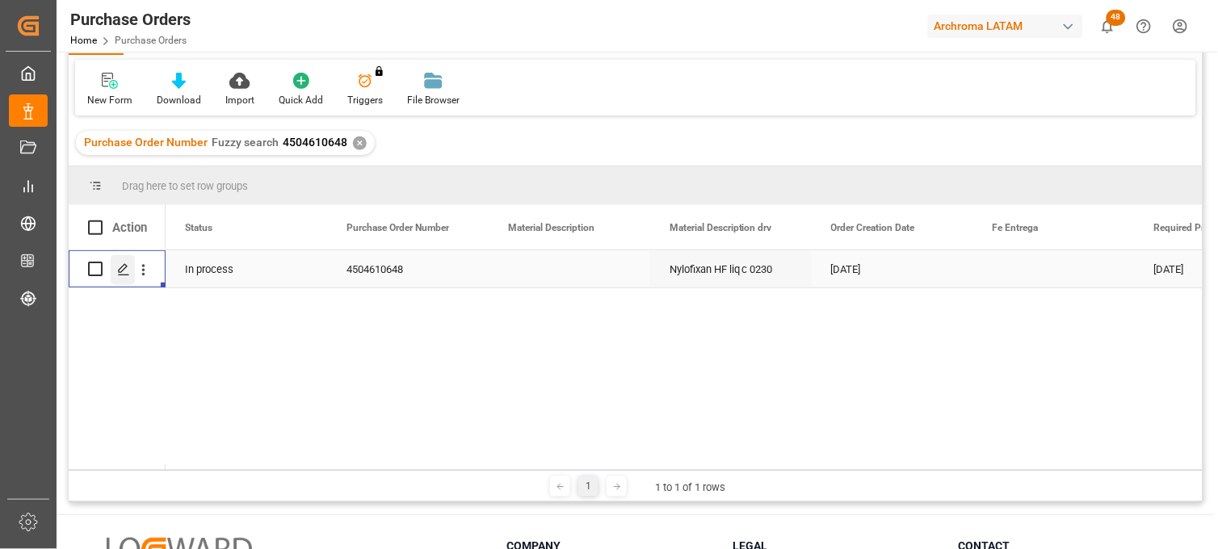
click at [123, 273] on icon "Press SPACE to select this row." at bounding box center [123, 269] width 13 height 13
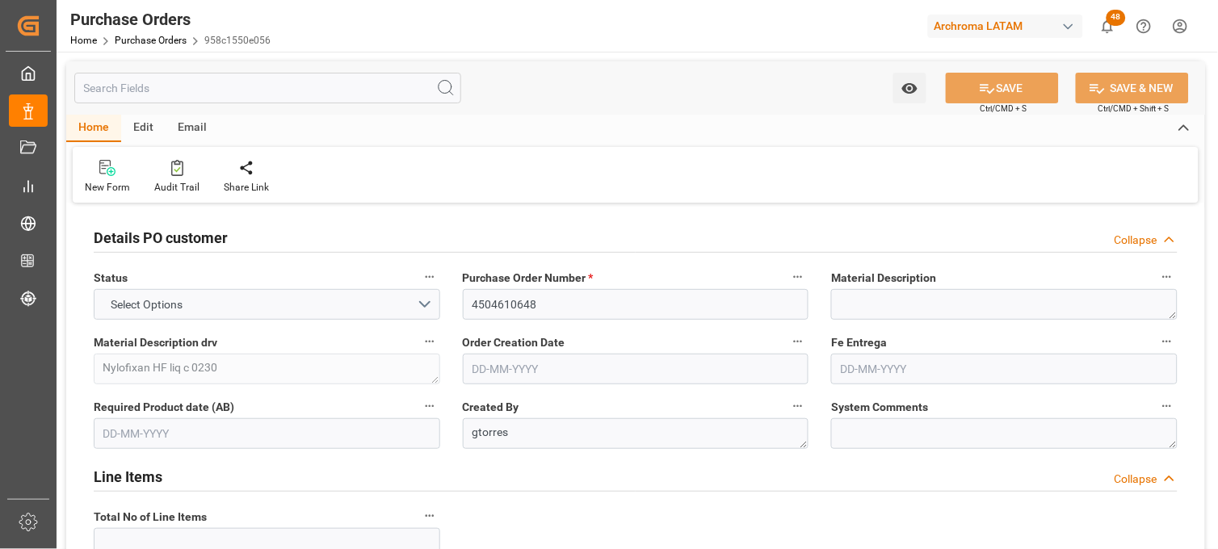
type input "1"
type input "[DATE]"
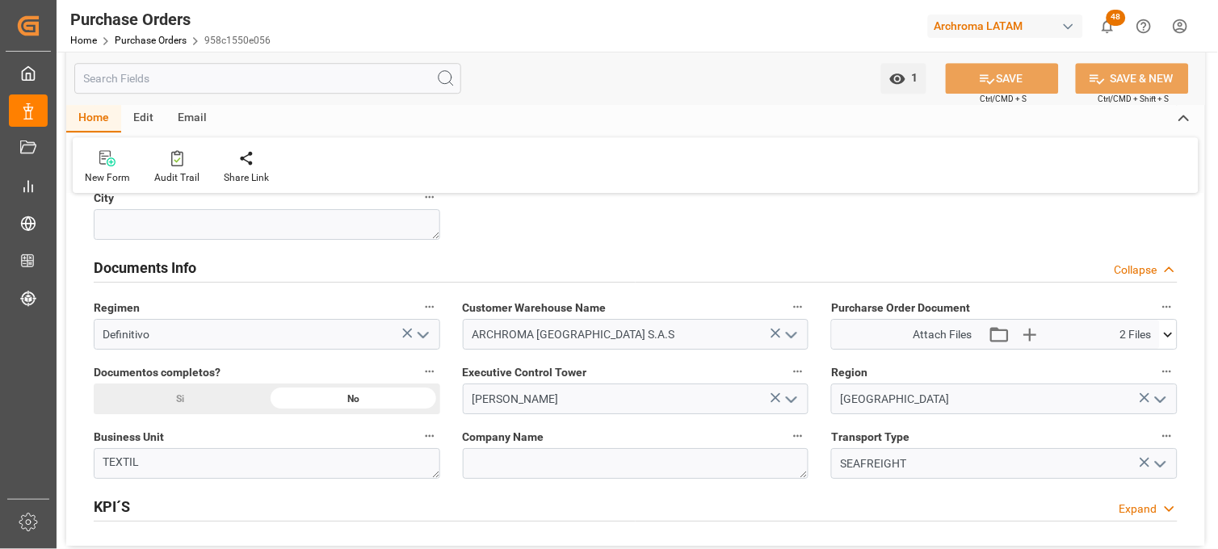
click at [1171, 331] on icon at bounding box center [1167, 334] width 17 height 17
click at [1123, 379] on icon at bounding box center [1125, 381] width 17 height 17
click at [1132, 379] on icon at bounding box center [1125, 381] width 13 height 13
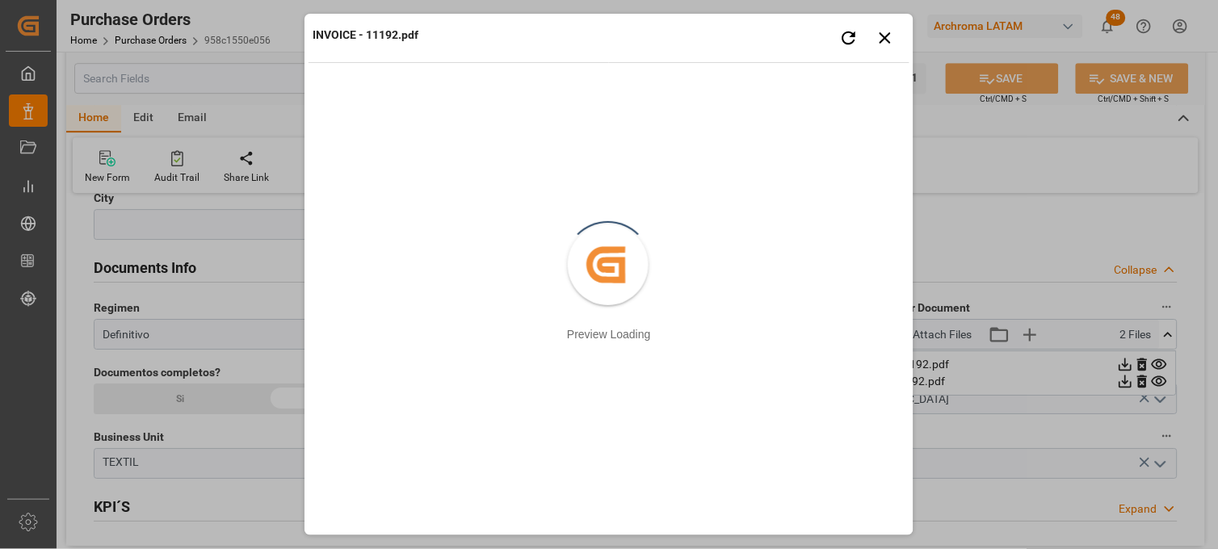
drag, startPoint x: 649, startPoint y: 26, endPoint x: 811, endPoint y: 25, distance: 161.5
click at [652, 26] on div "INVOICE - 11192.pdf Retry Close preview" at bounding box center [608, 40] width 601 height 44
click at [882, 36] on icon "button" at bounding box center [885, 37] width 20 height 20
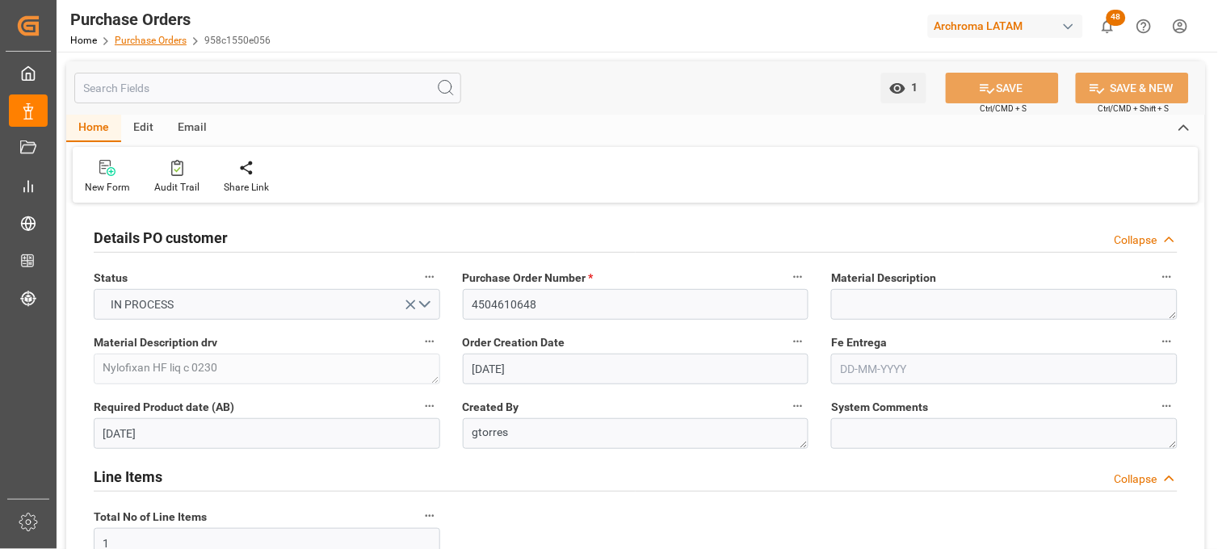
click at [168, 41] on link "Purchase Orders" at bounding box center [151, 40] width 72 height 11
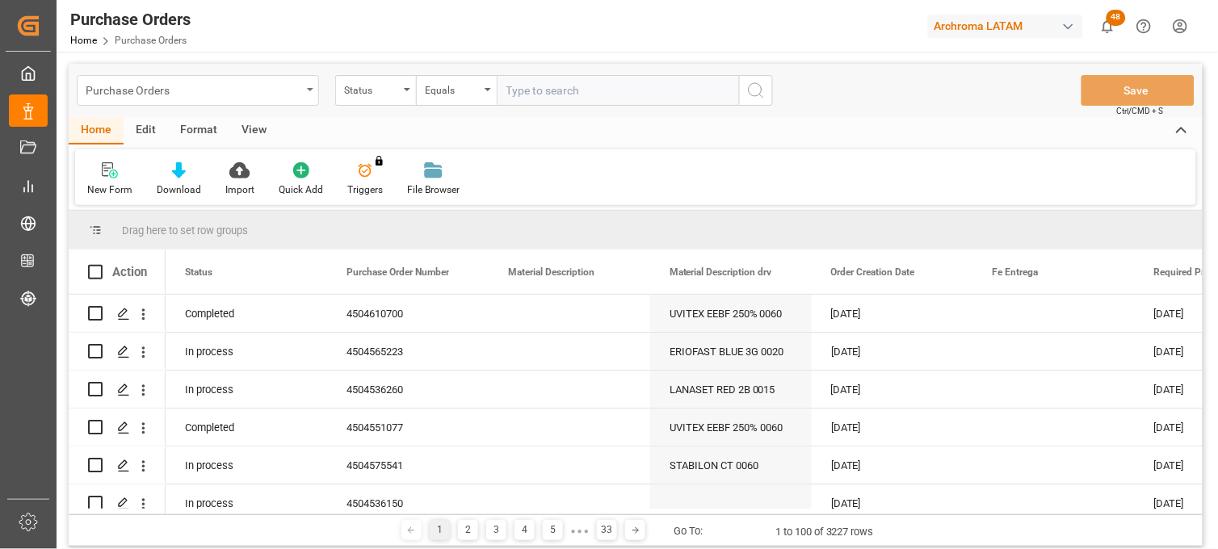
click at [304, 91] on div "Purchase Orders" at bounding box center [198, 90] width 242 height 31
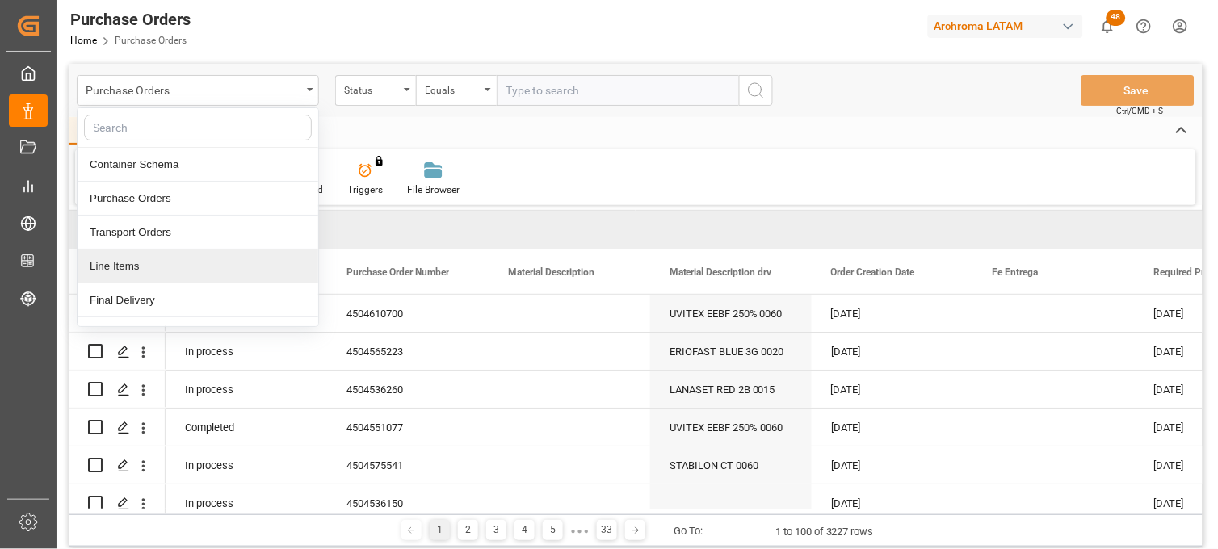
click at [149, 268] on div "Line Items" at bounding box center [198, 266] width 241 height 34
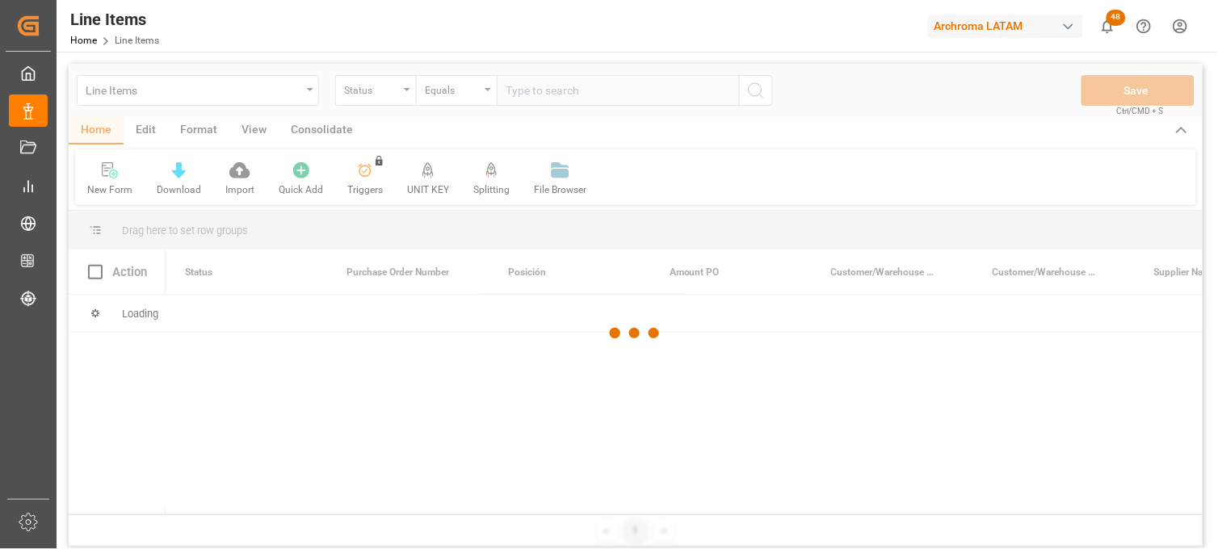
click at [390, 98] on div at bounding box center [636, 333] width 1134 height 539
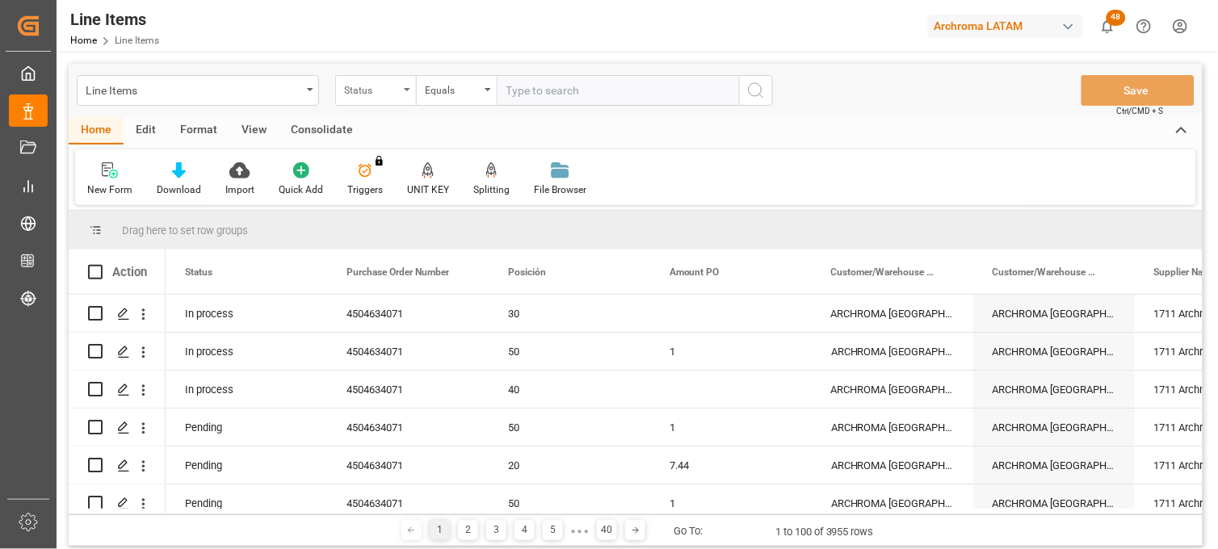
drag, startPoint x: 393, startPoint y: 89, endPoint x: 393, endPoint y: 100, distance: 11.3
click at [392, 90] on div "Status" at bounding box center [371, 88] width 55 height 19
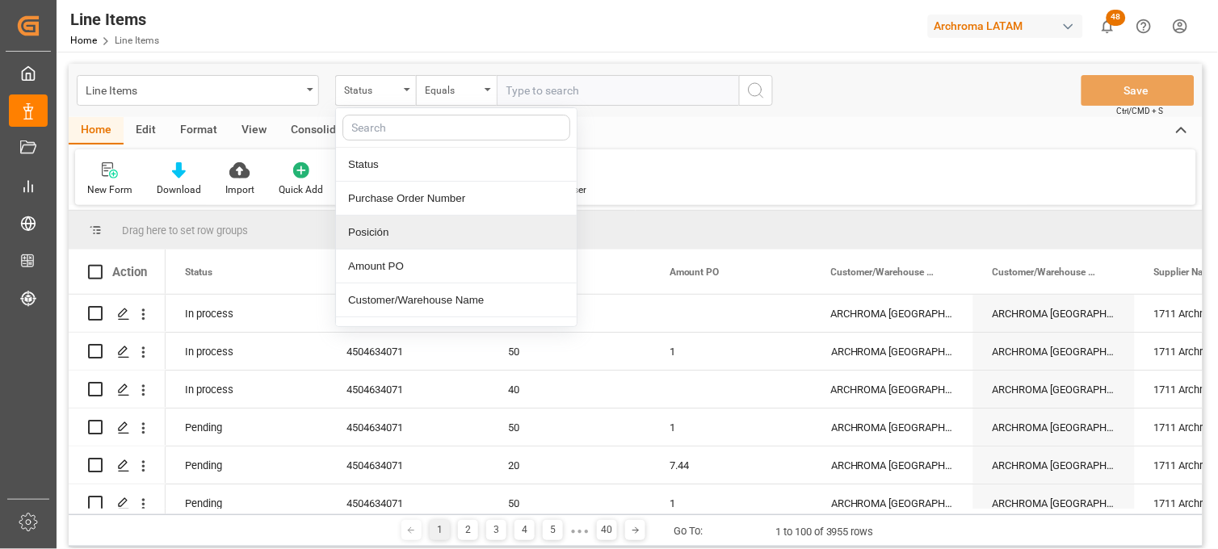
click at [397, 227] on div "Posición" at bounding box center [456, 233] width 241 height 34
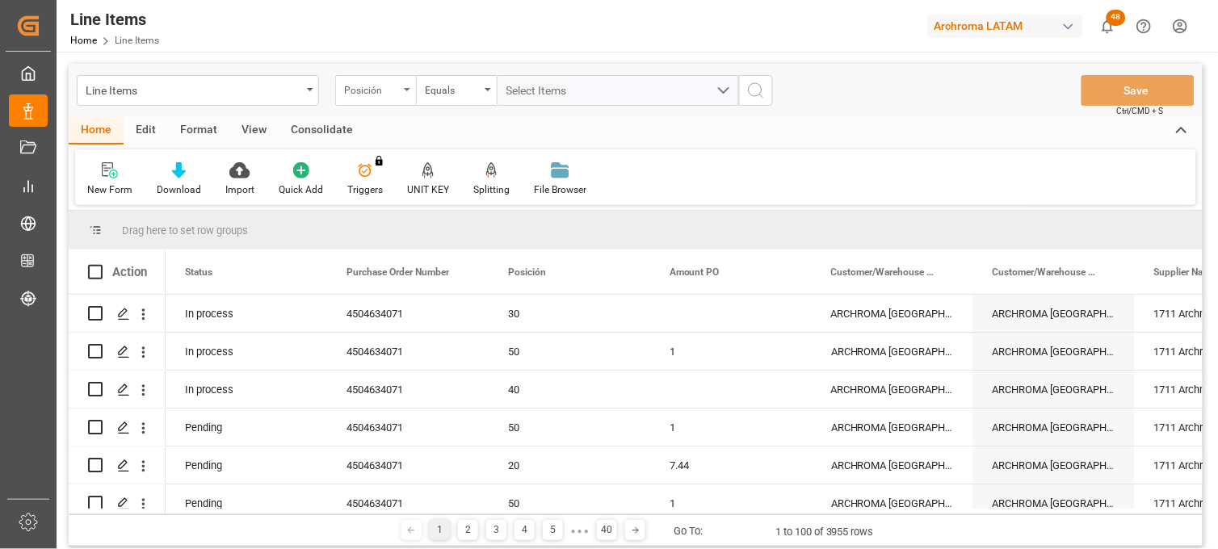
click at [393, 90] on div "Posición" at bounding box center [371, 88] width 55 height 19
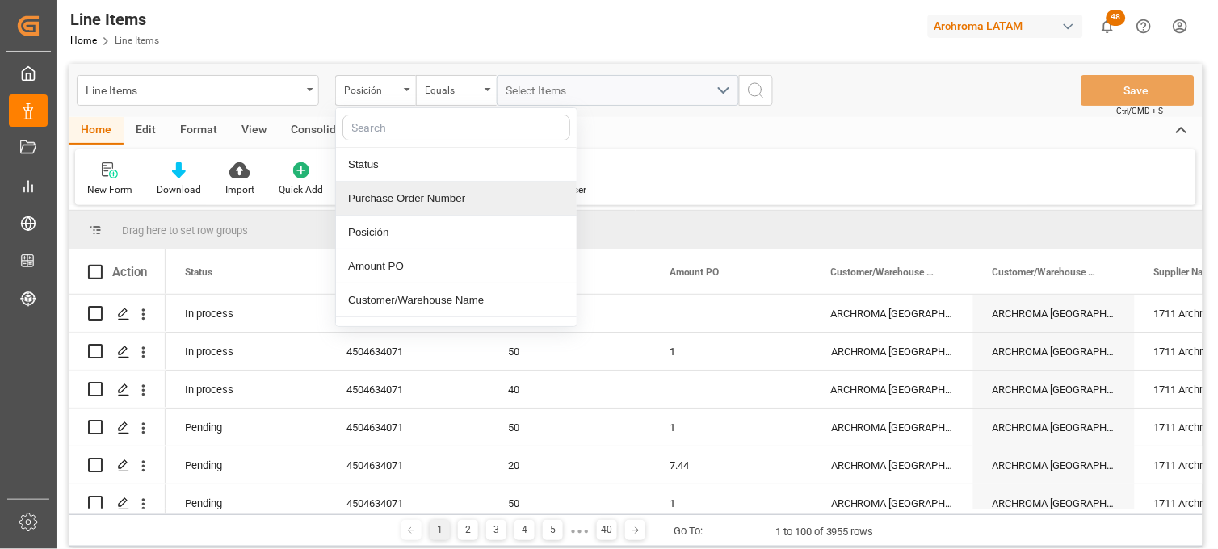
click at [408, 195] on div "Purchase Order Number" at bounding box center [456, 199] width 241 height 34
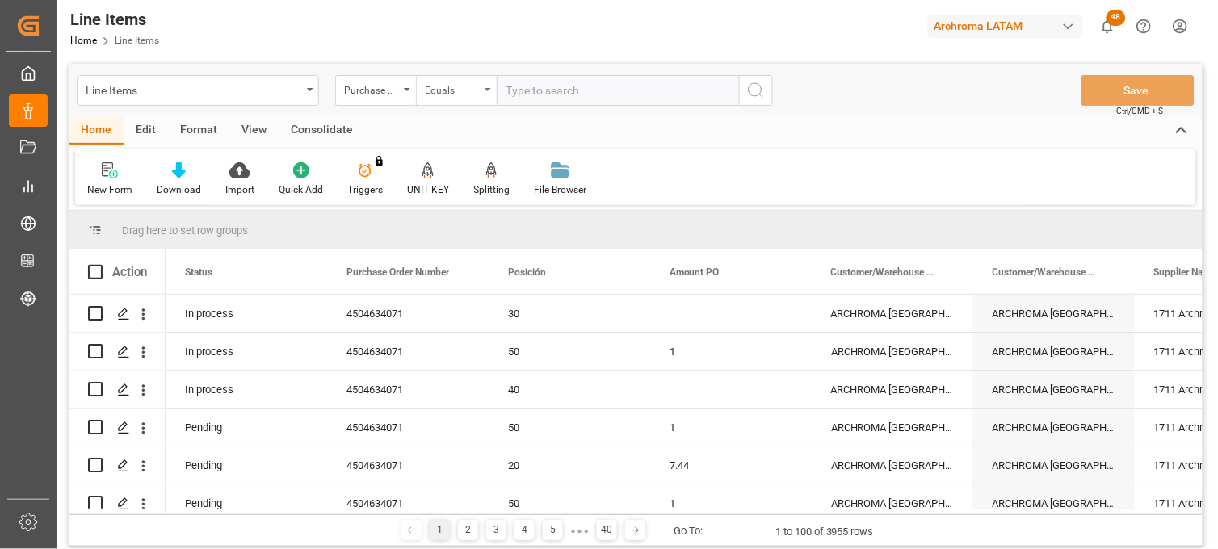
drag, startPoint x: 460, startPoint y: 82, endPoint x: 458, endPoint y: 94, distance: 12.4
click at [458, 86] on div "Equals" at bounding box center [452, 88] width 55 height 19
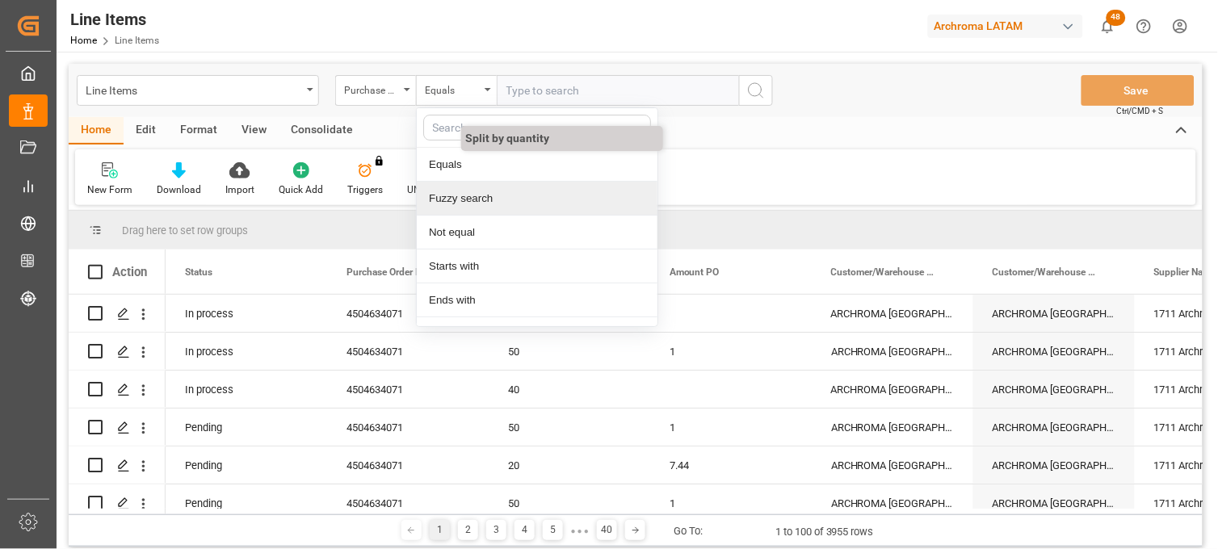
click at [476, 197] on div "Fuzzy search" at bounding box center [537, 199] width 241 height 34
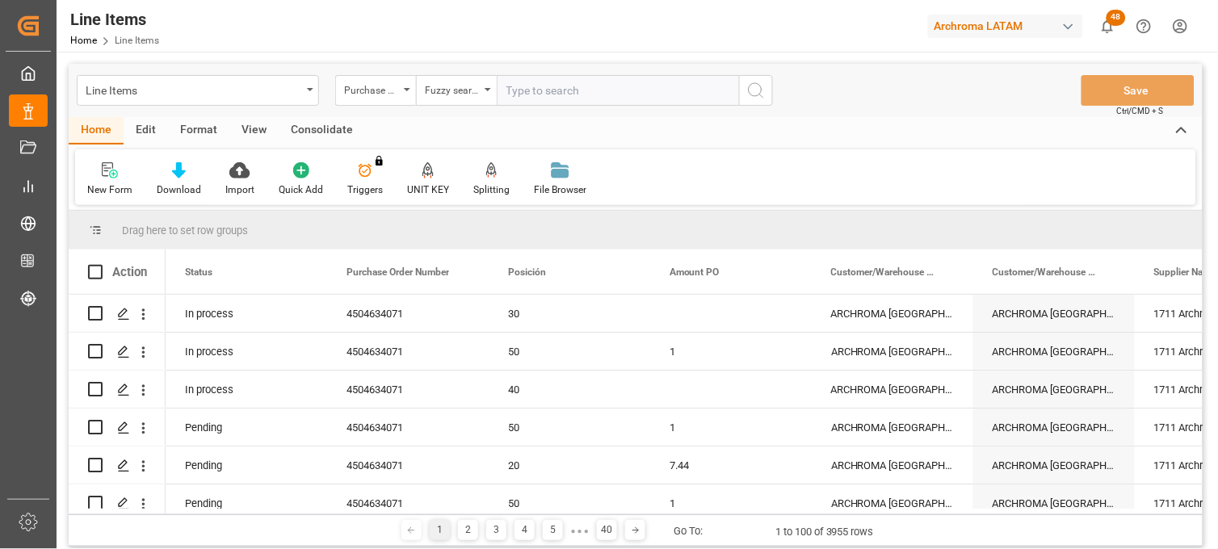
paste input "4504610648"
type input "4504610648"
drag, startPoint x: 752, startPoint y: 87, endPoint x: 752, endPoint y: 137, distance: 50.1
click at [751, 90] on icon "search button" at bounding box center [755, 90] width 19 height 19
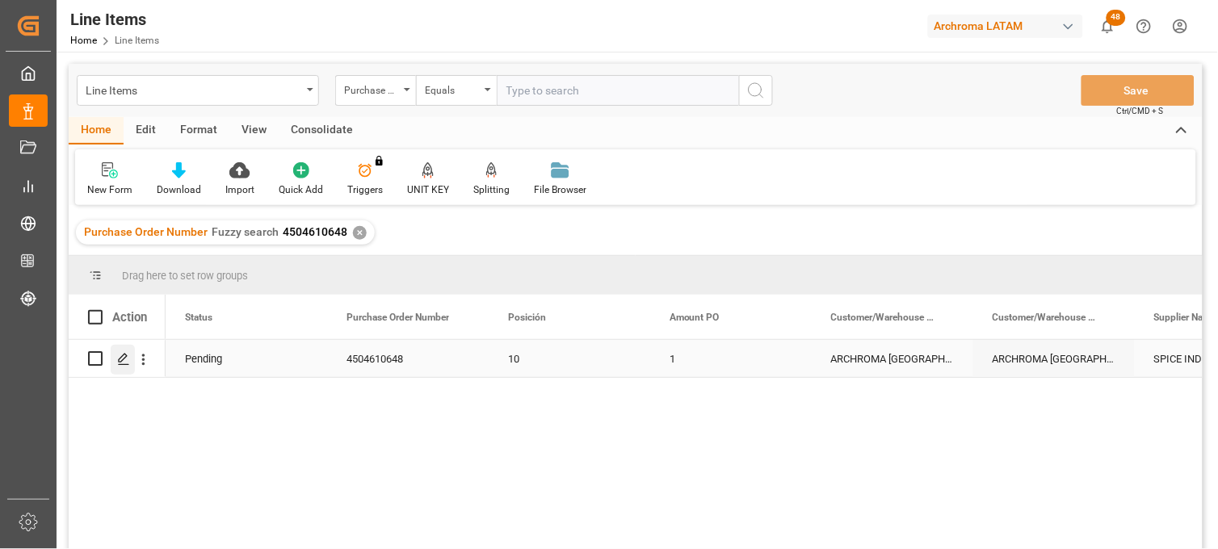
click at [123, 366] on div "Press SPACE to select this row." at bounding box center [123, 360] width 24 height 30
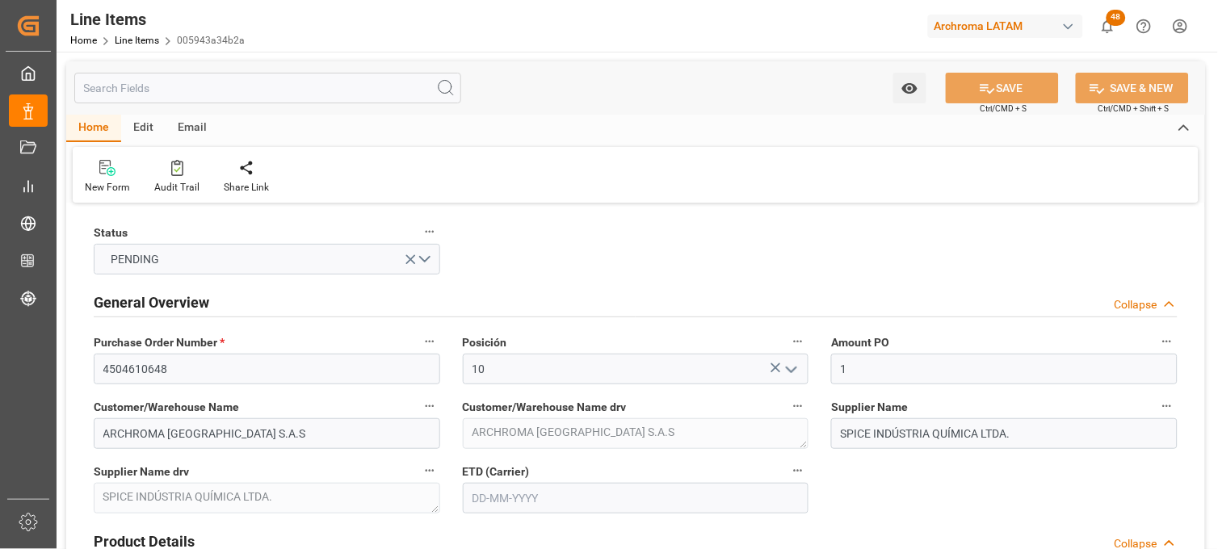
type input "[DATE]"
type input "[DATE] 07:07"
type input "[DATE] 17:25"
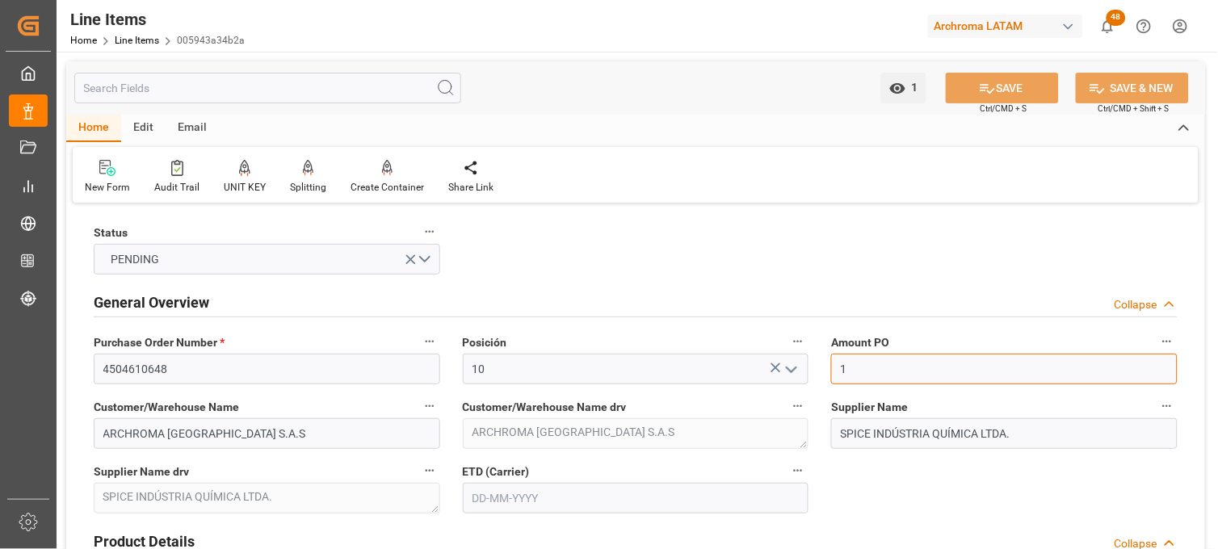
drag, startPoint x: 864, startPoint y: 370, endPoint x: 792, endPoint y: 369, distance: 71.9
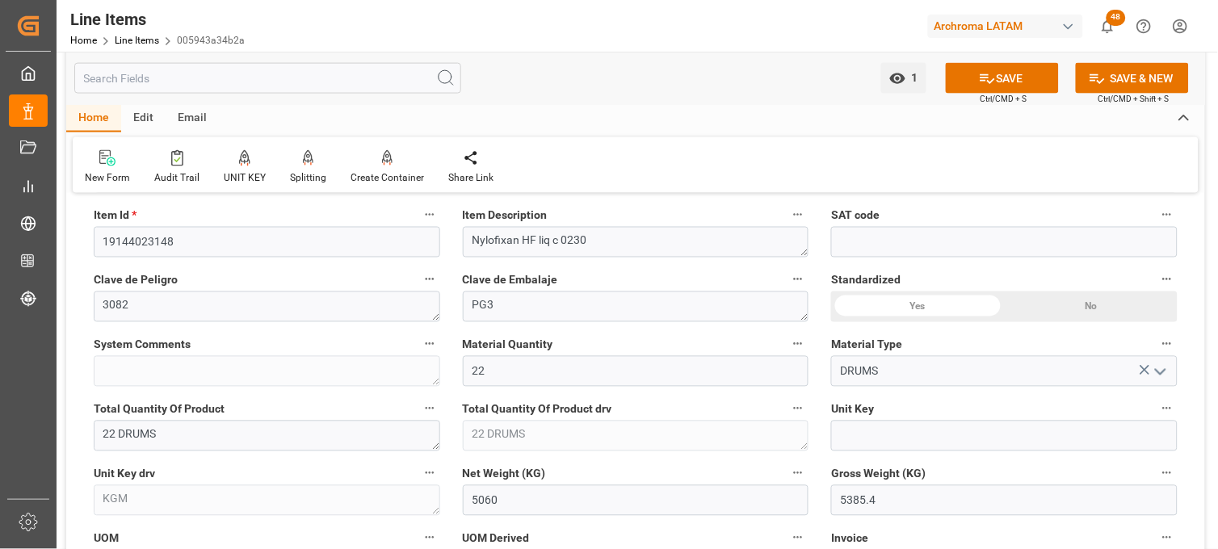
scroll to position [627, 0]
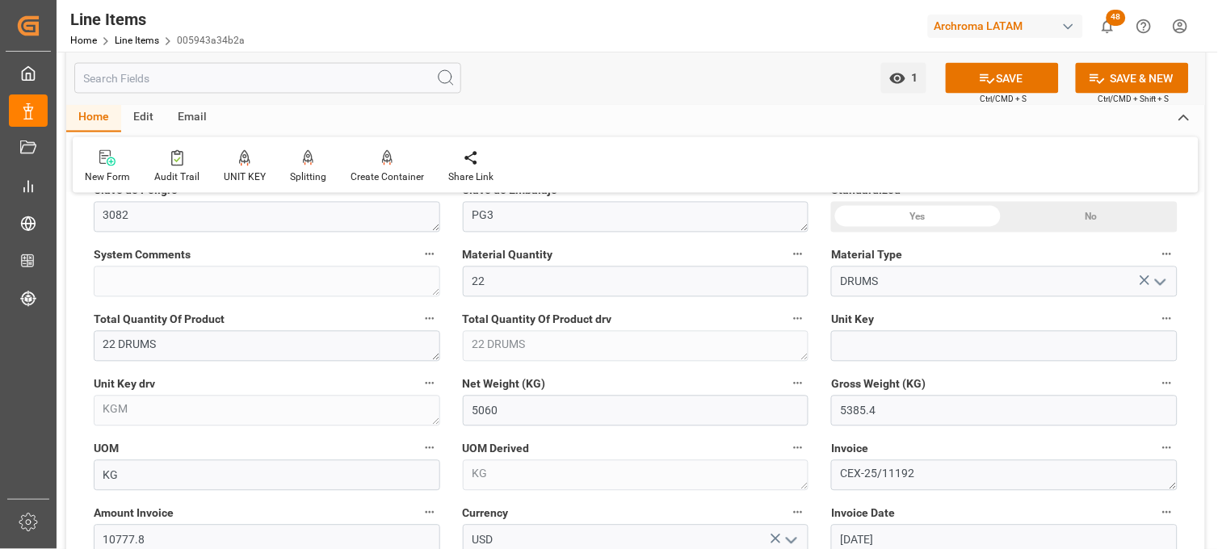
type input "2.13"
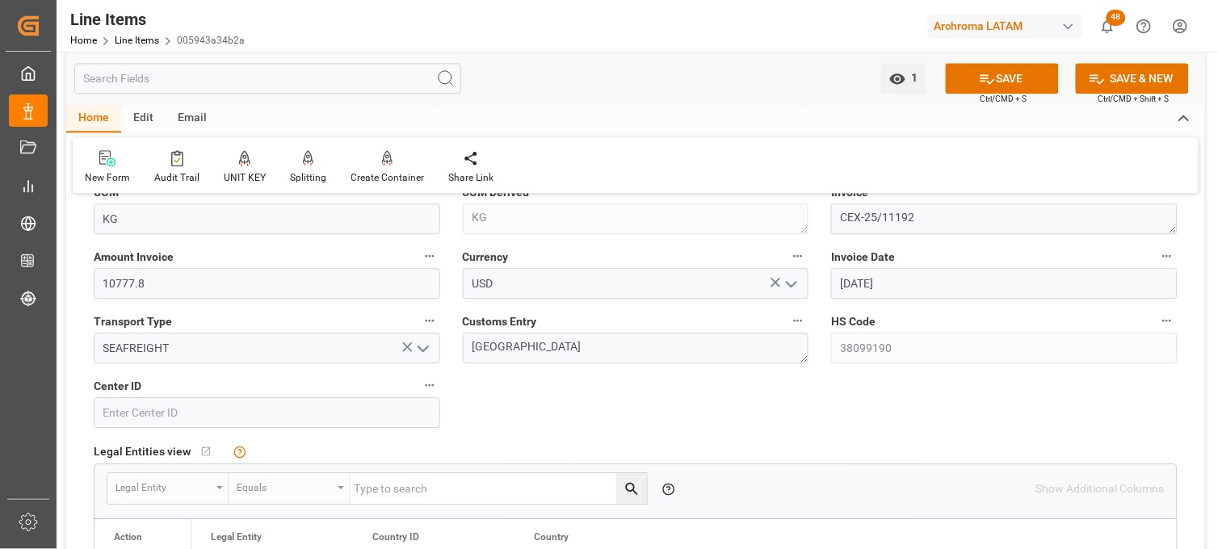
scroll to position [897, 0]
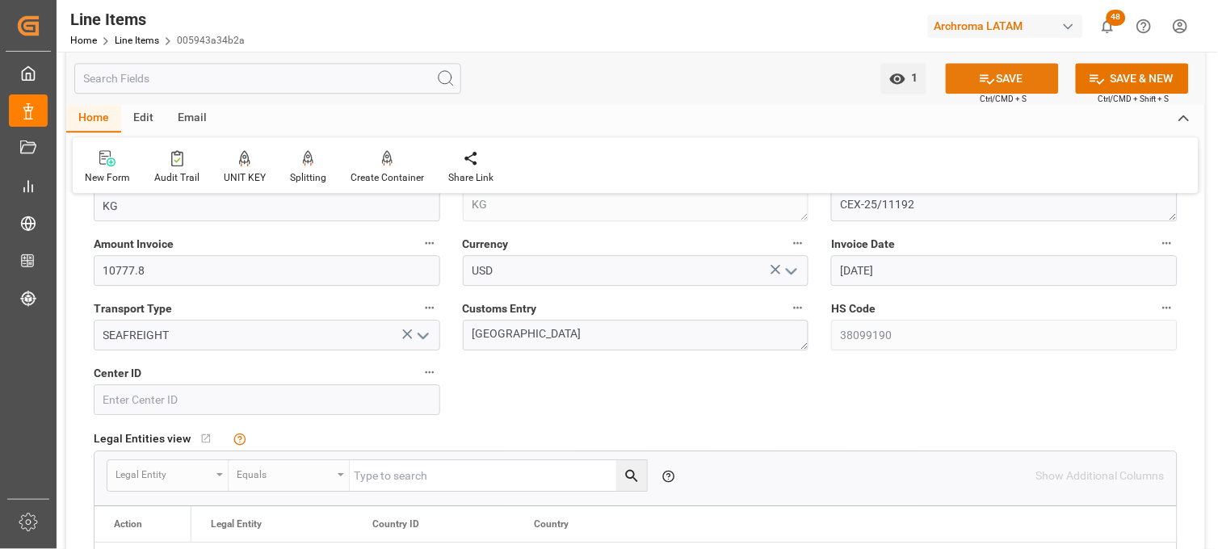
click at [1022, 84] on button "SAVE" at bounding box center [1001, 78] width 113 height 31
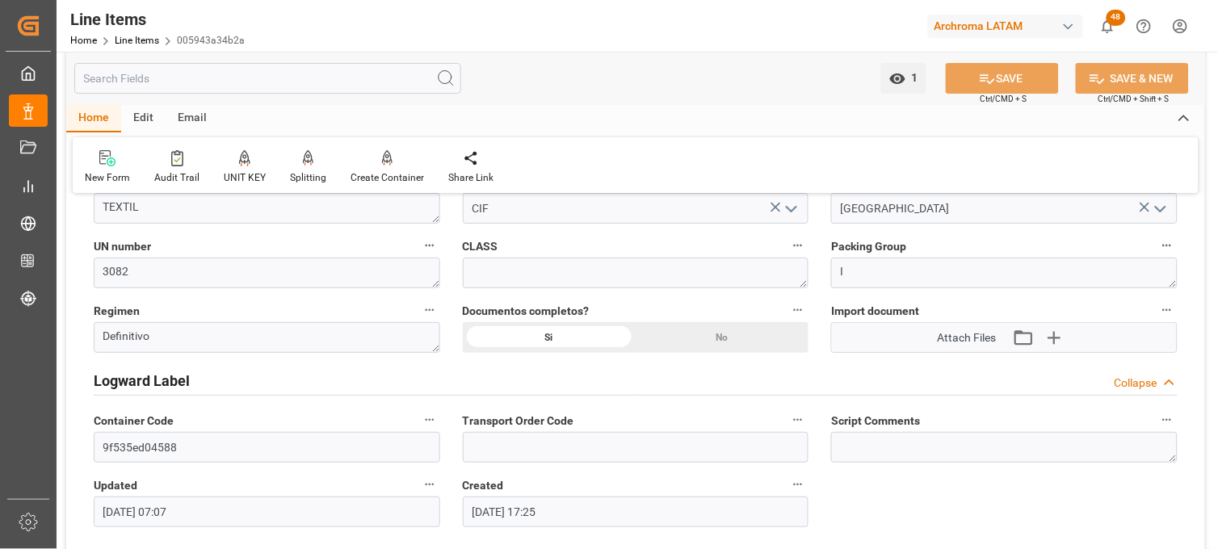
scroll to position [1345, 0]
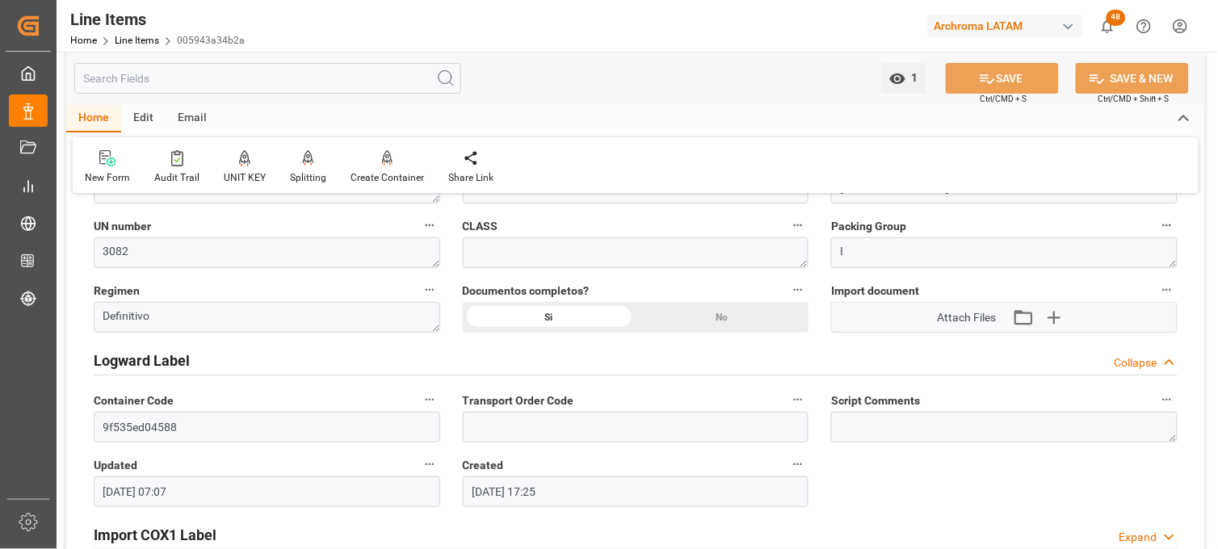
type input "[DATE] 18:21"
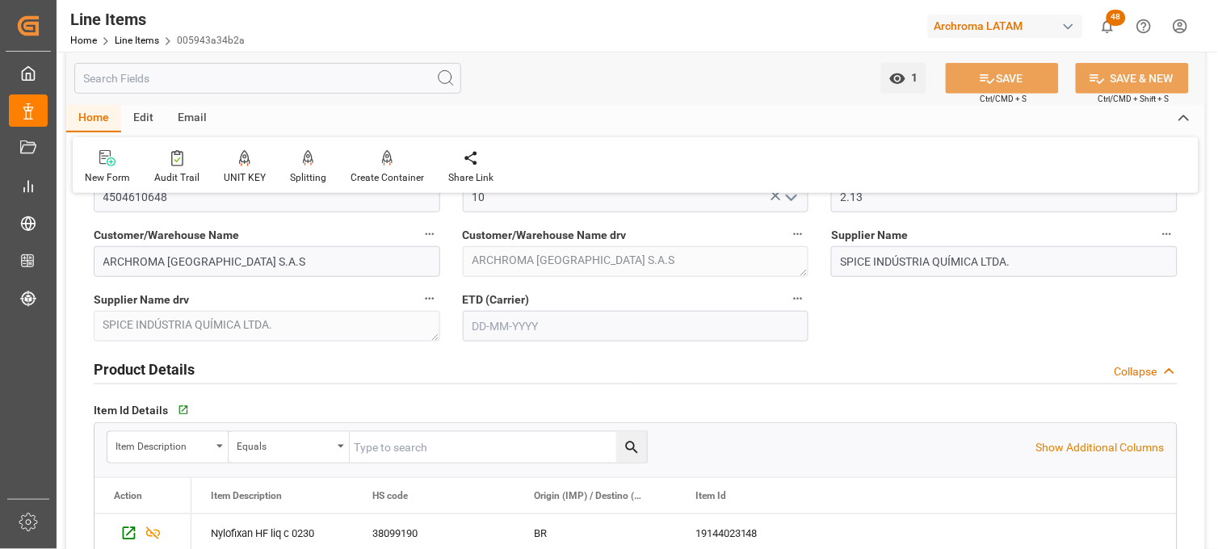
scroll to position [0, 0]
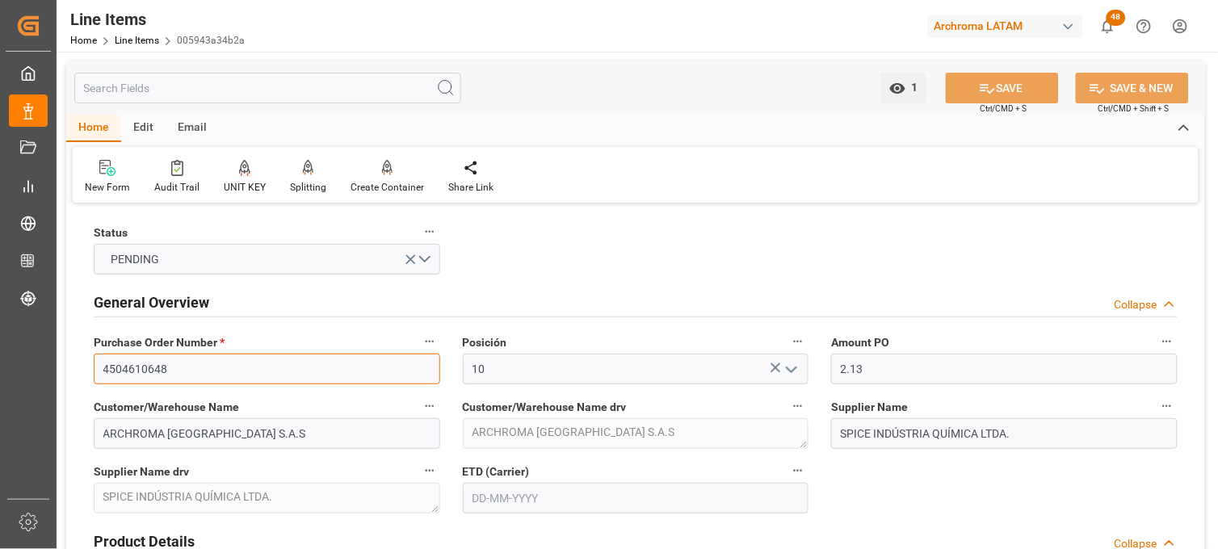
drag, startPoint x: 170, startPoint y: 371, endPoint x: 78, endPoint y: 368, distance: 92.1
click at [140, 37] on link "Line Items" at bounding box center [137, 40] width 44 height 11
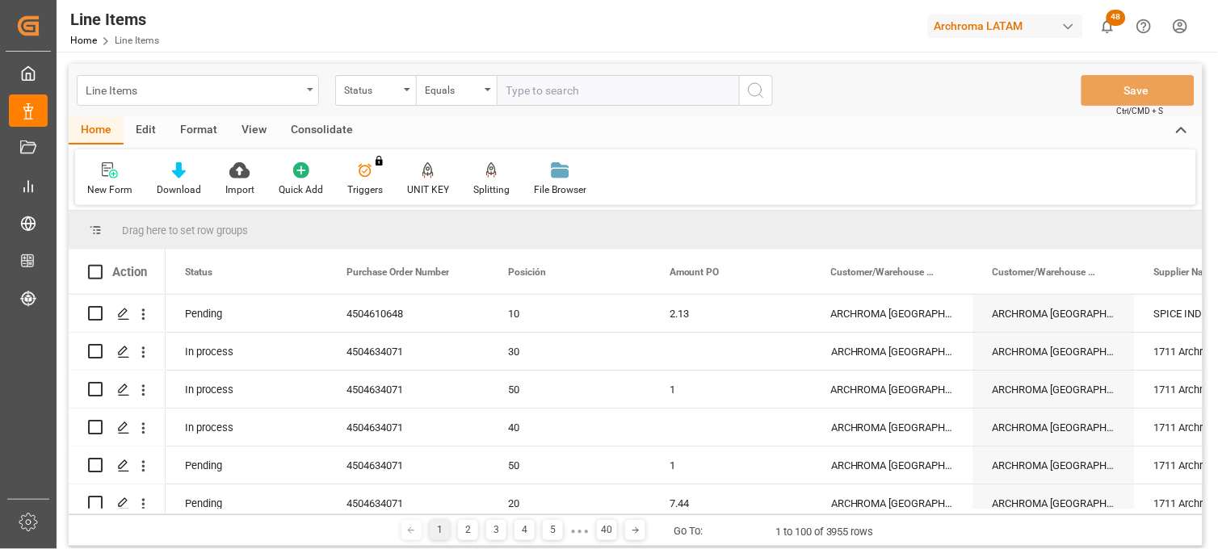
click at [299, 84] on div "Line Items" at bounding box center [194, 89] width 216 height 20
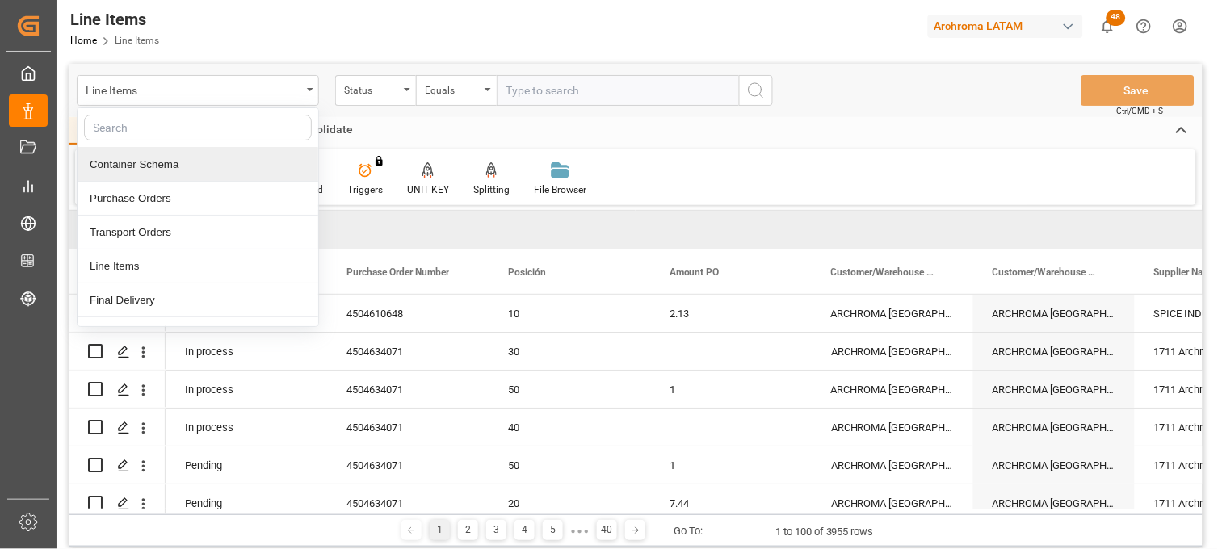
click at [161, 164] on div "Container Schema" at bounding box center [198, 165] width 241 height 34
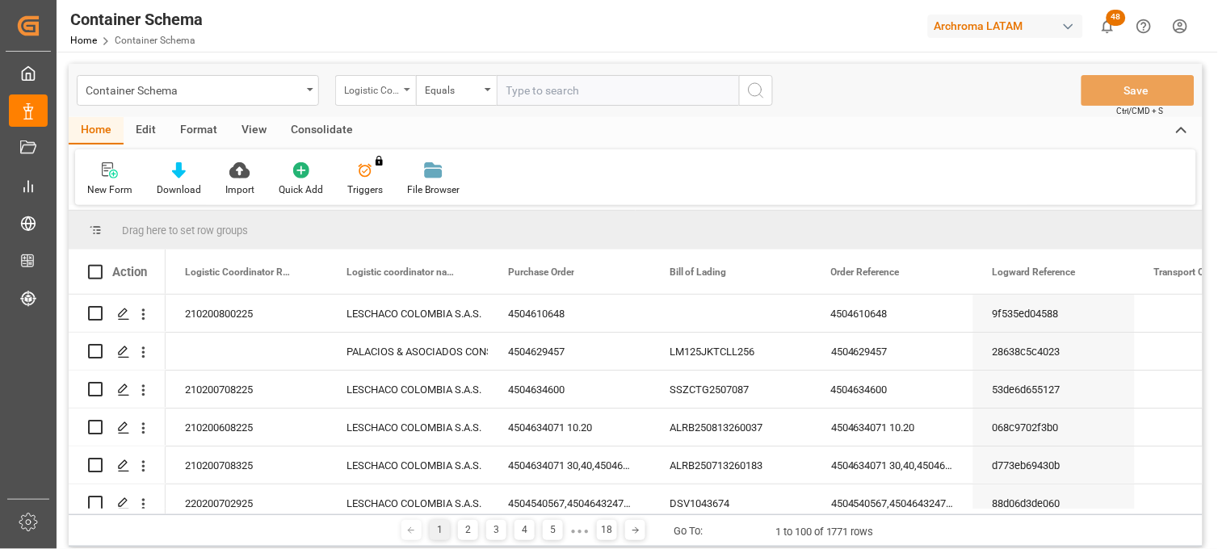
click at [400, 93] on div "Logistic Coordinator Reference Number" at bounding box center [375, 90] width 81 height 31
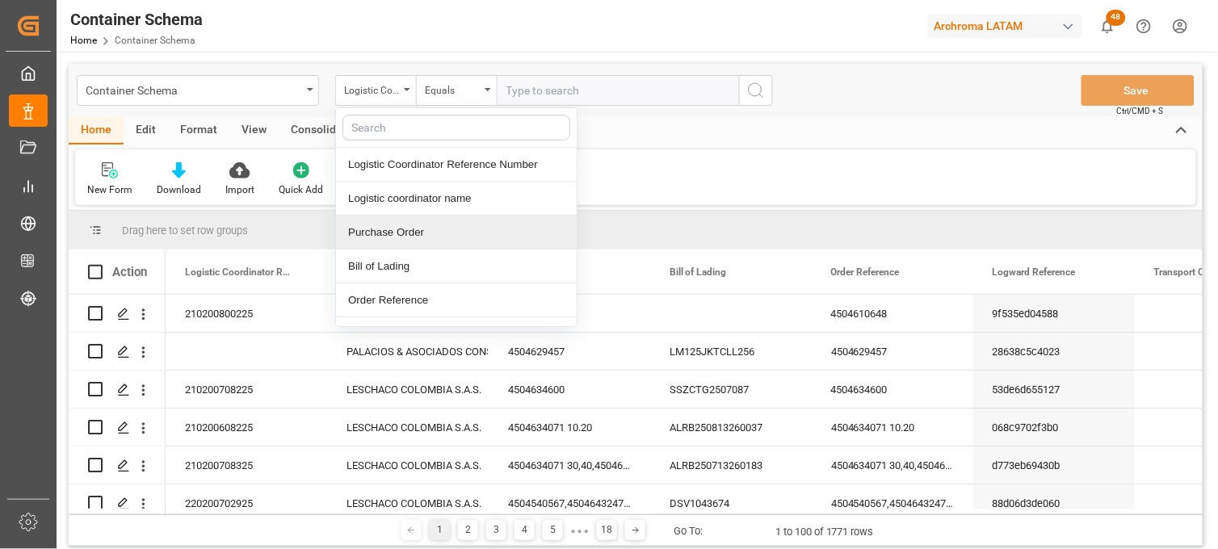
drag, startPoint x: 396, startPoint y: 235, endPoint x: 412, endPoint y: 212, distance: 27.3
click at [399, 230] on div "Purchase Order" at bounding box center [456, 233] width 241 height 34
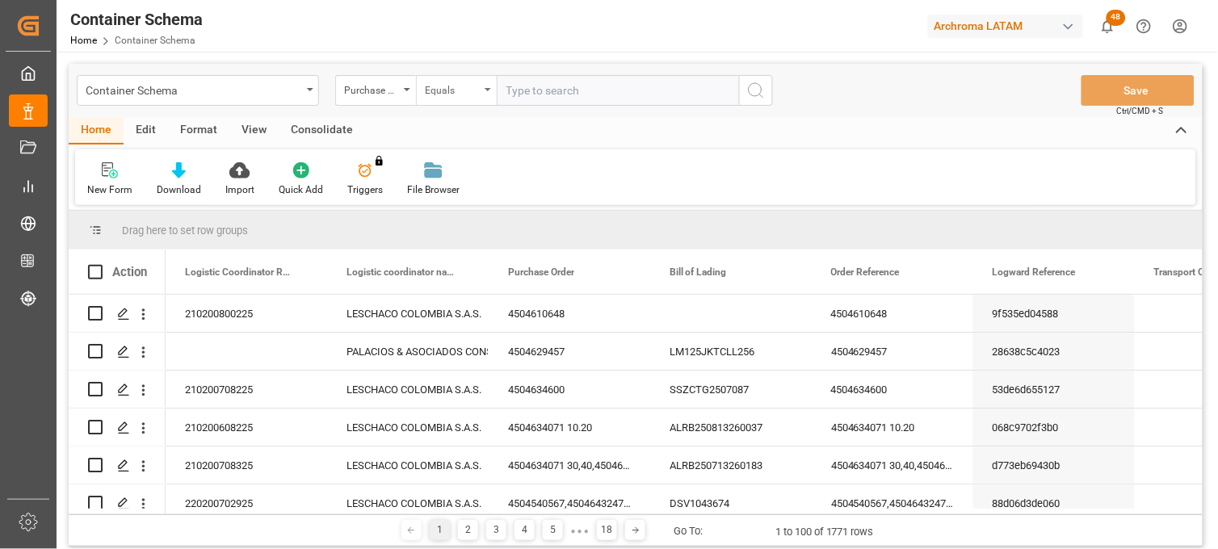
click at [462, 84] on div "Equals" at bounding box center [452, 88] width 55 height 19
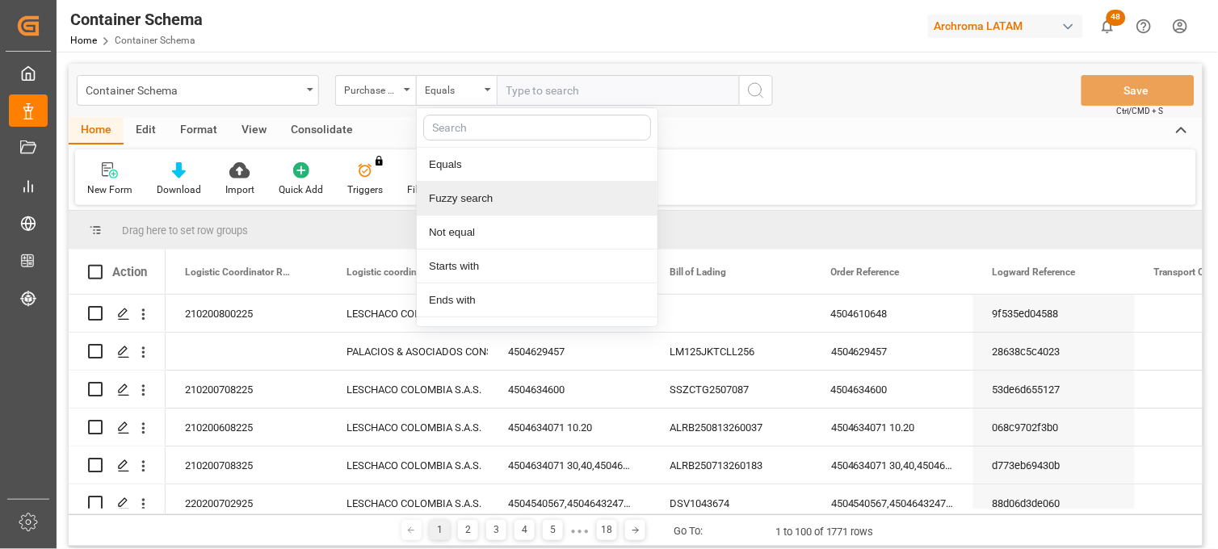
click at [482, 200] on div "Fuzzy search" at bounding box center [537, 199] width 241 height 34
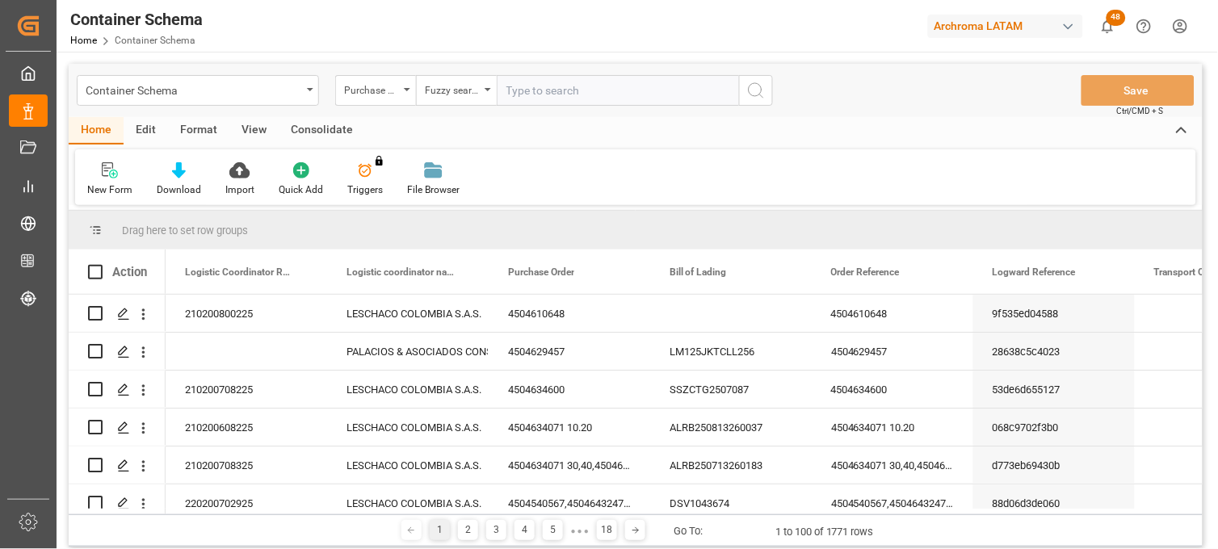
paste input "4504610648"
type input "4504610648"
click at [760, 86] on circle "search button" at bounding box center [754, 89] width 13 height 13
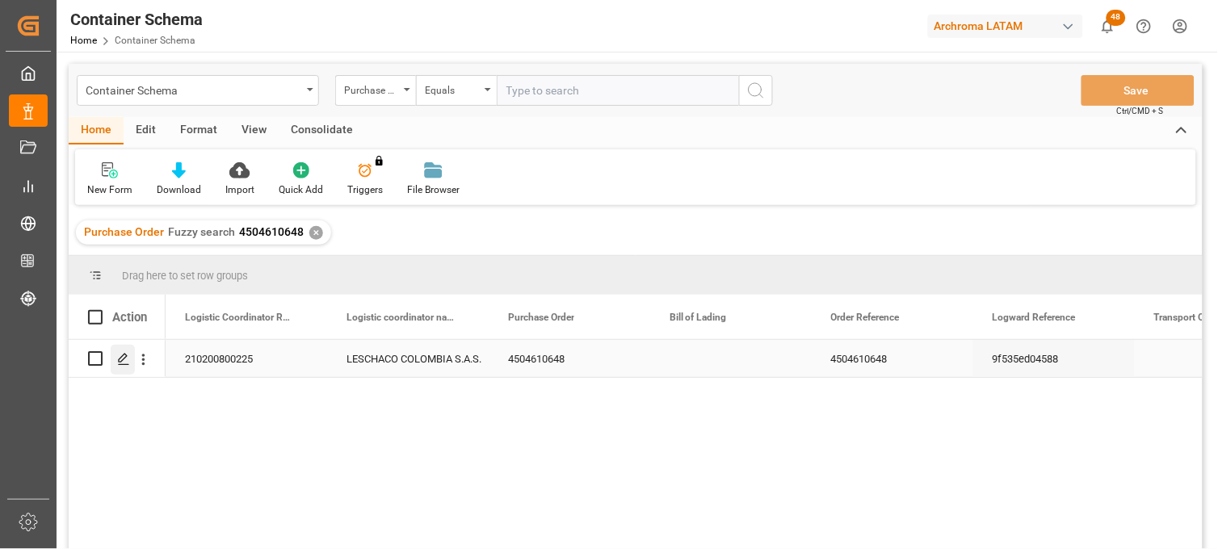
click at [124, 367] on div "Press SPACE to select this row." at bounding box center [123, 360] width 24 height 30
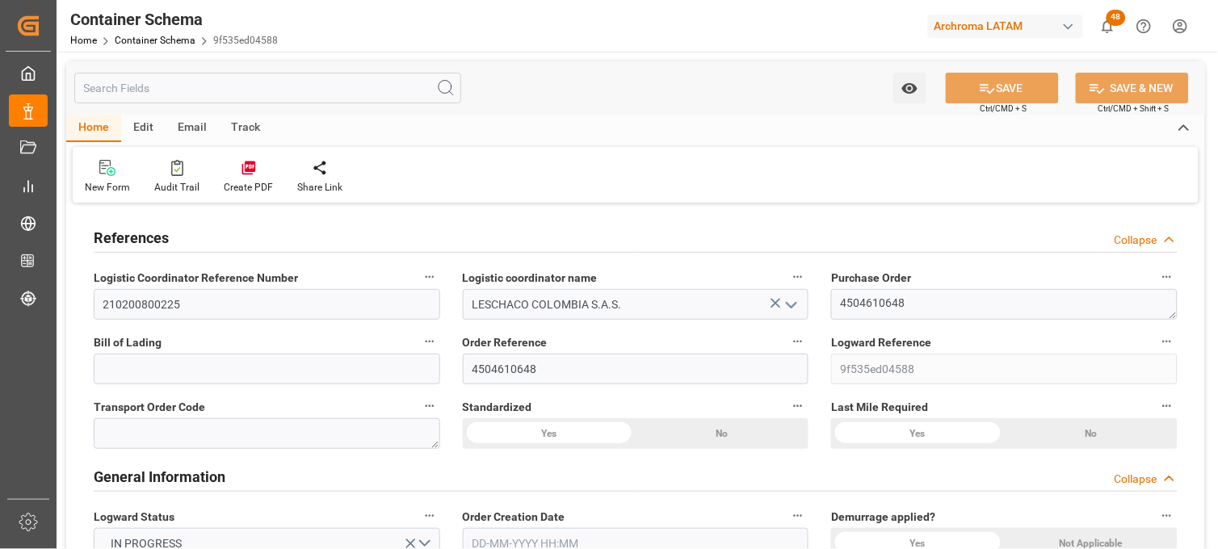
type input "0"
type input "3"
type input "0"
type input "1"
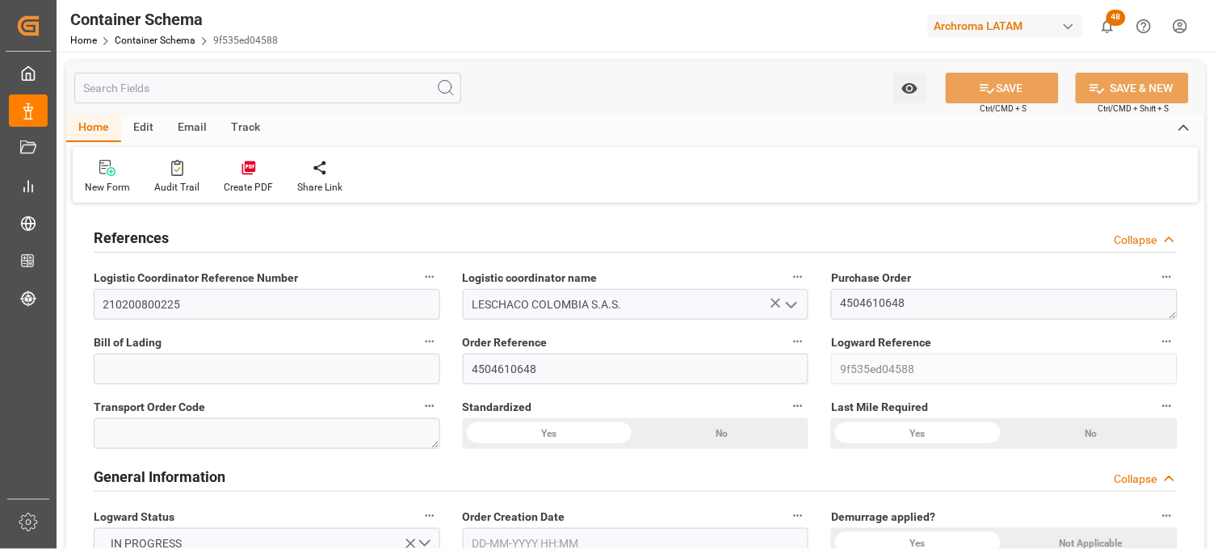
type input "22"
type input "5060"
type input "5385.4"
type input "BRSSZ"
type input "COCTG"
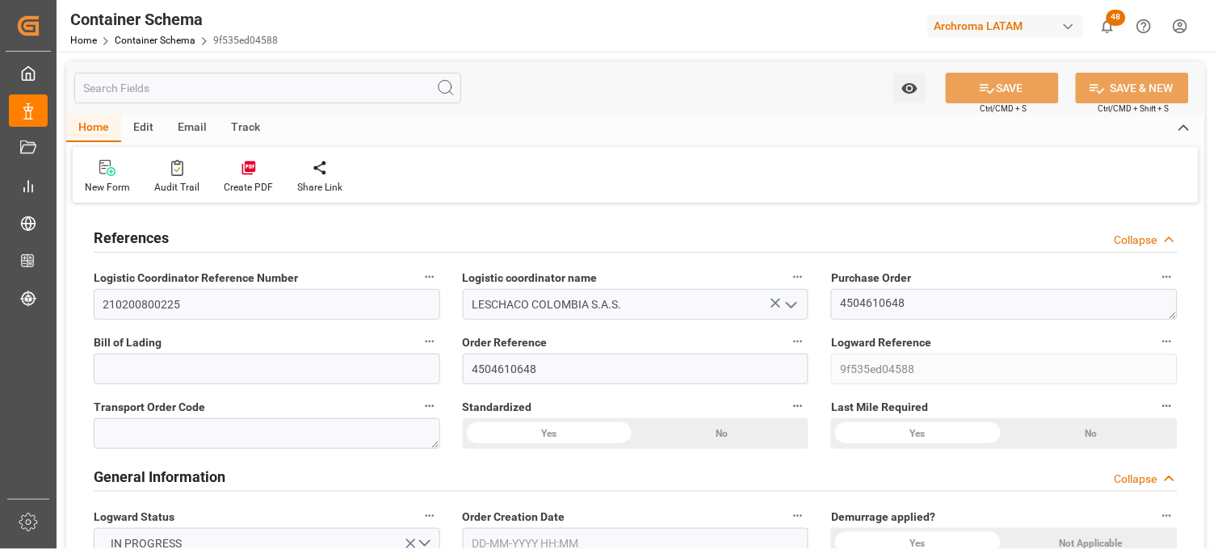
type input "COCTG"
type input "0"
type input "[DATE] 12:30"
type input "[DATE]"
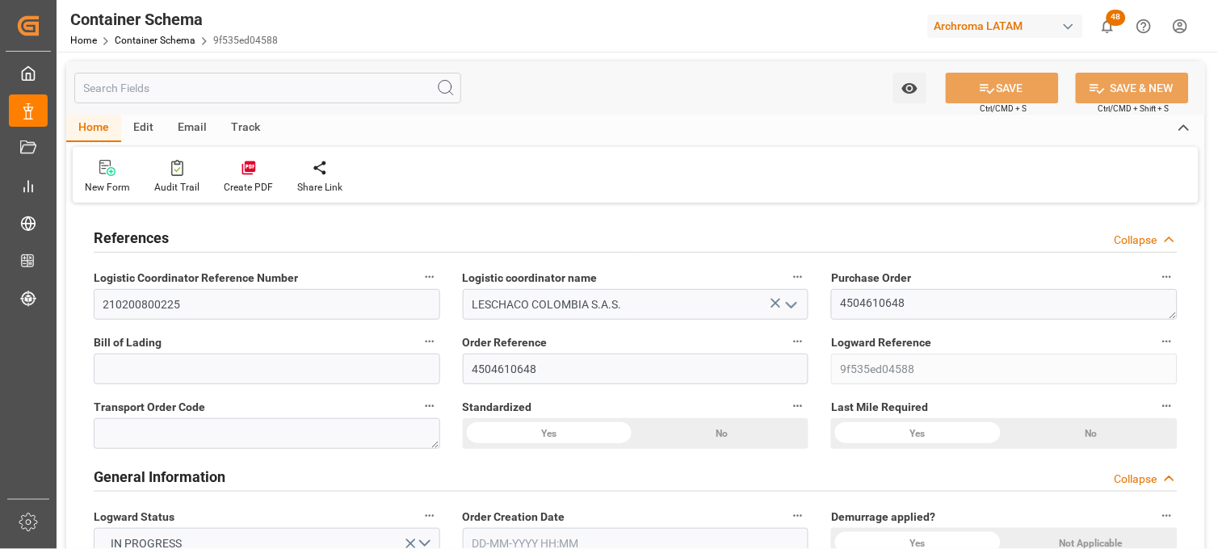
type input "[DATE]"
type input "[DATE] 18:21"
type input "[DATE] 17:40"
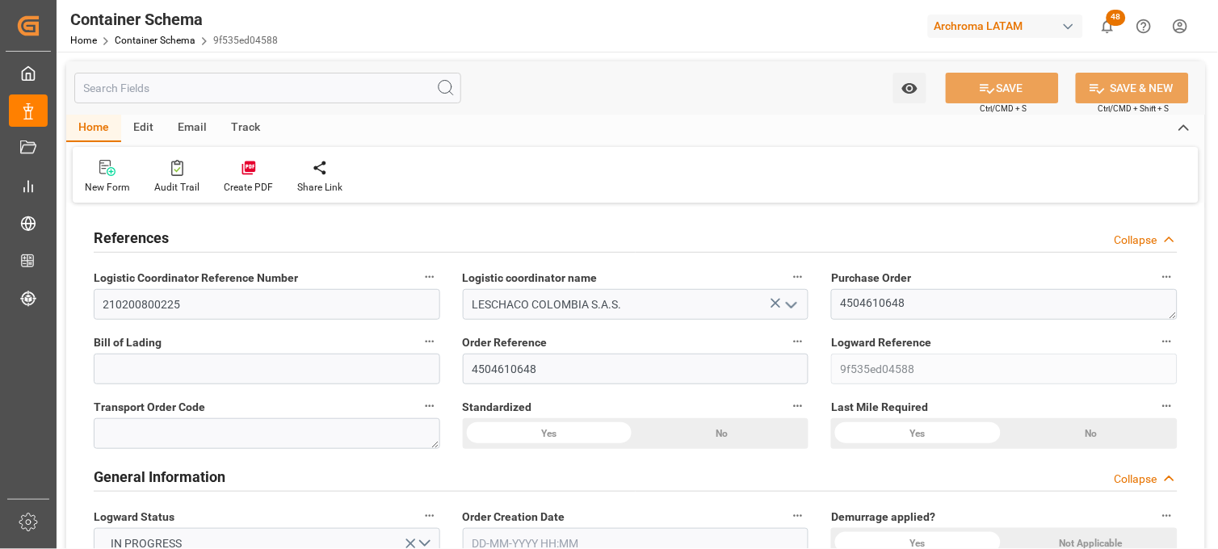
type input "[DATE]"
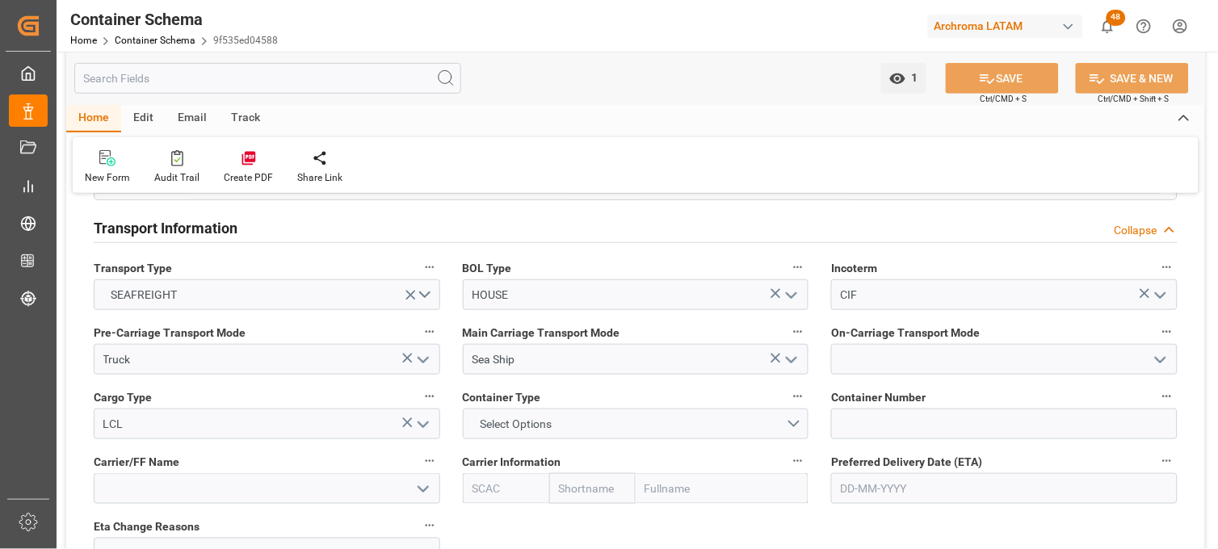
scroll to position [1524, 0]
click at [1158, 358] on polyline "open menu" at bounding box center [1160, 358] width 10 height 5
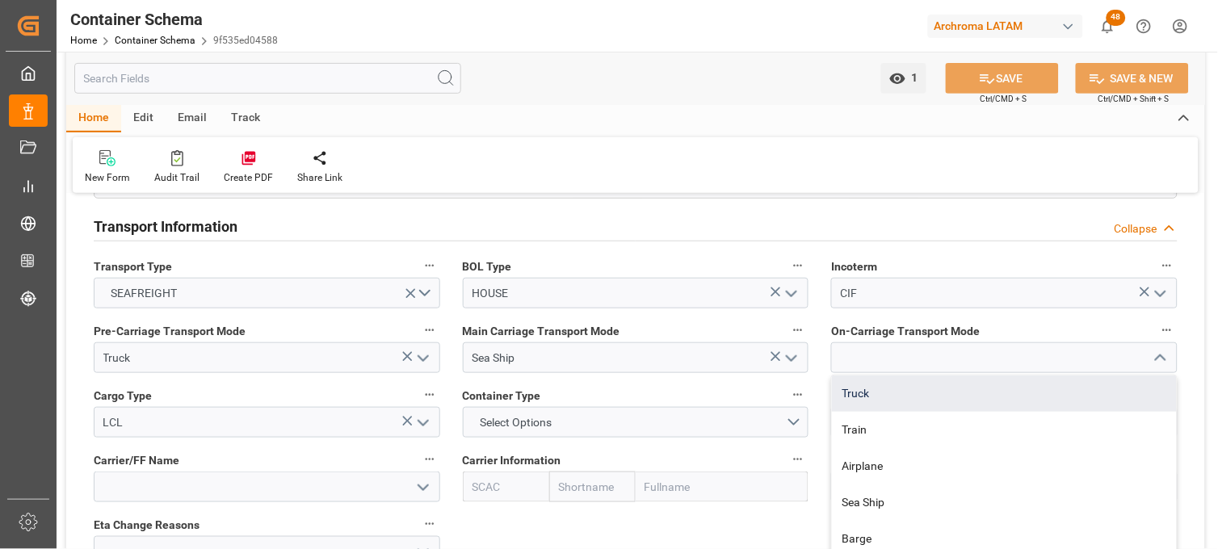
click at [988, 390] on div "Truck" at bounding box center [1004, 393] width 345 height 36
type input "Truck"
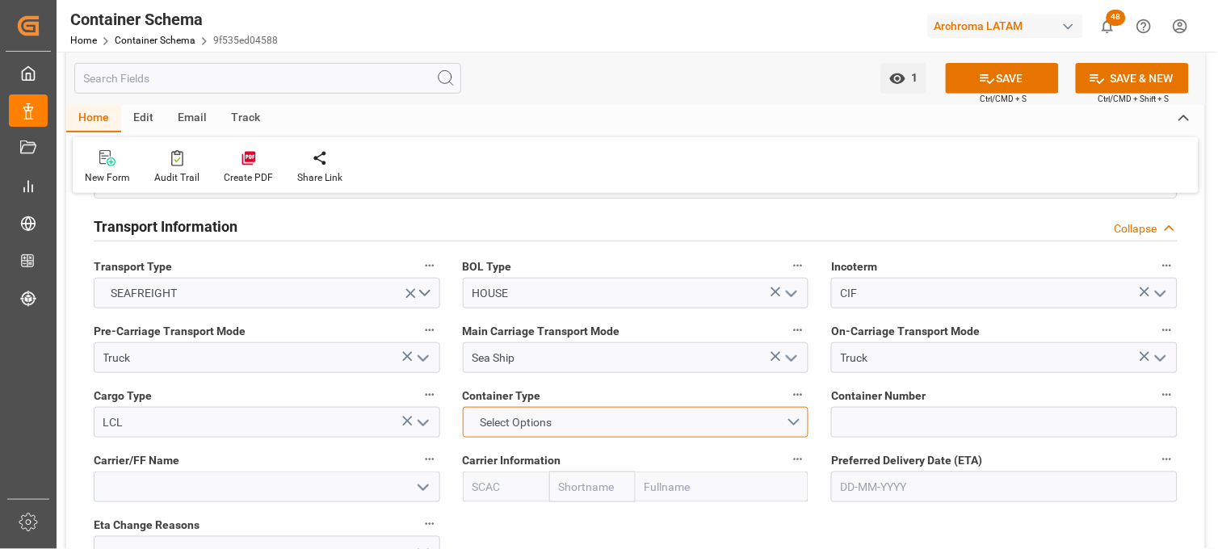
click at [786, 416] on button "Select Options" at bounding box center [636, 422] width 346 height 31
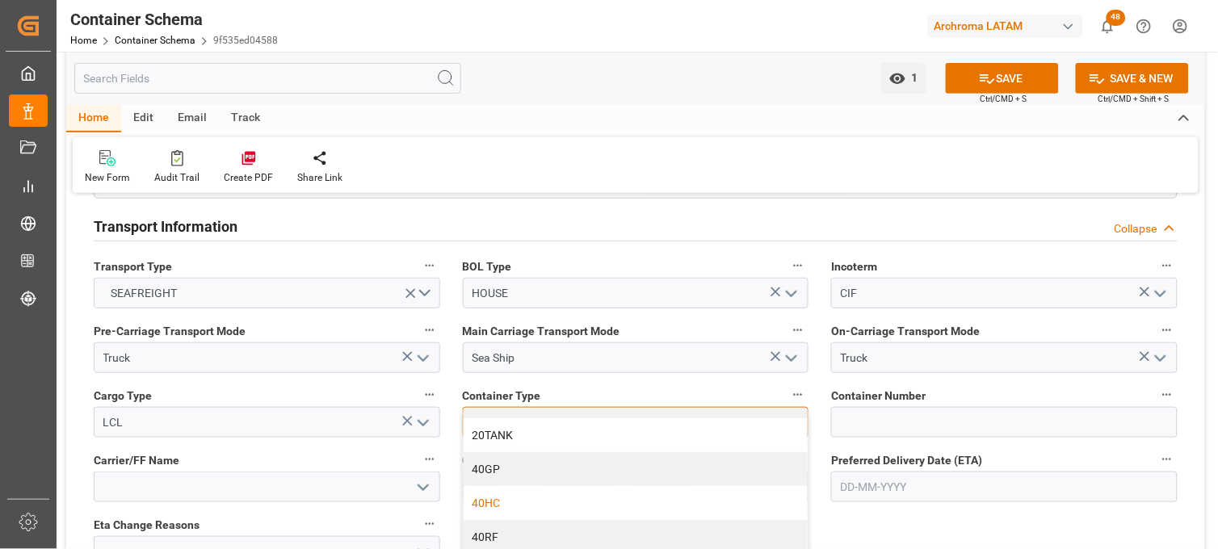
scroll to position [90, 0]
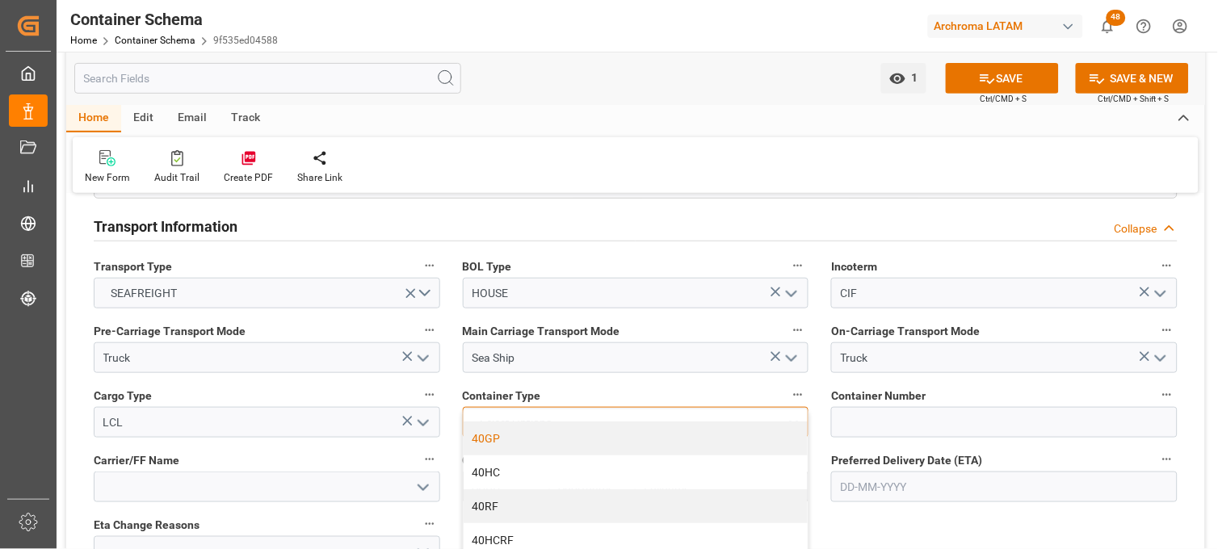
click at [507, 439] on div "40GP" at bounding box center [635, 438] width 345 height 34
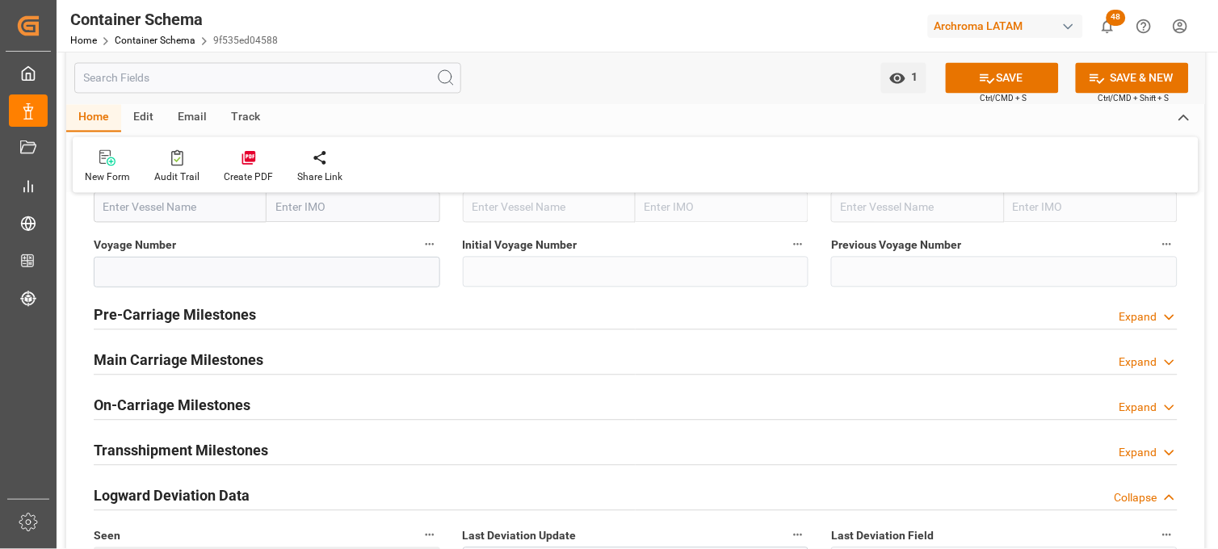
scroll to position [2063, 0]
click at [1169, 360] on icon at bounding box center [1169, 362] width 16 height 17
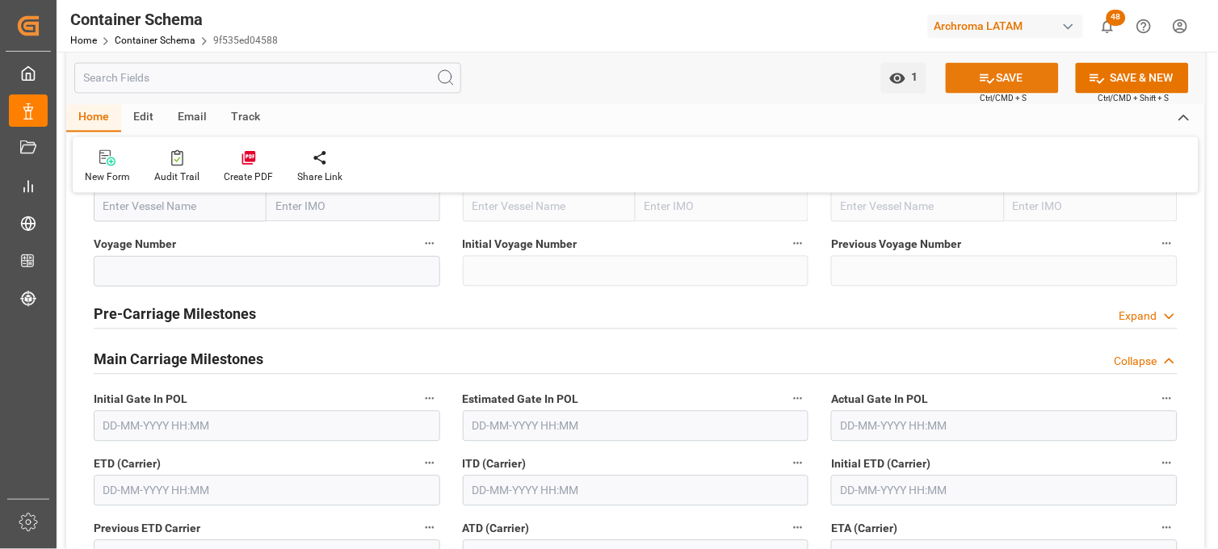
click at [1031, 81] on button "SAVE" at bounding box center [1001, 78] width 113 height 31
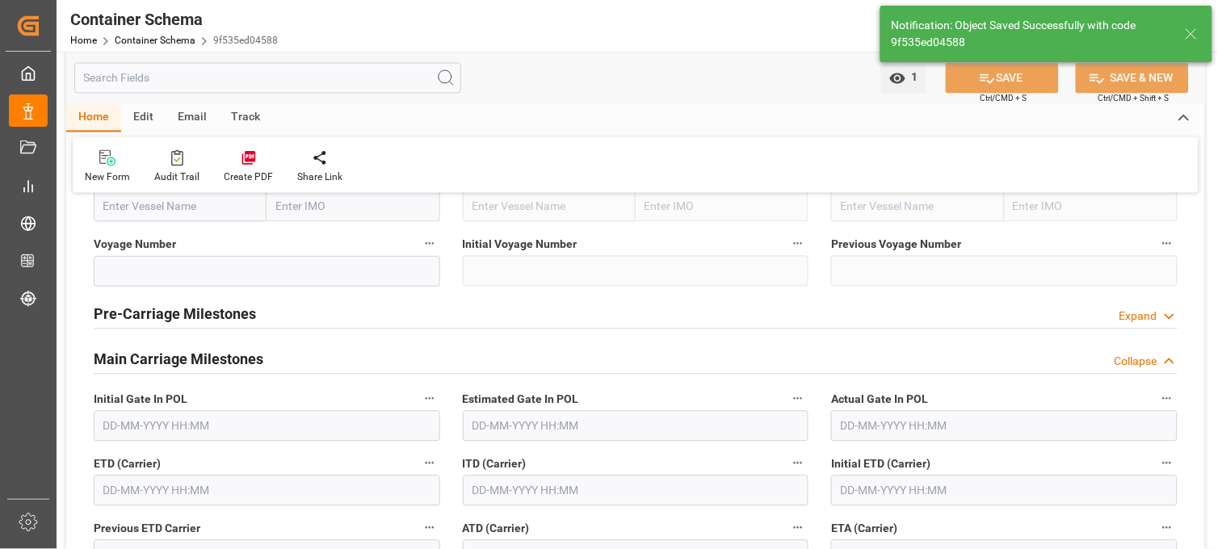
type input "[DATE] 18:23"
